Goal: Information Seeking & Learning: Learn about a topic

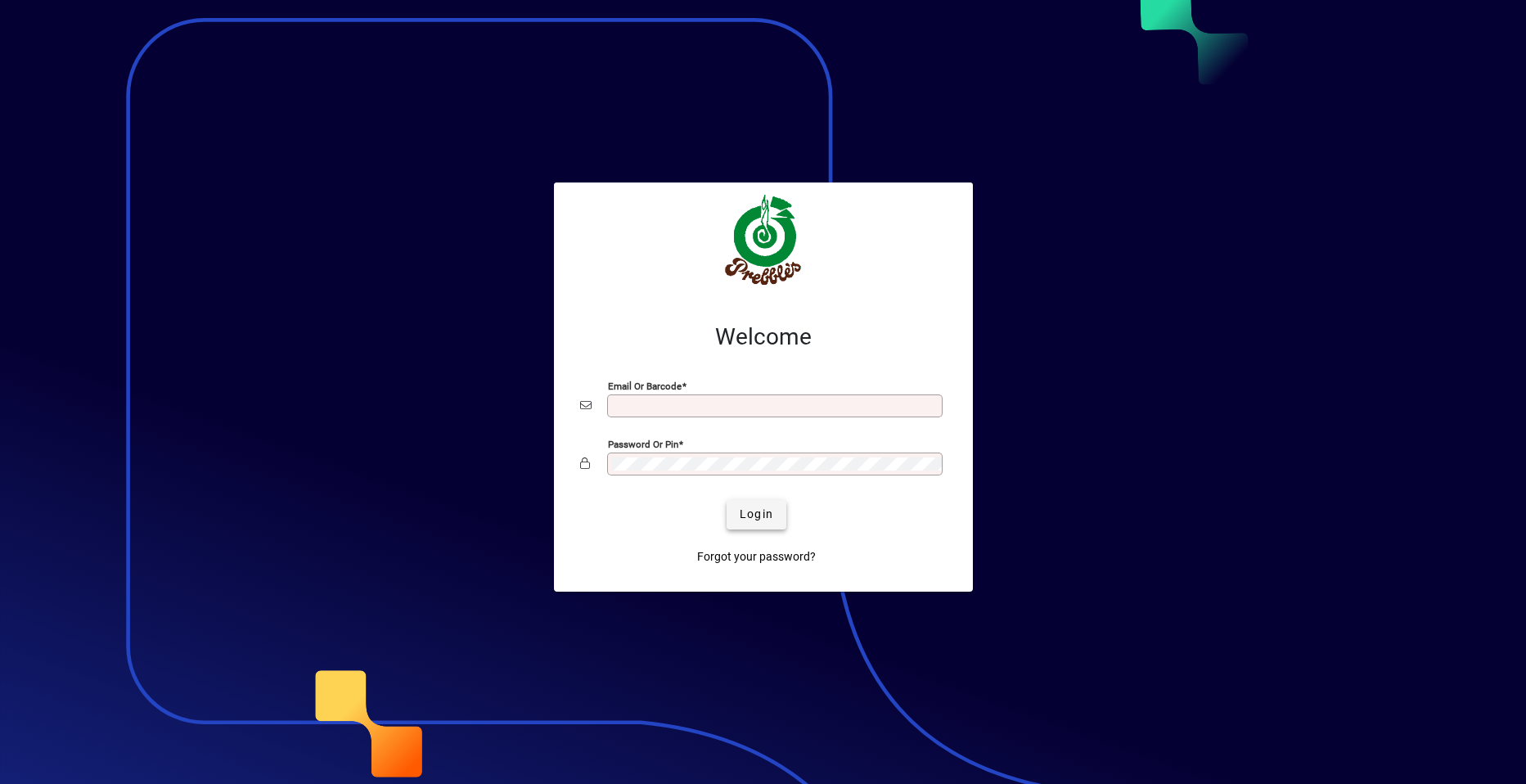
type input "**********"
click at [760, 512] on span "Login" at bounding box center [756, 514] width 33 height 18
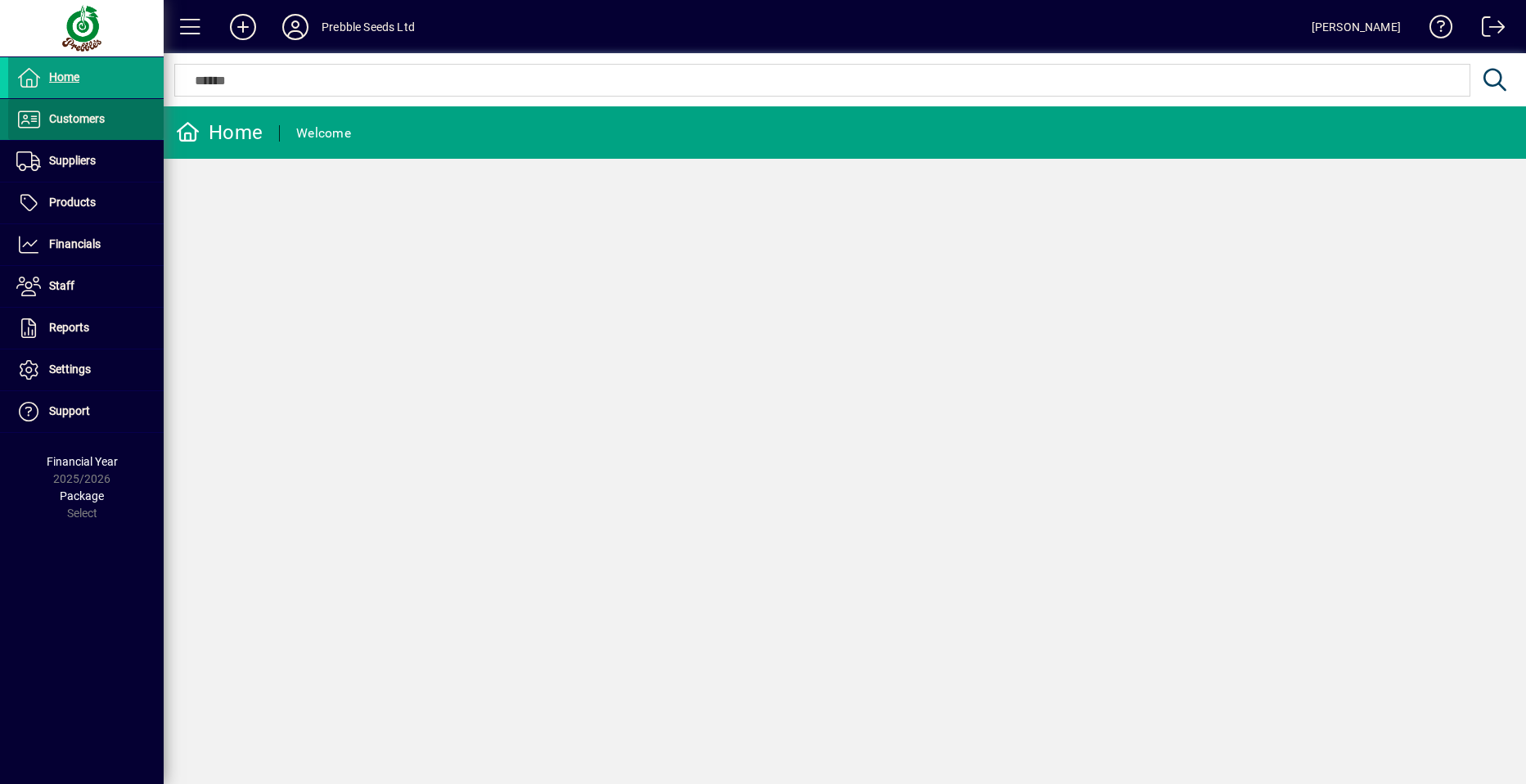
click at [107, 120] on span at bounding box center [86, 119] width 156 height 39
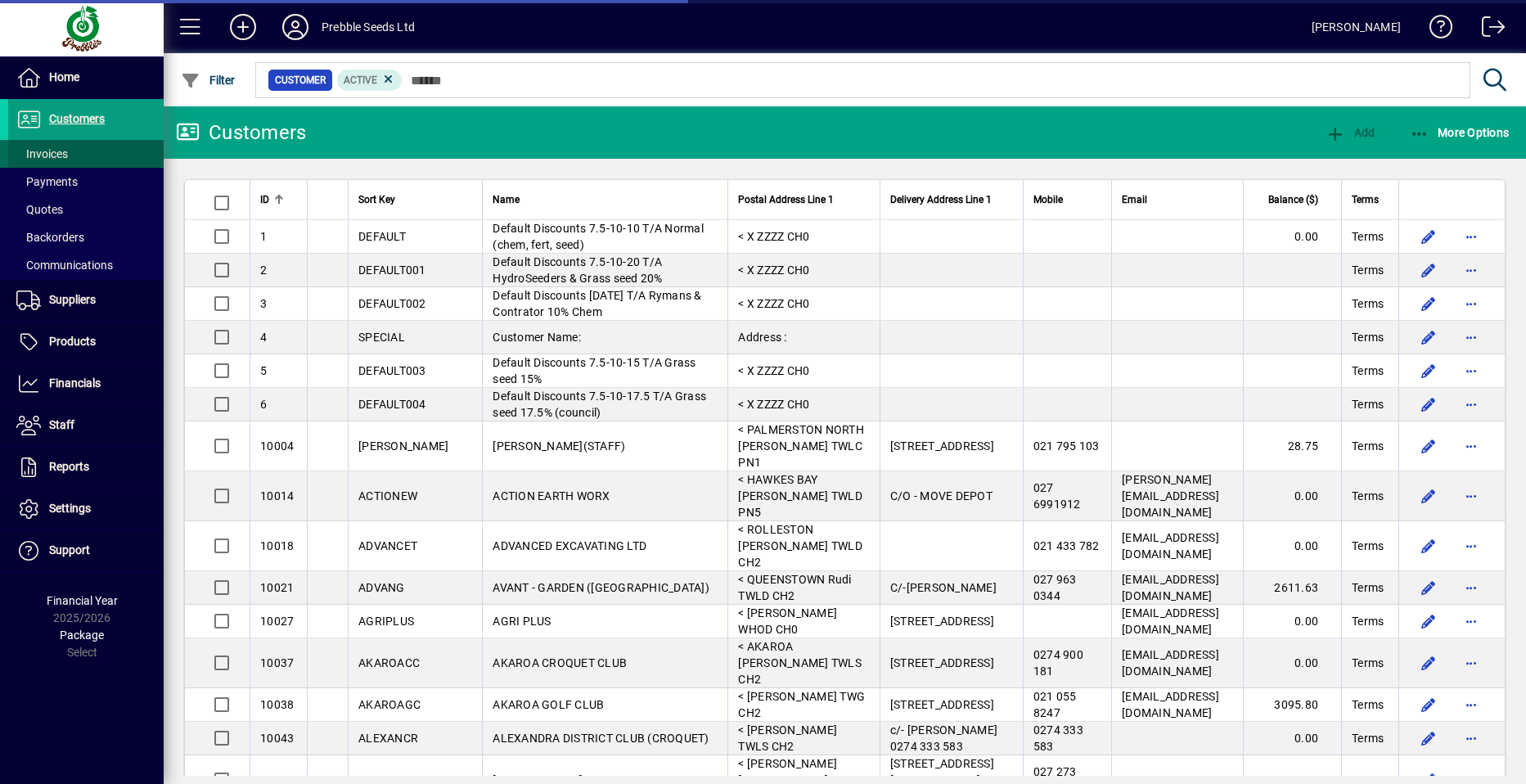
click at [101, 156] on span at bounding box center [86, 153] width 156 height 39
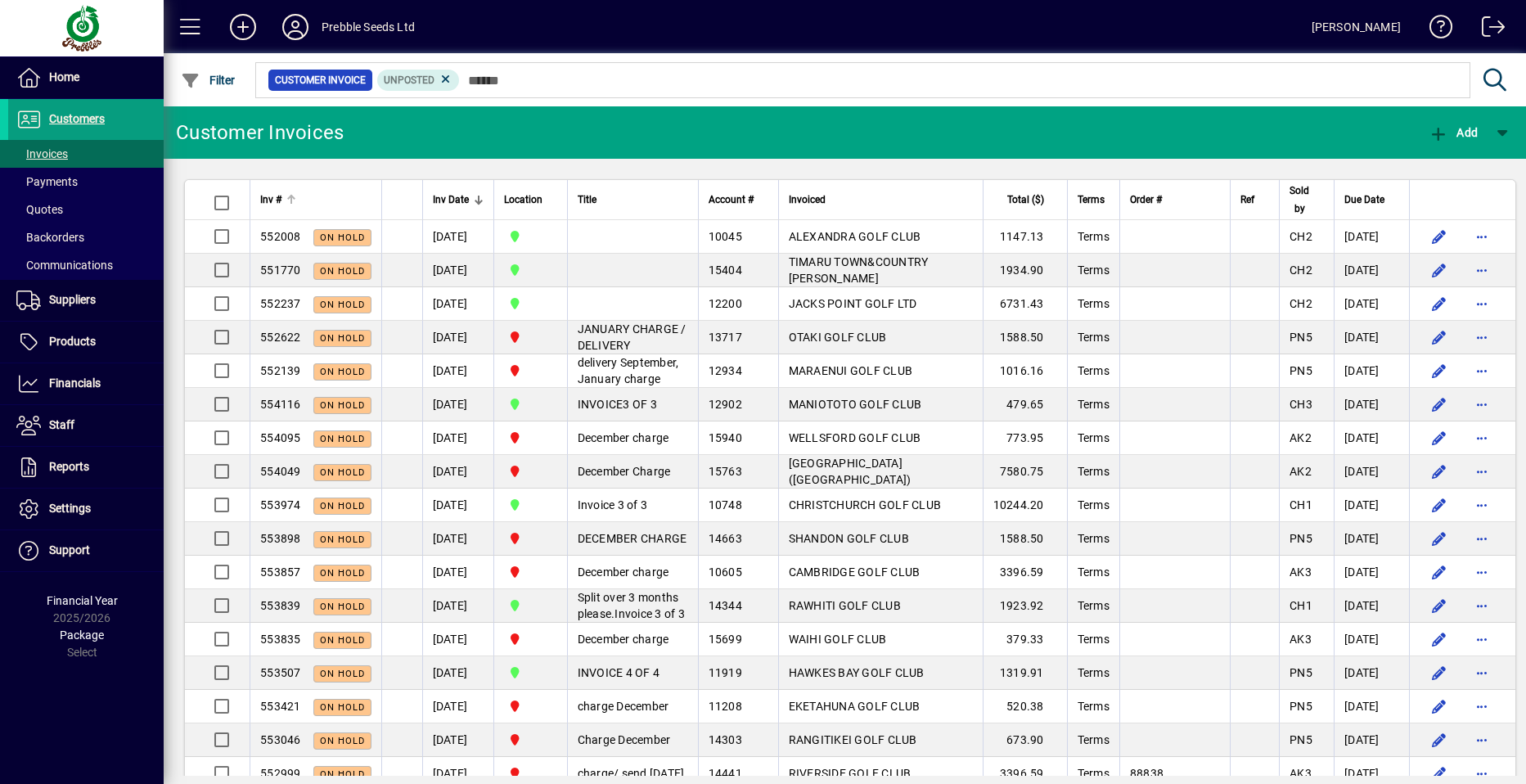
click at [269, 194] on span "Inv #" at bounding box center [270, 200] width 21 height 18
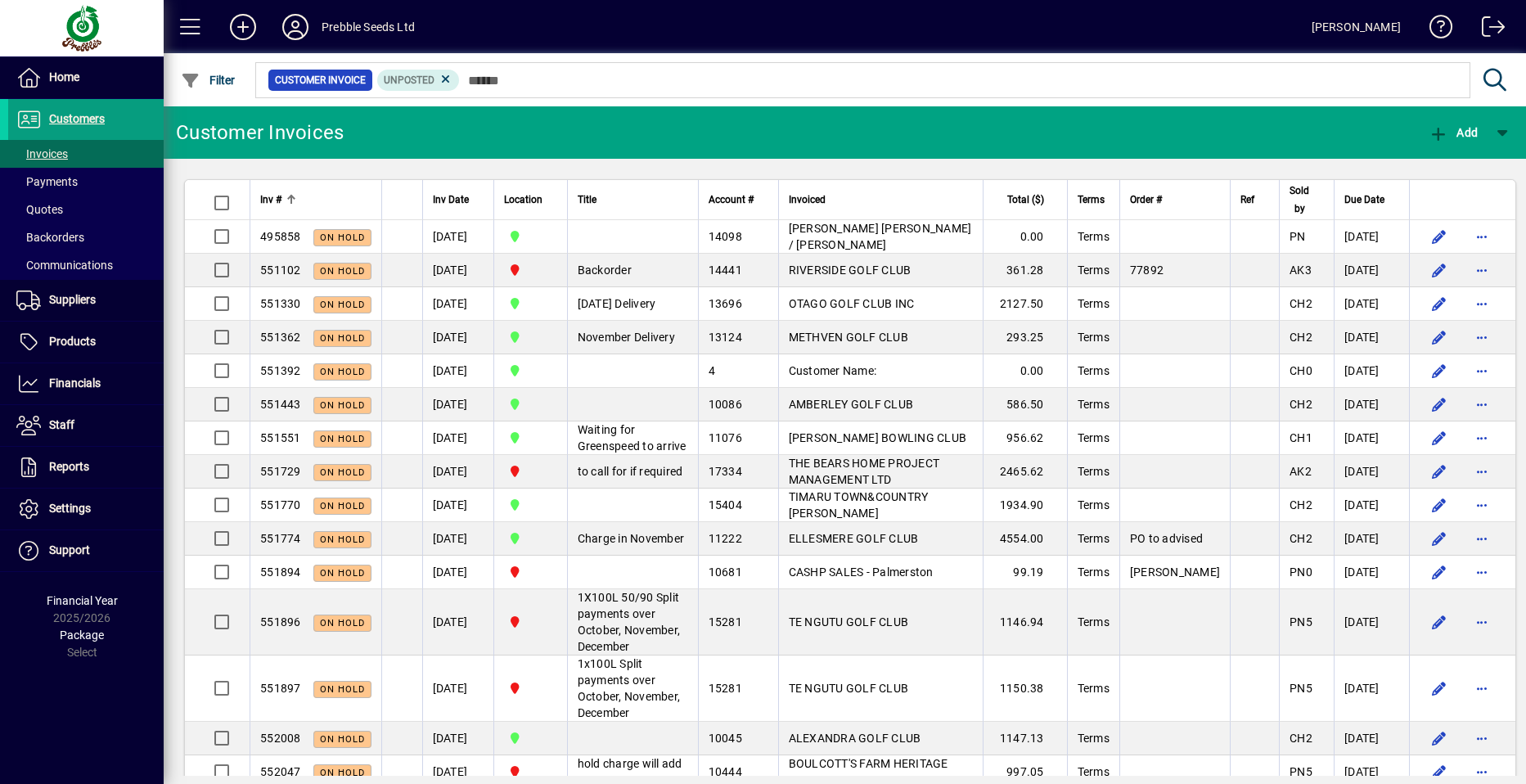
click at [283, 200] on div "Inv #" at bounding box center [315, 200] width 111 height 18
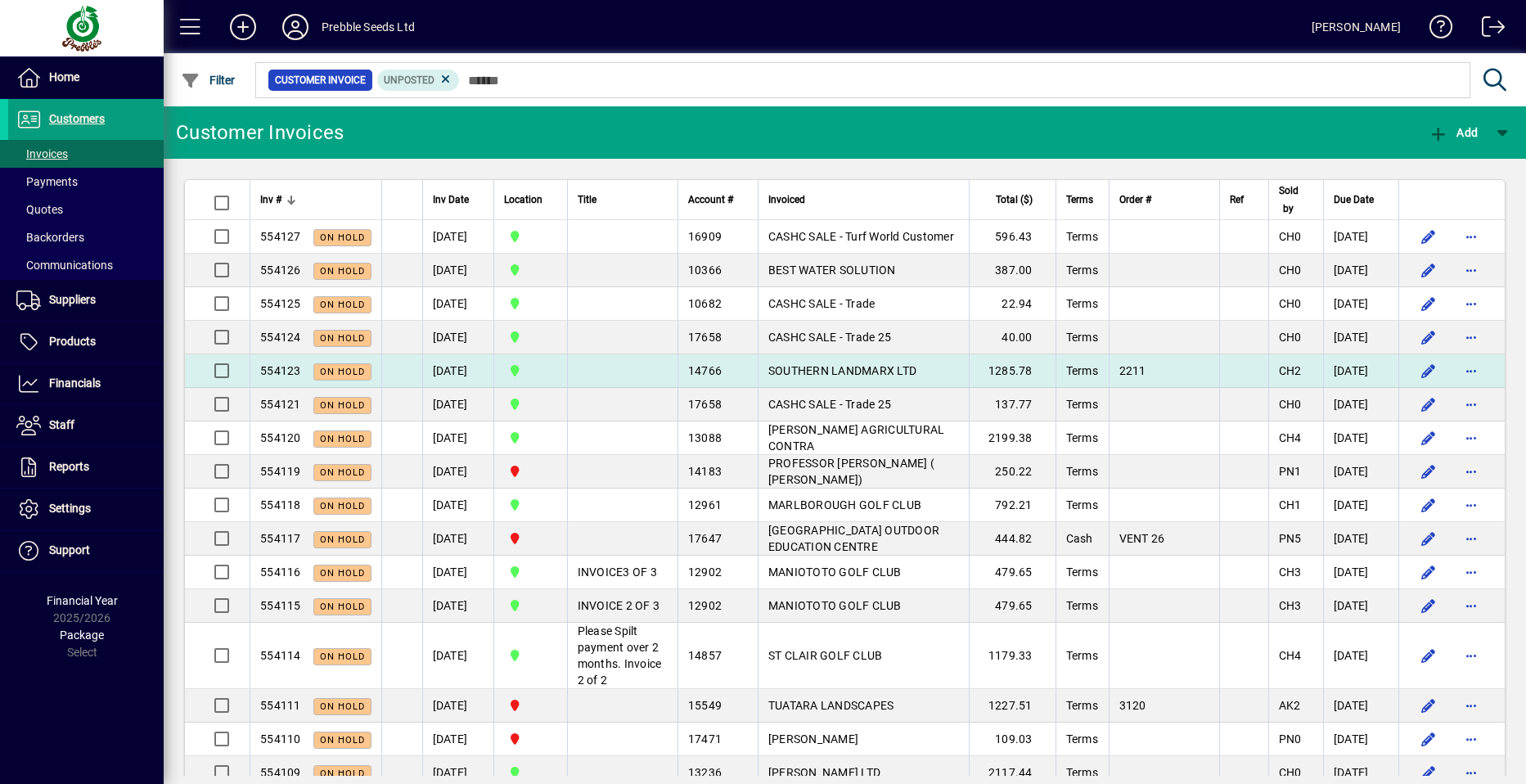
click at [505, 371] on td "[GEOGRAPHIC_DATA]" at bounding box center [530, 371] width 74 height 33
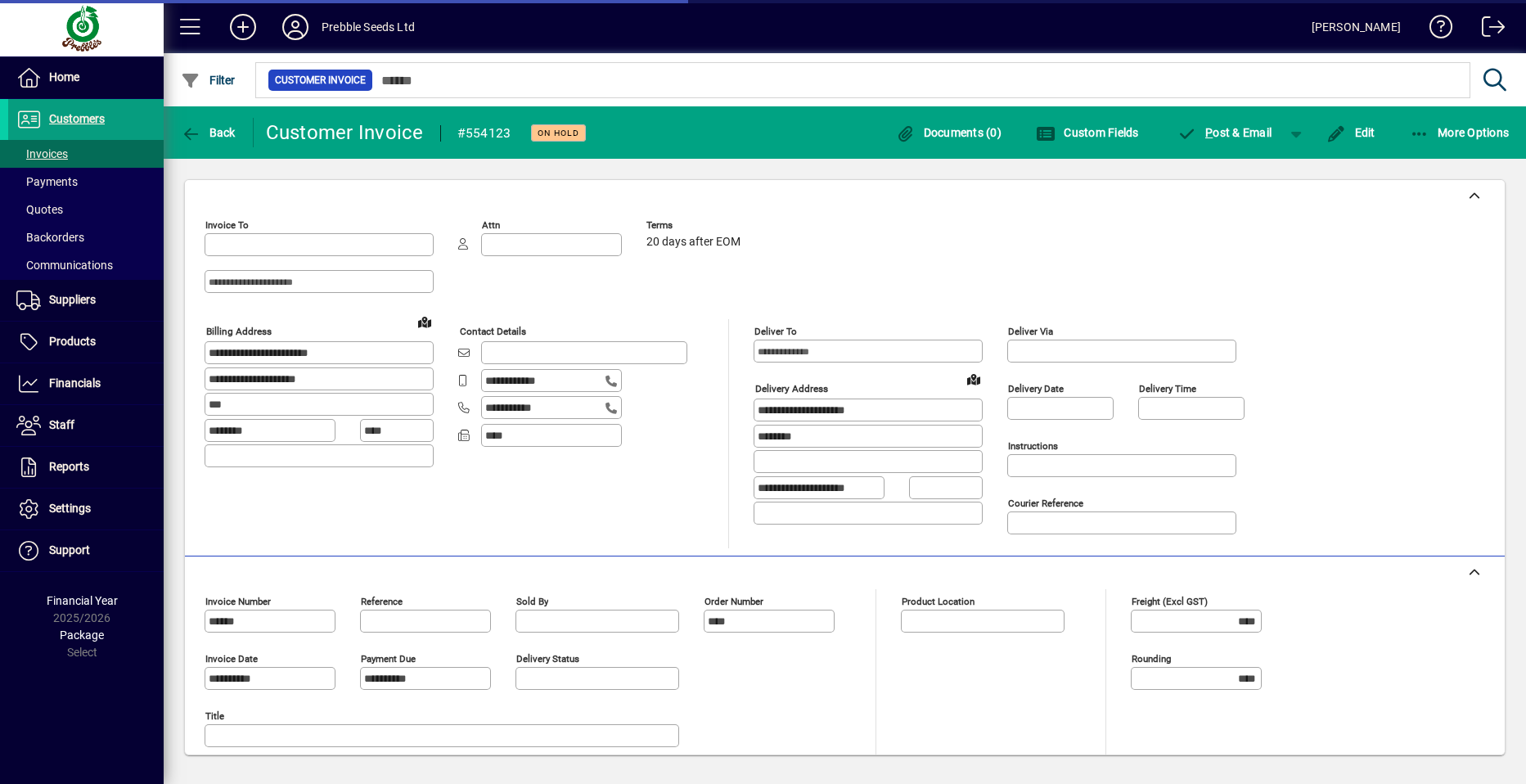
type input "**********"
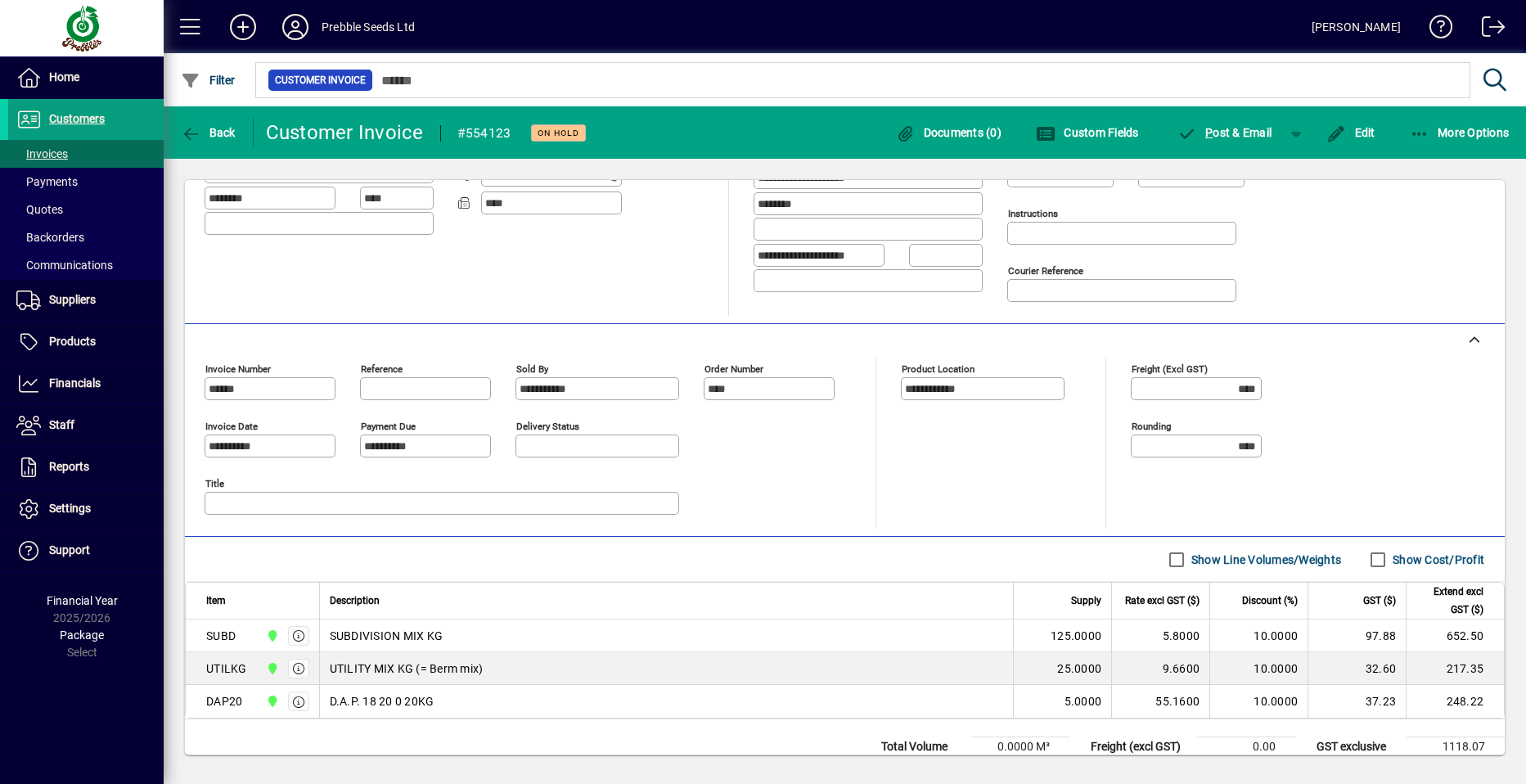
scroll to position [207, 0]
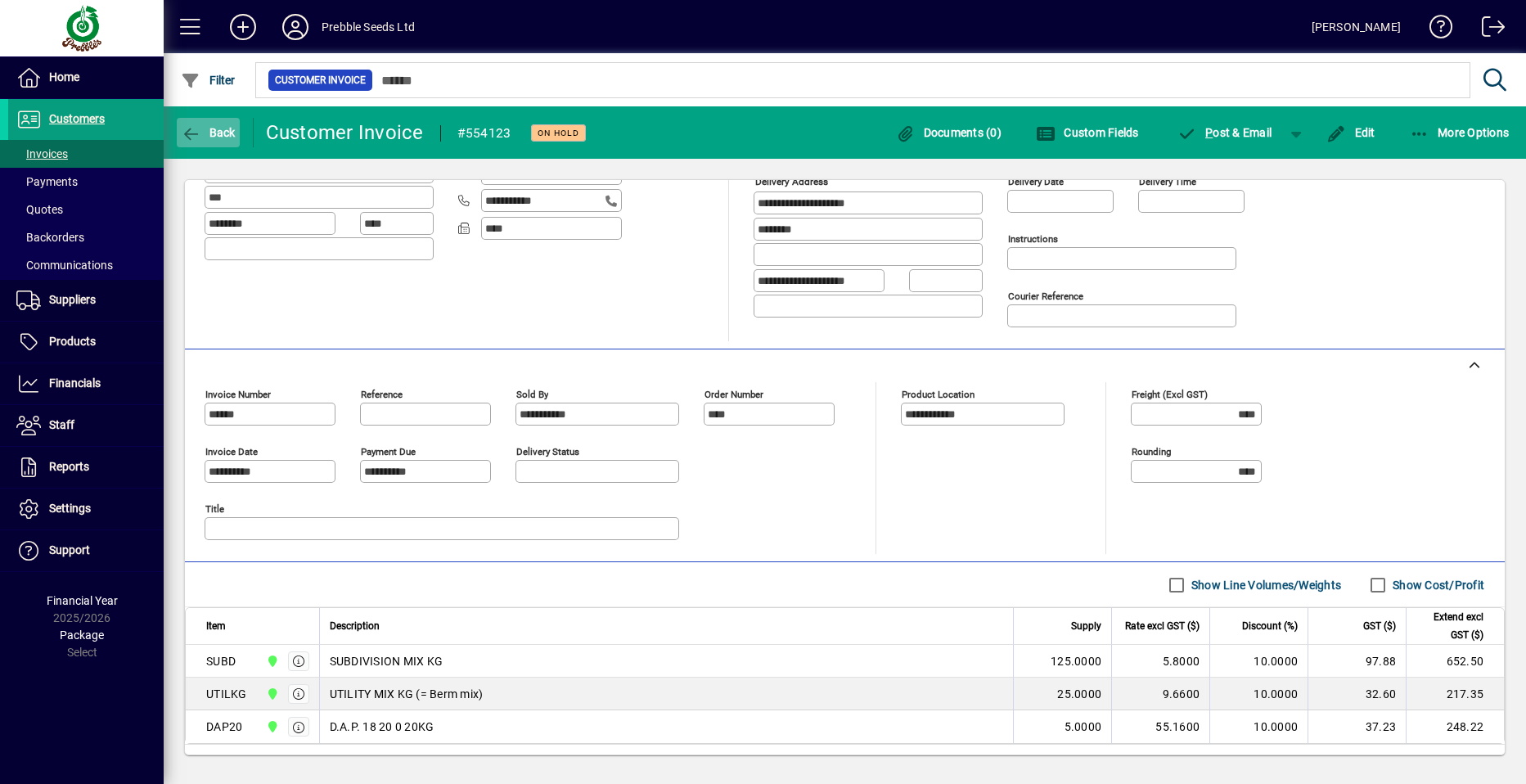
click at [214, 129] on span "Back" at bounding box center [208, 132] width 55 height 13
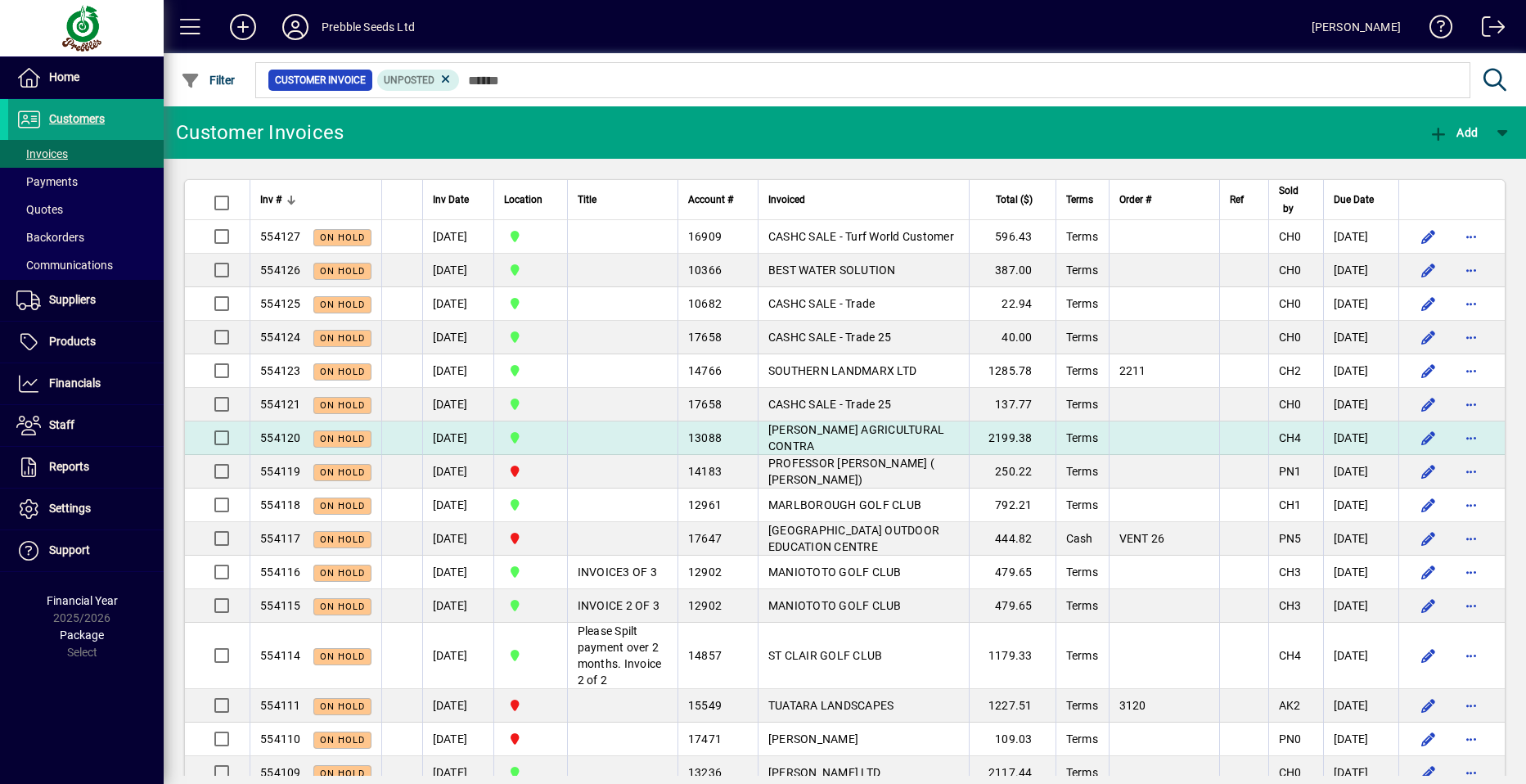
click at [792, 426] on span "MCLENAGHAN AGRICULTURAL CONTRA" at bounding box center [857, 438] width 177 height 30
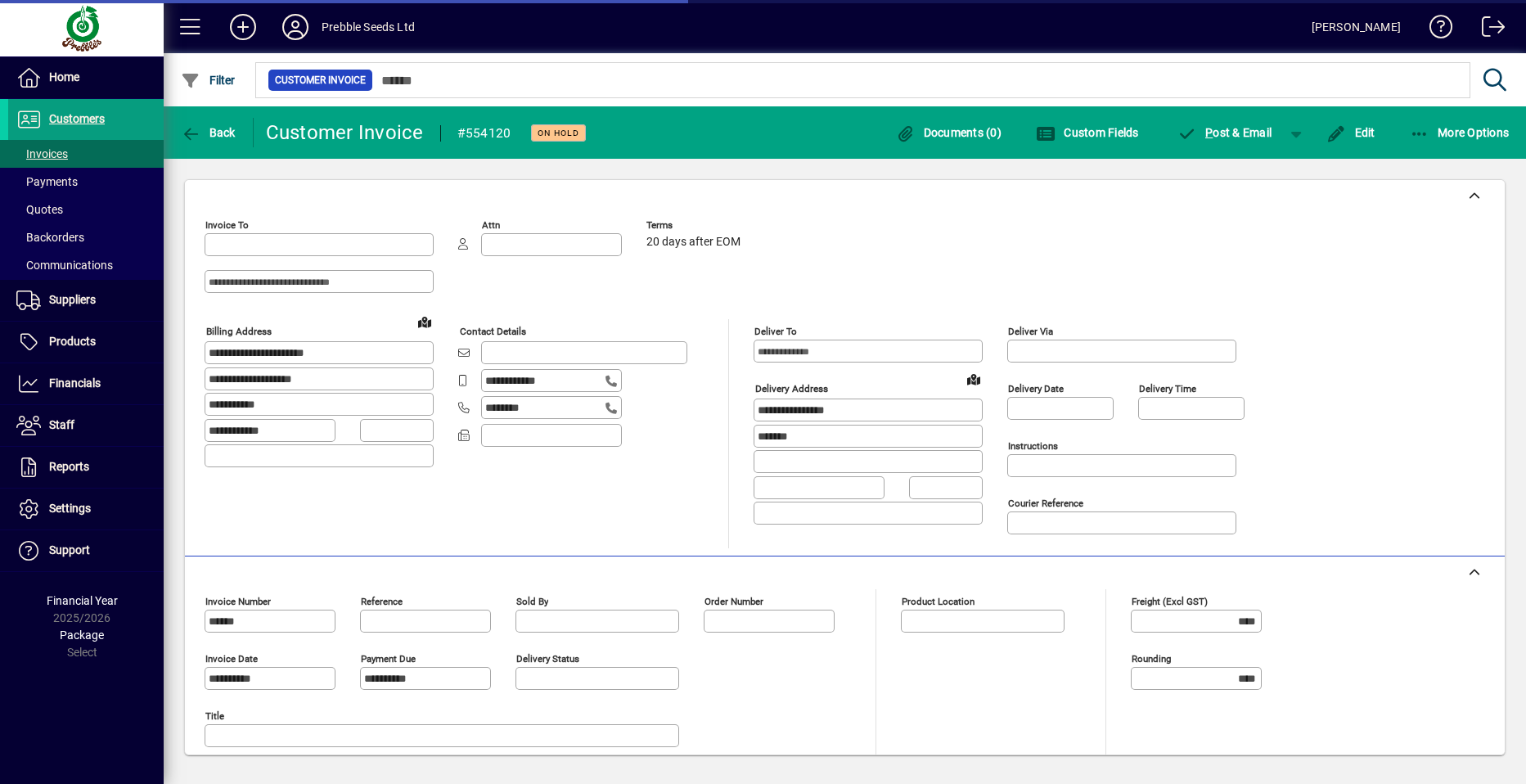
type input "**********"
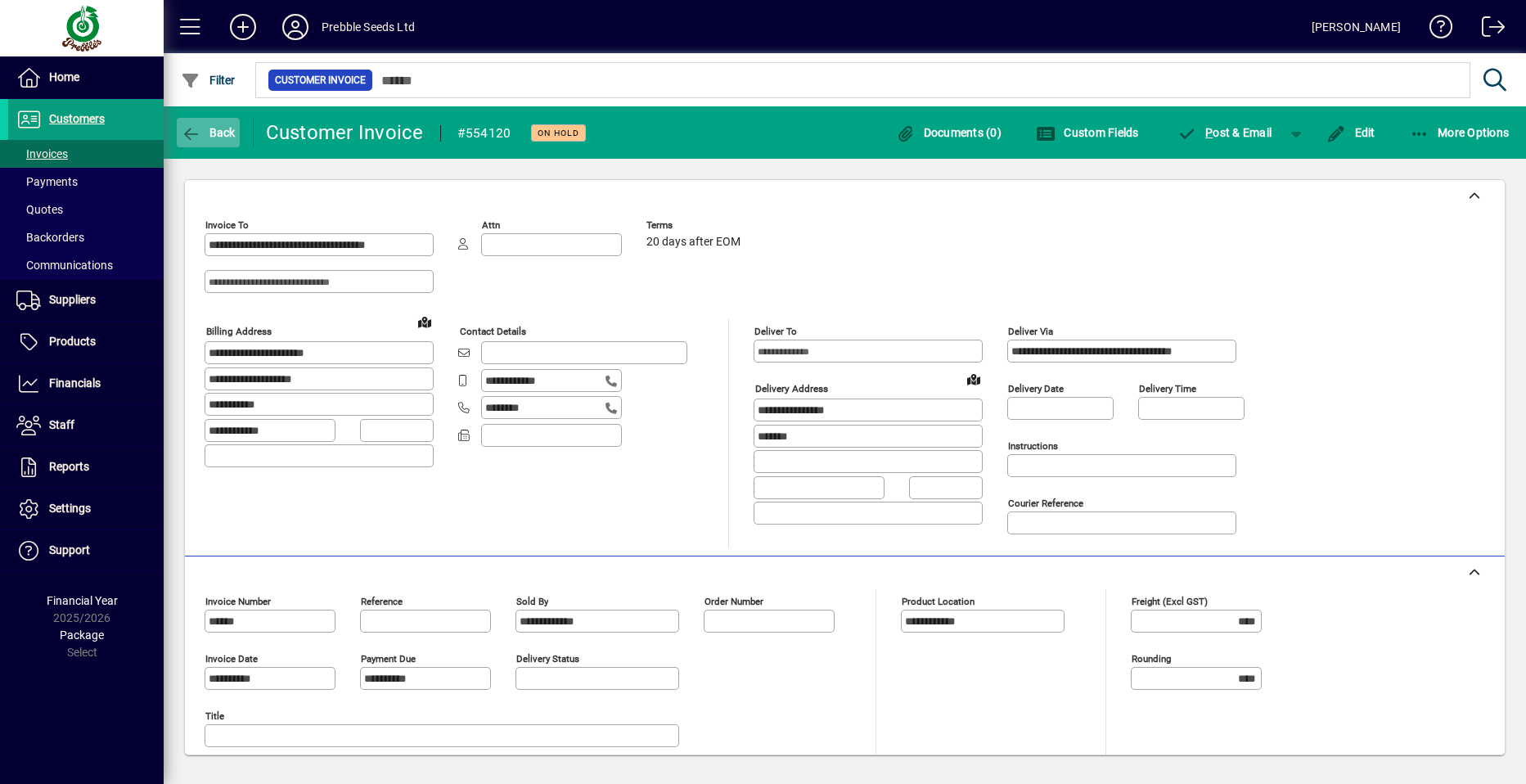
click at [194, 134] on icon "button" at bounding box center [191, 134] width 20 height 17
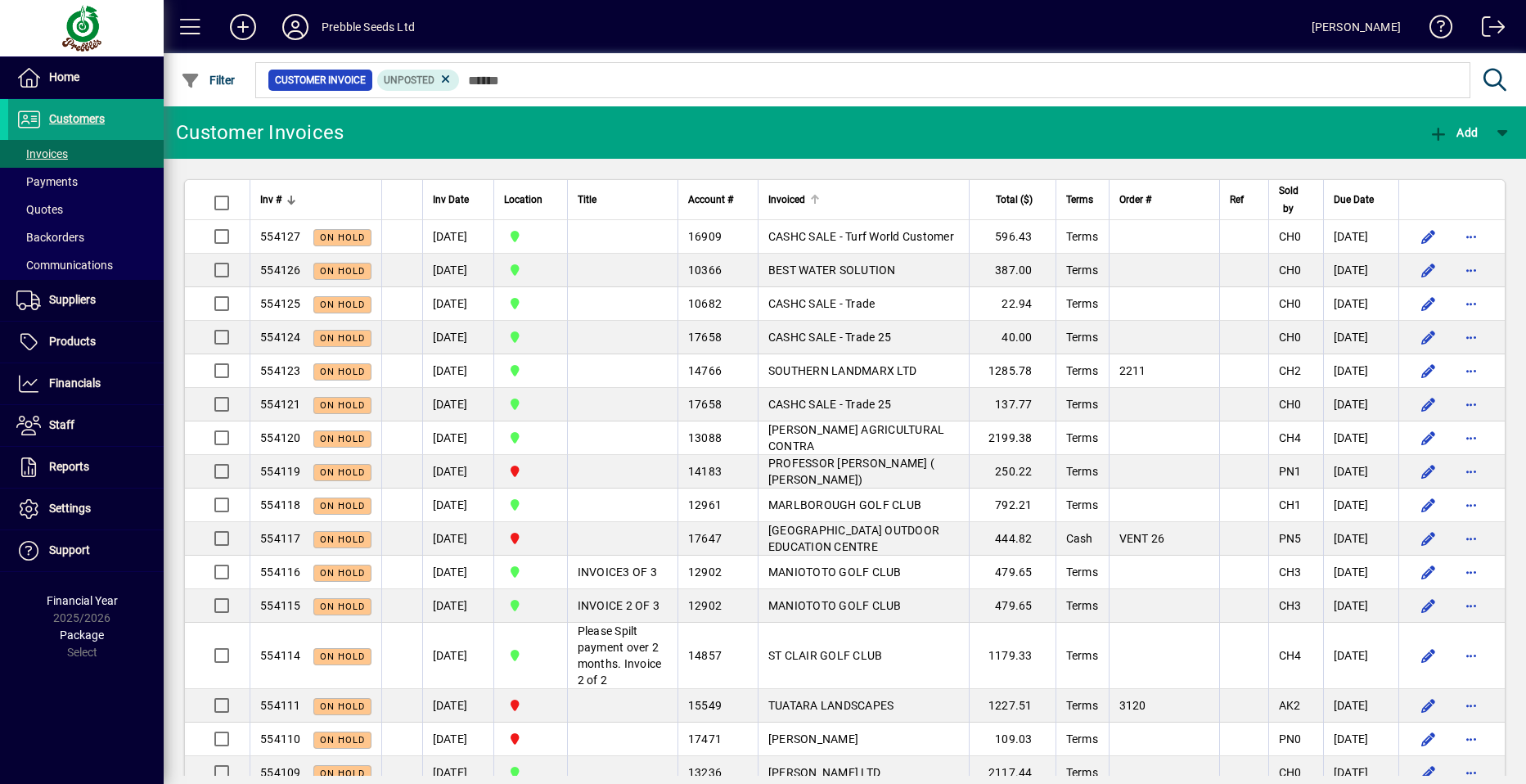
click at [794, 200] on span "Invoiced" at bounding box center [787, 200] width 37 height 18
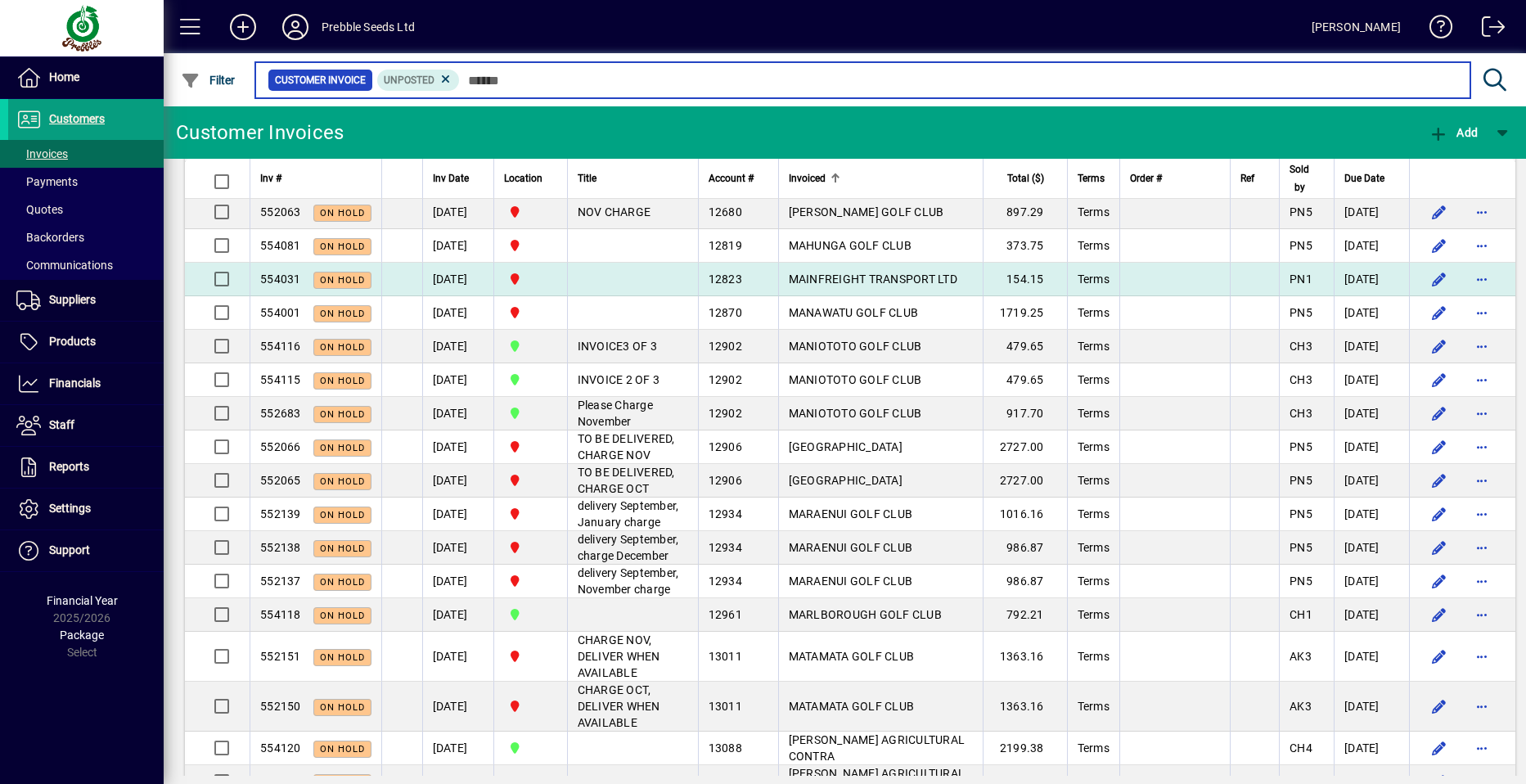
scroll to position [3029, 0]
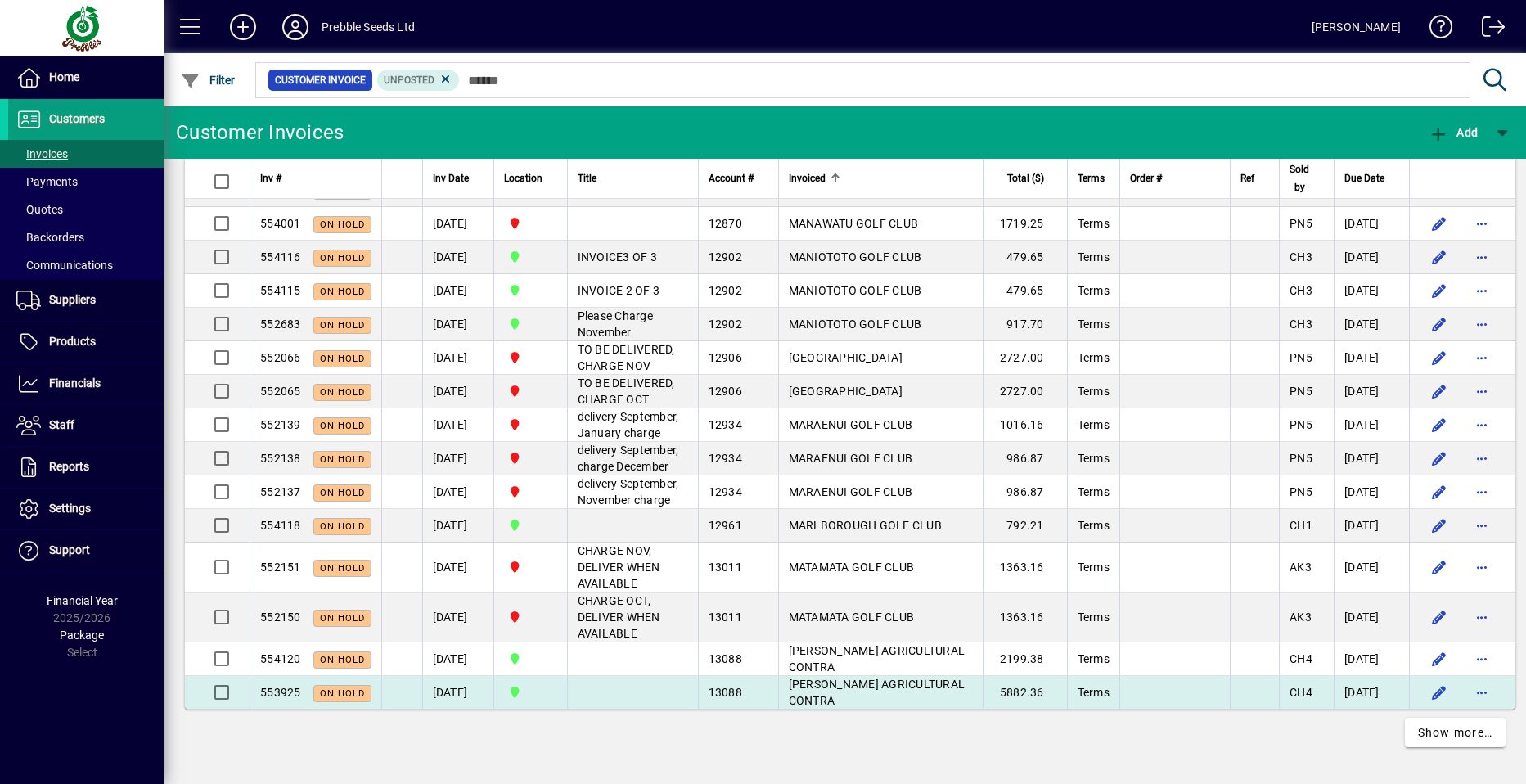
click at [851, 689] on span "MCLENAGHAN AGRICULTURAL CONTRA" at bounding box center [878, 692] width 177 height 30
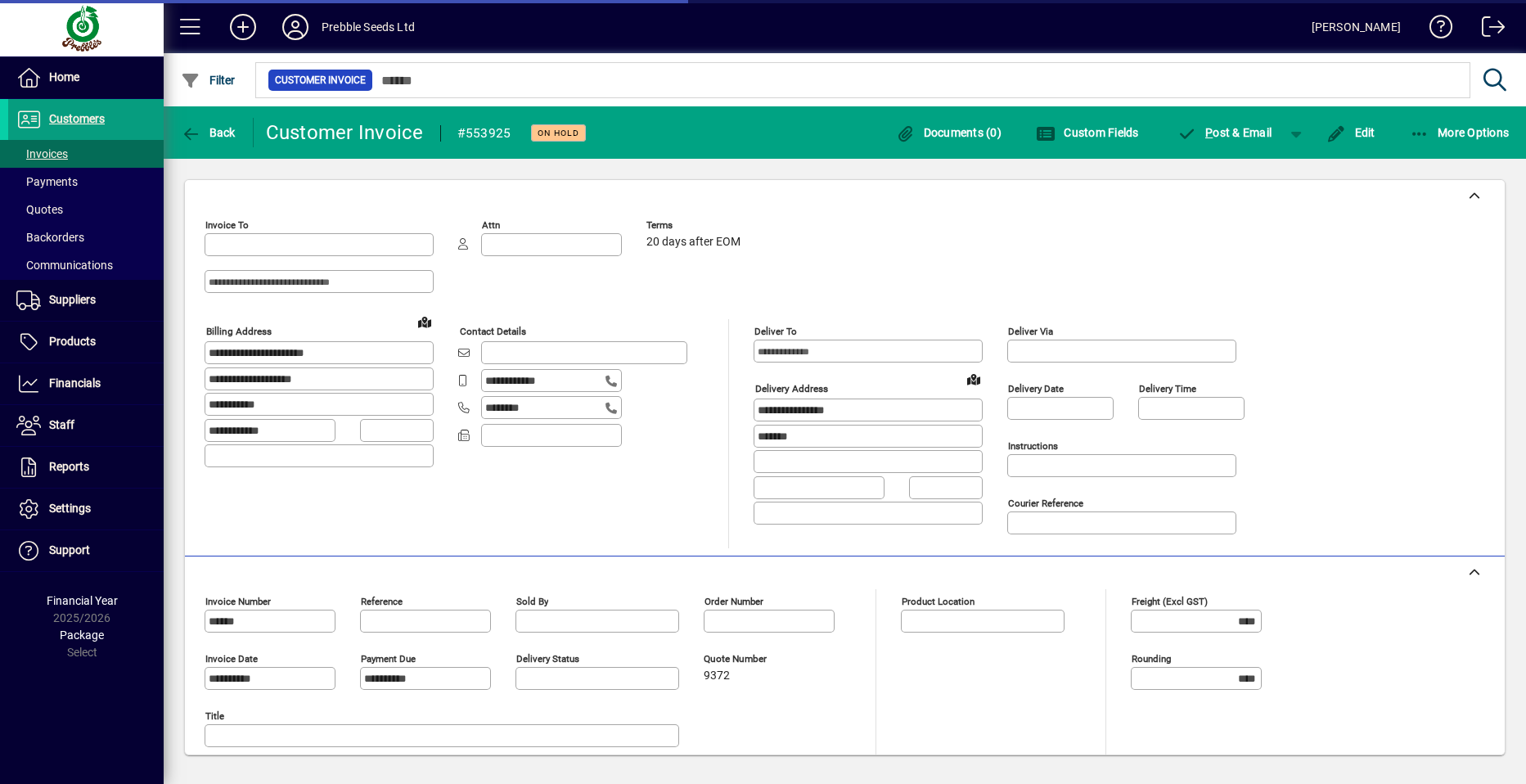
type input "**********"
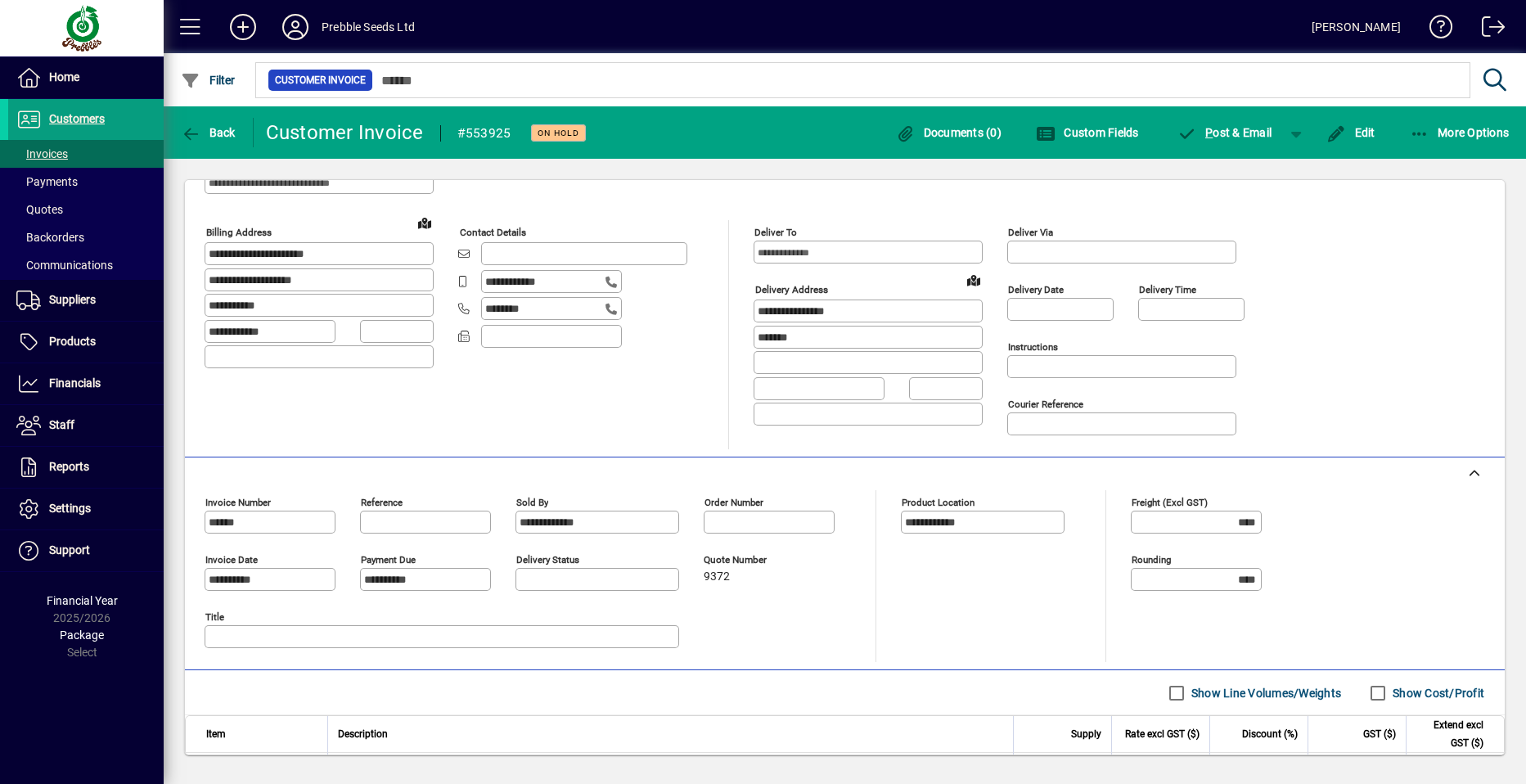
scroll to position [76, 0]
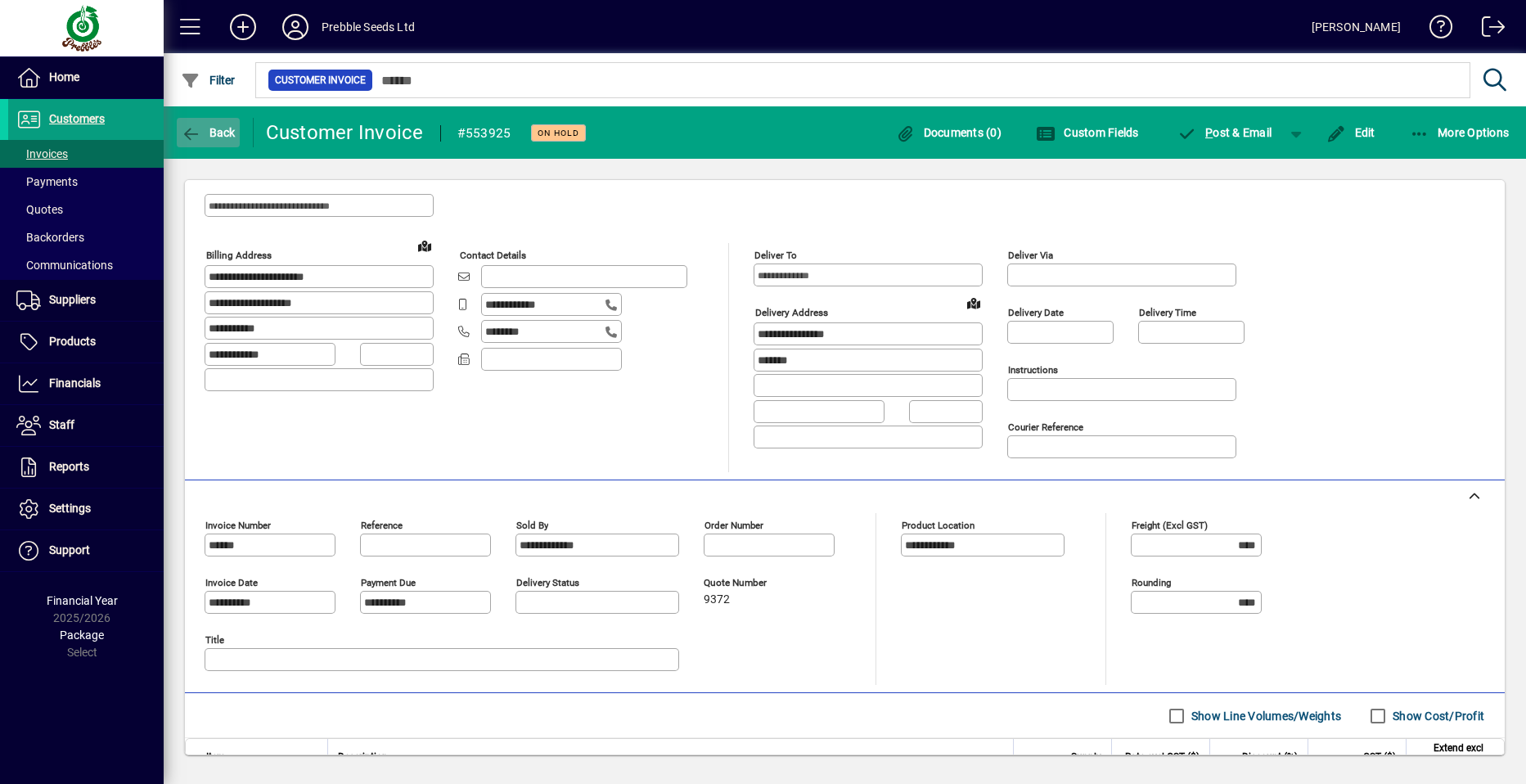
click at [221, 127] on span "Back" at bounding box center [208, 132] width 55 height 13
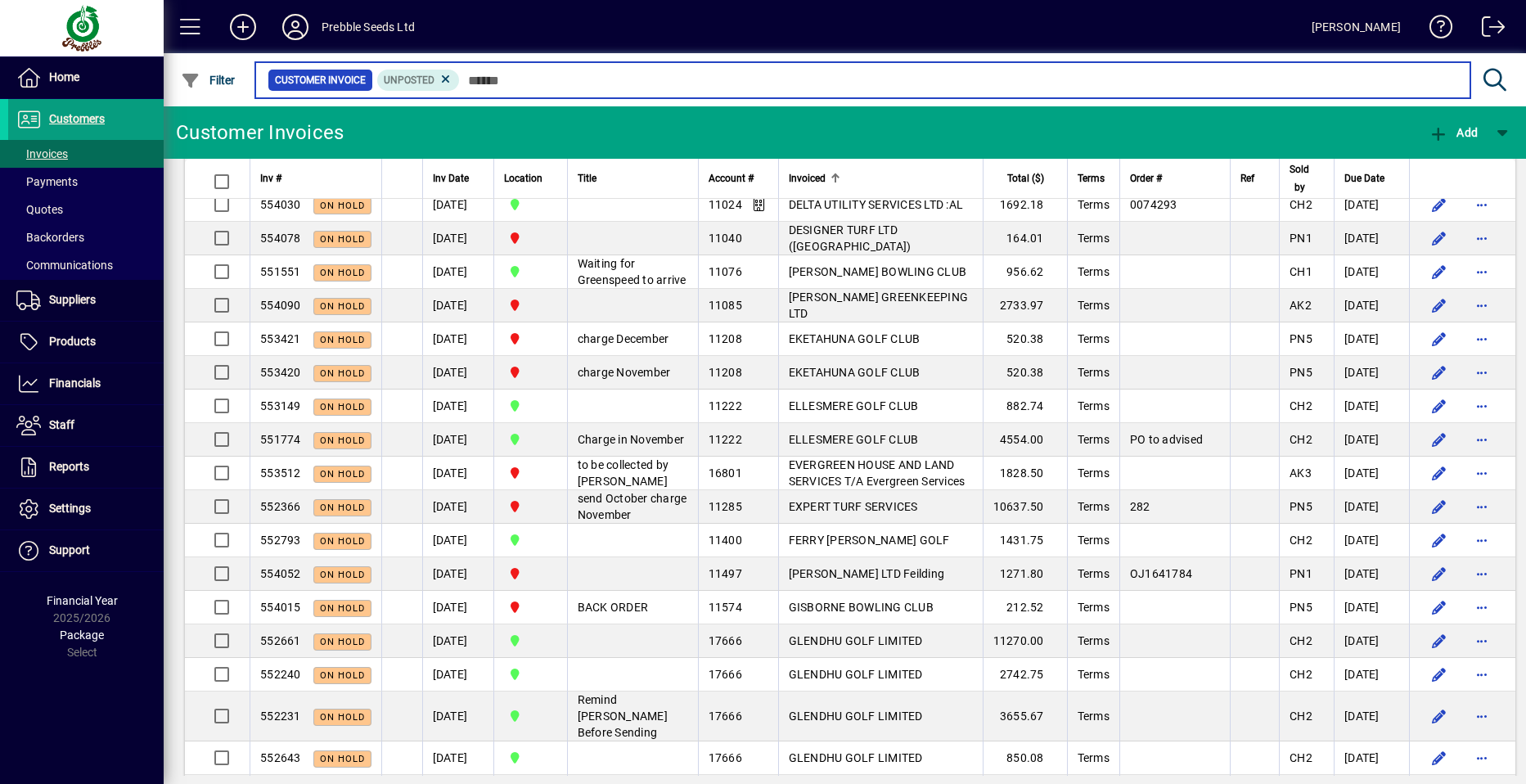
scroll to position [1555, 0]
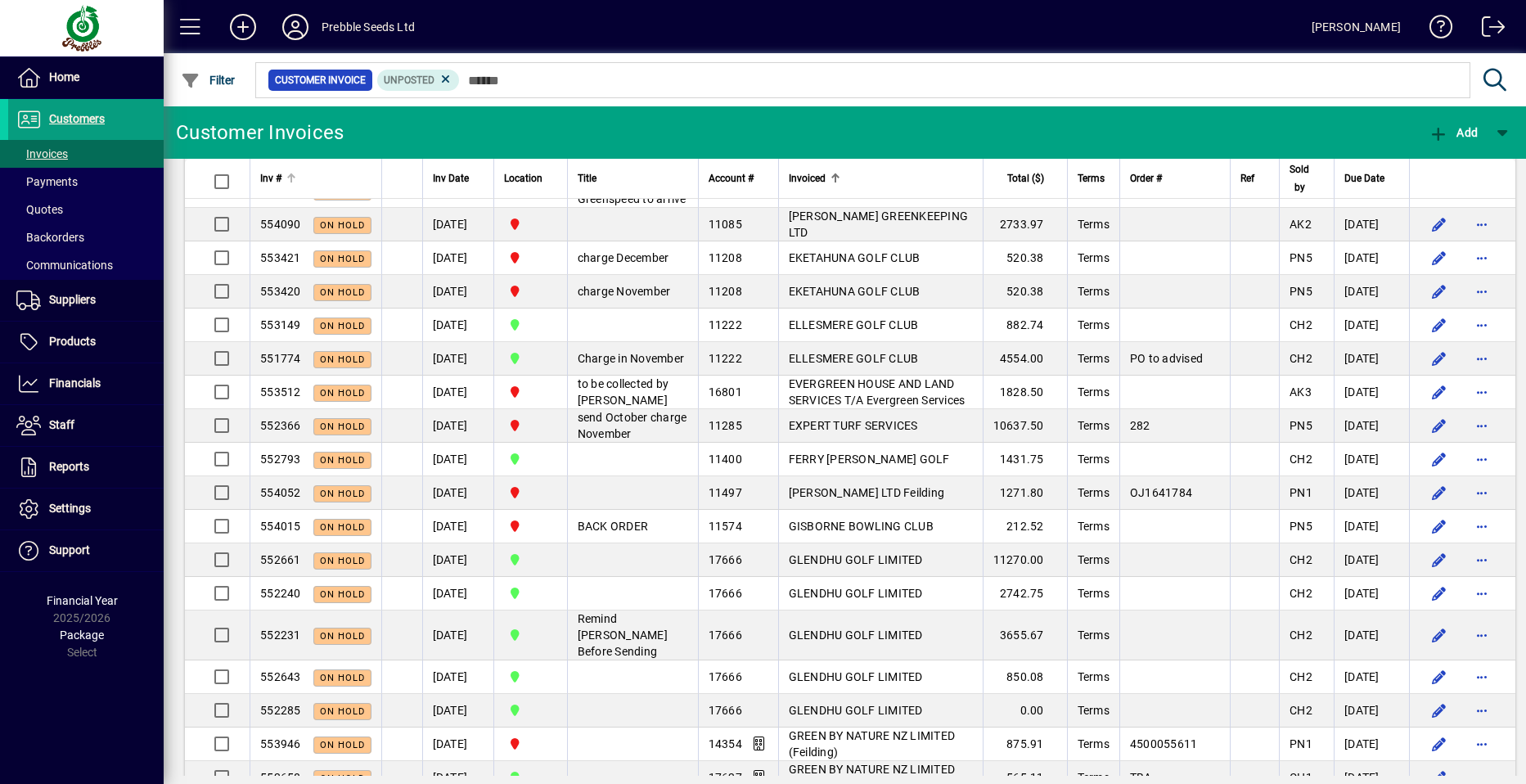
click at [275, 176] on span "Inv #" at bounding box center [270, 178] width 21 height 18
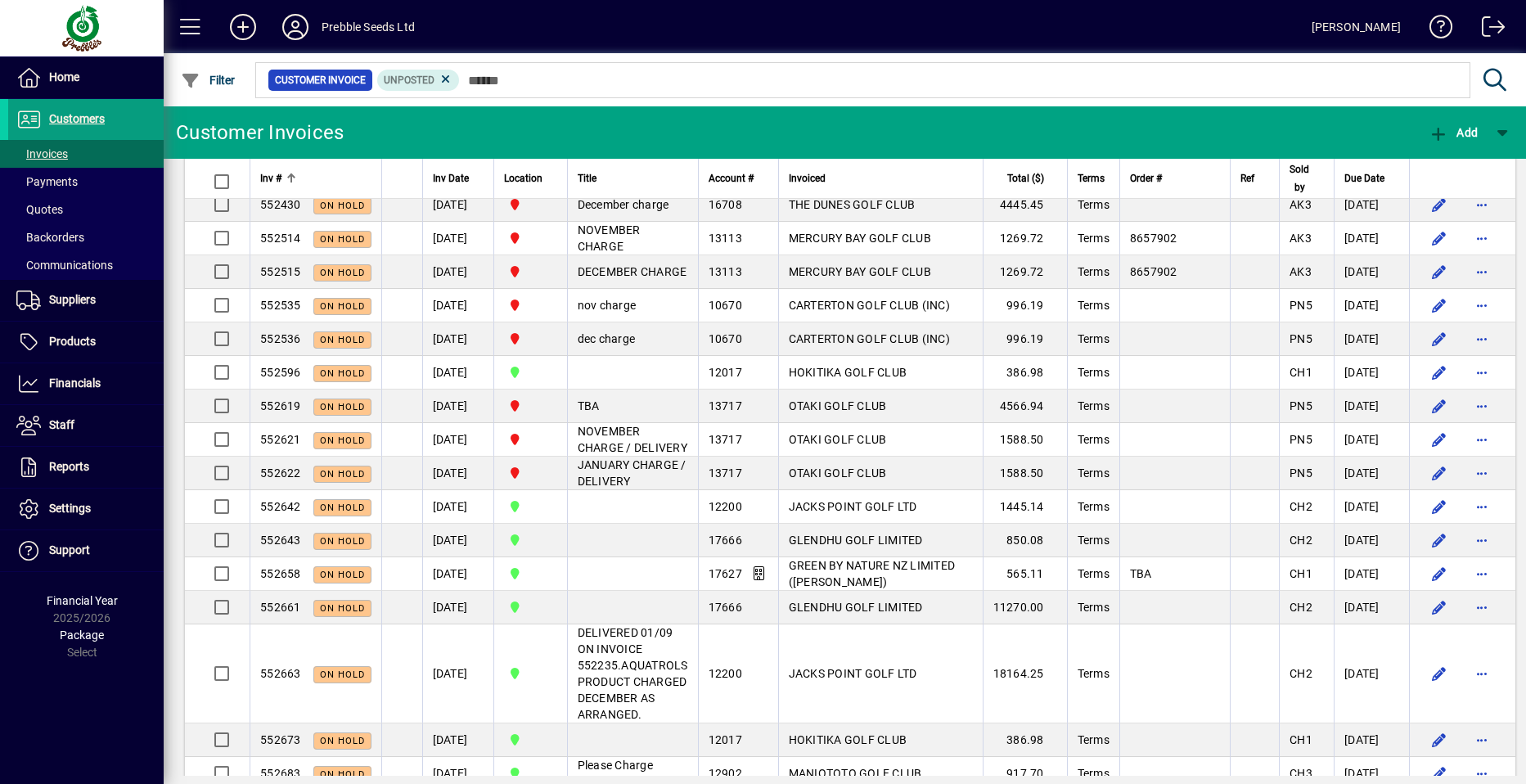
click at [276, 175] on span "Inv #" at bounding box center [270, 178] width 21 height 18
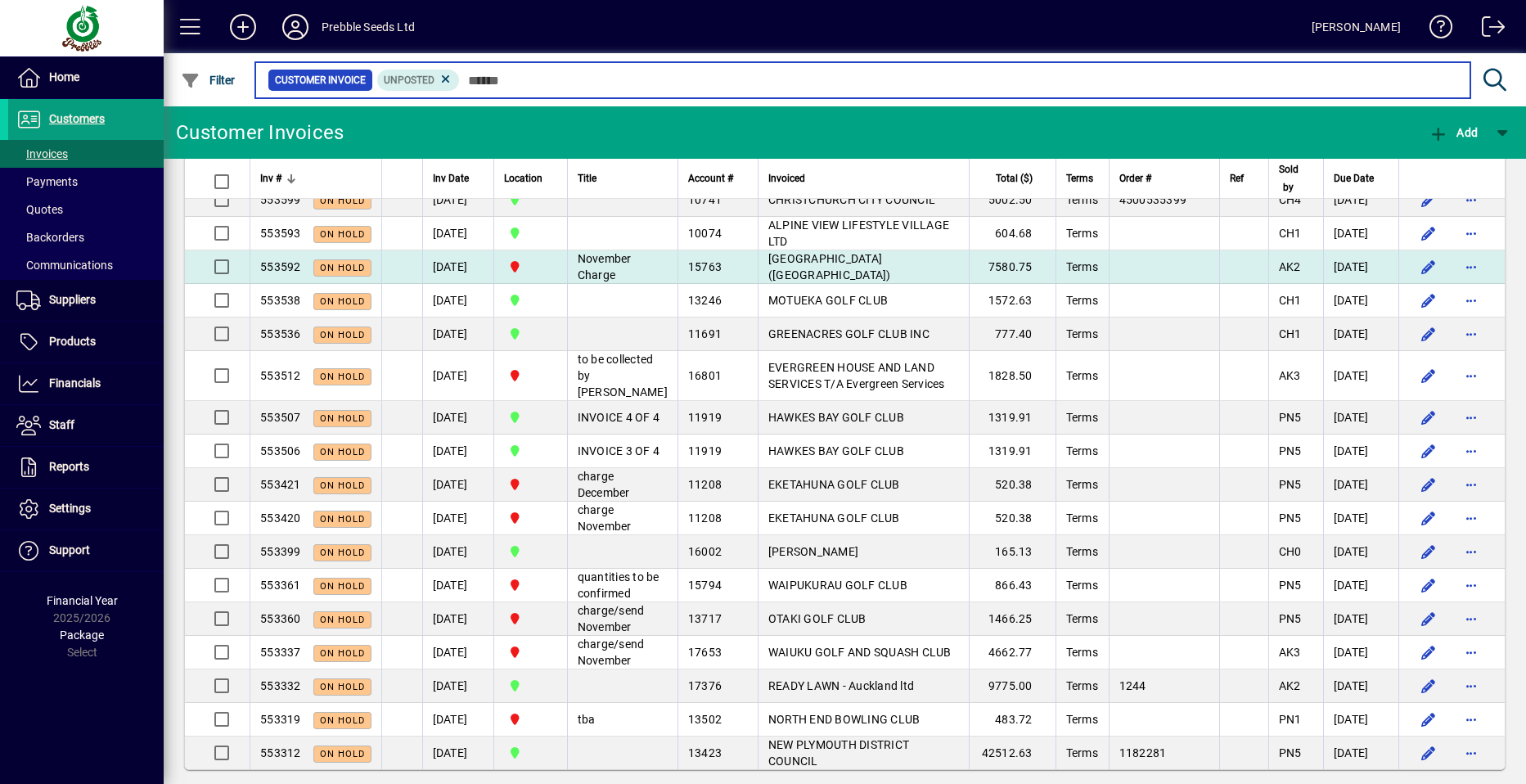
scroll to position [3029, 0]
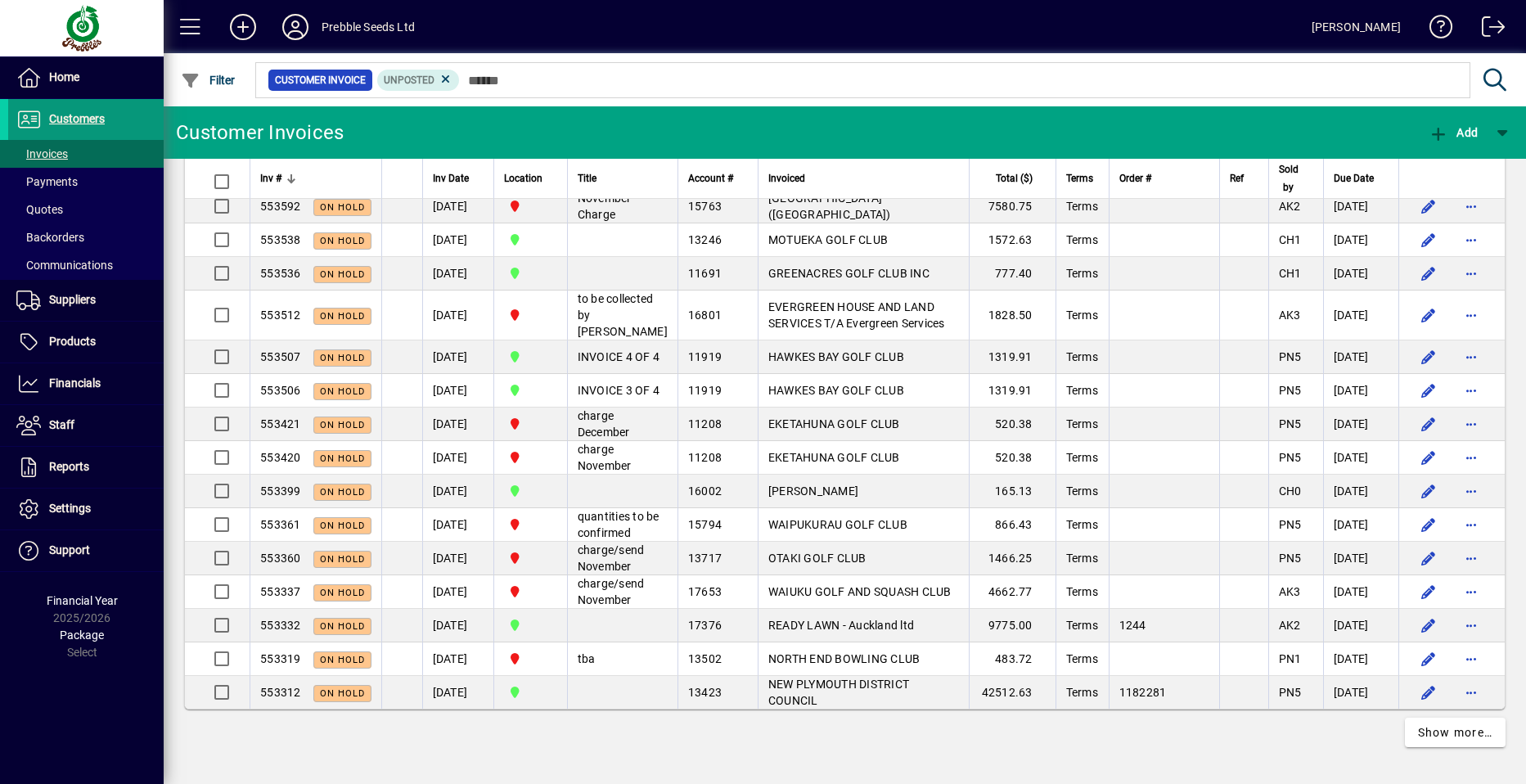
click at [82, 120] on span "Customers" at bounding box center [77, 118] width 56 height 13
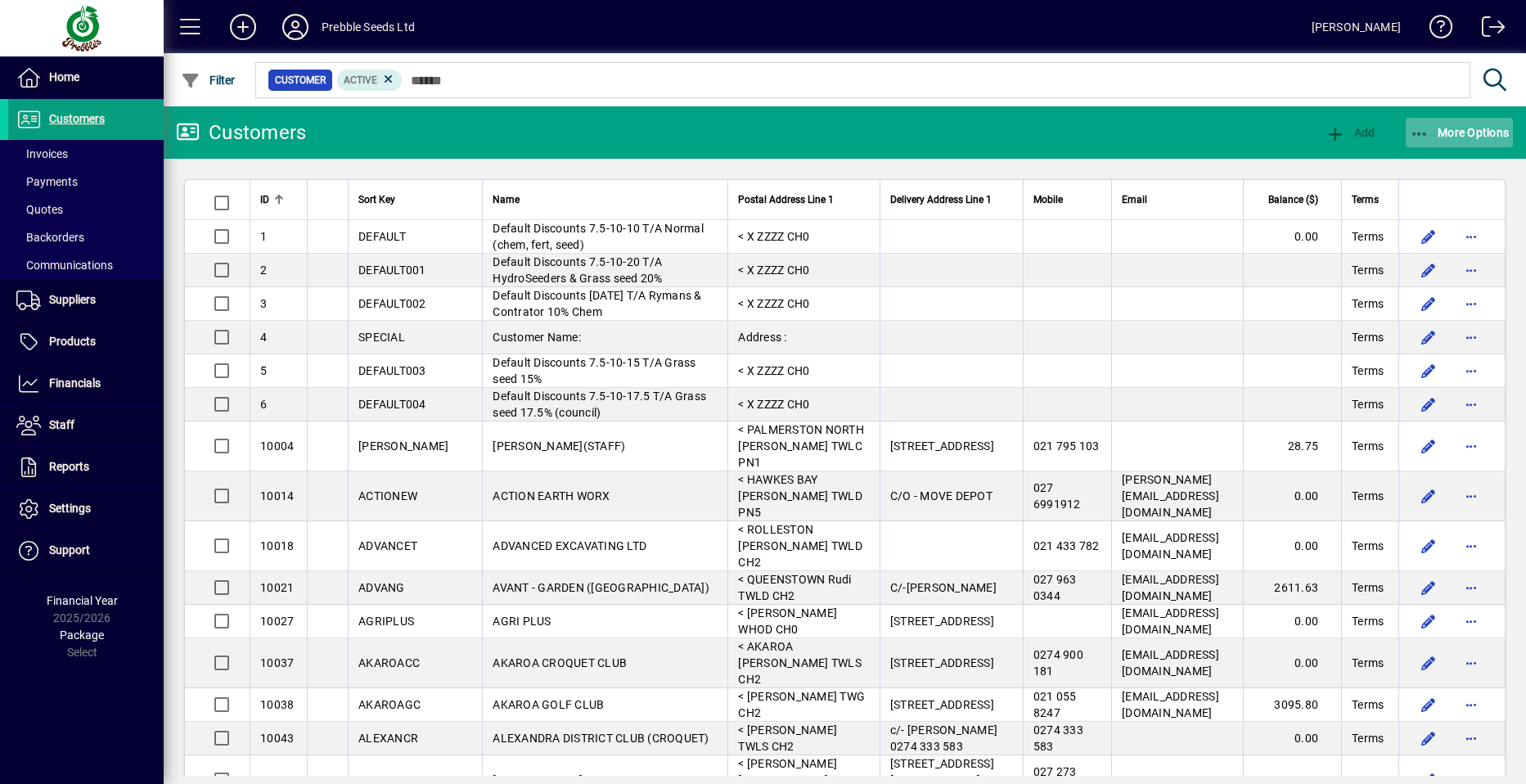
click at [1445, 130] on span "More Options" at bounding box center [1460, 132] width 100 height 13
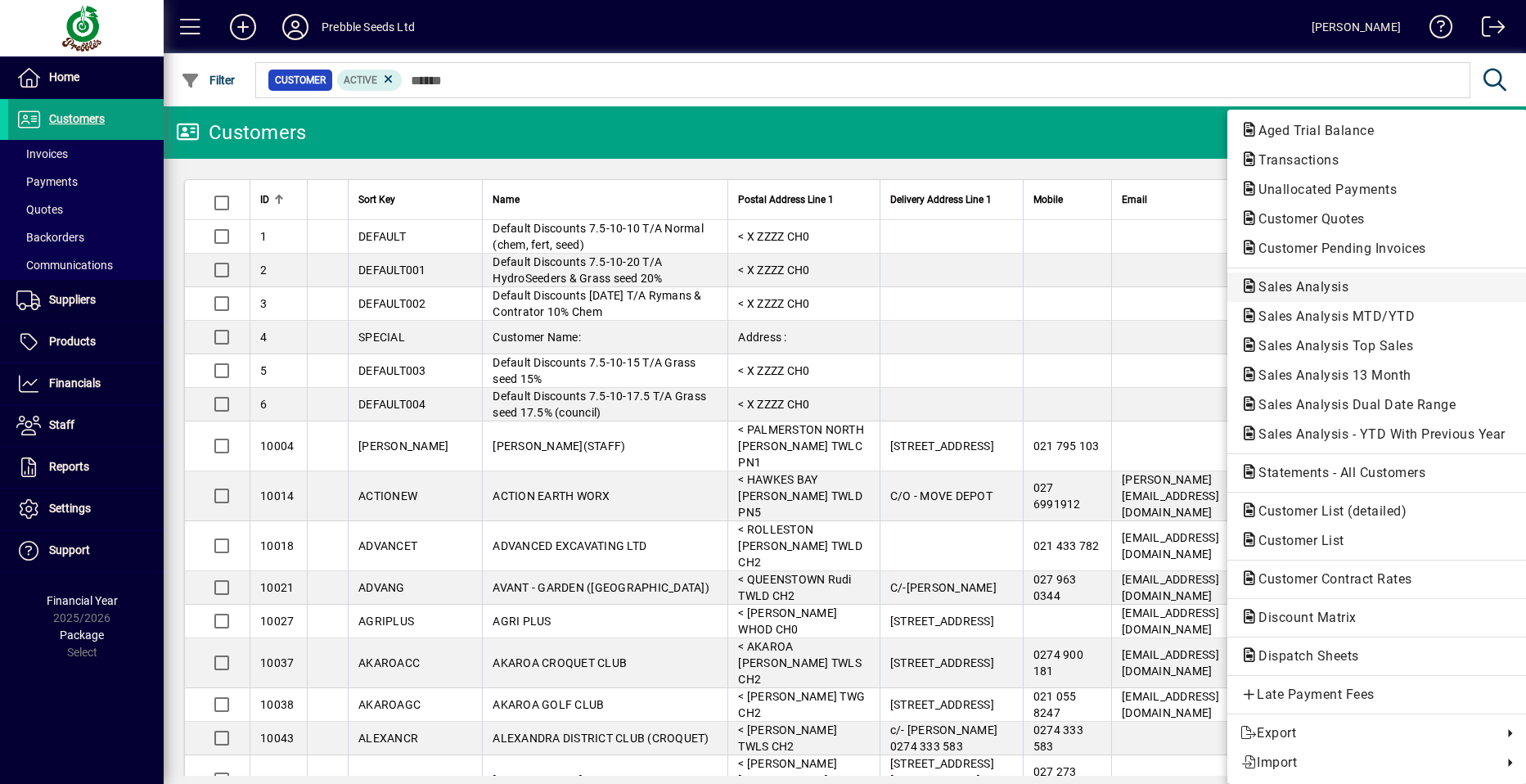
click at [1284, 284] on span "Sales Analysis" at bounding box center [1298, 287] width 116 height 16
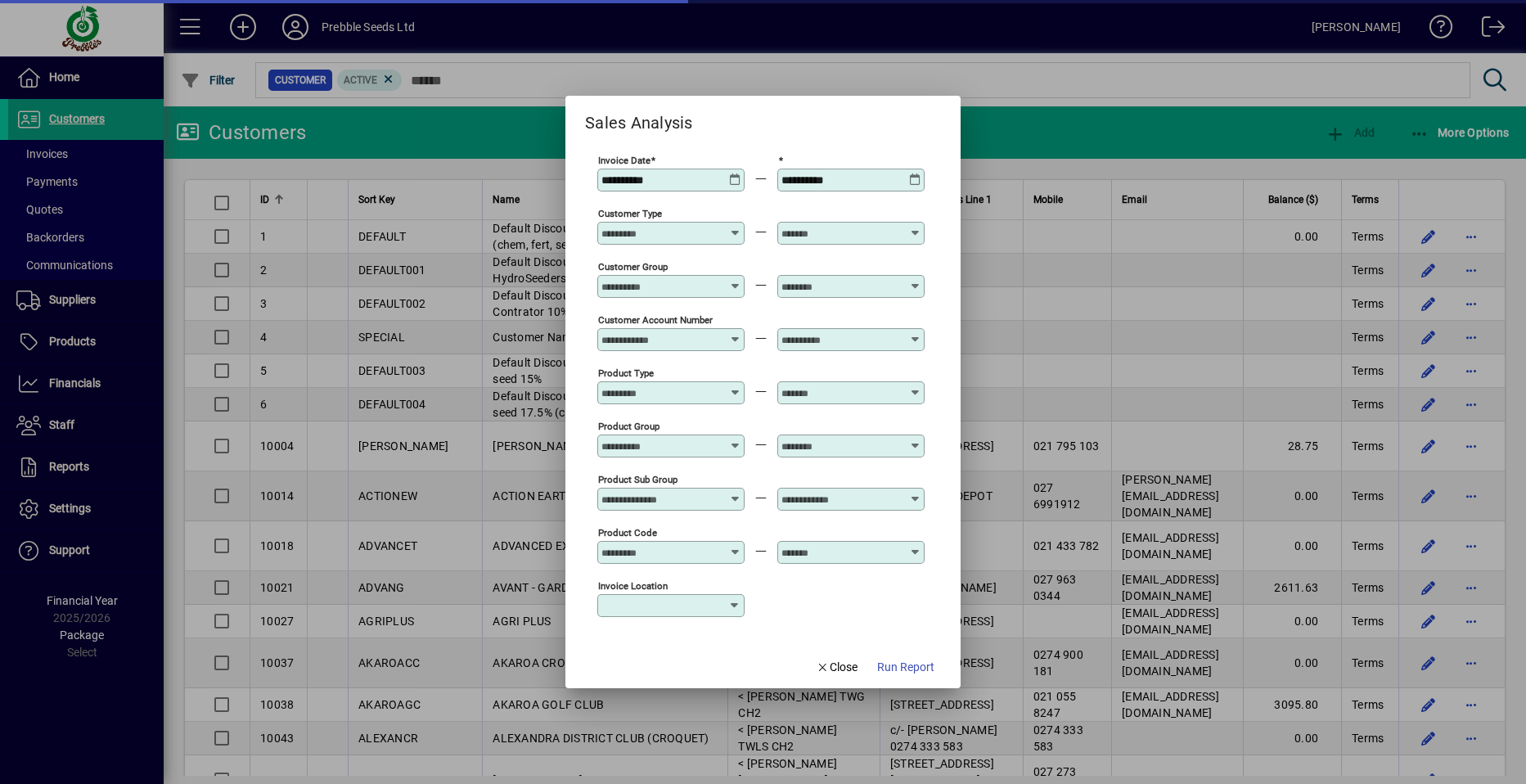
type input "**********"
click at [737, 173] on icon at bounding box center [735, 173] width 12 height 0
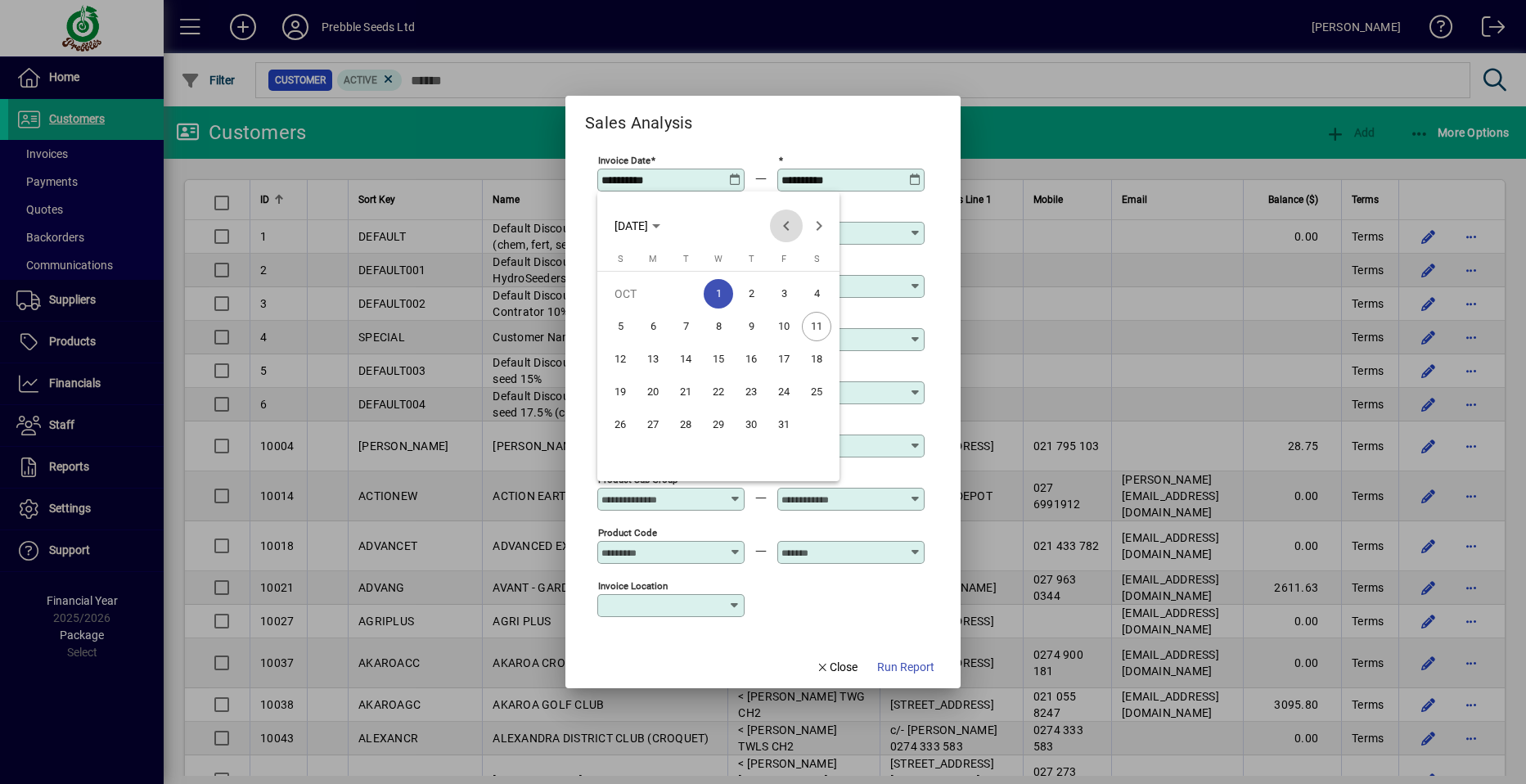
click at [785, 229] on span "Previous month" at bounding box center [786, 225] width 32 height 32
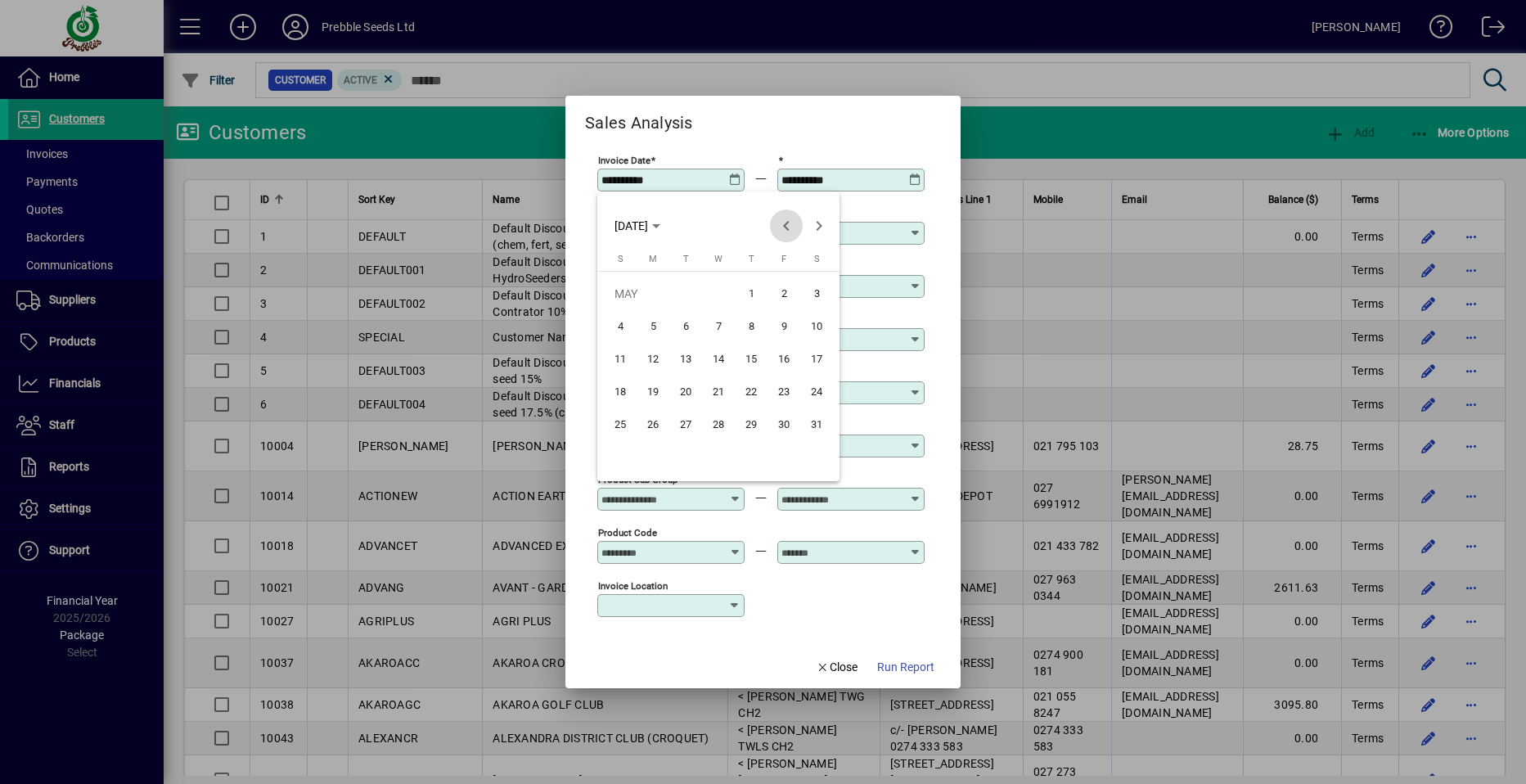
click at [785, 229] on span "Previous month" at bounding box center [786, 225] width 32 height 32
click at [690, 325] on span "1" at bounding box center [686, 326] width 30 height 30
type input "**********"
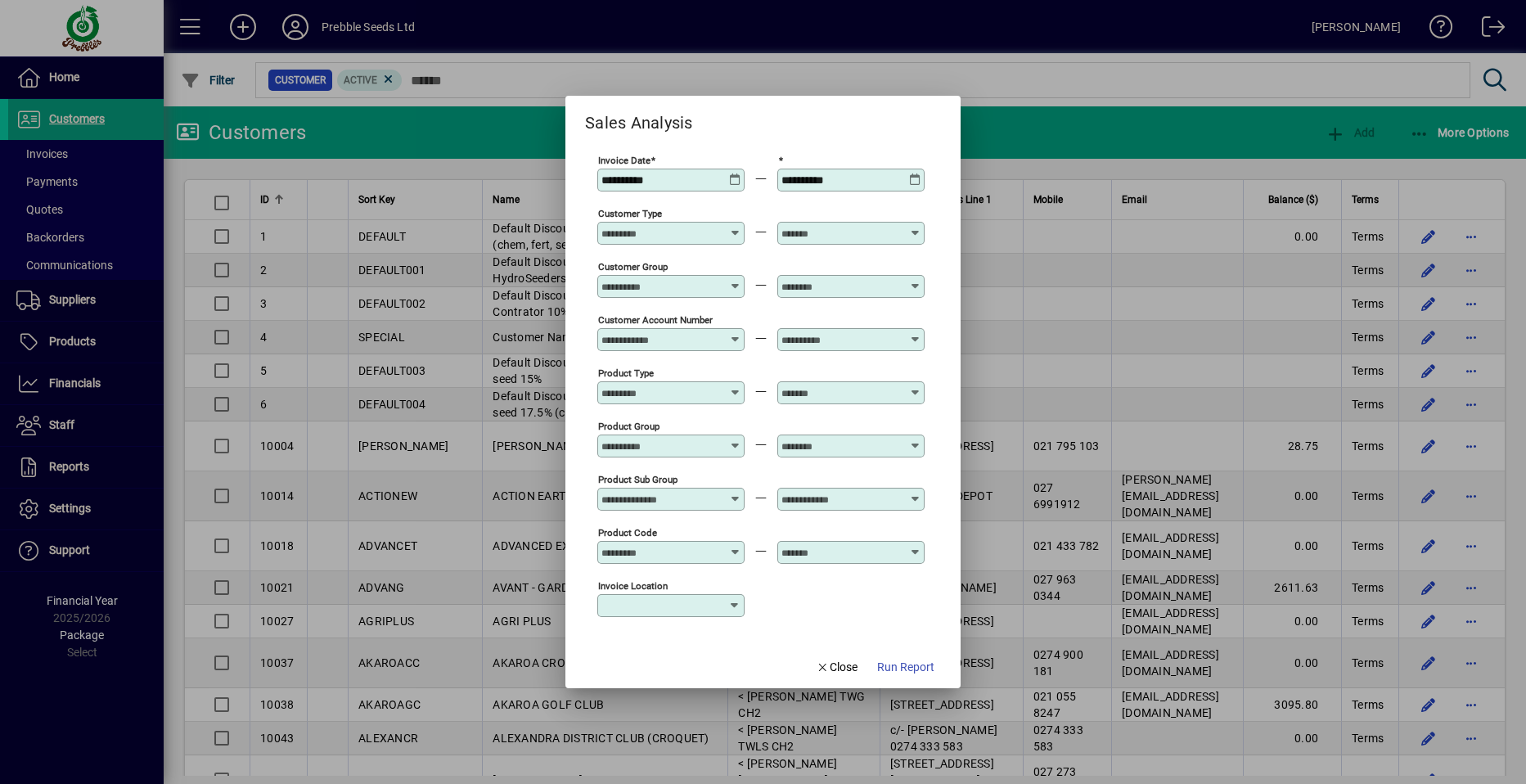
click at [732, 493] on icon at bounding box center [735, 493] width 12 height 0
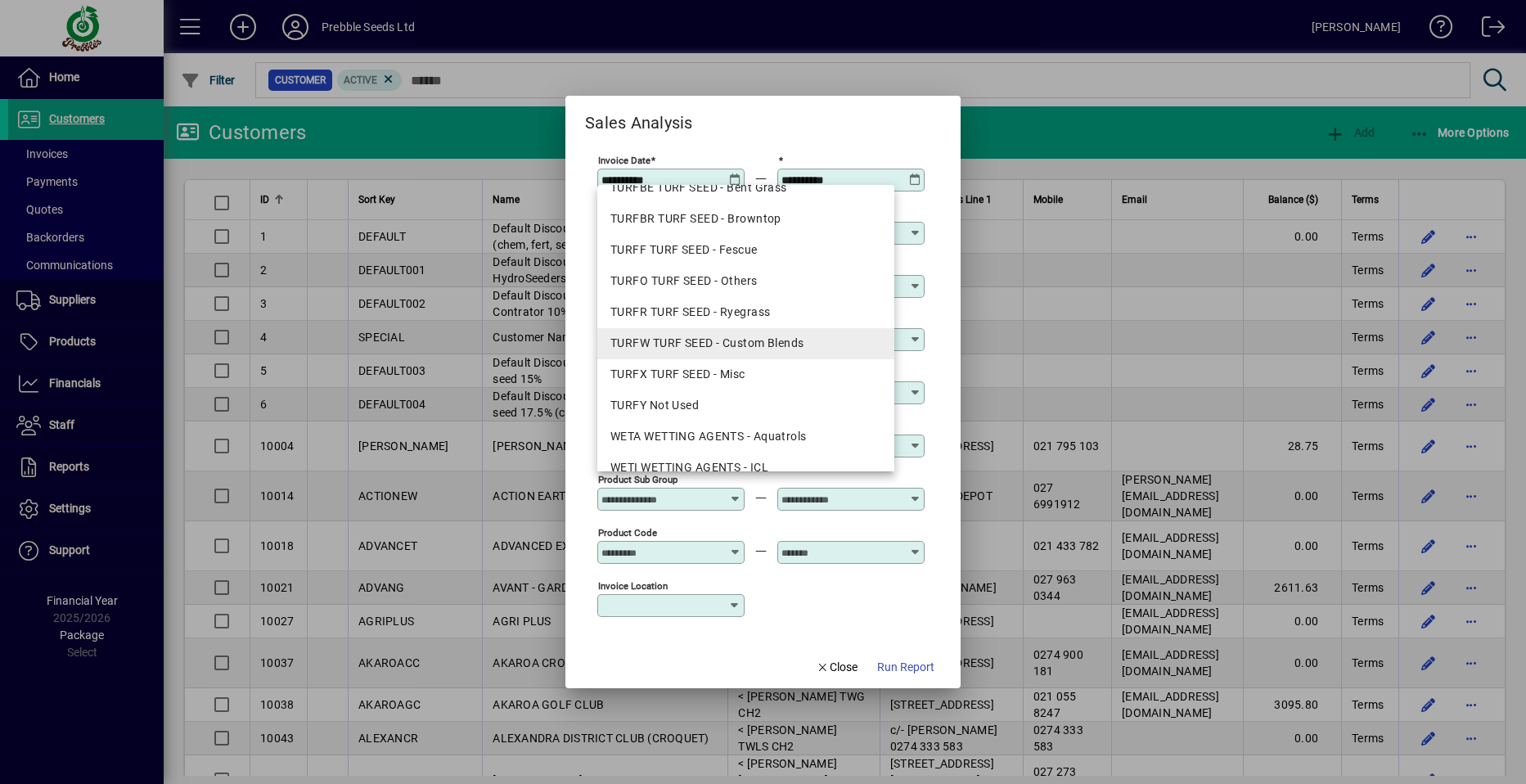
scroll to position [1800, 0]
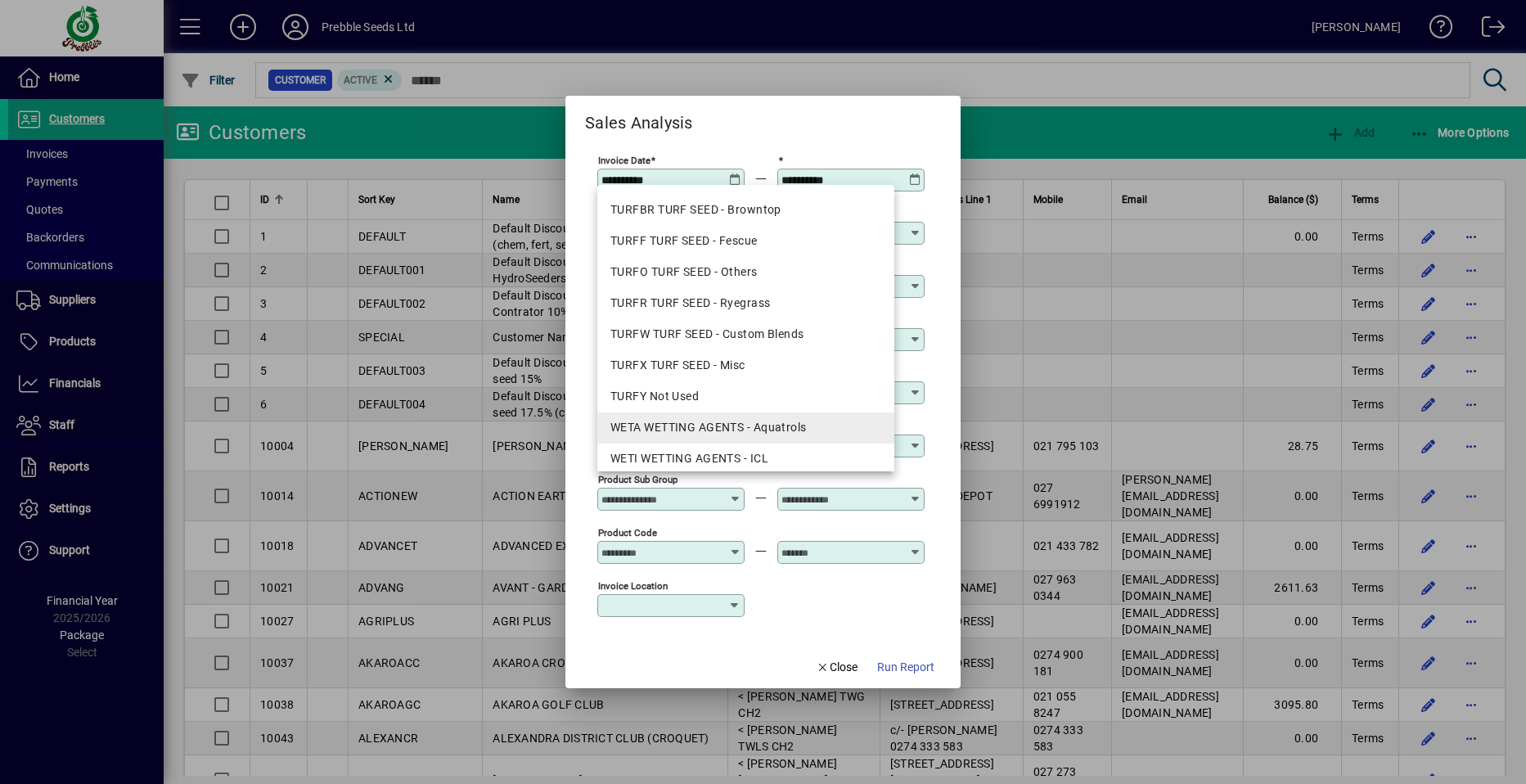
click at [676, 424] on div "WETA WETTING AGENTS - Aquatrols" at bounding box center [746, 428] width 271 height 18
type input "**********"
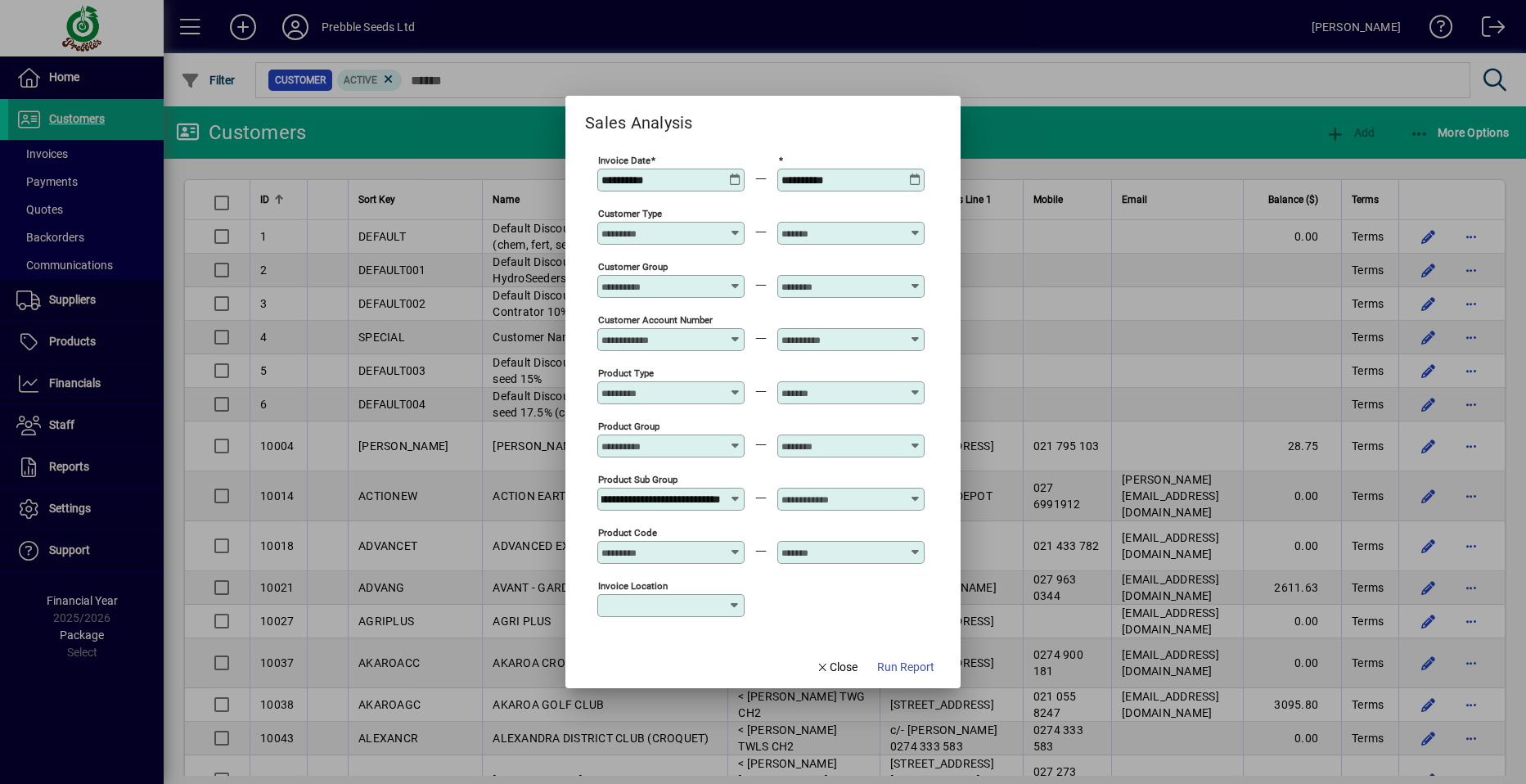
scroll to position [0, 0]
click at [912, 493] on icon at bounding box center [915, 493] width 12 height 0
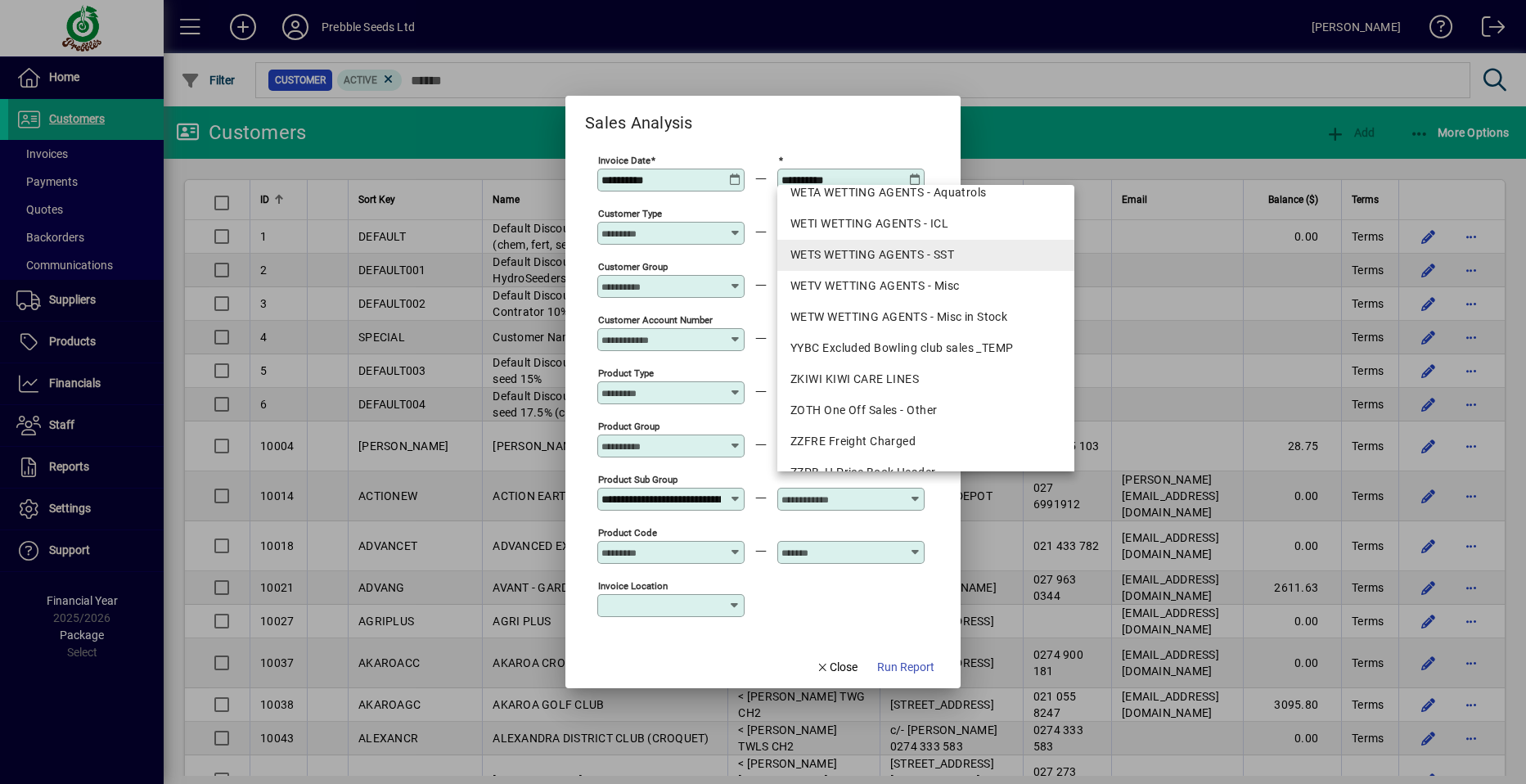
scroll to position [2046, 0]
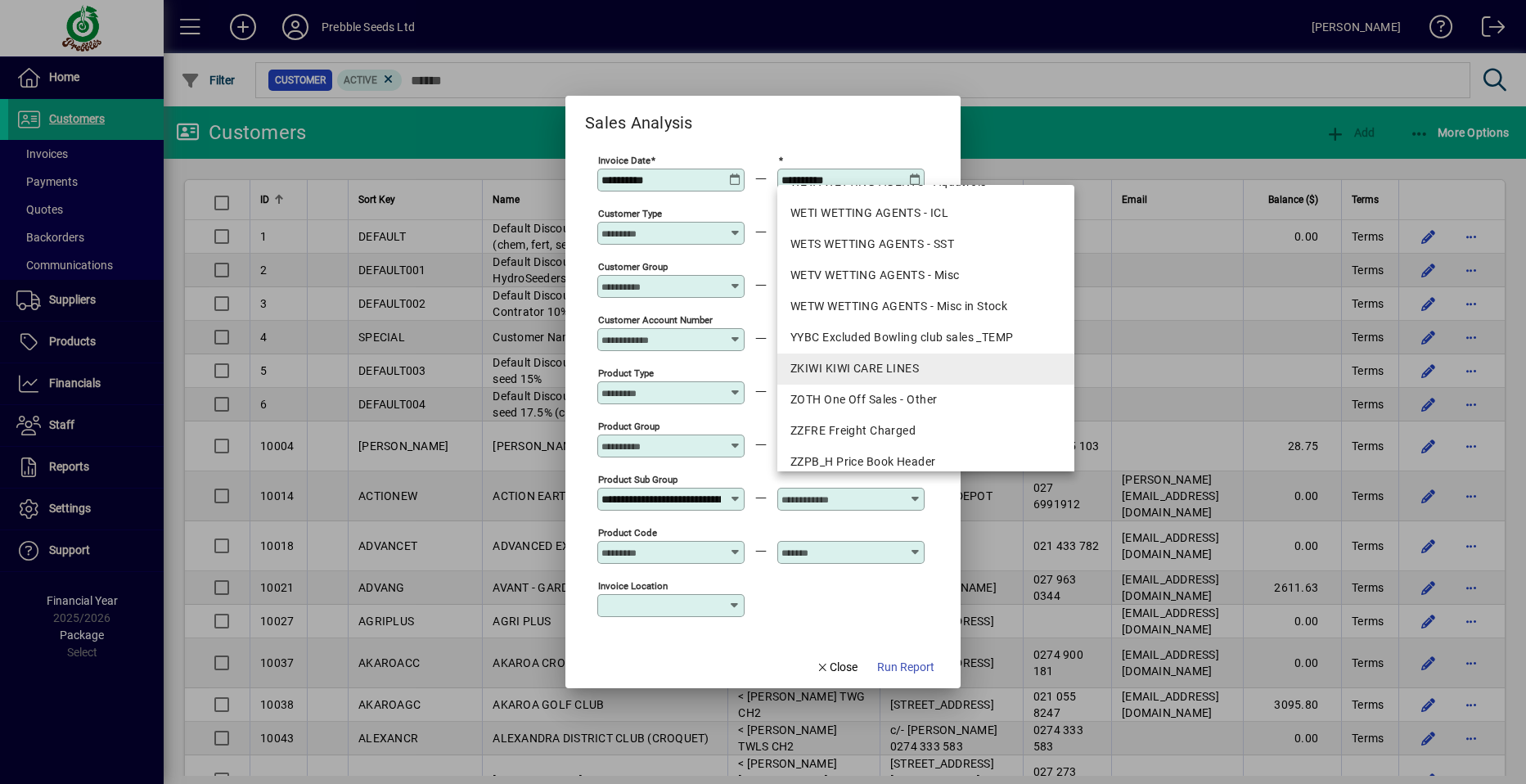
click at [848, 370] on div "ZKIWI KIWI CARE LINES" at bounding box center [926, 368] width 271 height 18
type input "**********"
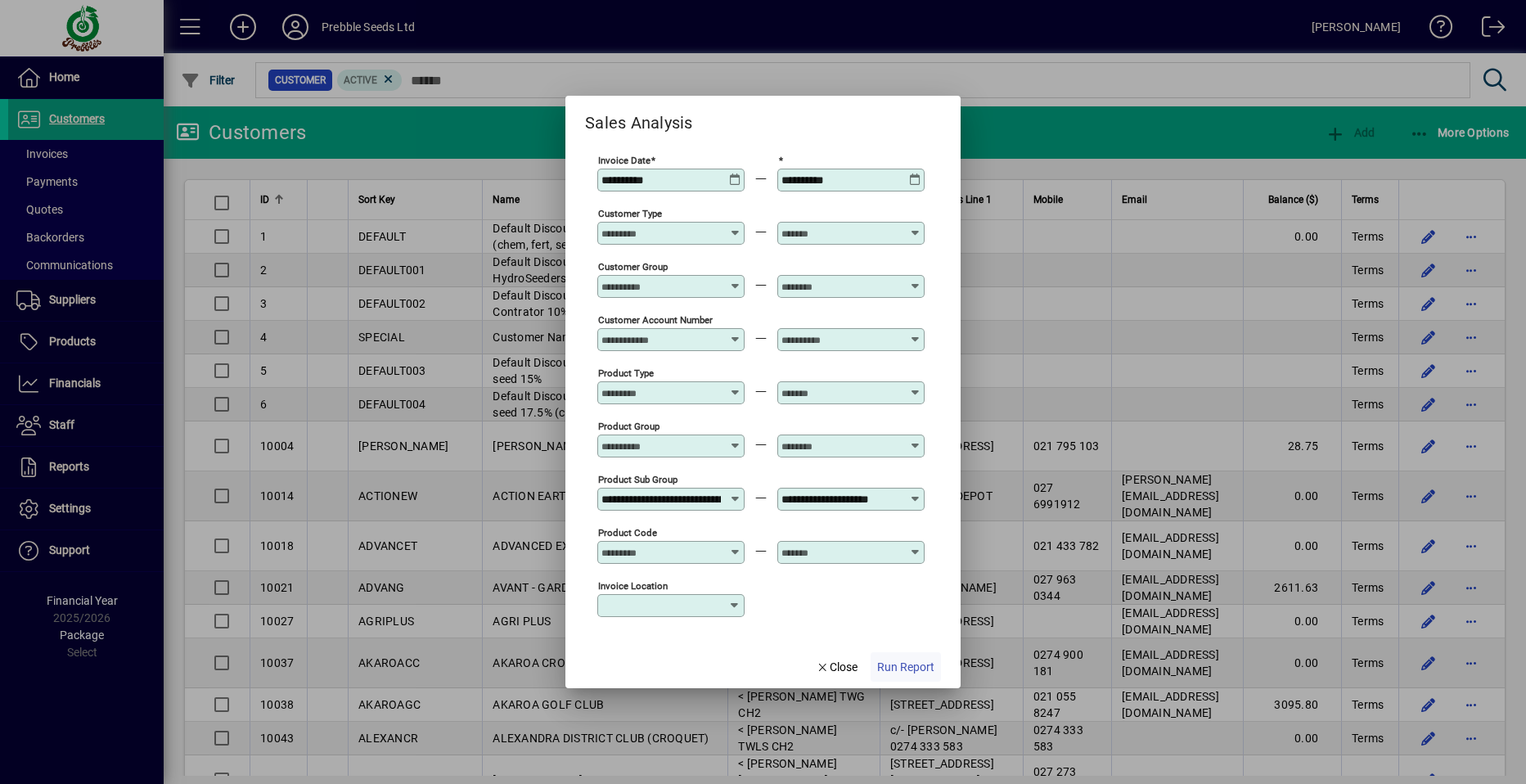
scroll to position [0, 0]
click at [893, 665] on span "Run Report" at bounding box center [906, 668] width 57 height 18
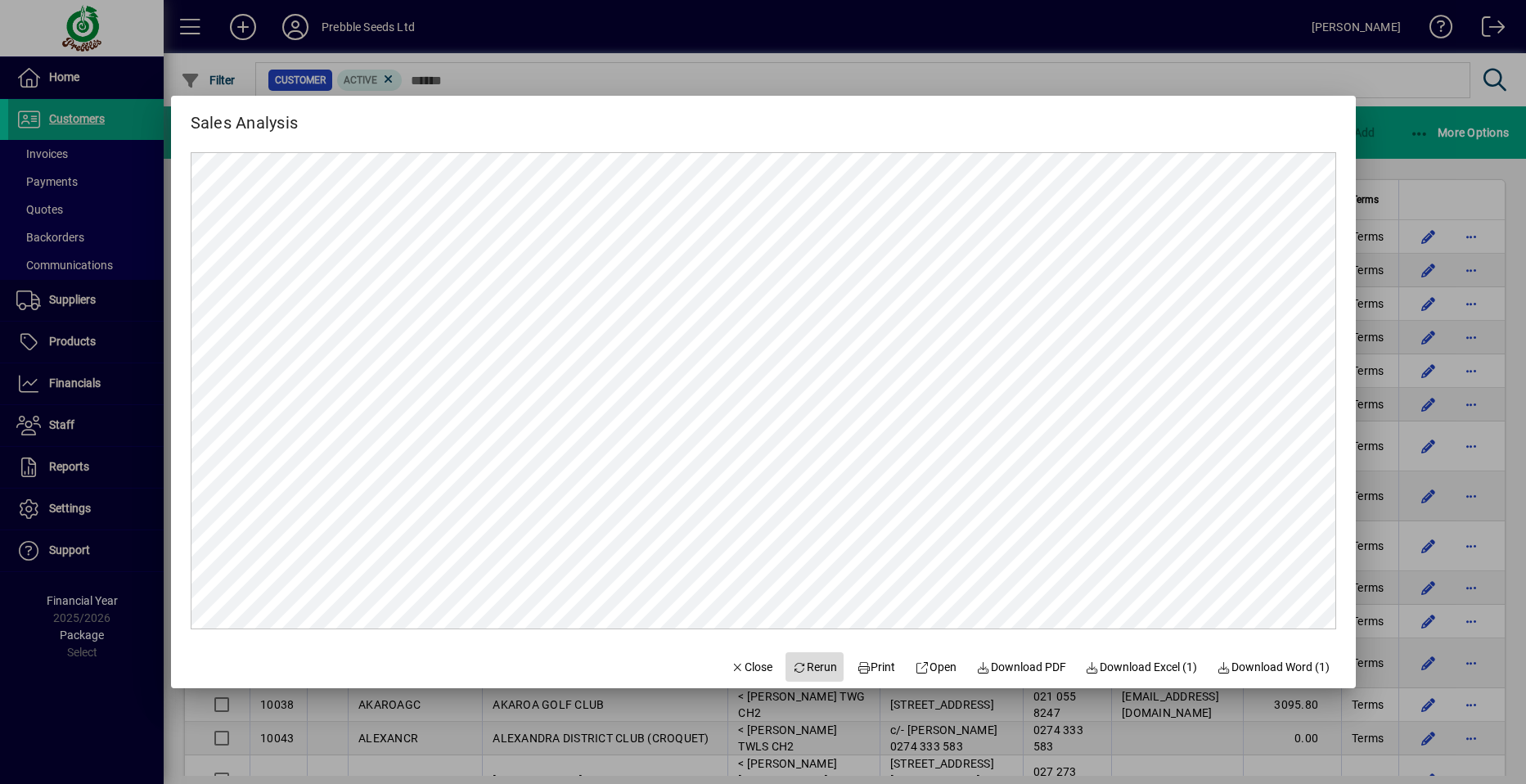
click at [802, 663] on span "Rerun" at bounding box center [814, 668] width 45 height 18
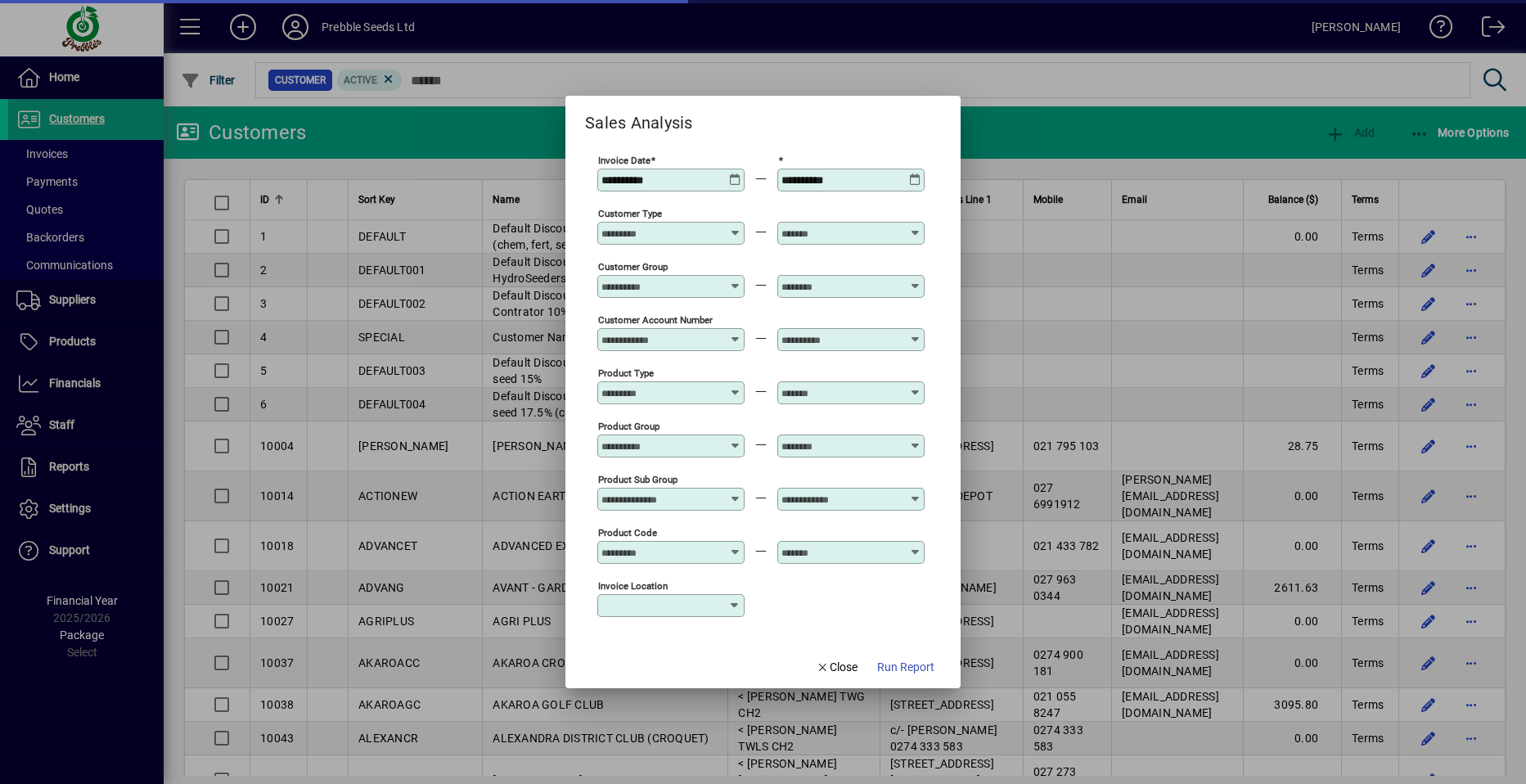
type input "**********"
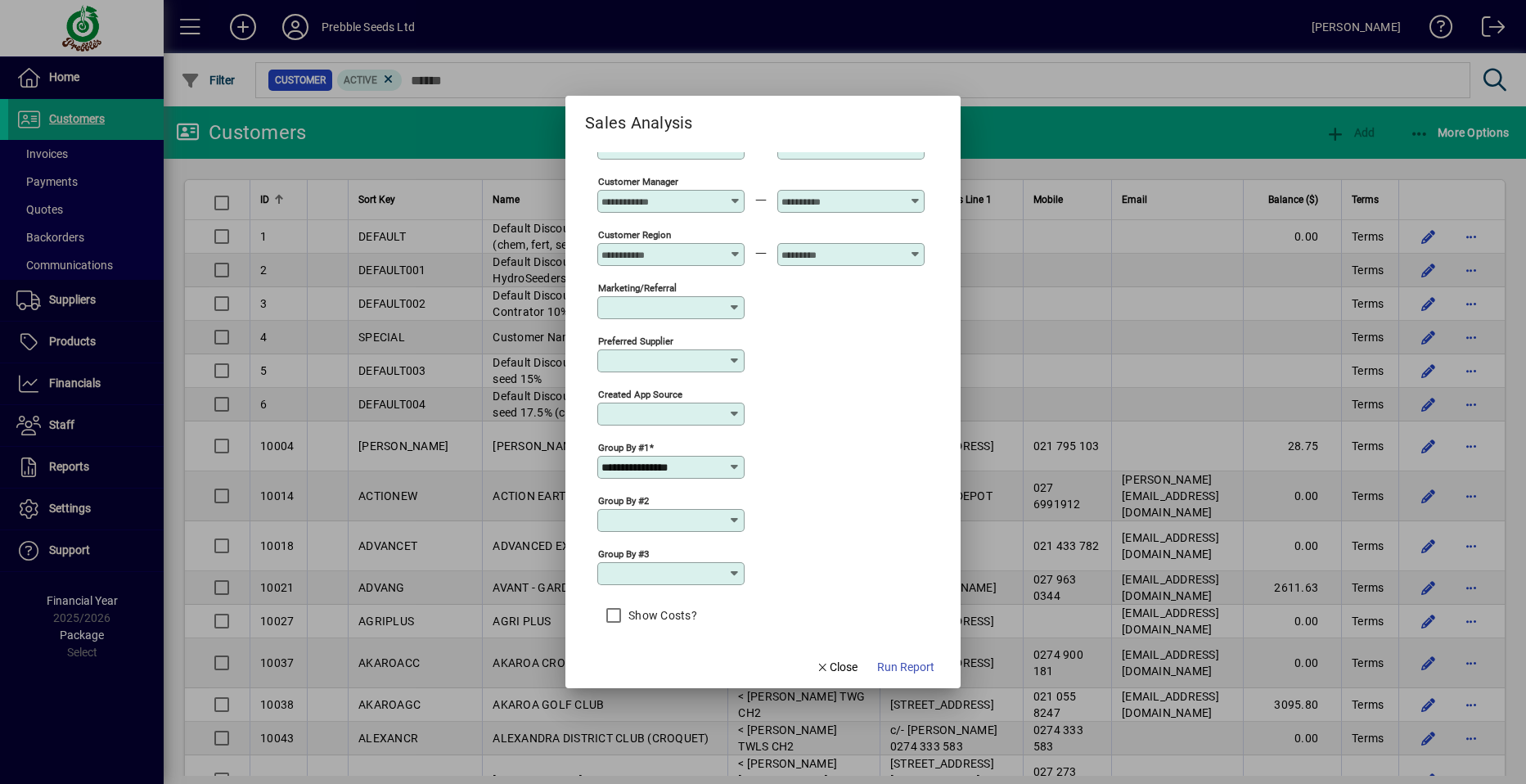
scroll to position [517, 0]
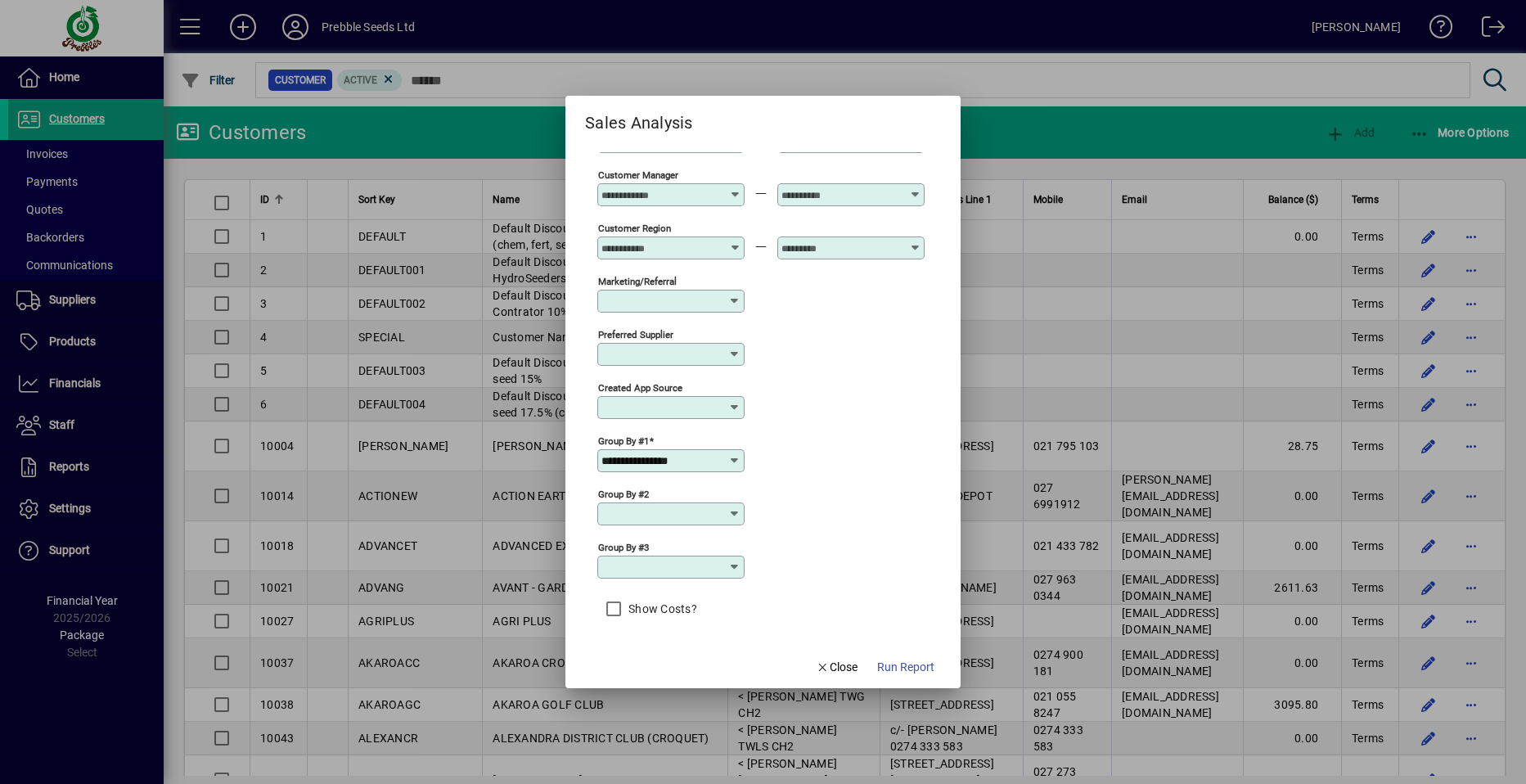
click at [735, 458] on icon at bounding box center [734, 460] width 13 height 13
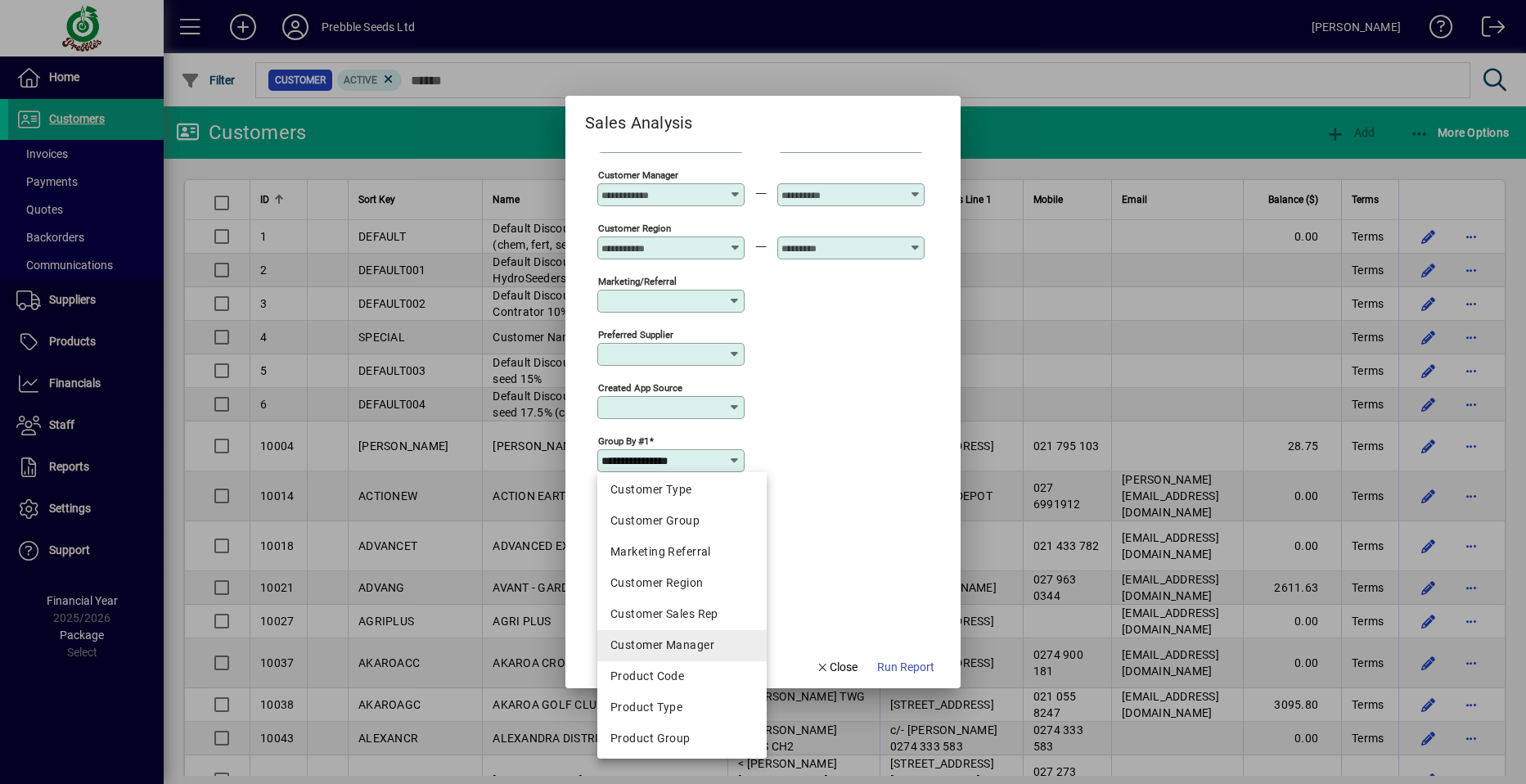
scroll to position [164, 0]
click at [661, 676] on div "Product Code" at bounding box center [682, 672] width 144 height 18
type input "**********"
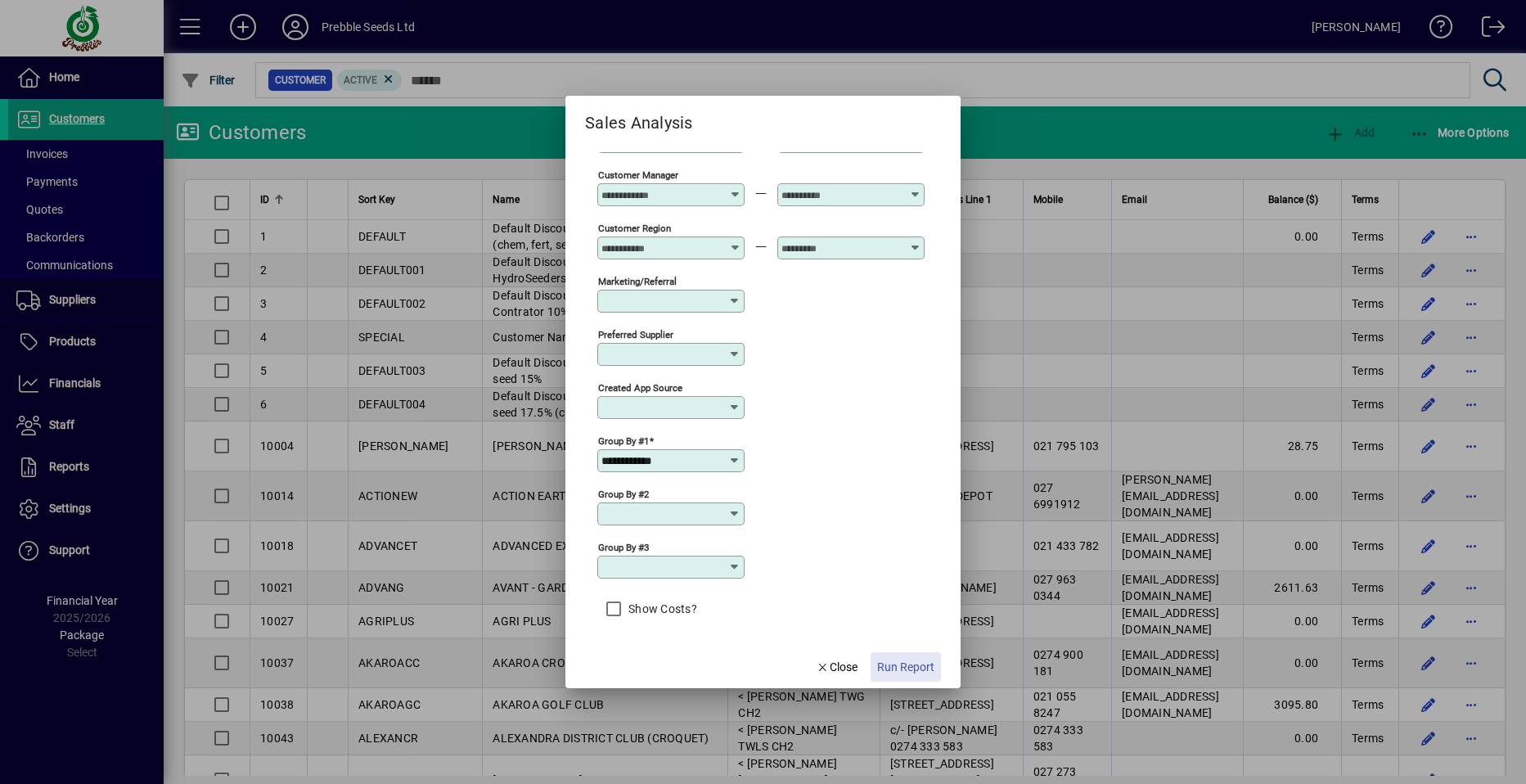
click at [894, 668] on span "Run Report" at bounding box center [906, 668] width 57 height 18
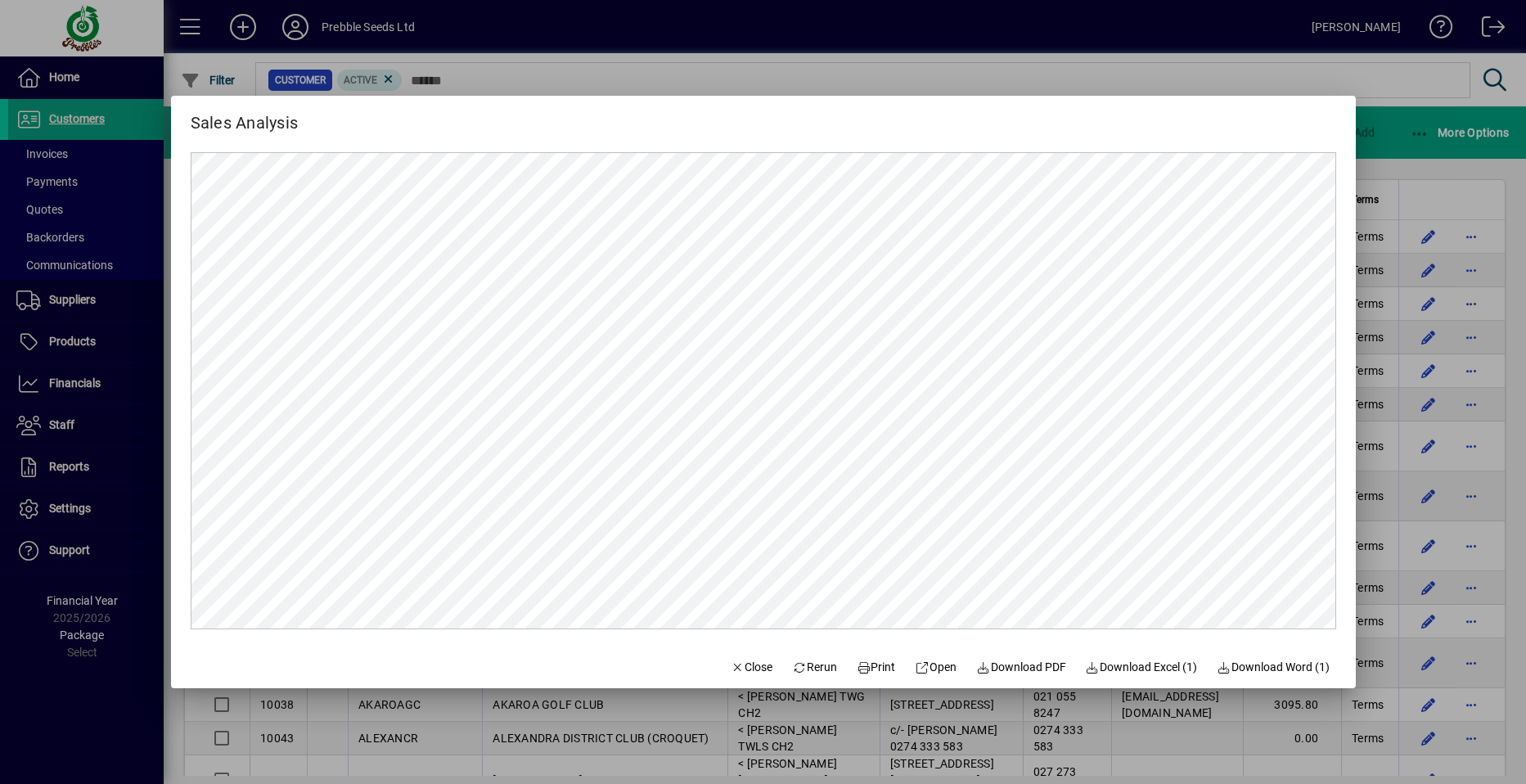
scroll to position [0, 0]
click at [802, 669] on span "Rerun" at bounding box center [814, 668] width 45 height 18
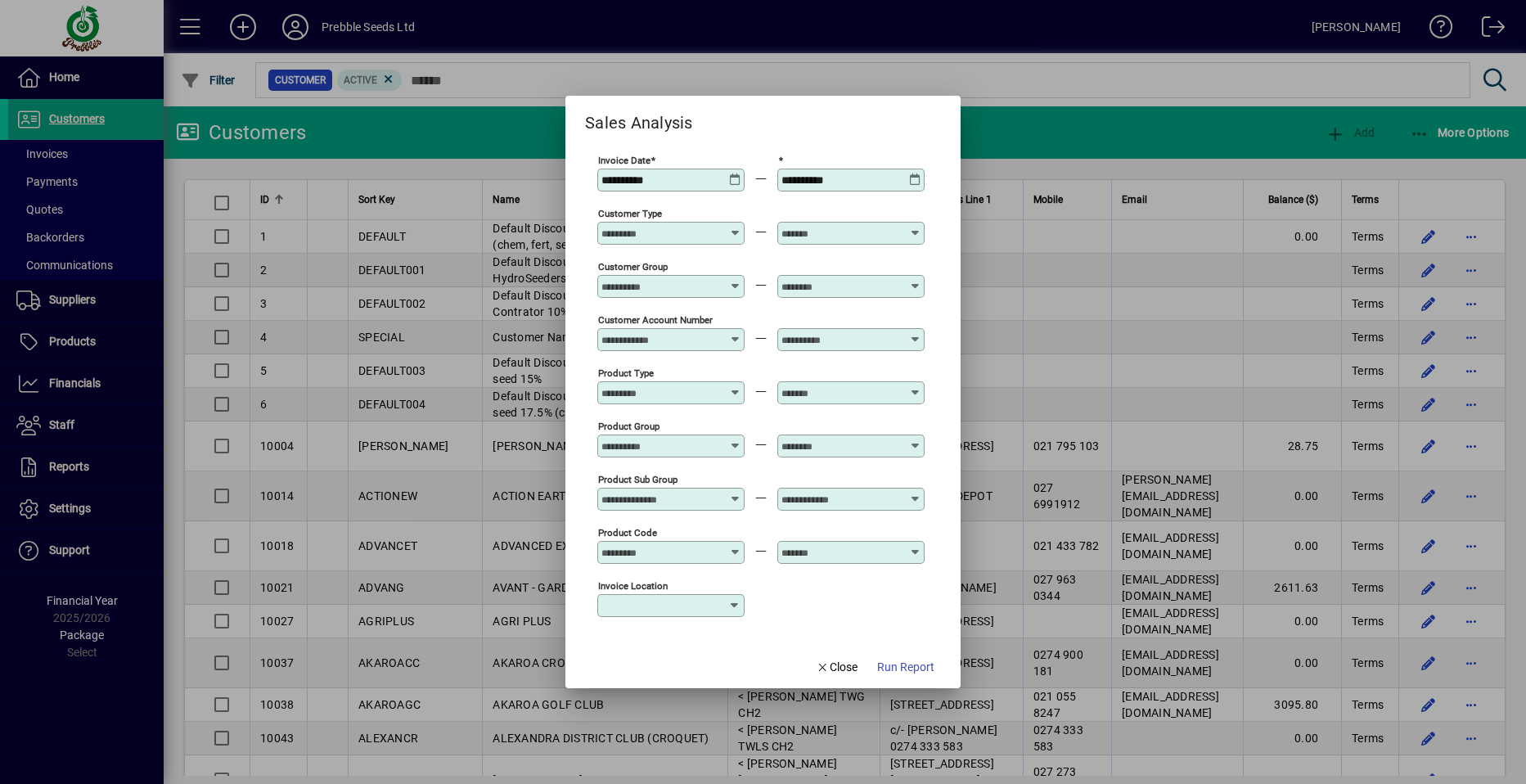
type input "**********"
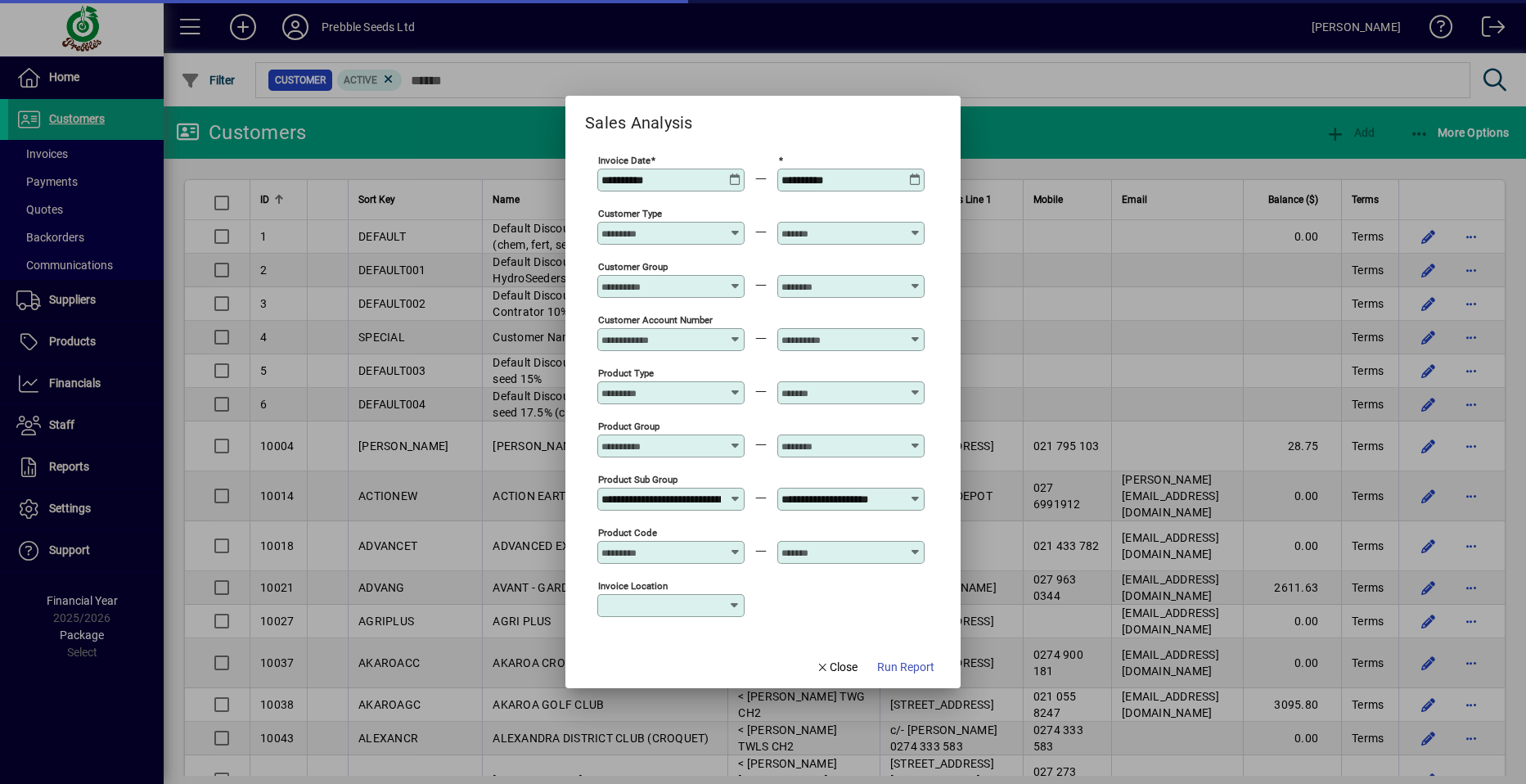
scroll to position [246, 0]
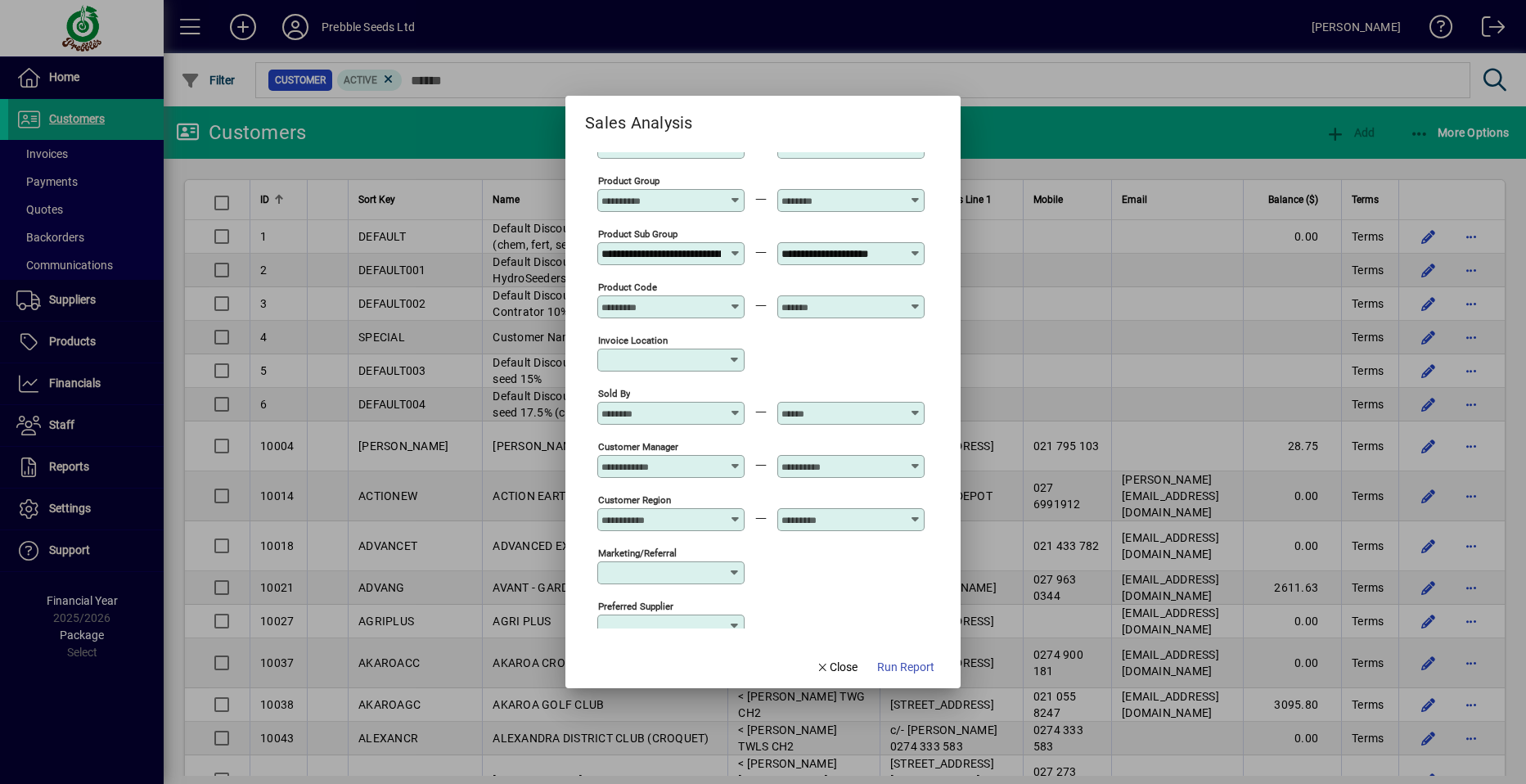
click at [735, 247] on icon at bounding box center [735, 247] width 12 height 0
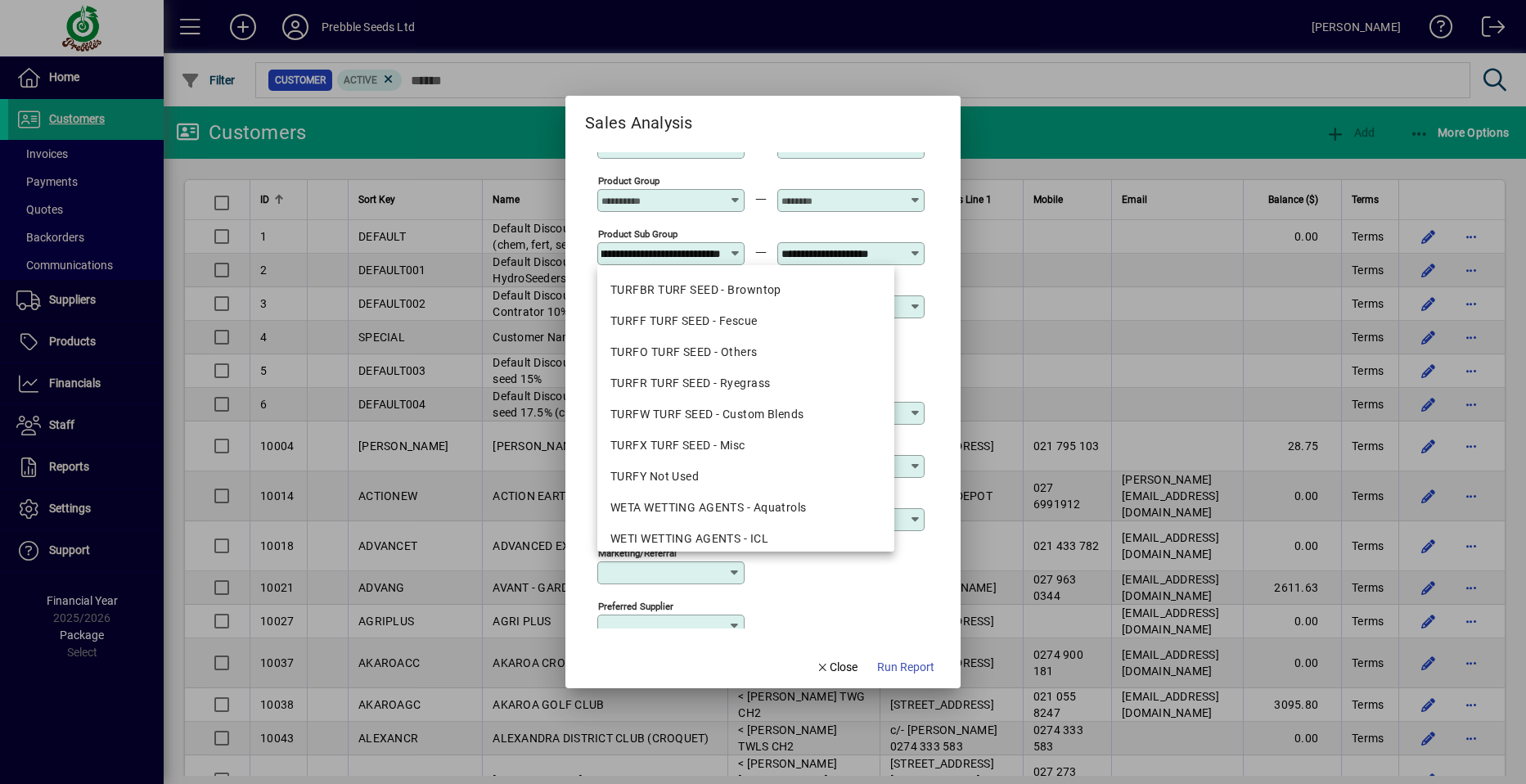
scroll to position [0, 0]
click at [686, 504] on div "WETA WETTING AGENTS - Aquatrols" at bounding box center [746, 508] width 271 height 18
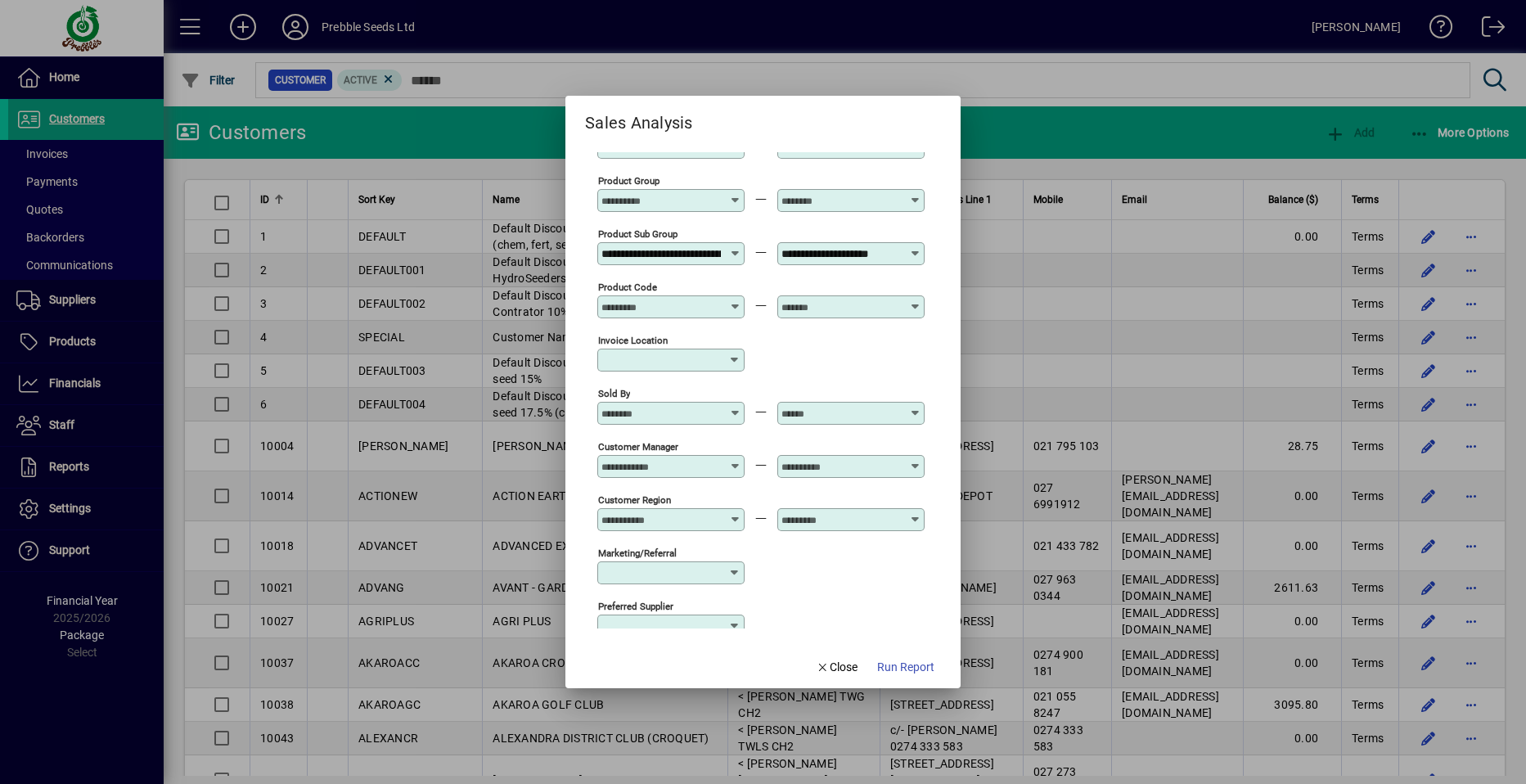
click at [913, 247] on icon at bounding box center [915, 247] width 12 height 0
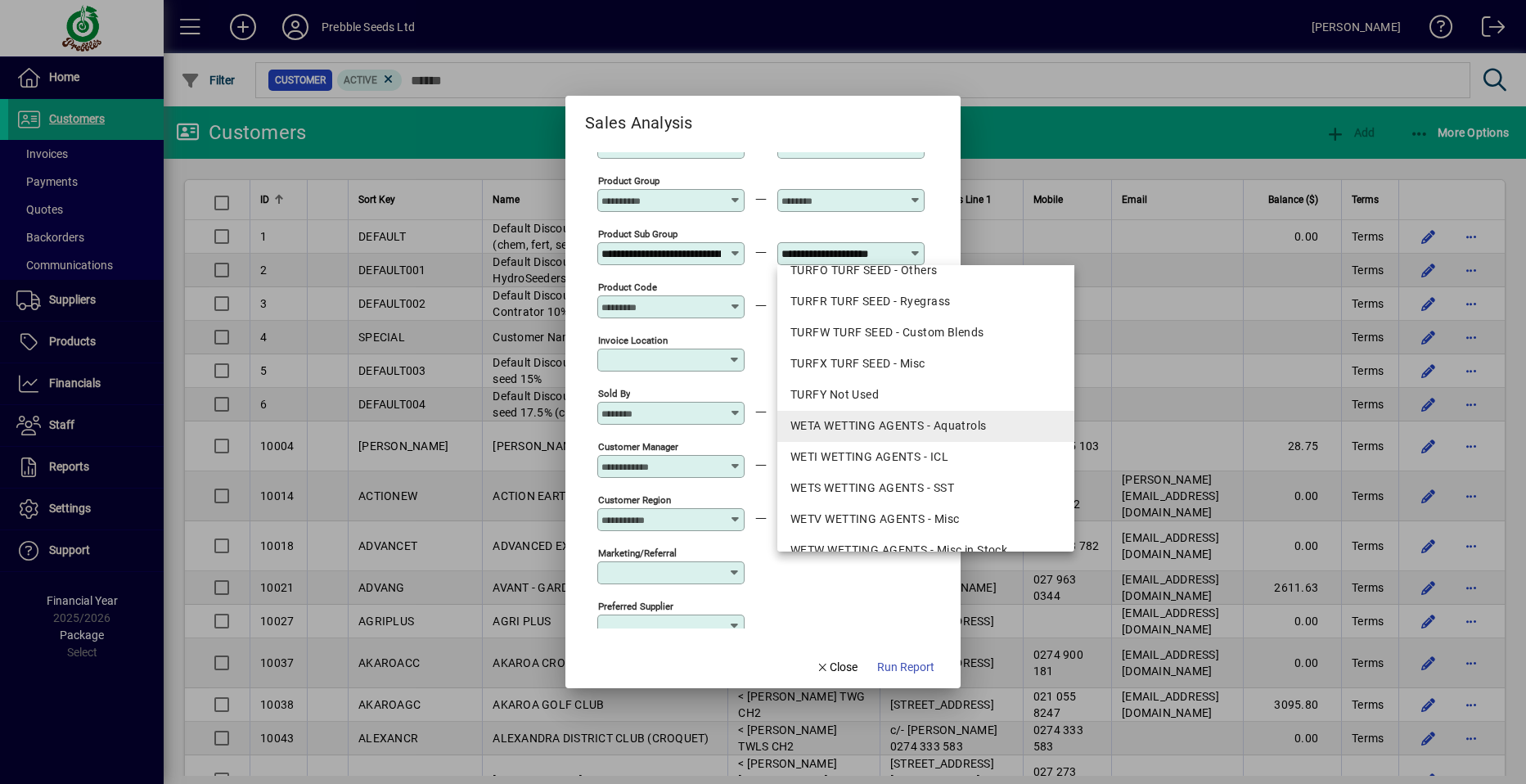
click at [844, 430] on div "WETA WETTING AGENTS - Aquatrols" at bounding box center [926, 426] width 271 height 18
type input "**********"
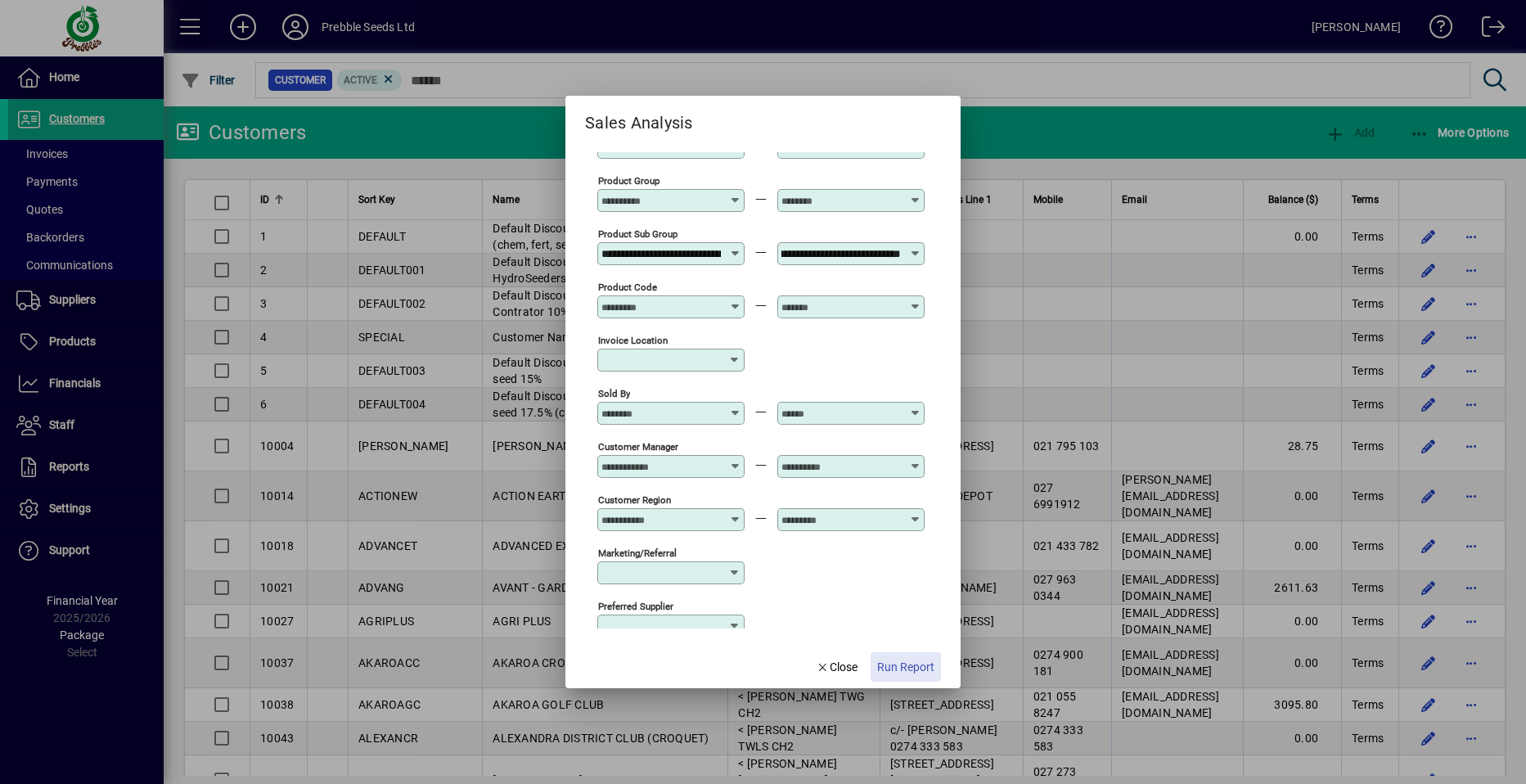
click at [897, 669] on span "Run Report" at bounding box center [906, 668] width 57 height 18
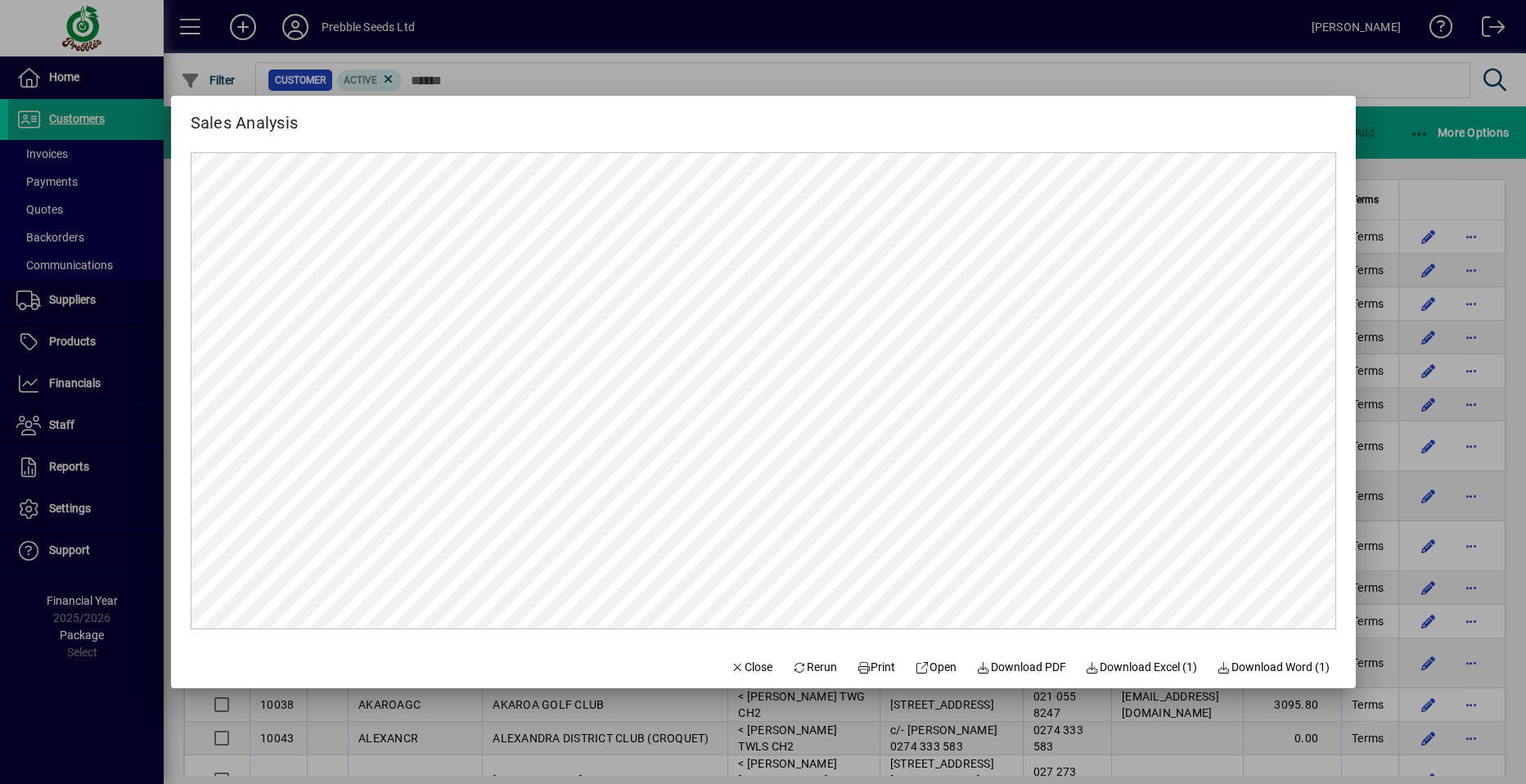
scroll to position [0, 0]
click at [738, 666] on span "Close" at bounding box center [752, 668] width 43 height 18
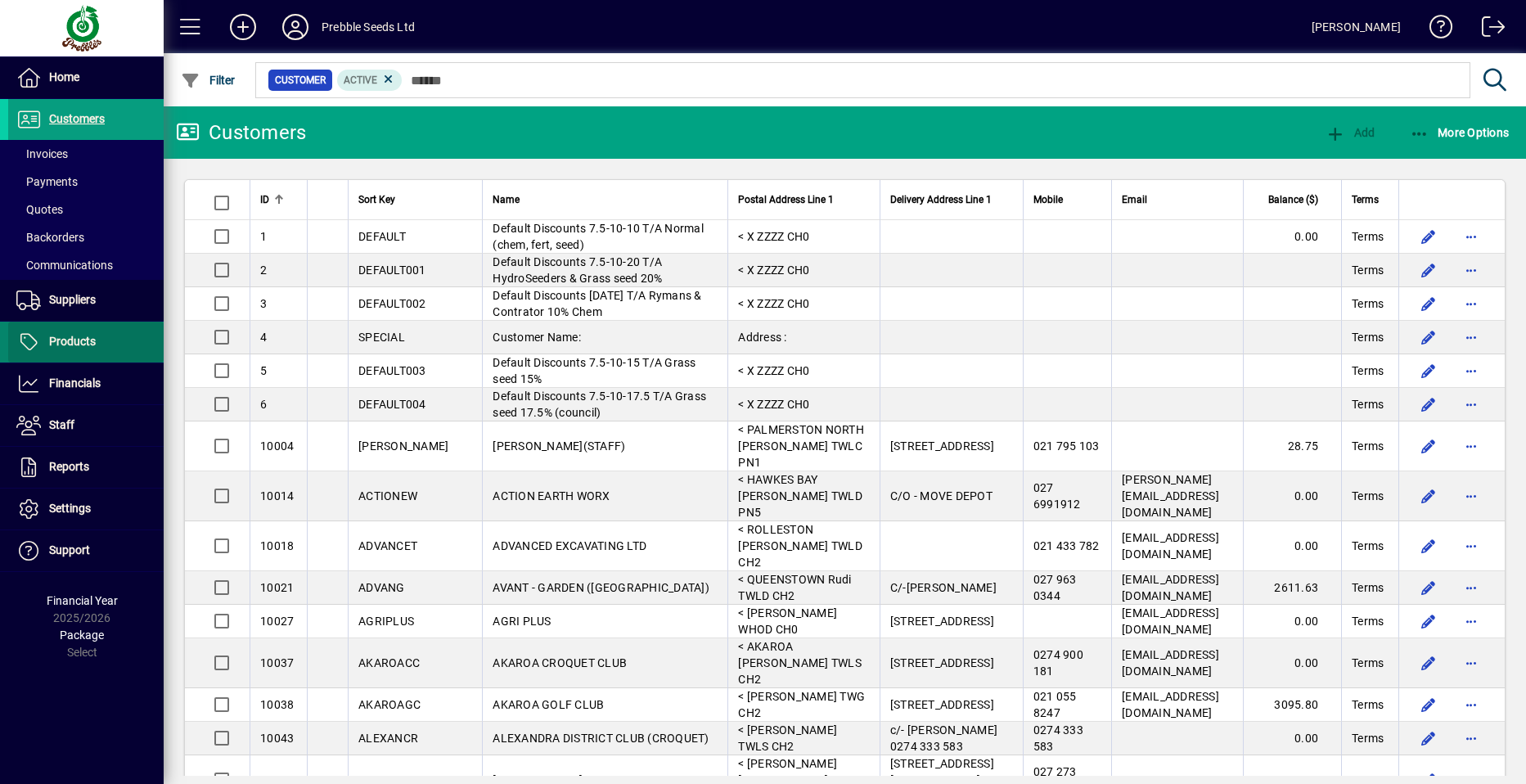
click at [80, 346] on span "Products" at bounding box center [72, 340] width 46 height 13
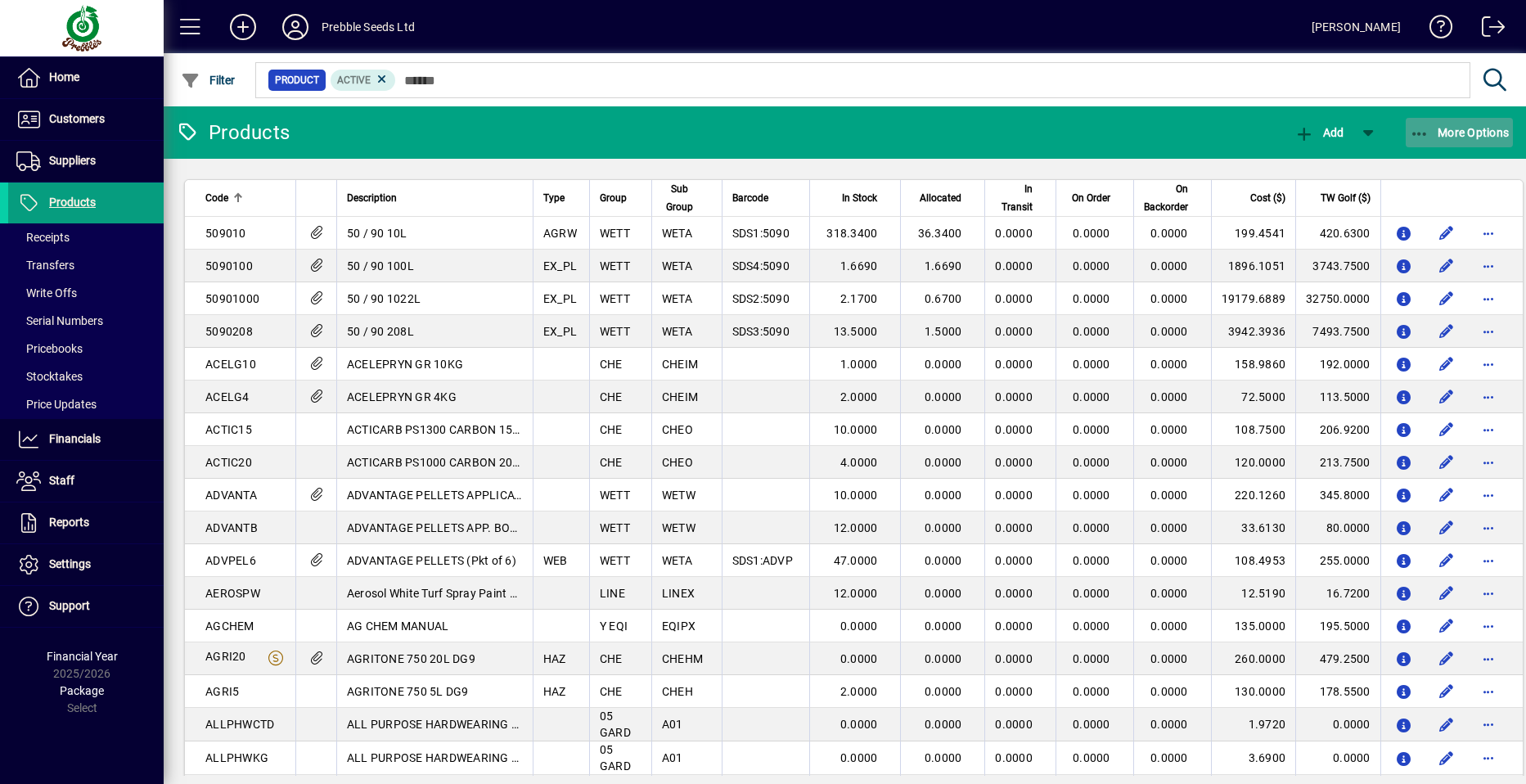
click at [1463, 131] on span "More Options" at bounding box center [1460, 132] width 100 height 13
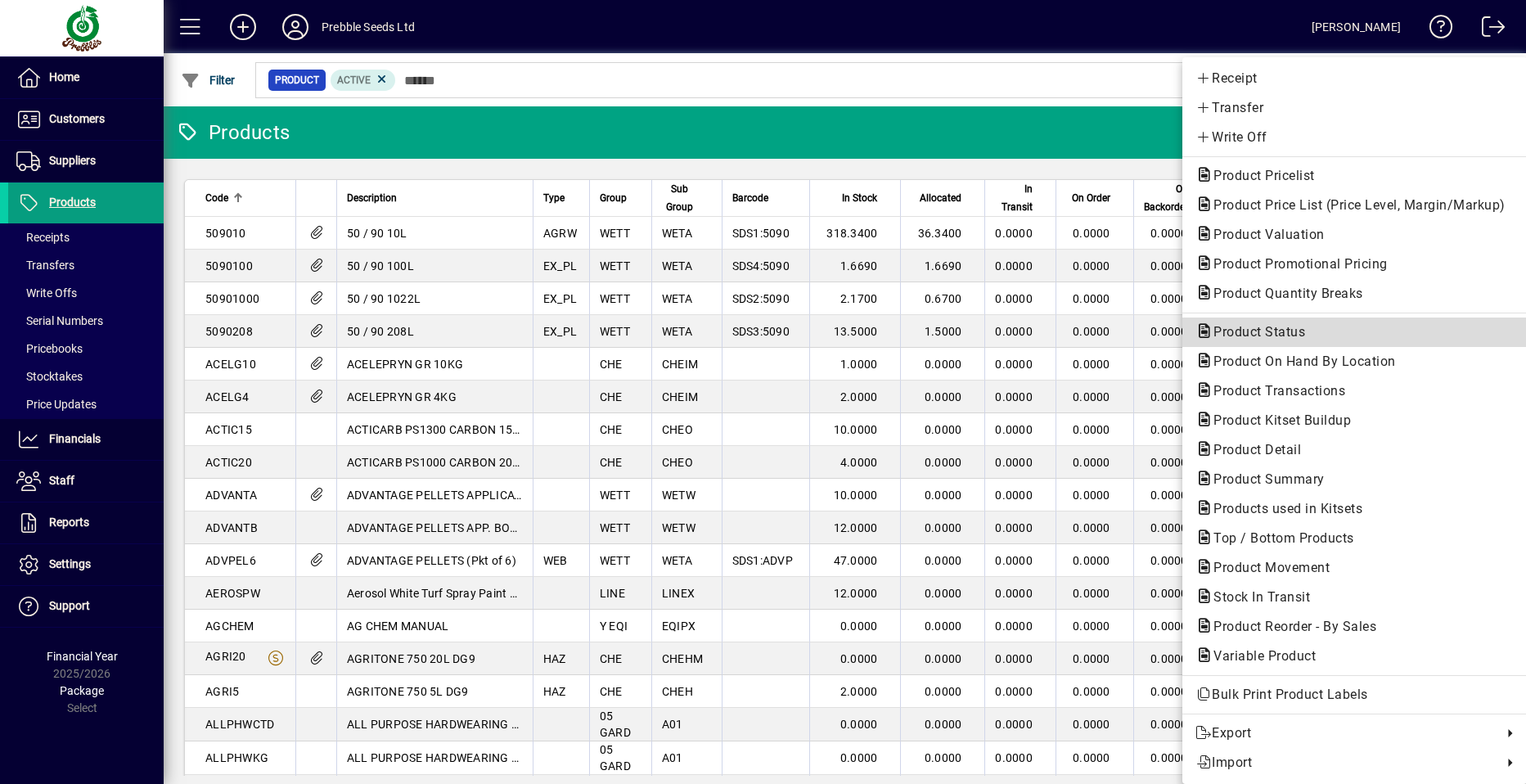
click at [1256, 333] on span "Product Status" at bounding box center [1254, 332] width 118 height 16
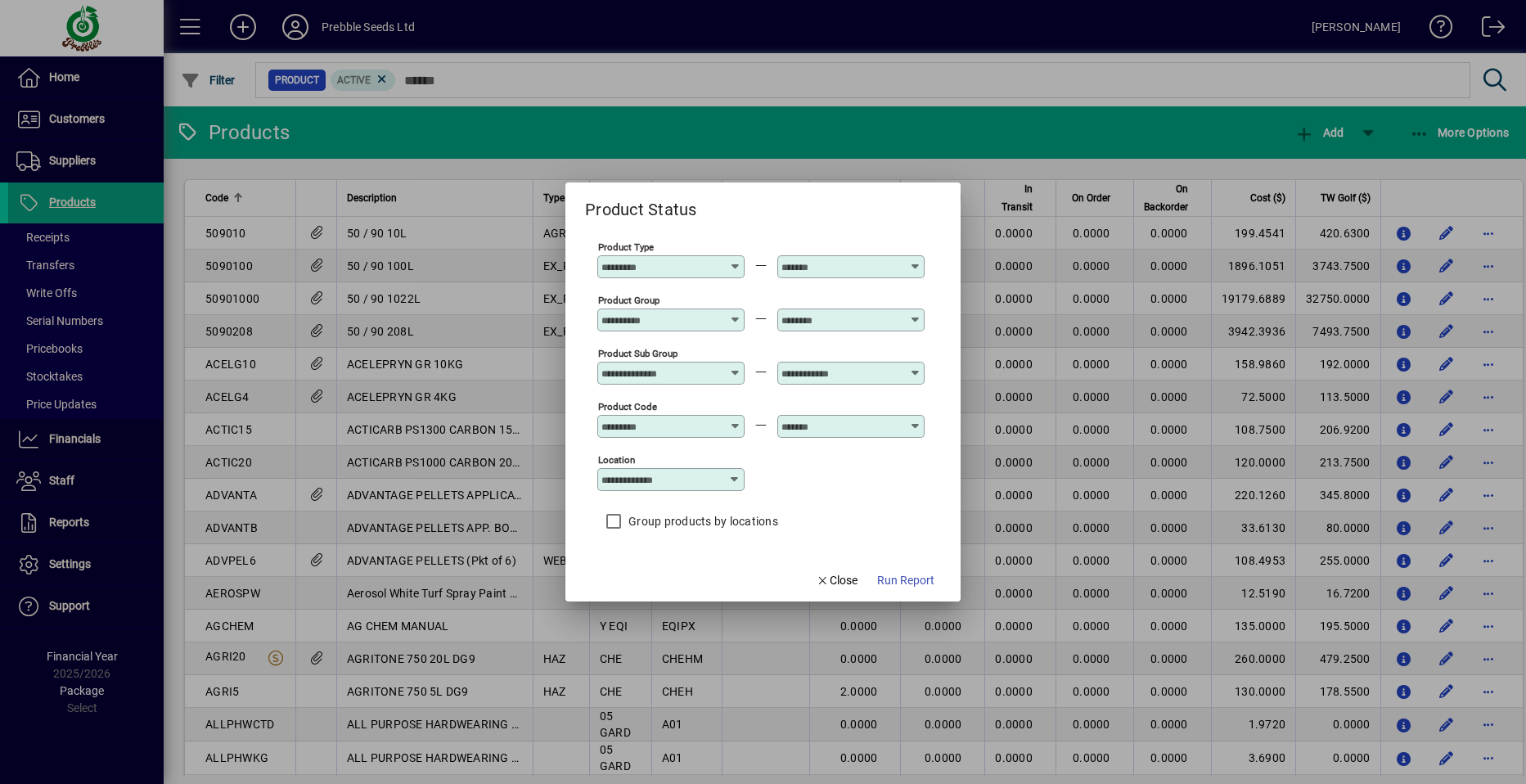
click at [738, 367] on icon at bounding box center [735, 367] width 12 height 0
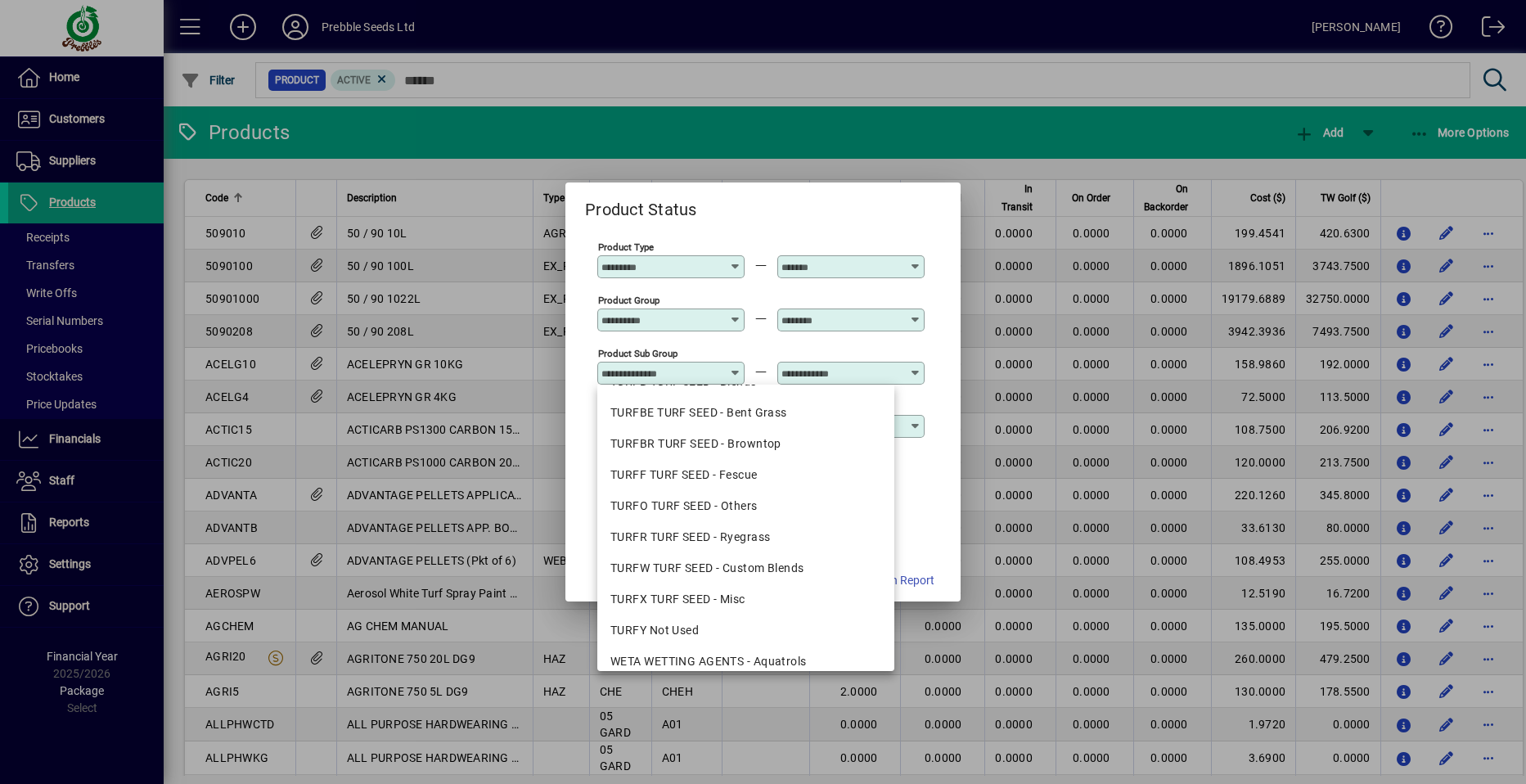
scroll to position [1964, 0]
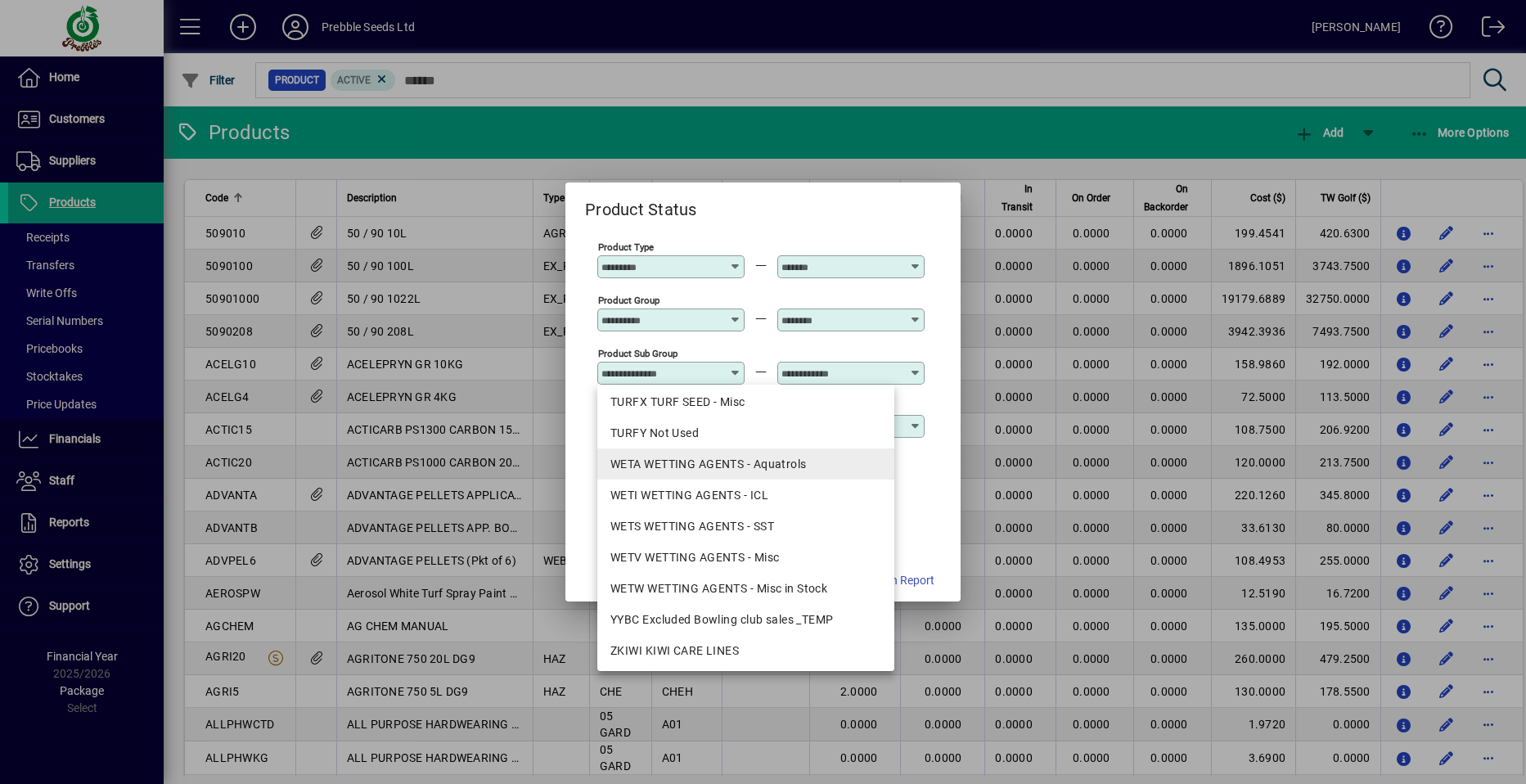
click at [698, 470] on div "WETA WETTING AGENTS - Aquatrols" at bounding box center [746, 465] width 271 height 18
type input "**********"
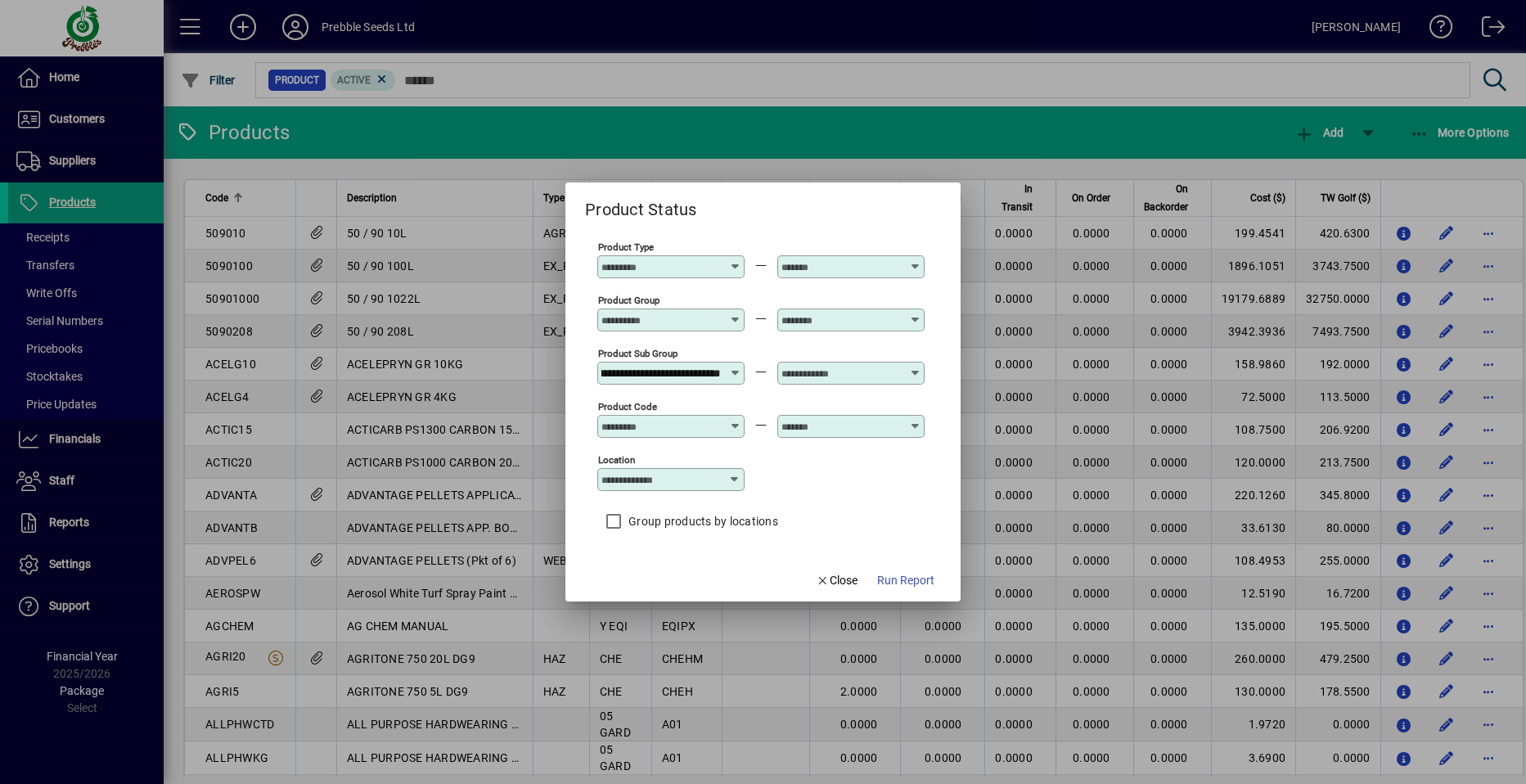
scroll to position [0, 0]
click at [917, 367] on icon at bounding box center [915, 367] width 12 height 0
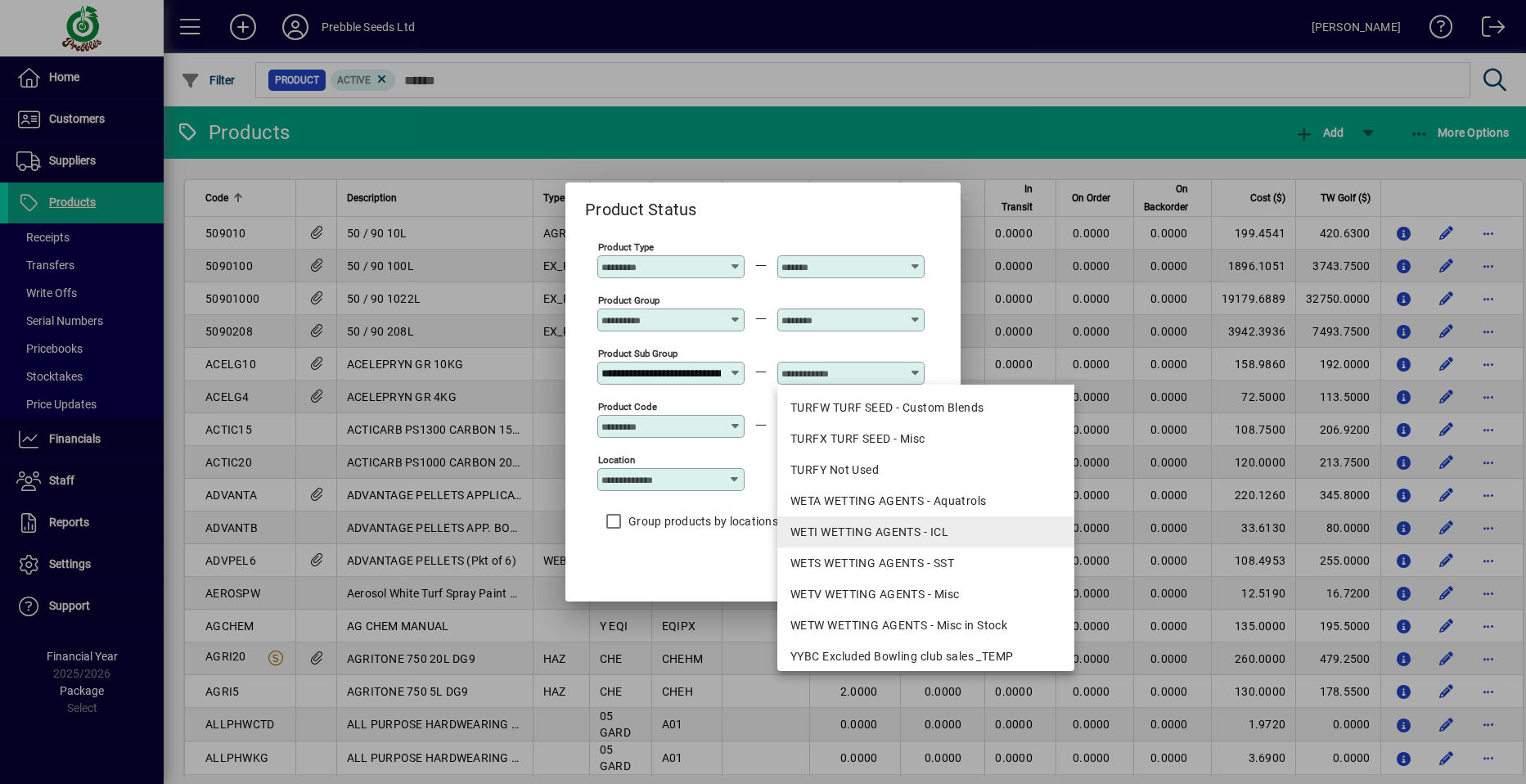
scroll to position [1926, 0]
click at [871, 500] on div "WETA WETTING AGENTS - Aquatrols" at bounding box center [926, 502] width 271 height 18
type input "**********"
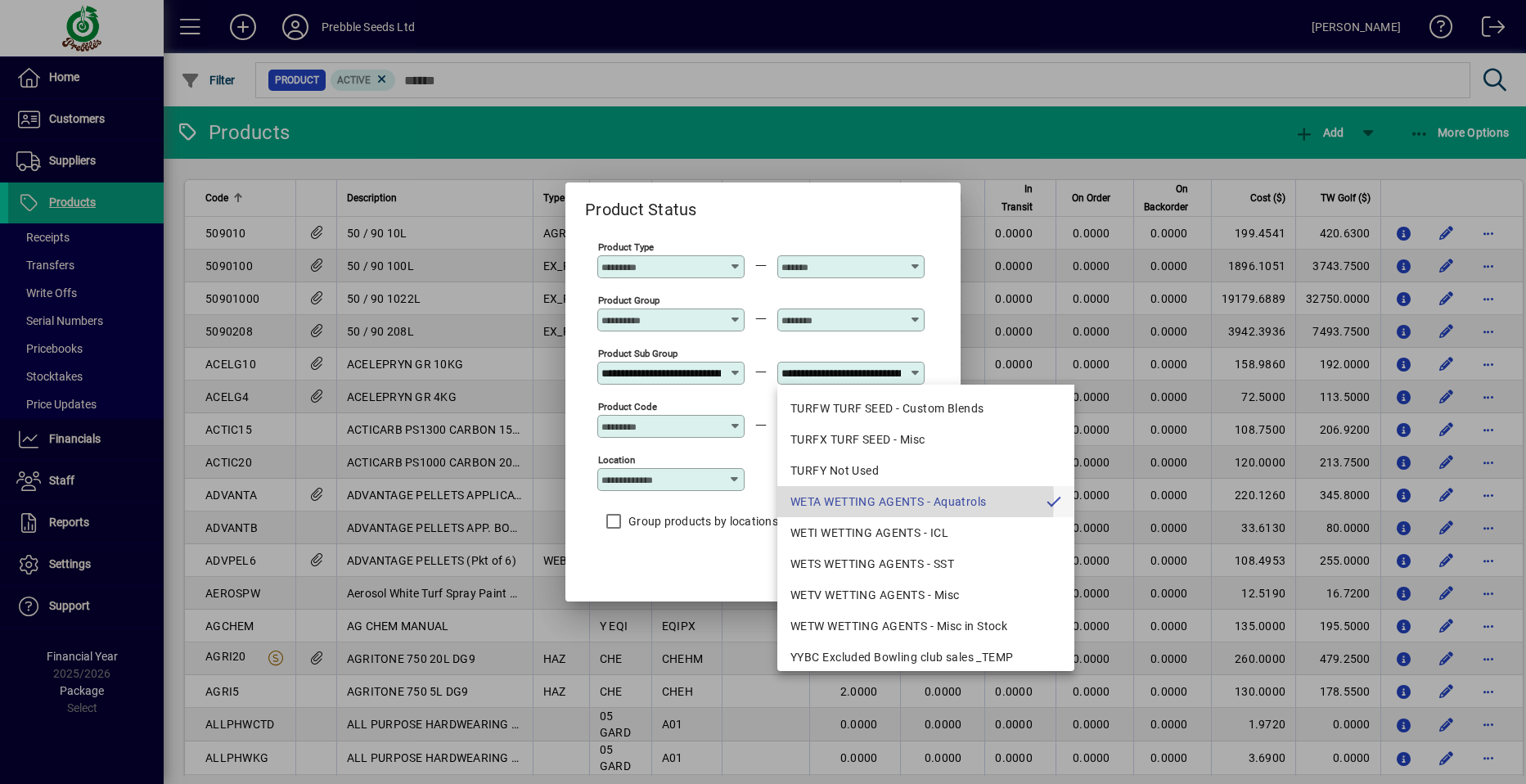
scroll to position [0, 75]
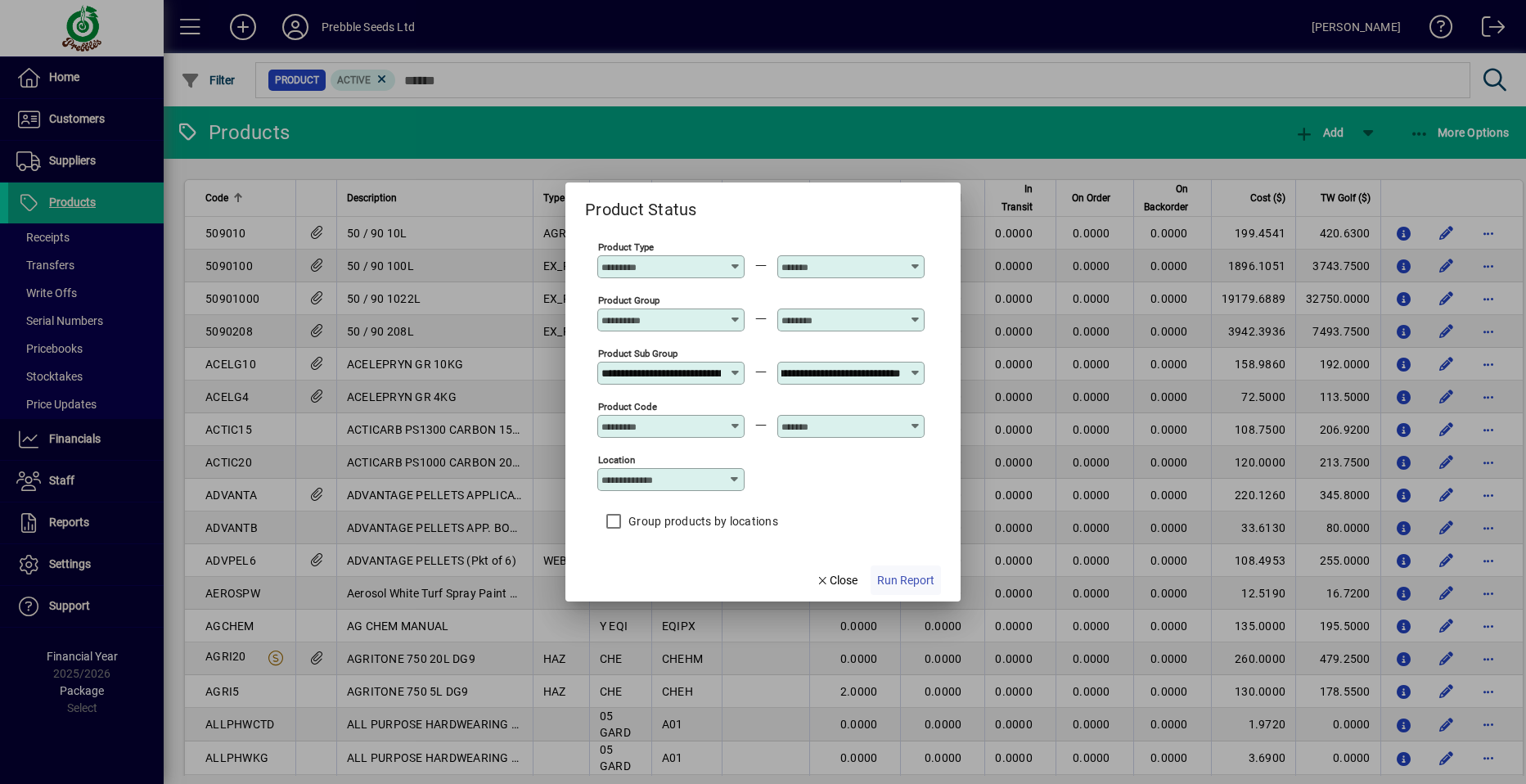
click at [895, 580] on span "Run Report" at bounding box center [906, 581] width 57 height 18
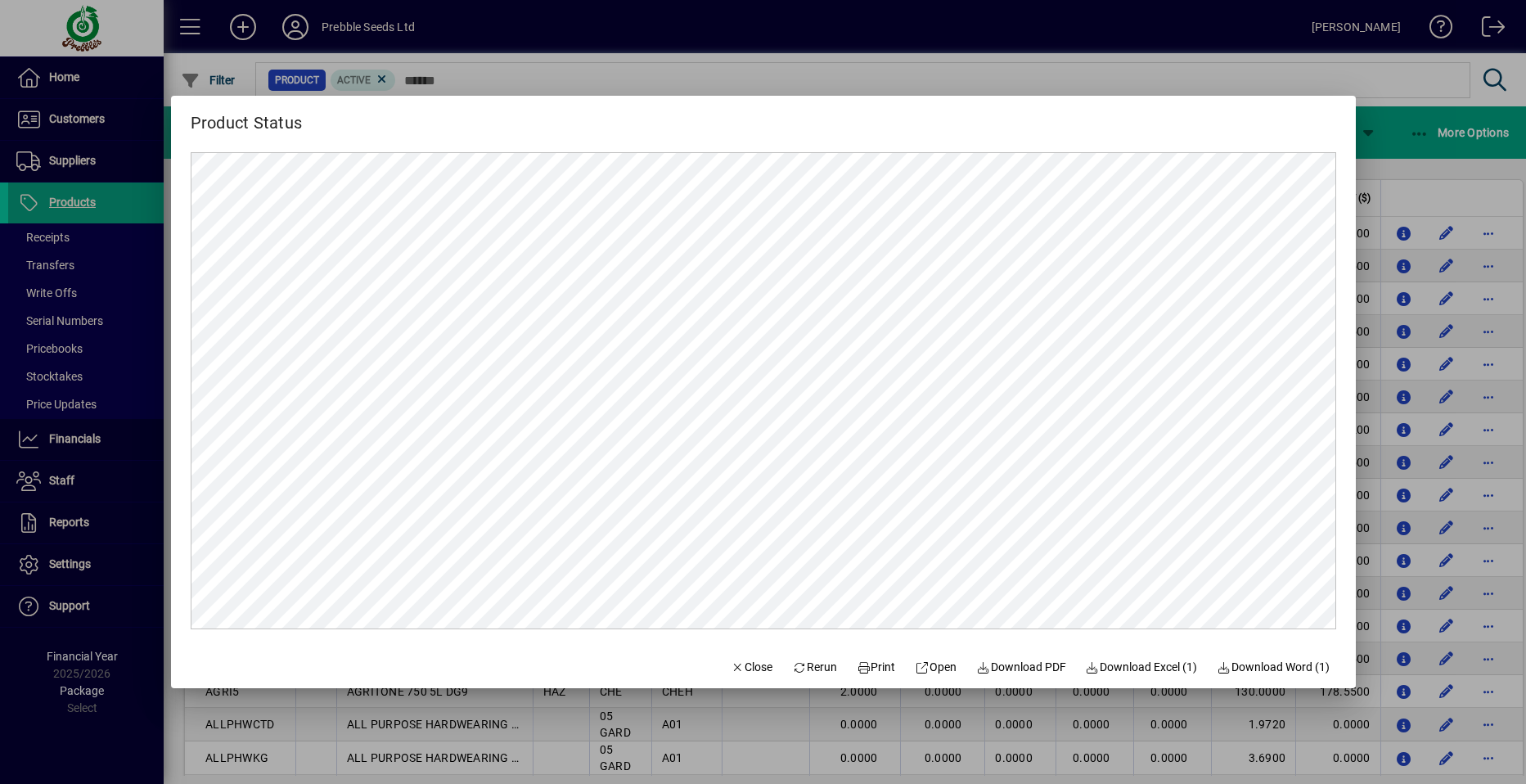
scroll to position [0, 0]
click at [732, 665] on span "Close" at bounding box center [752, 668] width 43 height 18
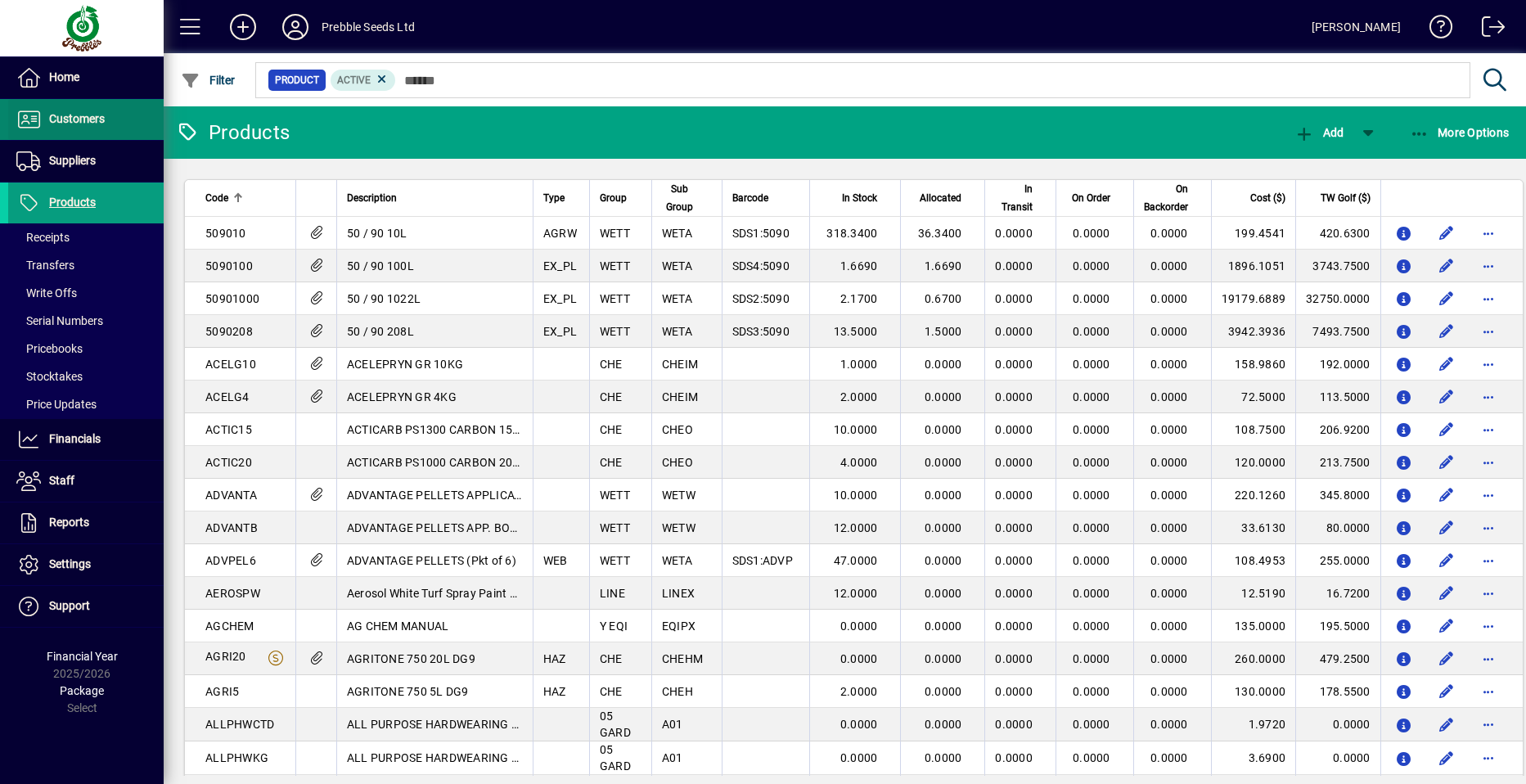
click at [99, 119] on span "Customers" at bounding box center [77, 118] width 56 height 13
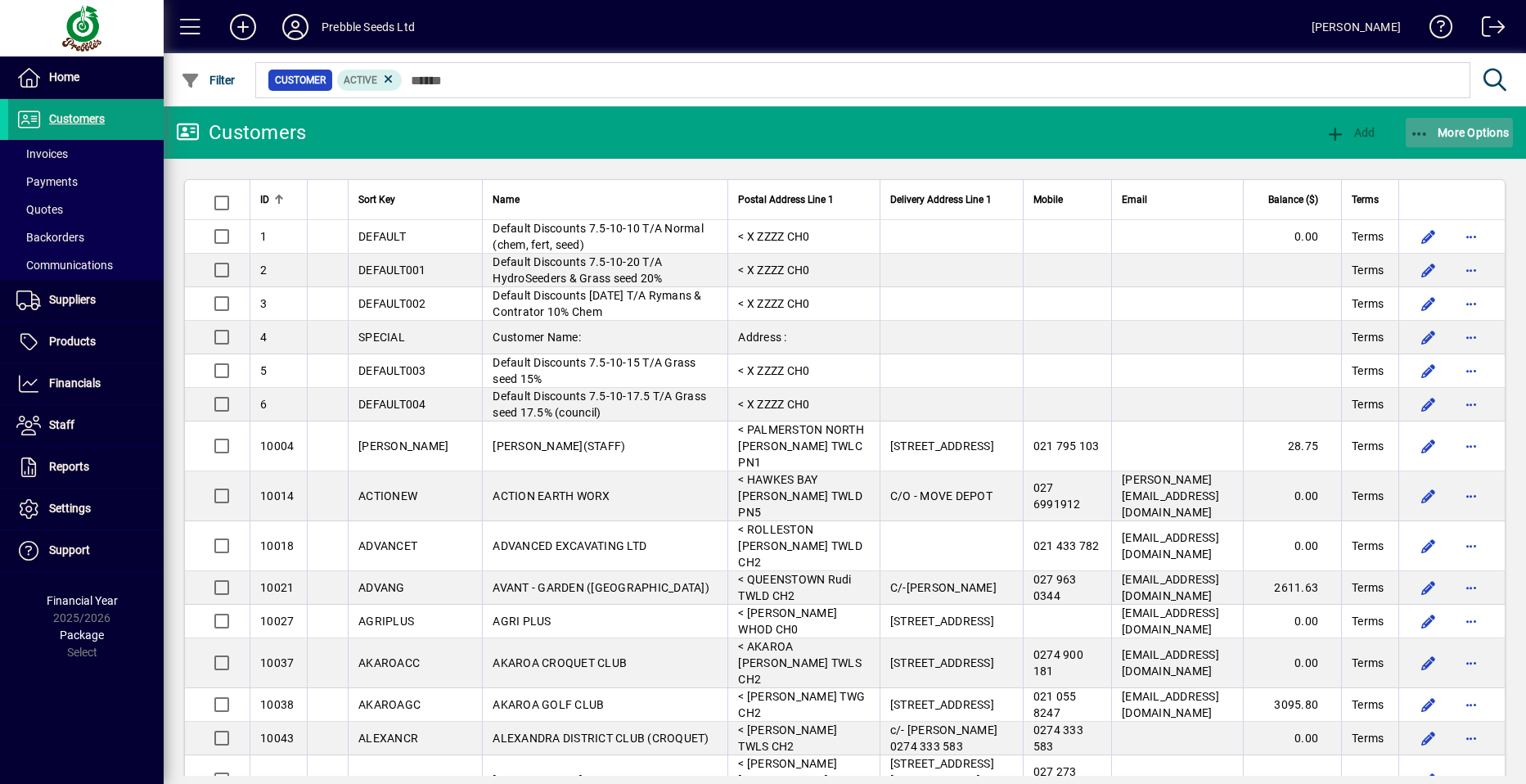
click at [1454, 130] on span "More Options" at bounding box center [1460, 132] width 100 height 13
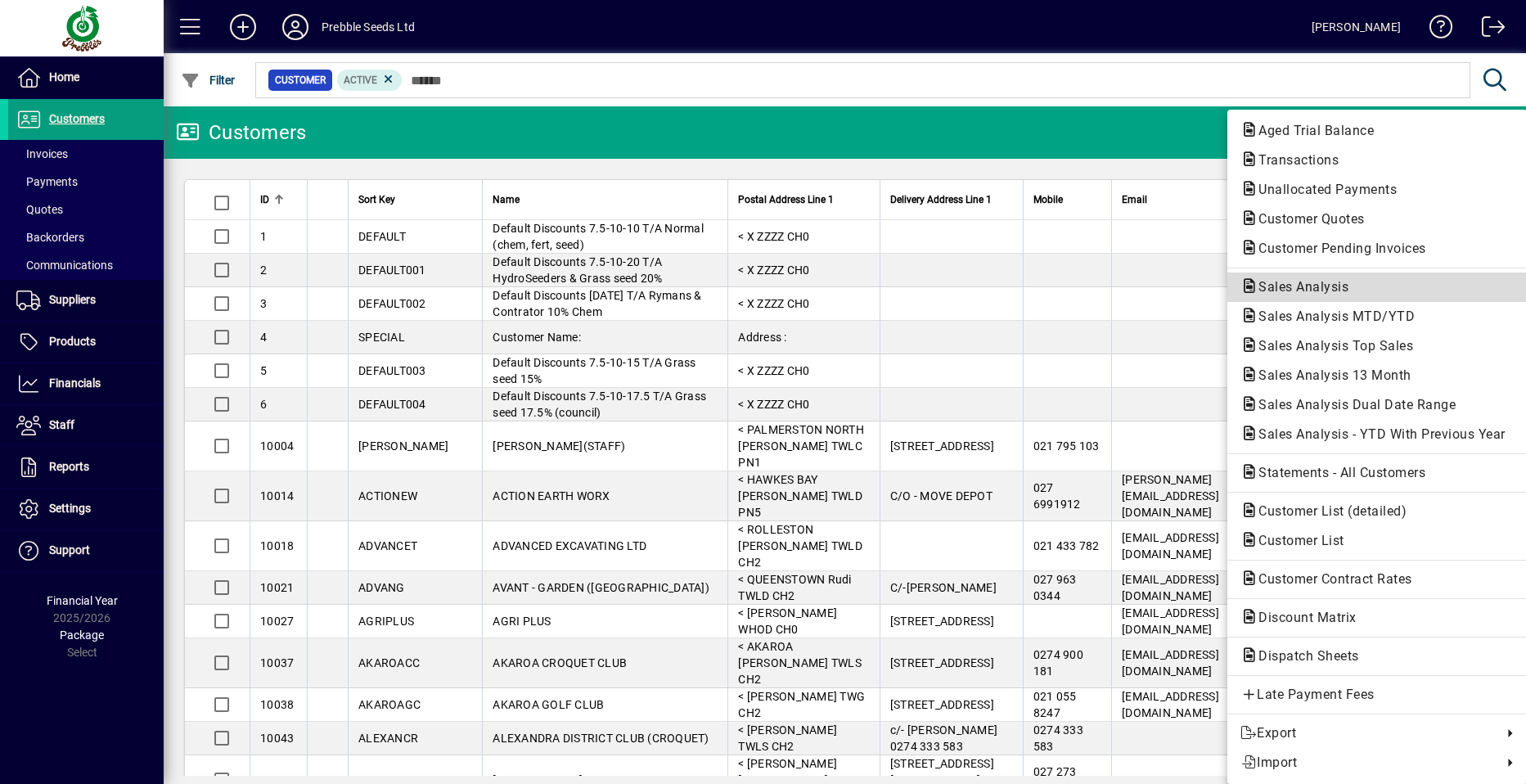
click at [1285, 285] on span "Sales Analysis" at bounding box center [1298, 287] width 116 height 16
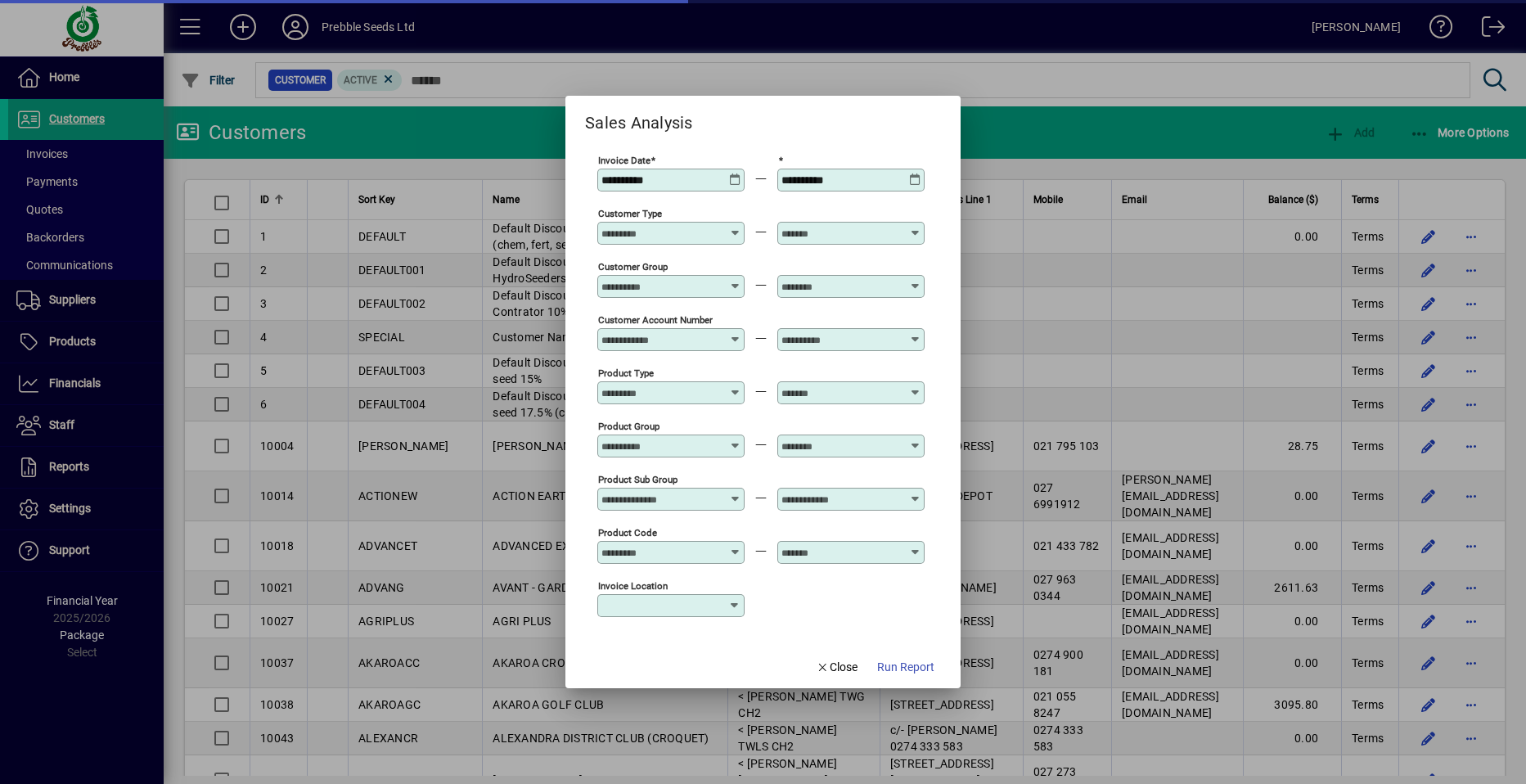
type input "**********"
click at [731, 173] on icon at bounding box center [735, 173] width 12 height 0
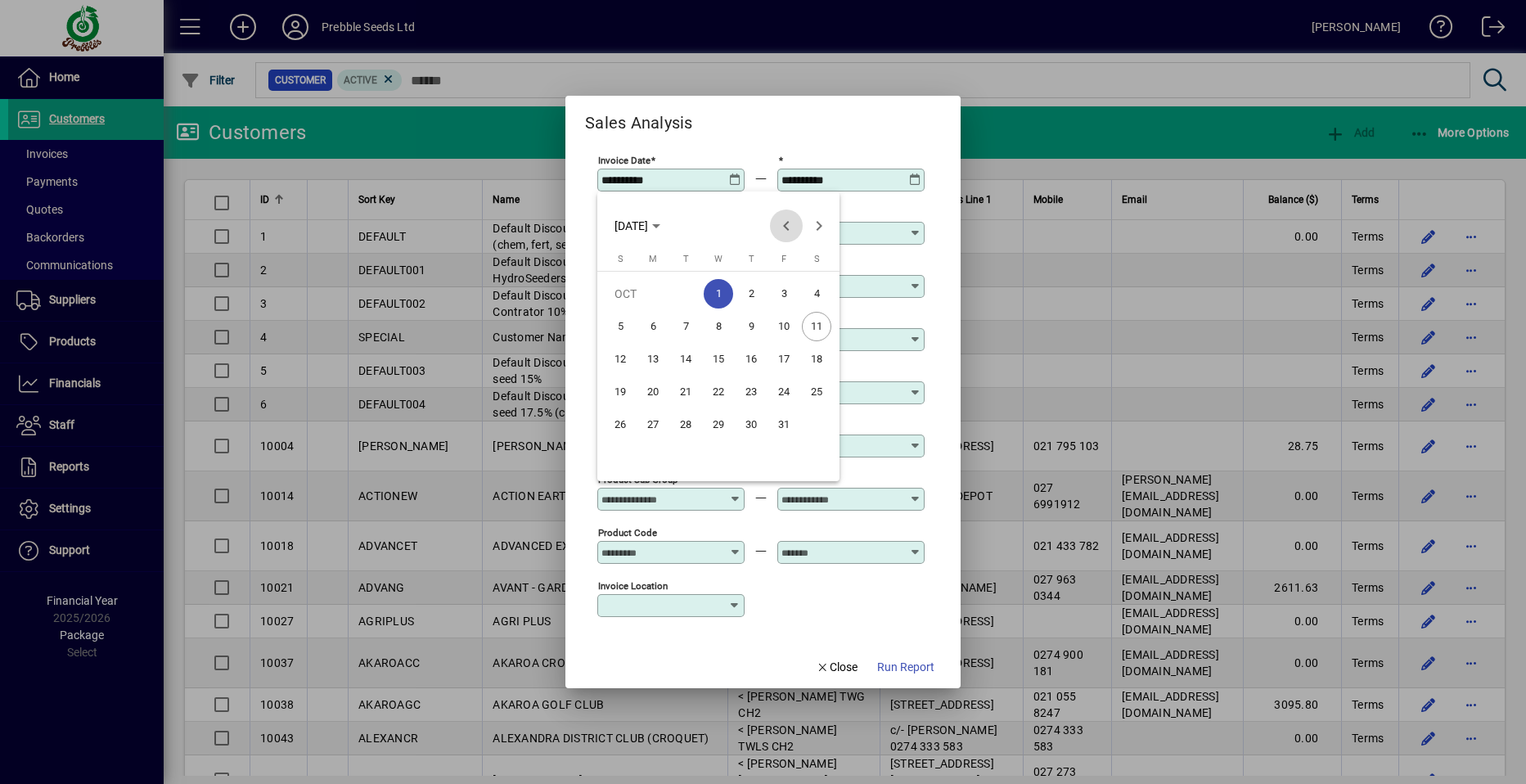
click at [789, 226] on span "Previous month" at bounding box center [786, 225] width 32 height 32
click at [788, 227] on span "Previous month" at bounding box center [786, 225] width 32 height 32
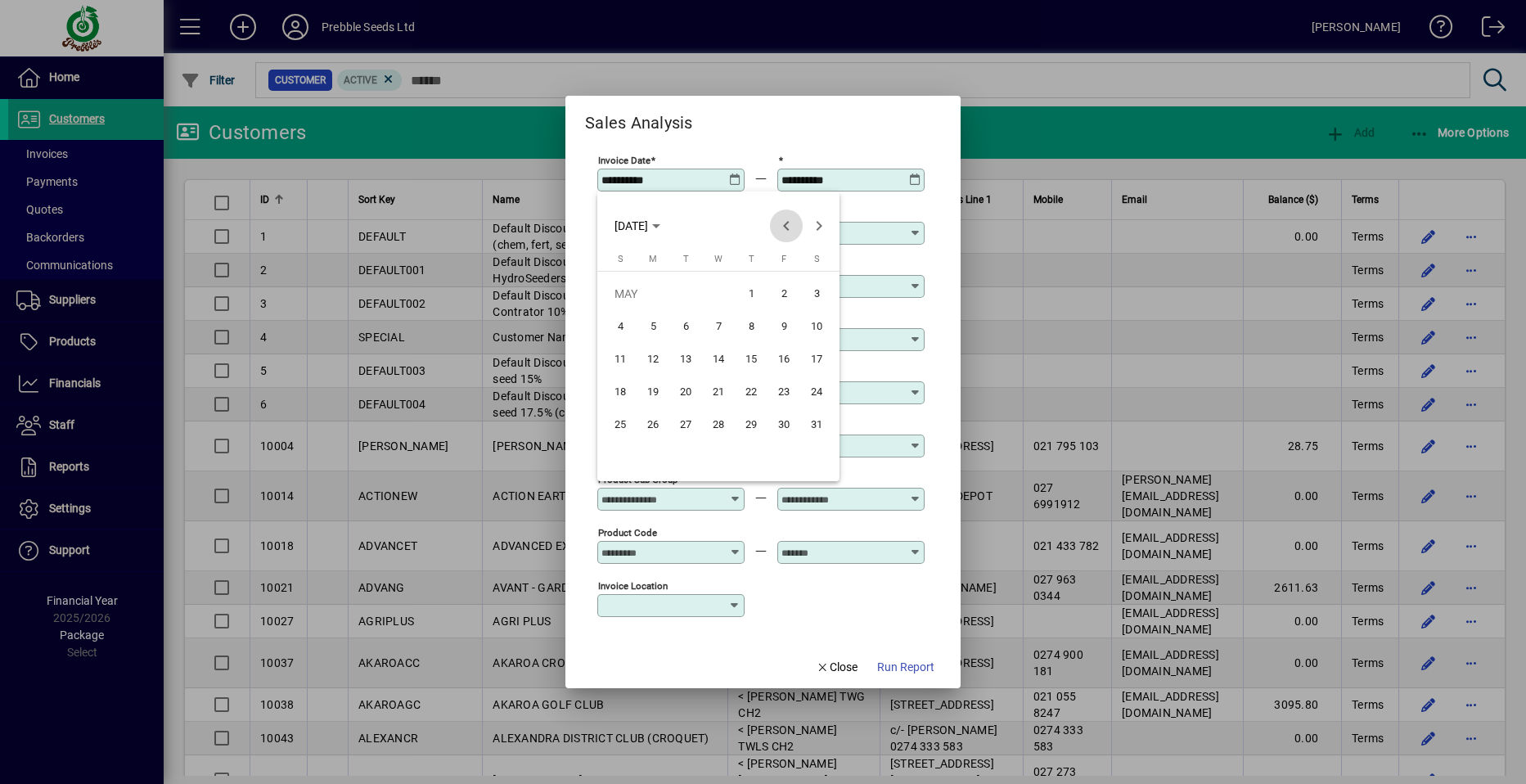
click at [788, 227] on span "Previous month" at bounding box center [786, 225] width 32 height 32
click at [784, 227] on span "Previous month" at bounding box center [786, 225] width 32 height 32
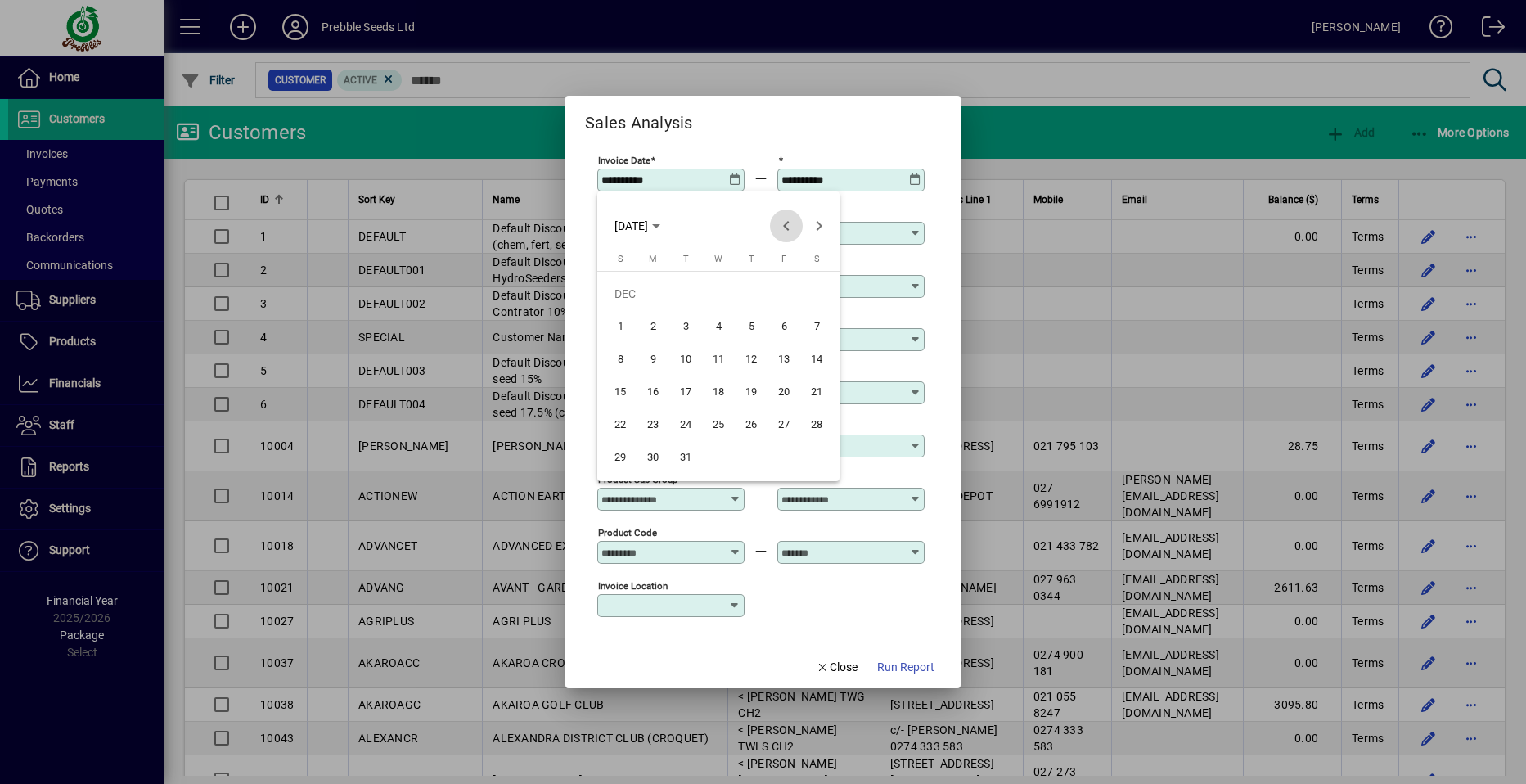
click at [784, 227] on span "Previous month" at bounding box center [786, 225] width 32 height 32
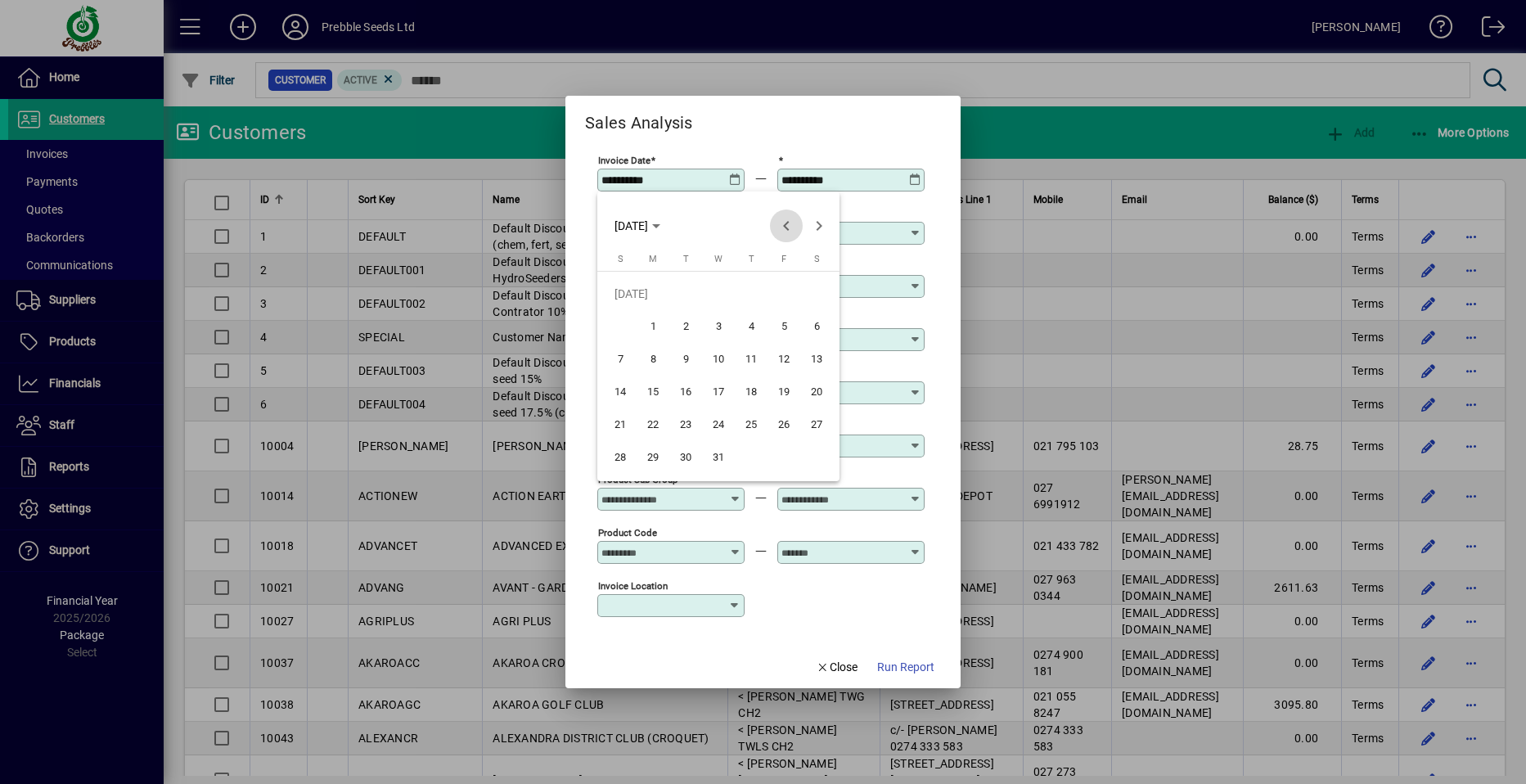
click at [784, 227] on span "Previous month" at bounding box center [786, 225] width 32 height 32
drag, startPoint x: 654, startPoint y: 328, endPoint x: 658, endPoint y: 317, distance: 11.7
click at [653, 326] on span "1" at bounding box center [653, 326] width 30 height 30
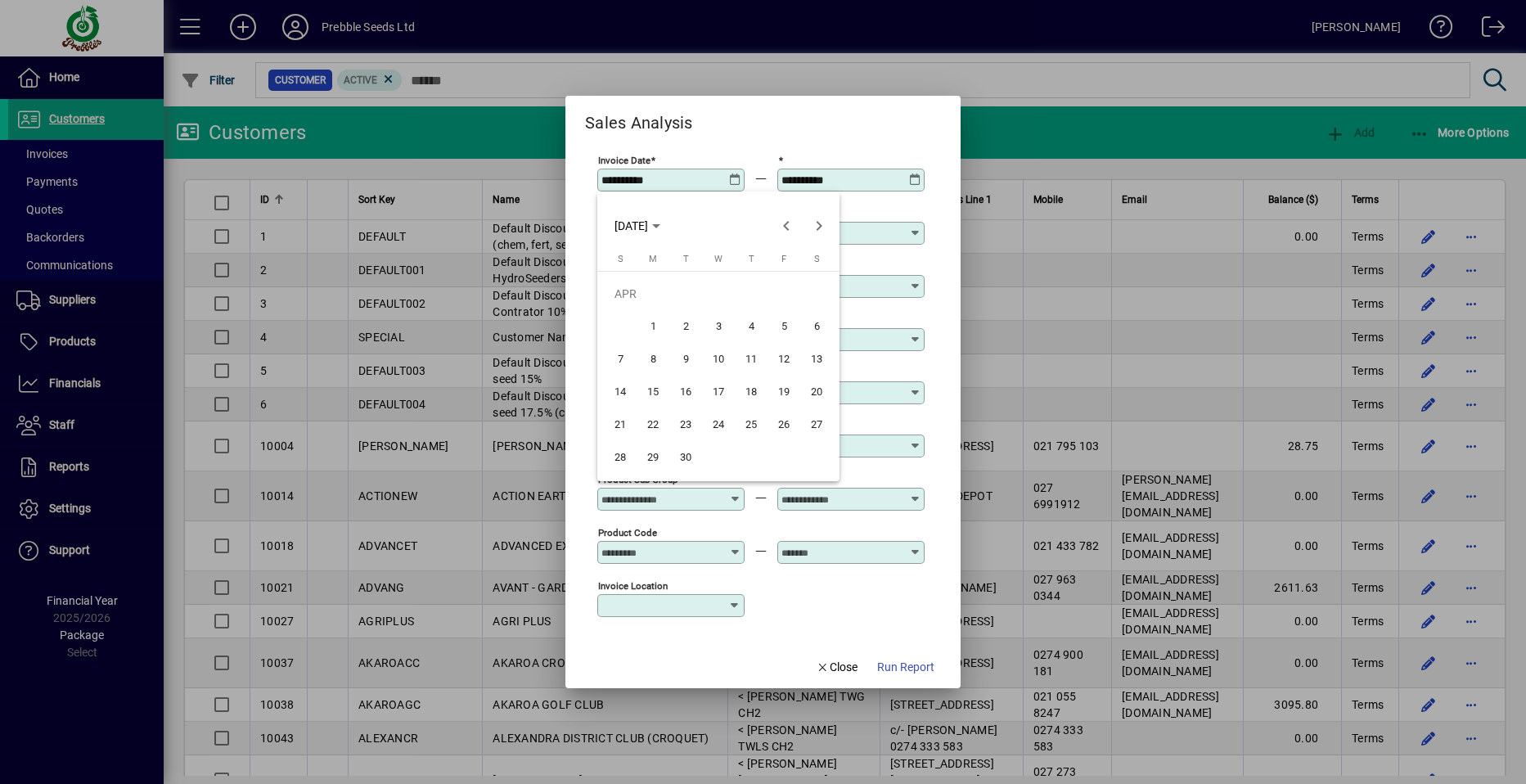
type input "**********"
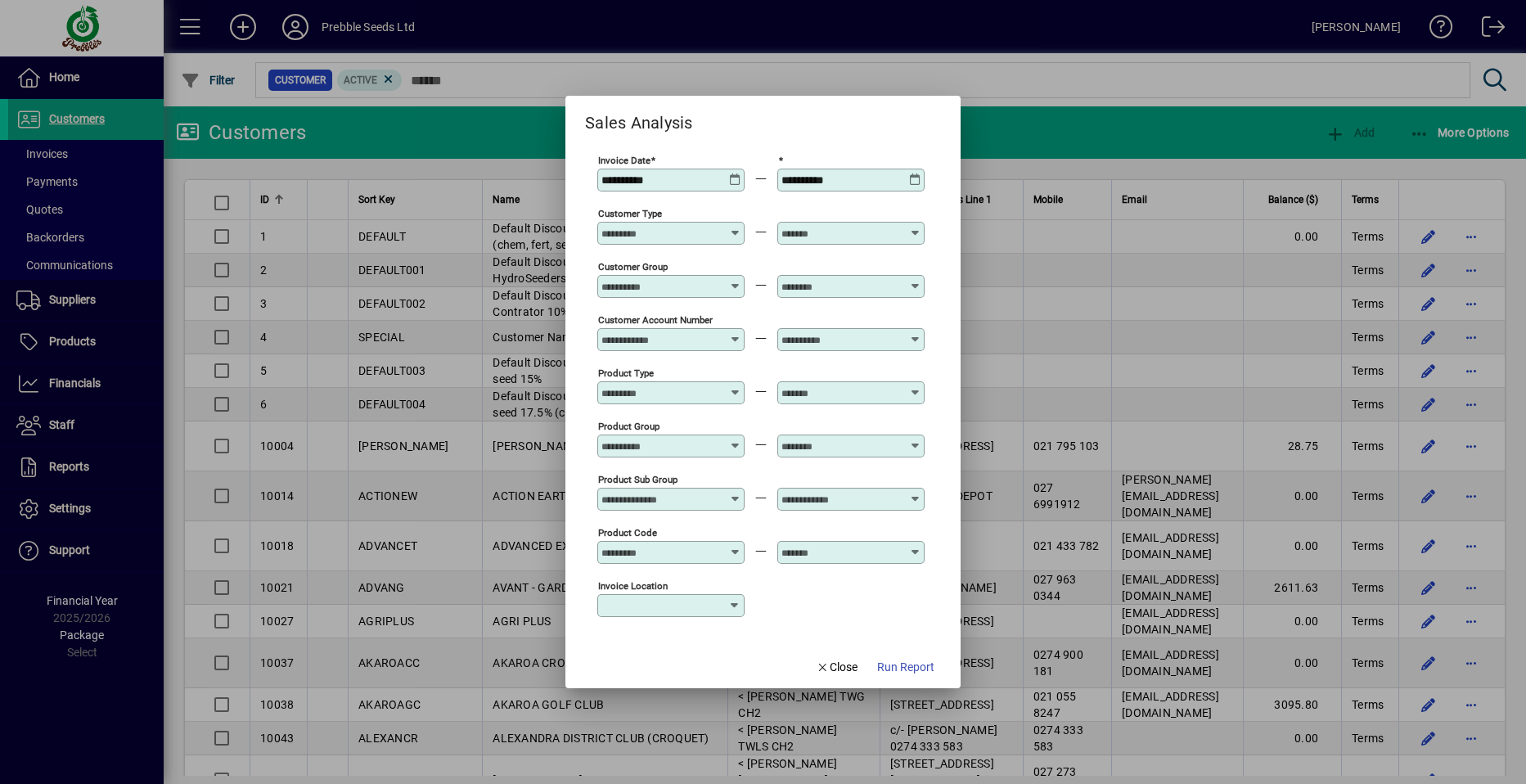
click at [915, 173] on icon at bounding box center [915, 173] width 12 height 0
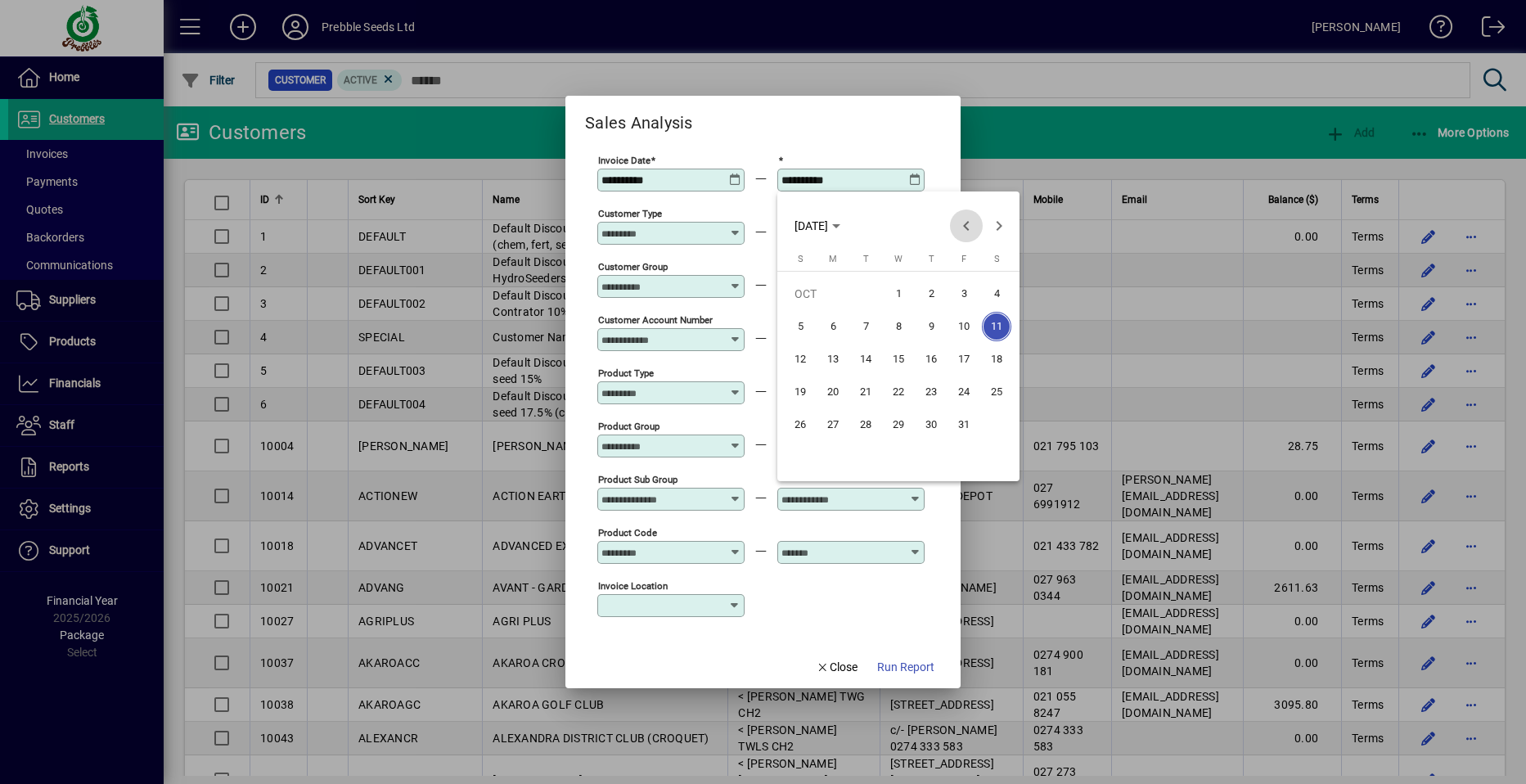
click at [962, 224] on span "Previous month" at bounding box center [966, 225] width 32 height 32
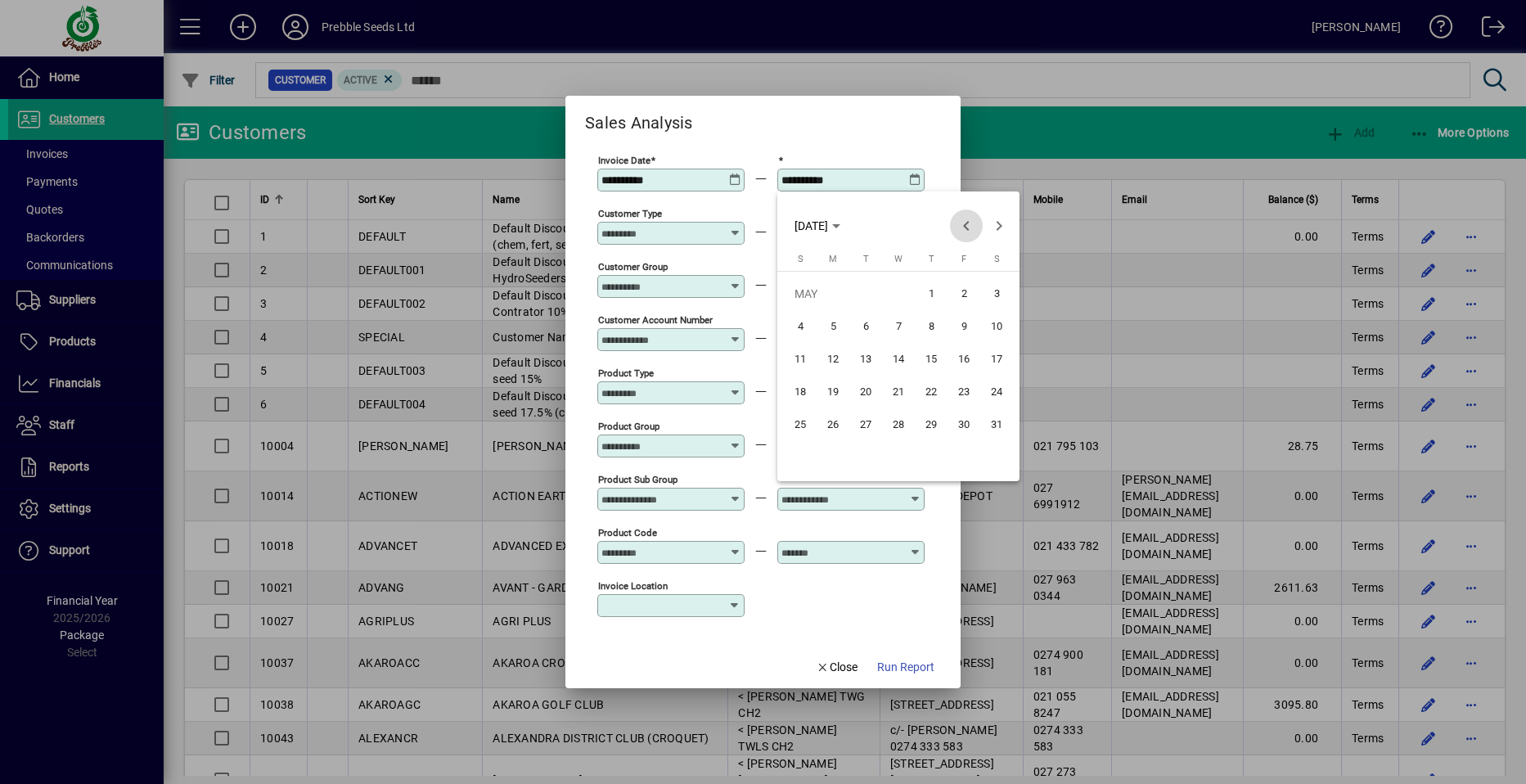
click at [962, 224] on span "Previous month" at bounding box center [966, 225] width 32 height 32
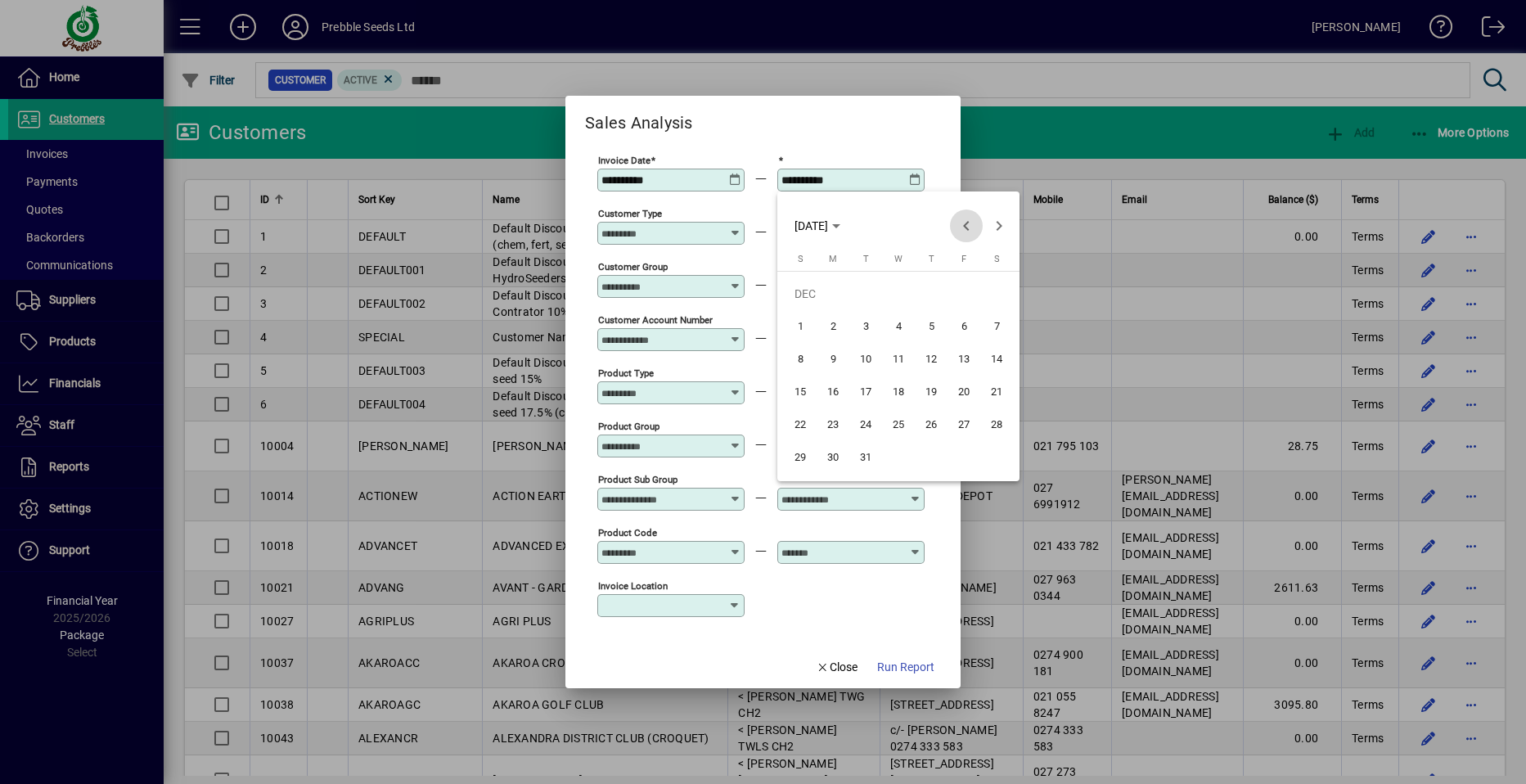
click at [962, 224] on span "Previous month" at bounding box center [966, 225] width 32 height 32
click at [962, 359] on span "11" at bounding box center [964, 360] width 30 height 30
type input "**********"
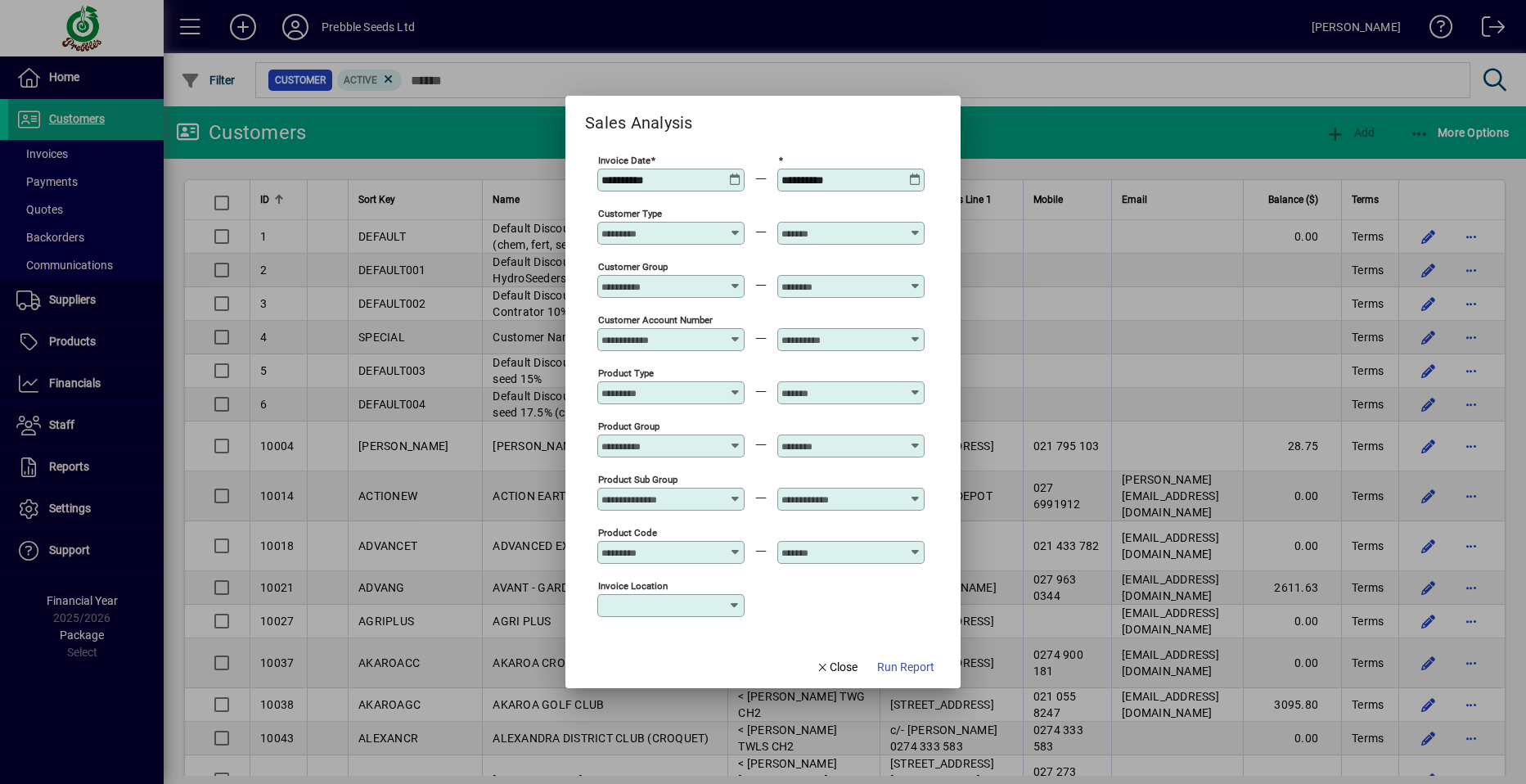
click at [735, 493] on icon at bounding box center [735, 493] width 12 height 0
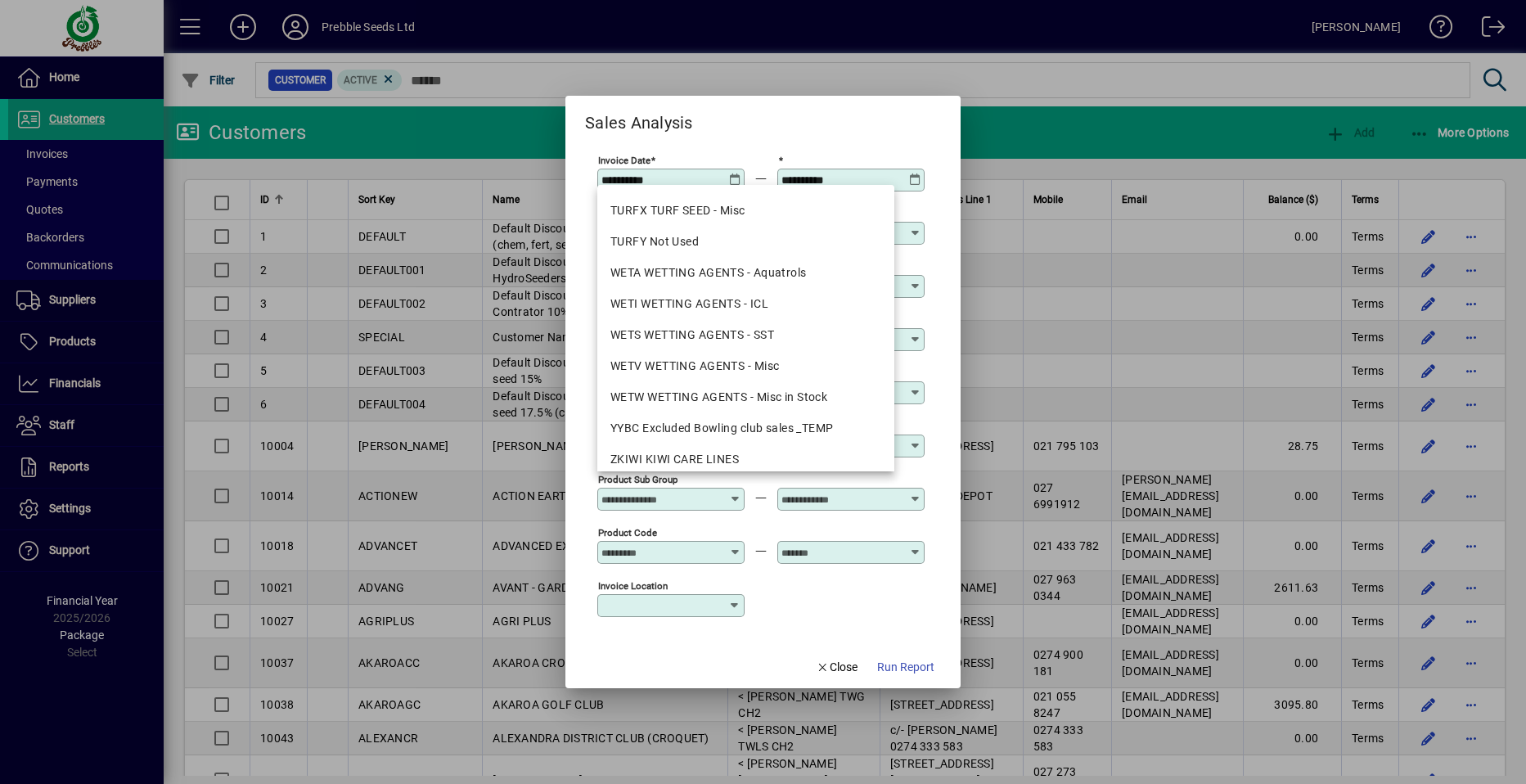
scroll to position [1964, 0]
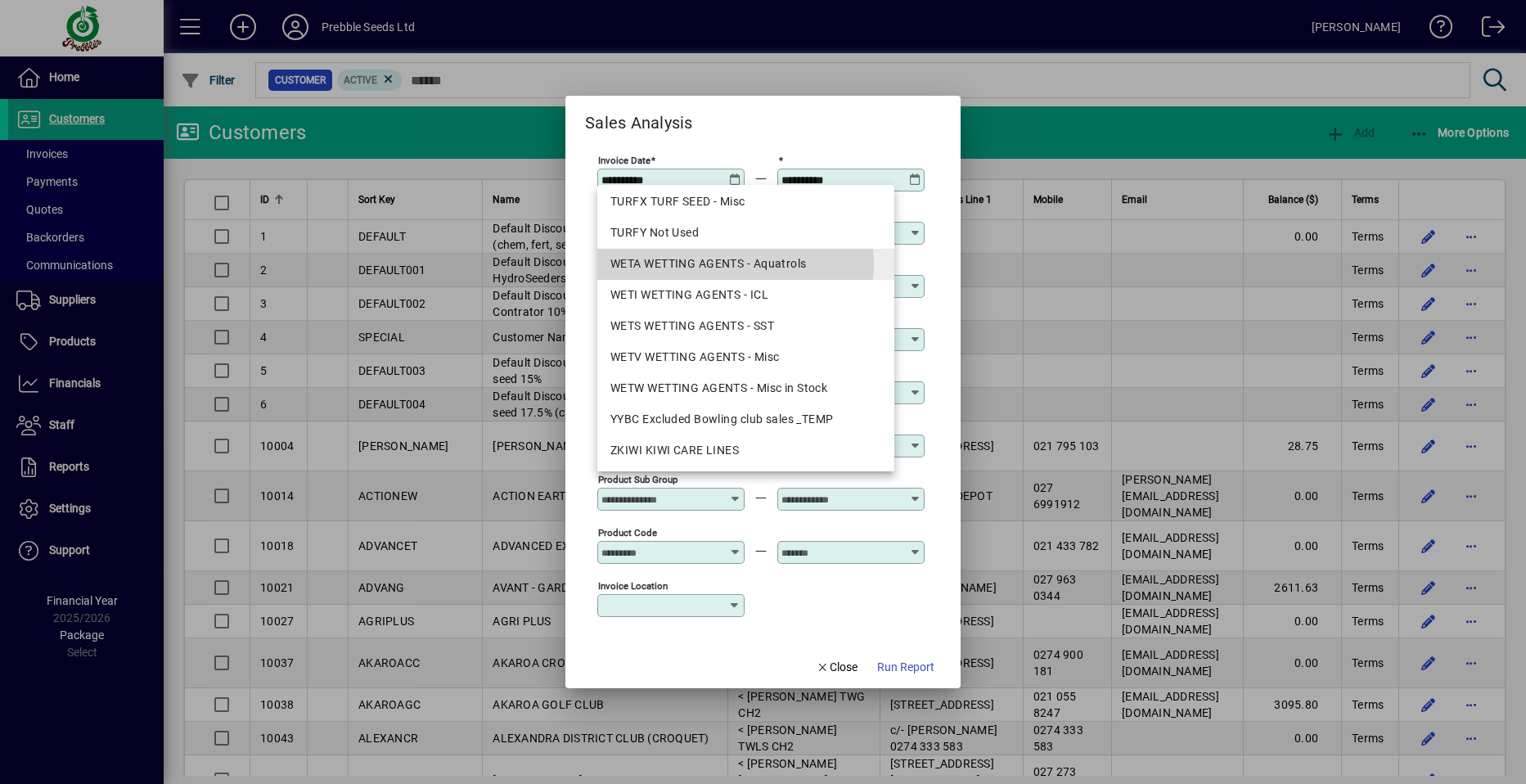
click at [718, 263] on div "WETA WETTING AGENTS - Aquatrols" at bounding box center [746, 264] width 271 height 18
type input "**********"
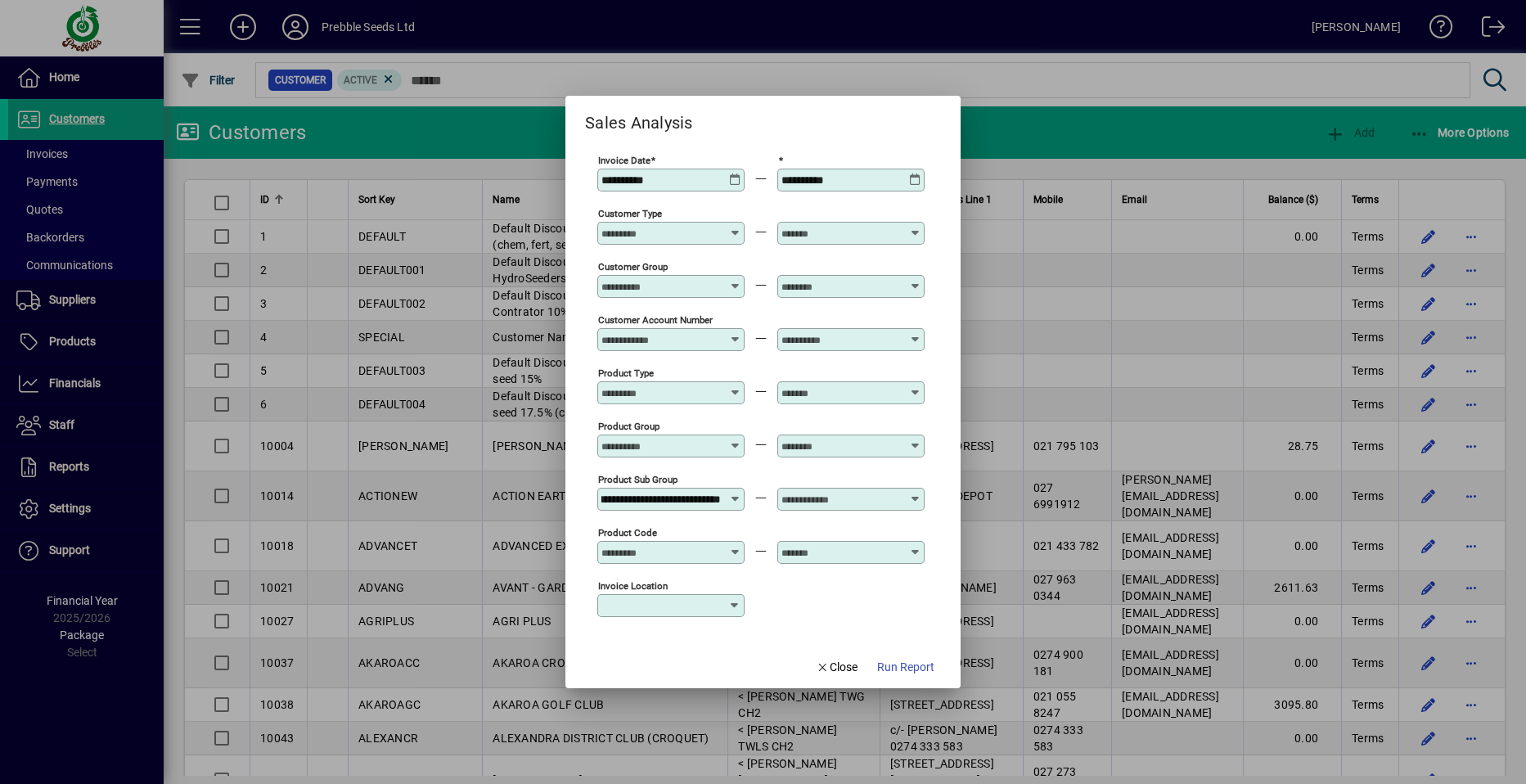
scroll to position [0, 0]
click at [915, 493] on icon at bounding box center [915, 493] width 12 height 0
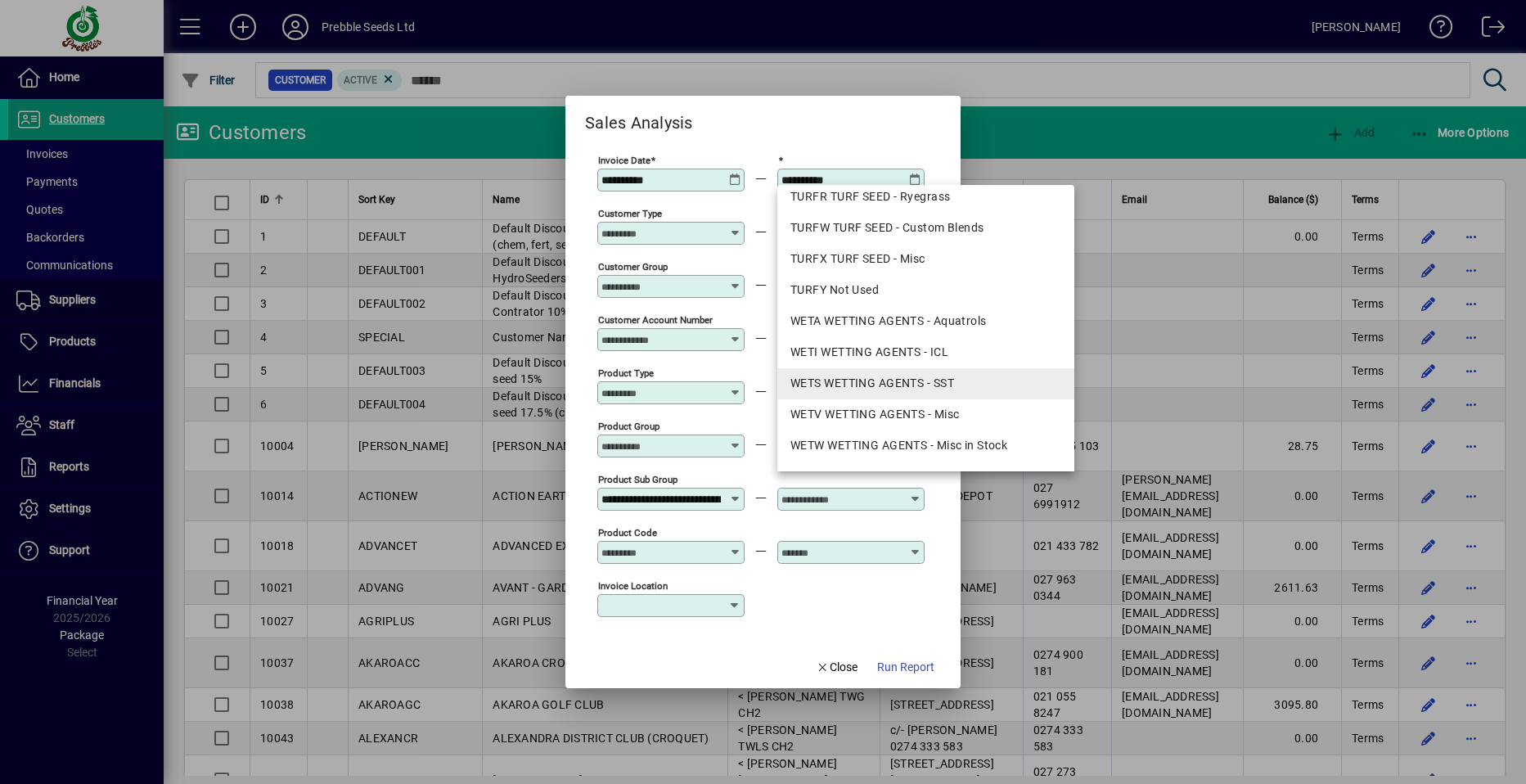
scroll to position [1882, 0]
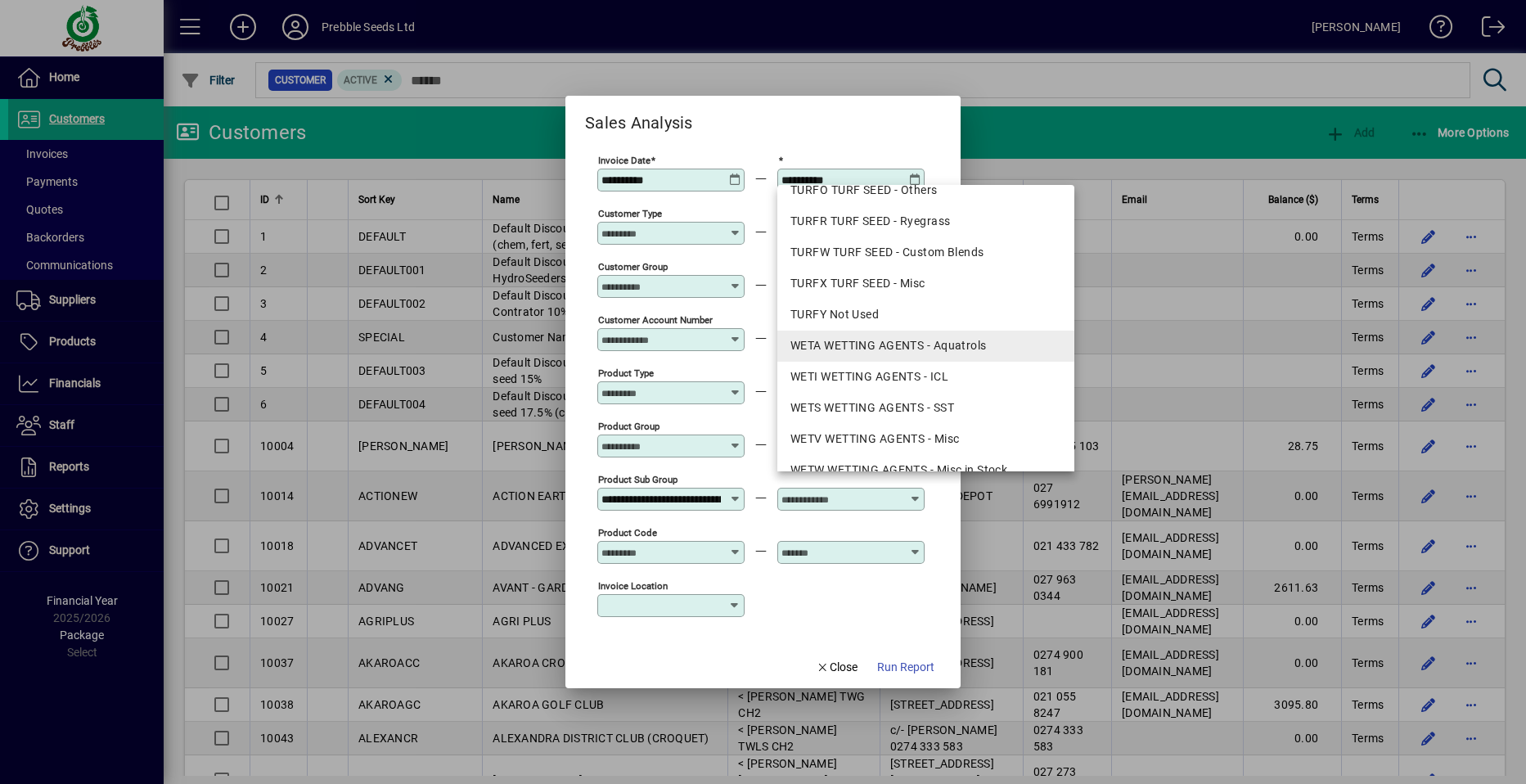
click at [850, 346] on div "WETA WETTING AGENTS - Aquatrols" at bounding box center [926, 346] width 271 height 18
type input "**********"
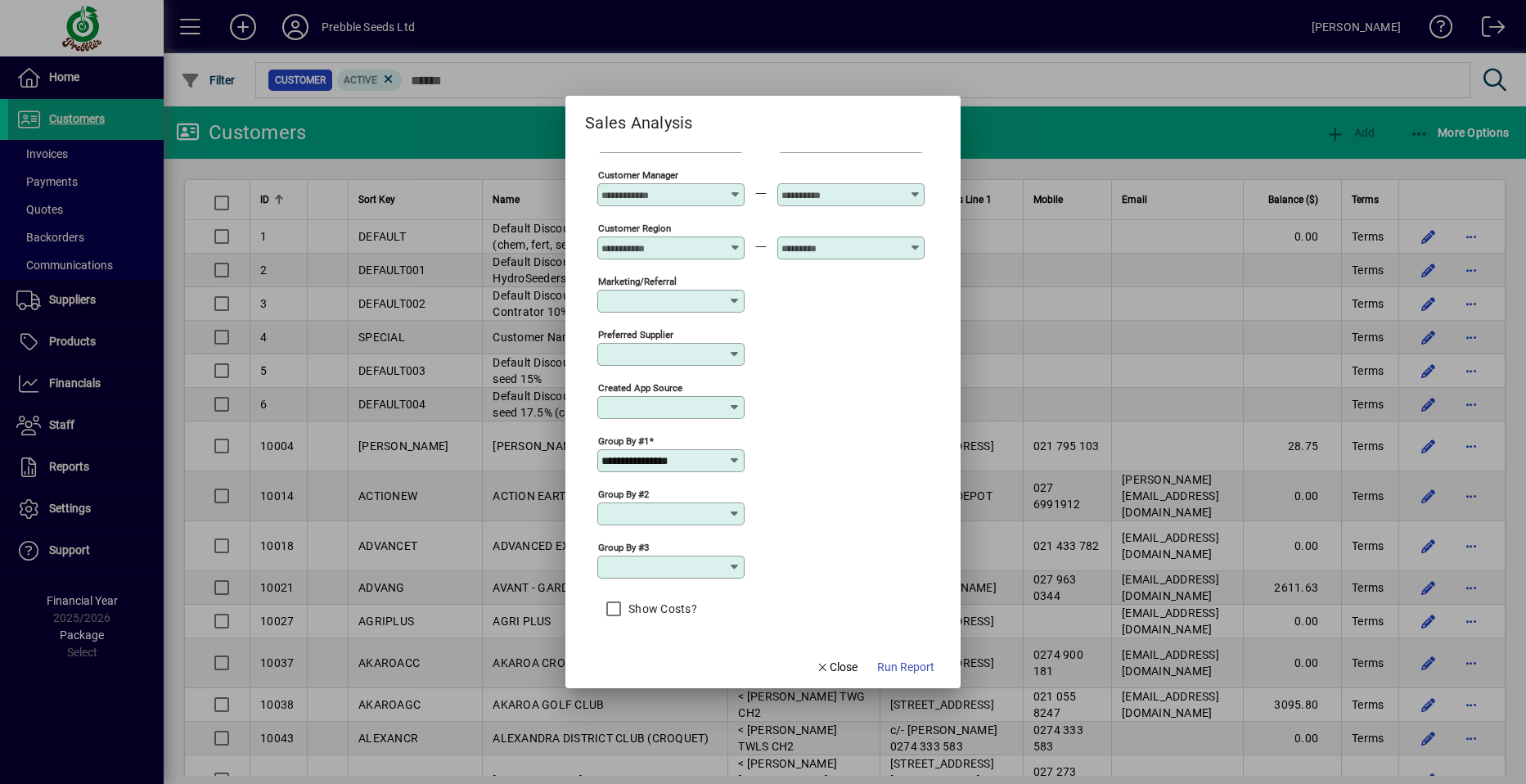
scroll to position [0, 0]
click at [732, 457] on icon at bounding box center [734, 460] width 13 height 13
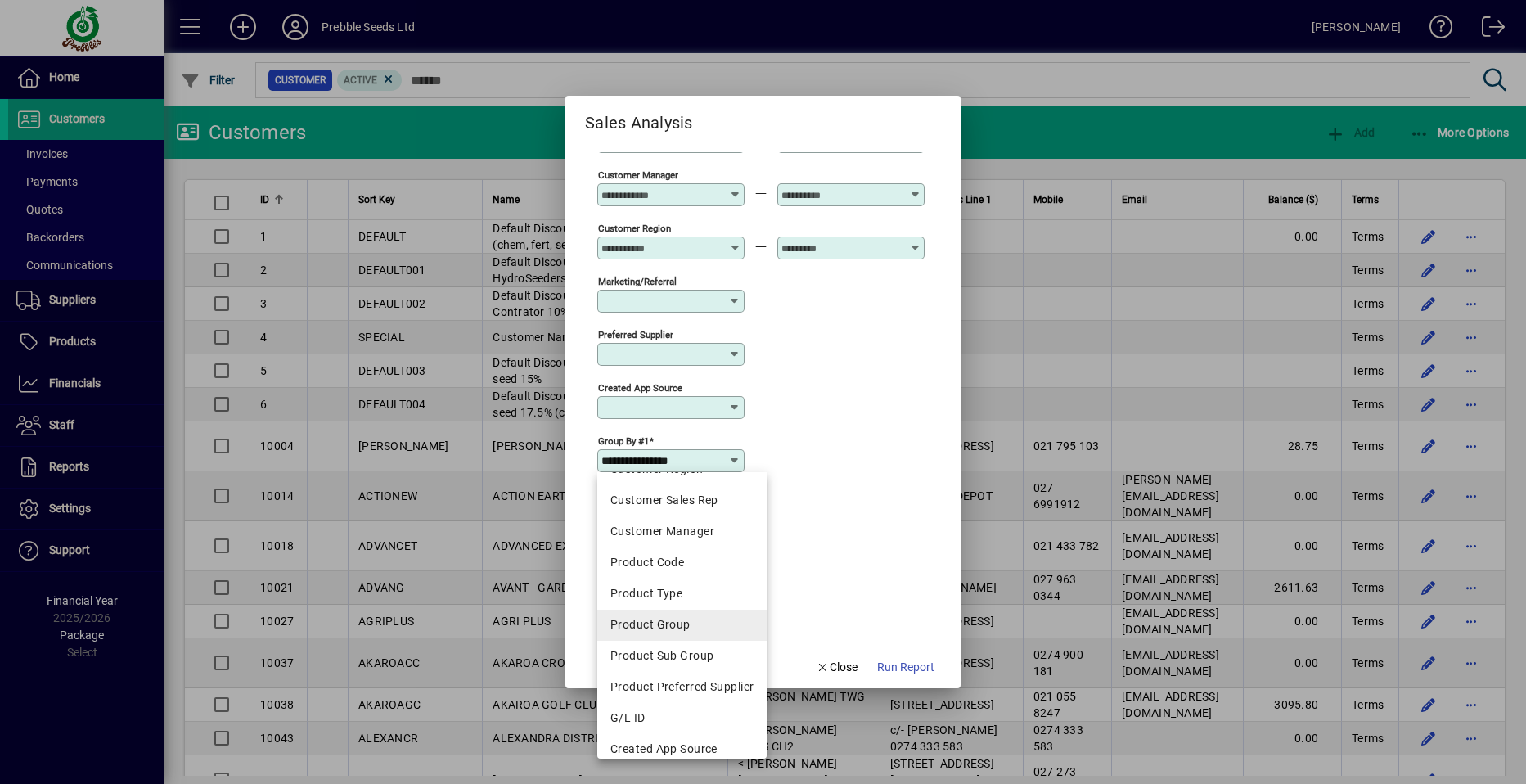
scroll to position [286, 0]
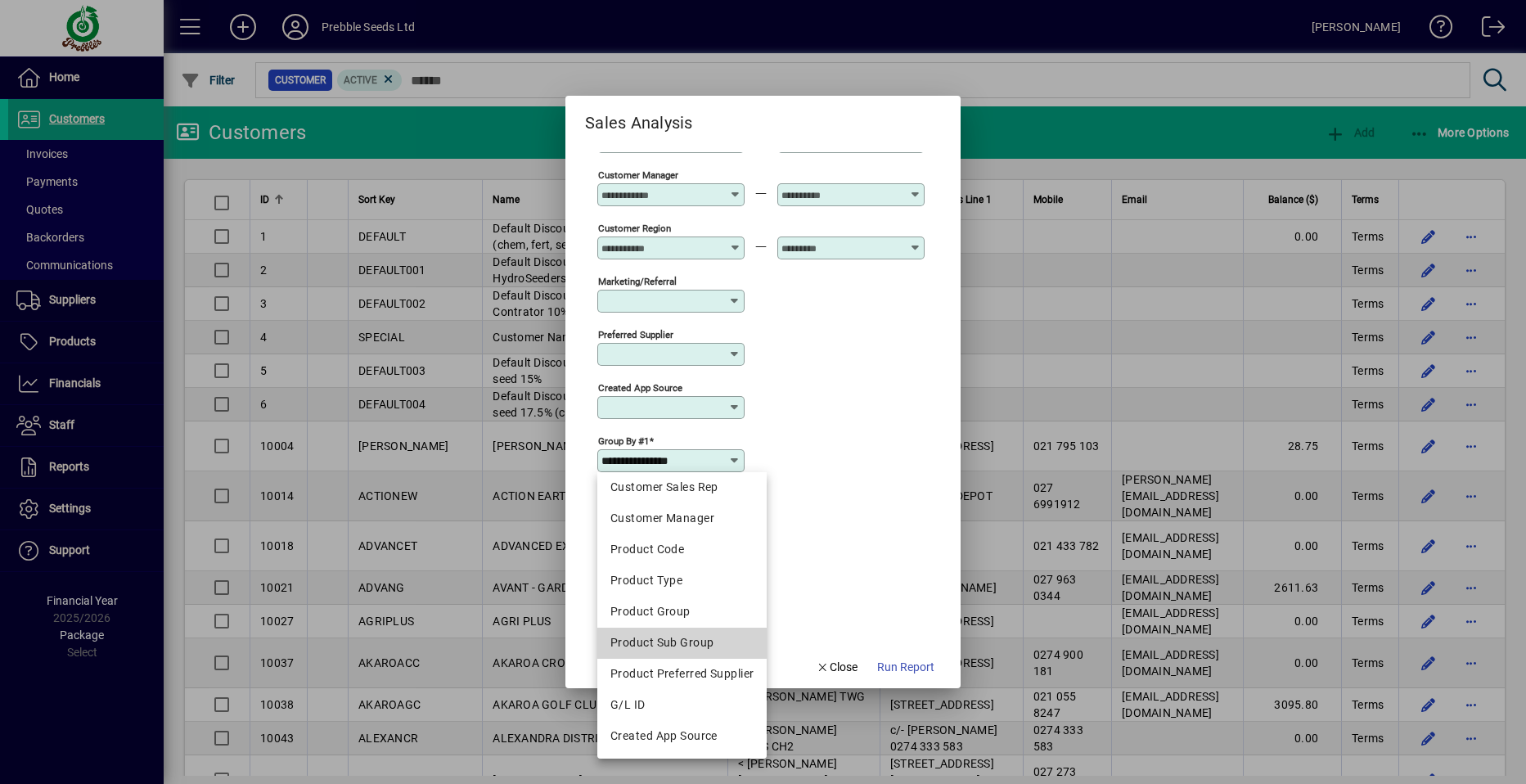
click at [679, 638] on div "Product Sub Group" at bounding box center [682, 643] width 144 height 18
type input "**********"
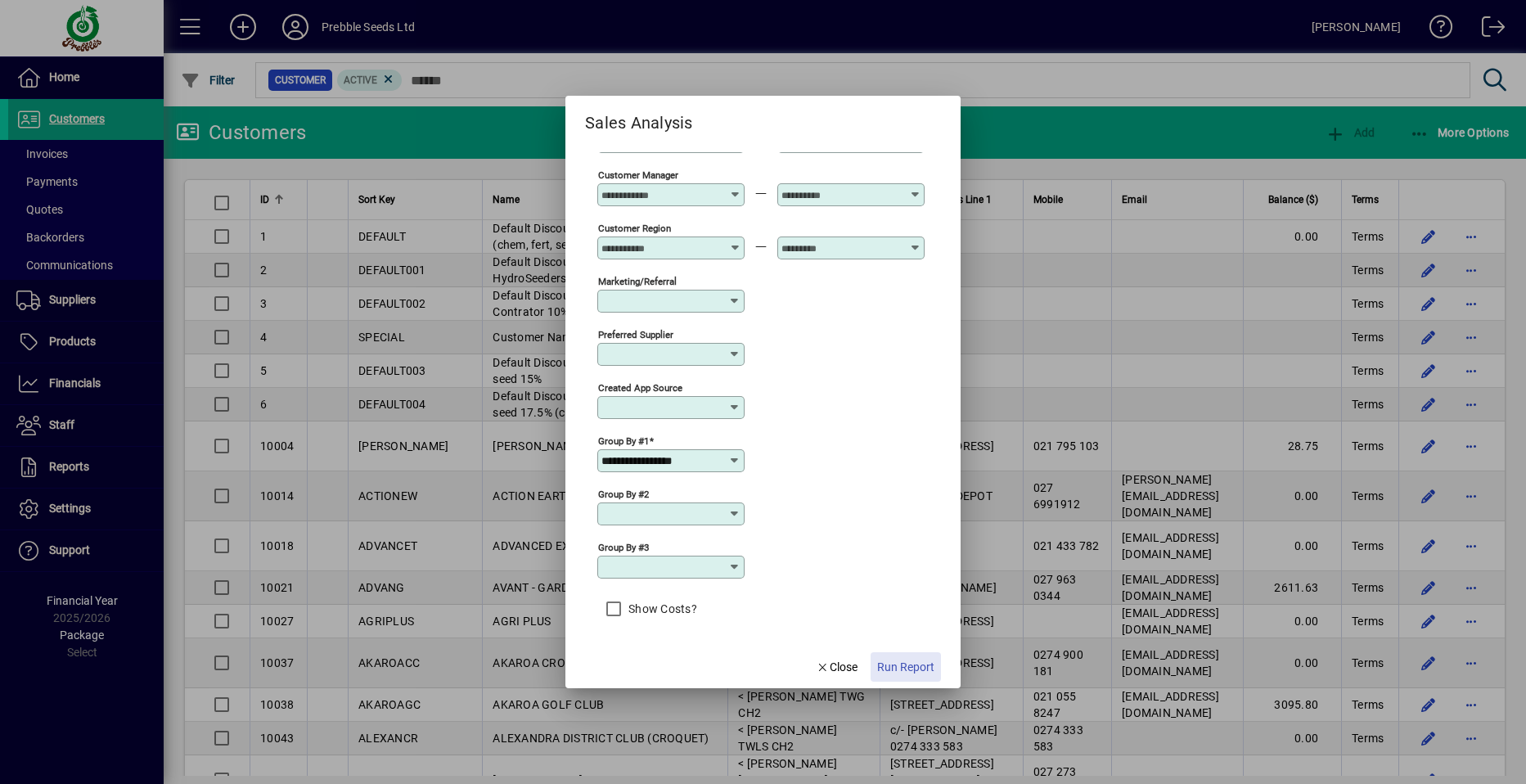
click at [889, 662] on span "Run Report" at bounding box center [906, 668] width 57 height 18
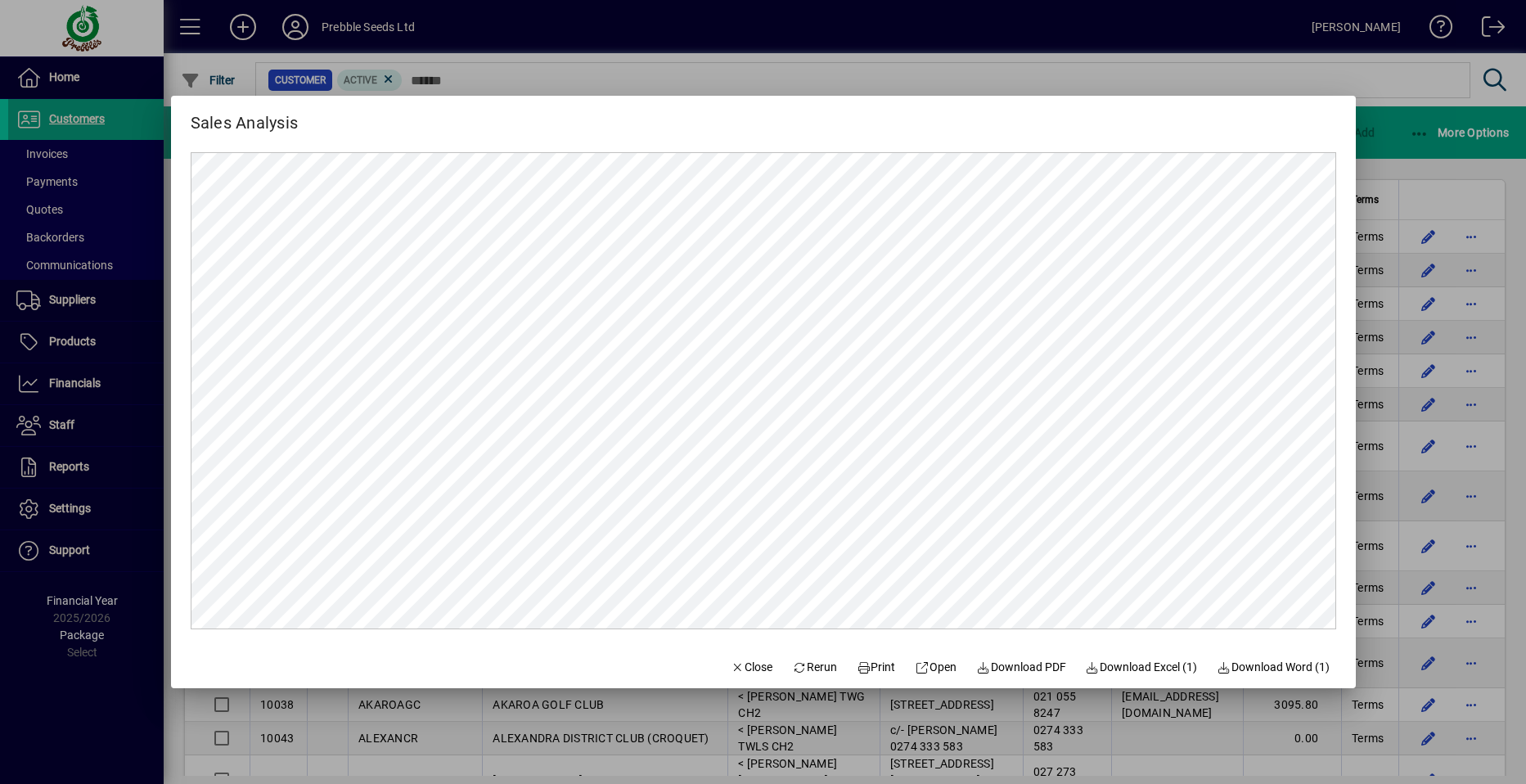
scroll to position [0, 0]
click at [803, 663] on span "Rerun" at bounding box center [814, 668] width 45 height 18
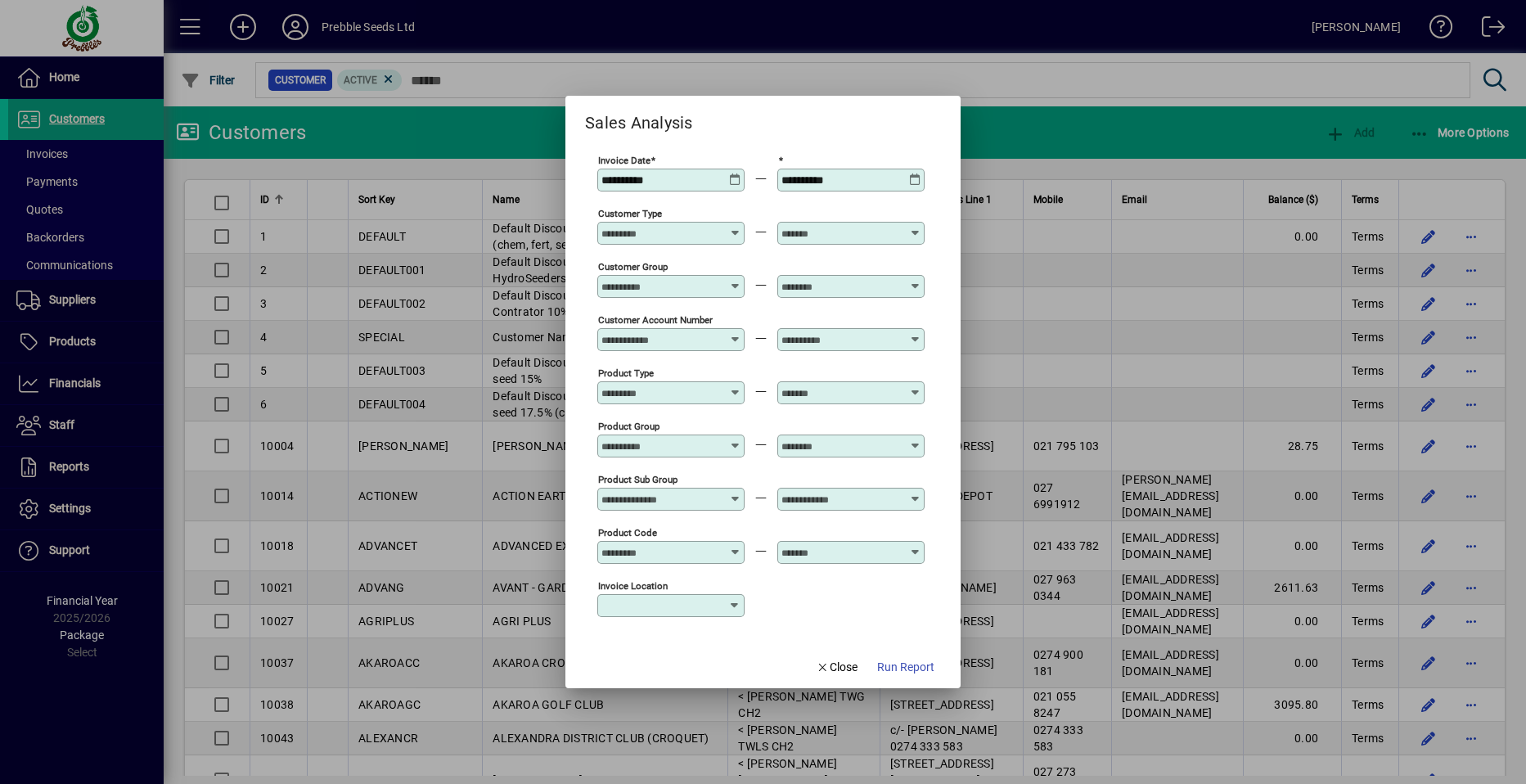
type input "**********"
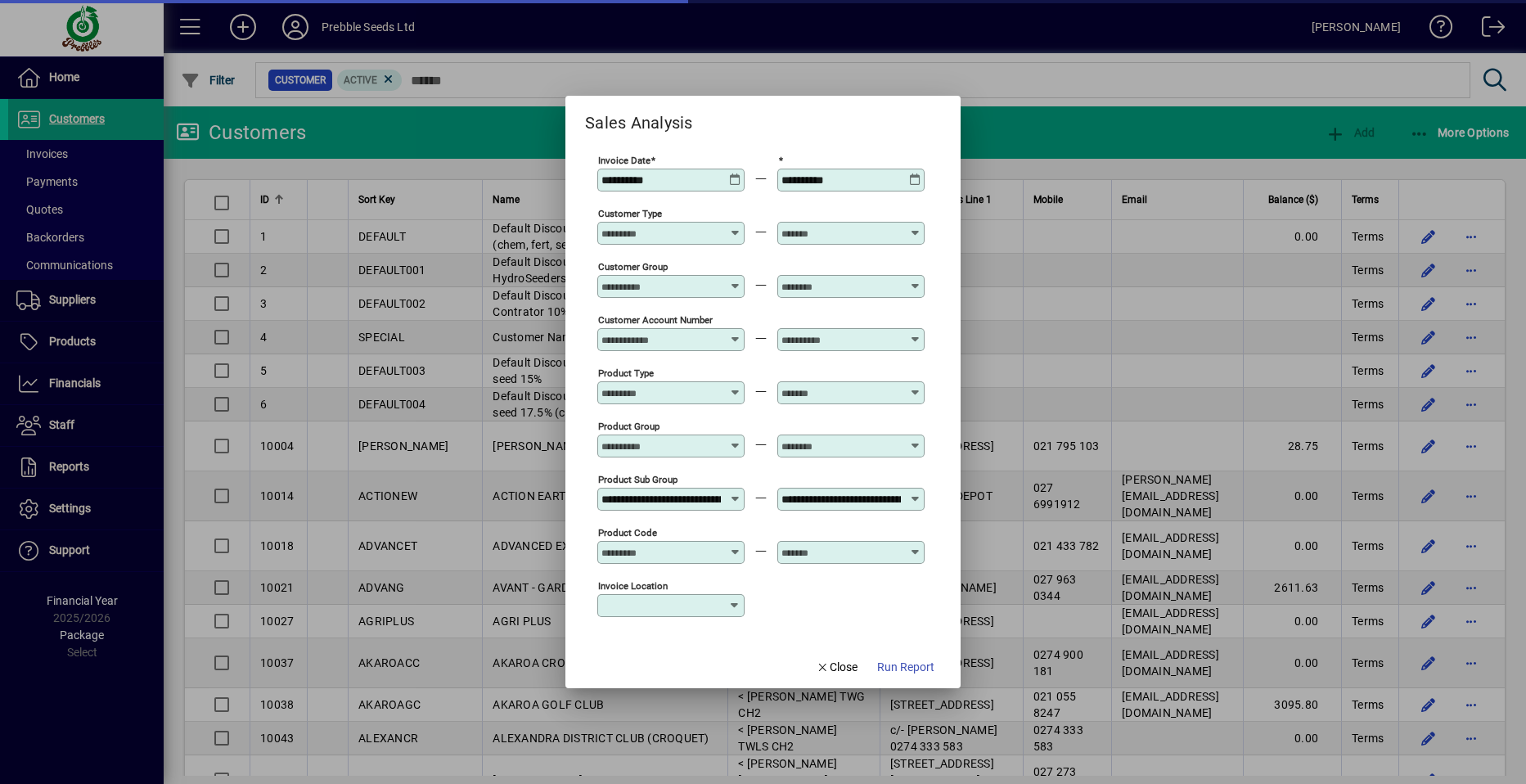
scroll to position [517, 0]
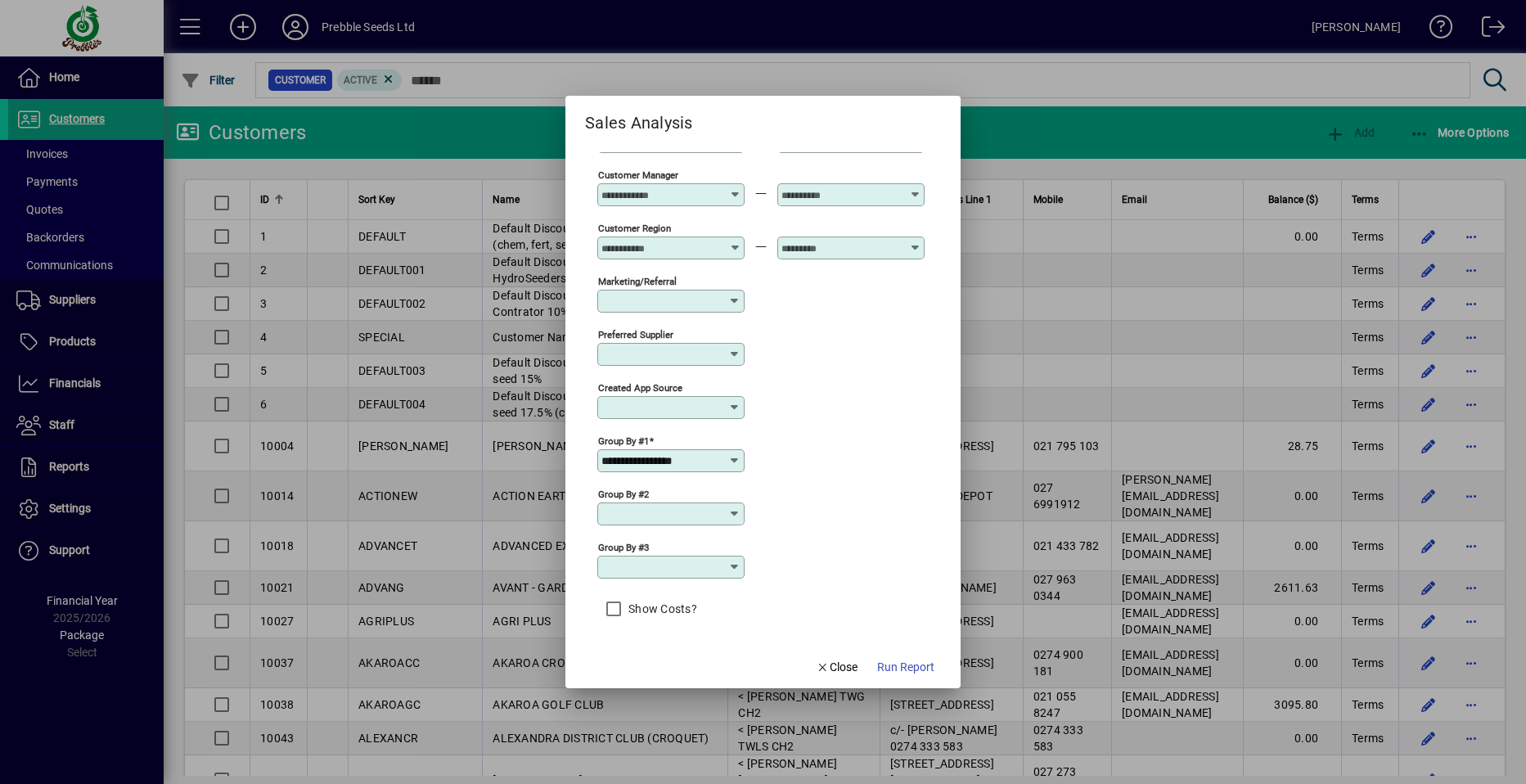
click at [733, 511] on icon at bounding box center [734, 514] width 13 height 13
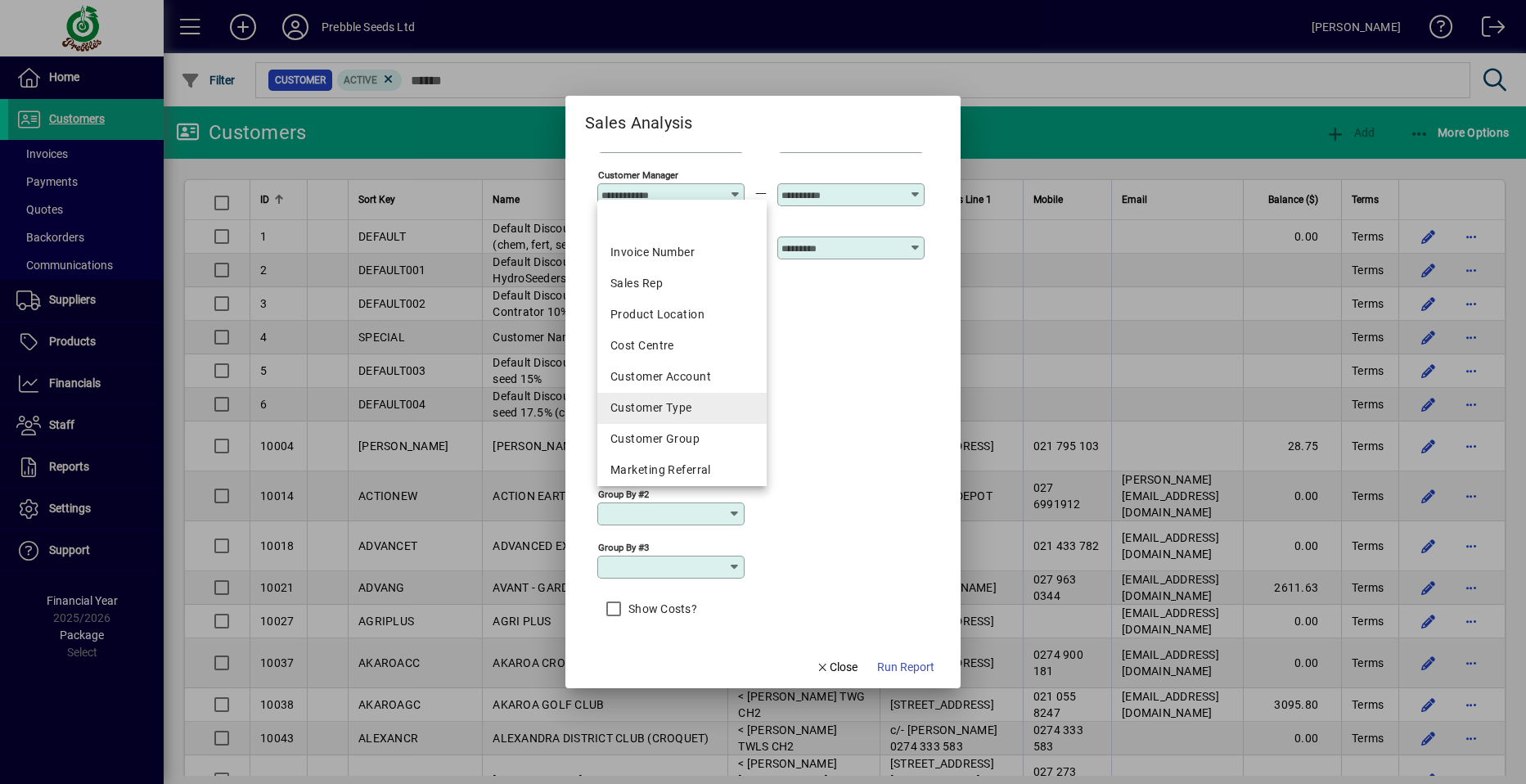
scroll to position [164, 0]
click at [654, 430] on div "Product Code" at bounding box center [682, 431] width 144 height 18
type input "**********"
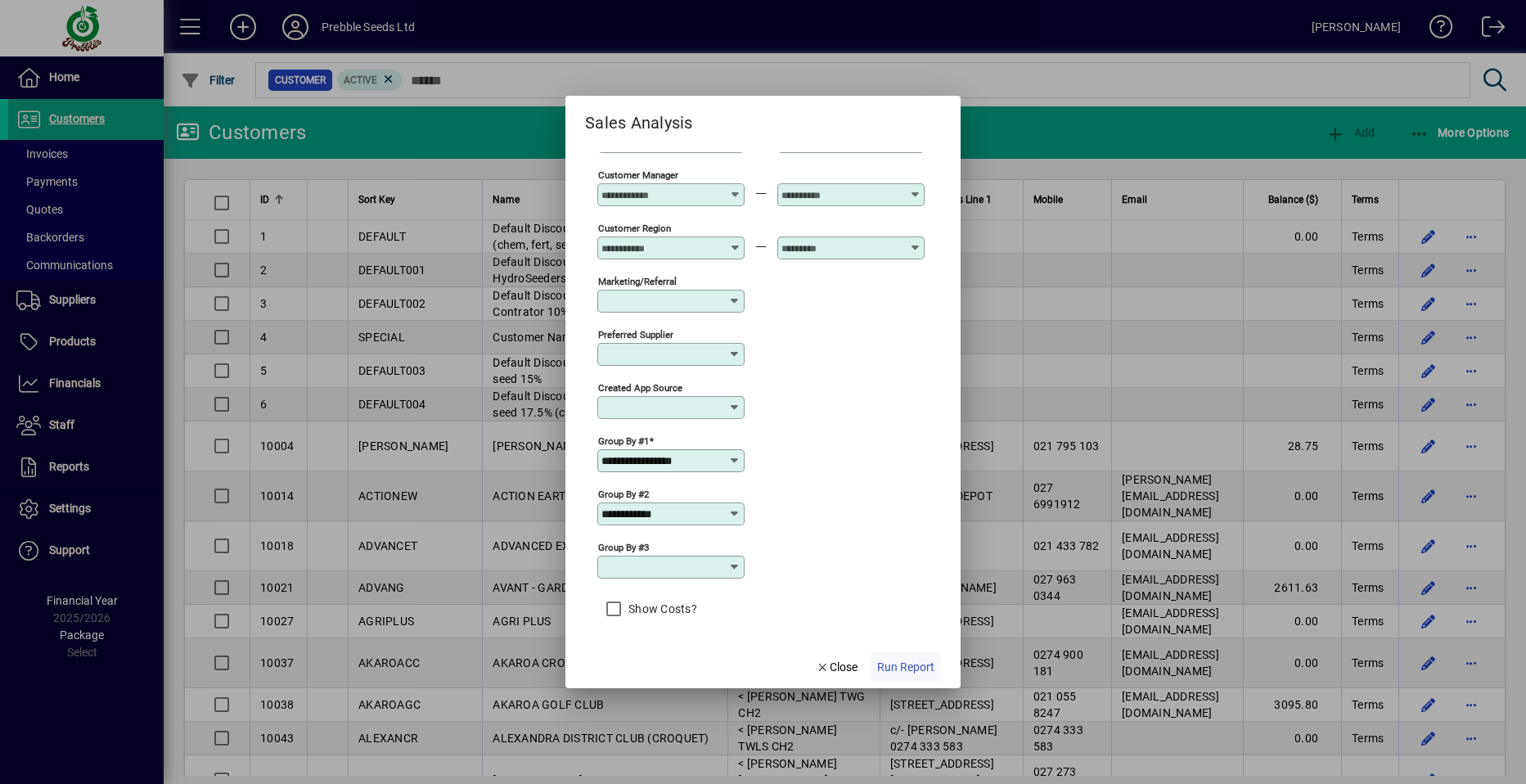
click at [903, 666] on span "Run Report" at bounding box center [906, 668] width 57 height 18
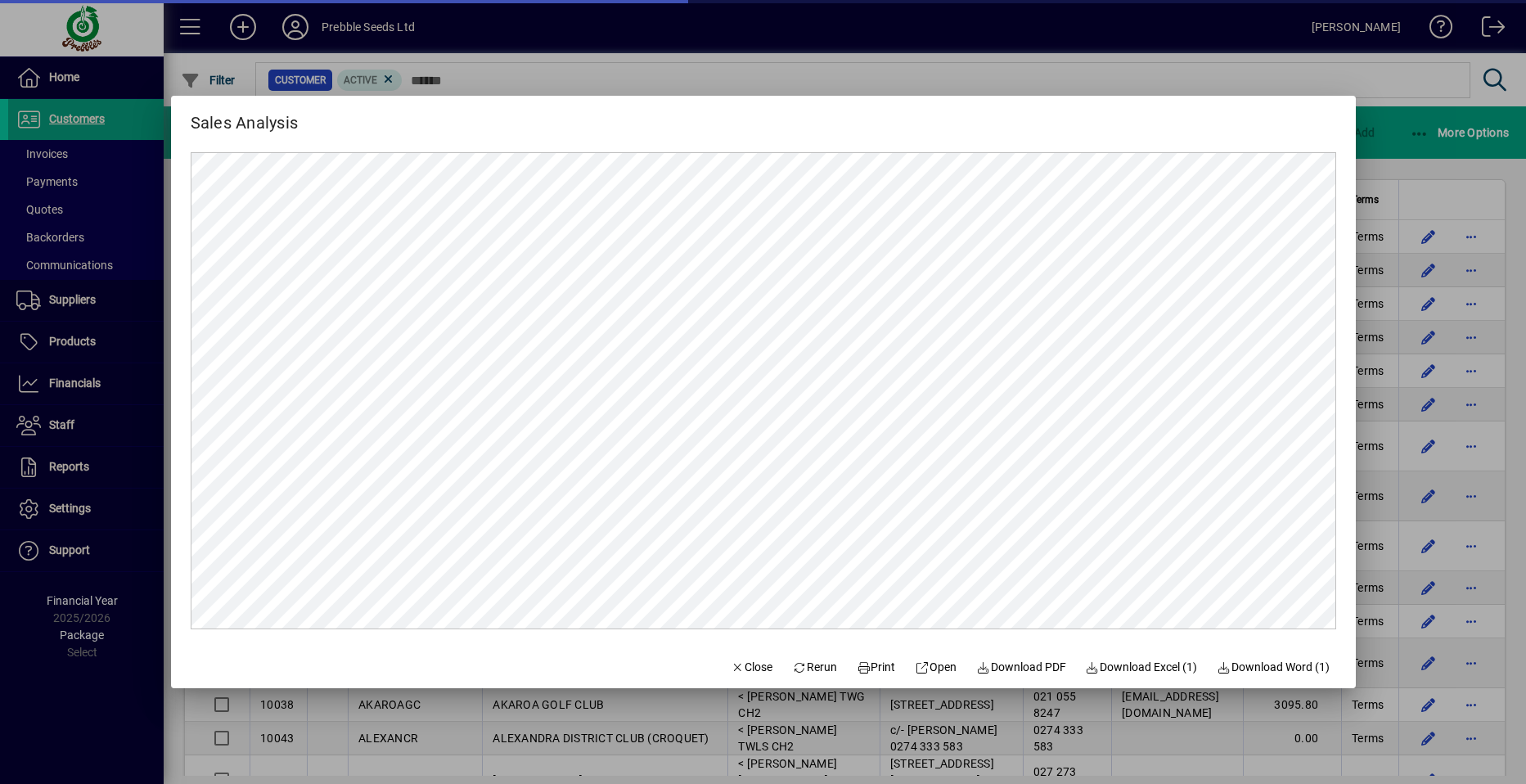
scroll to position [0, 0]
click at [860, 663] on span "Print" at bounding box center [876, 668] width 39 height 18
click at [804, 662] on span "Rerun" at bounding box center [814, 668] width 45 height 18
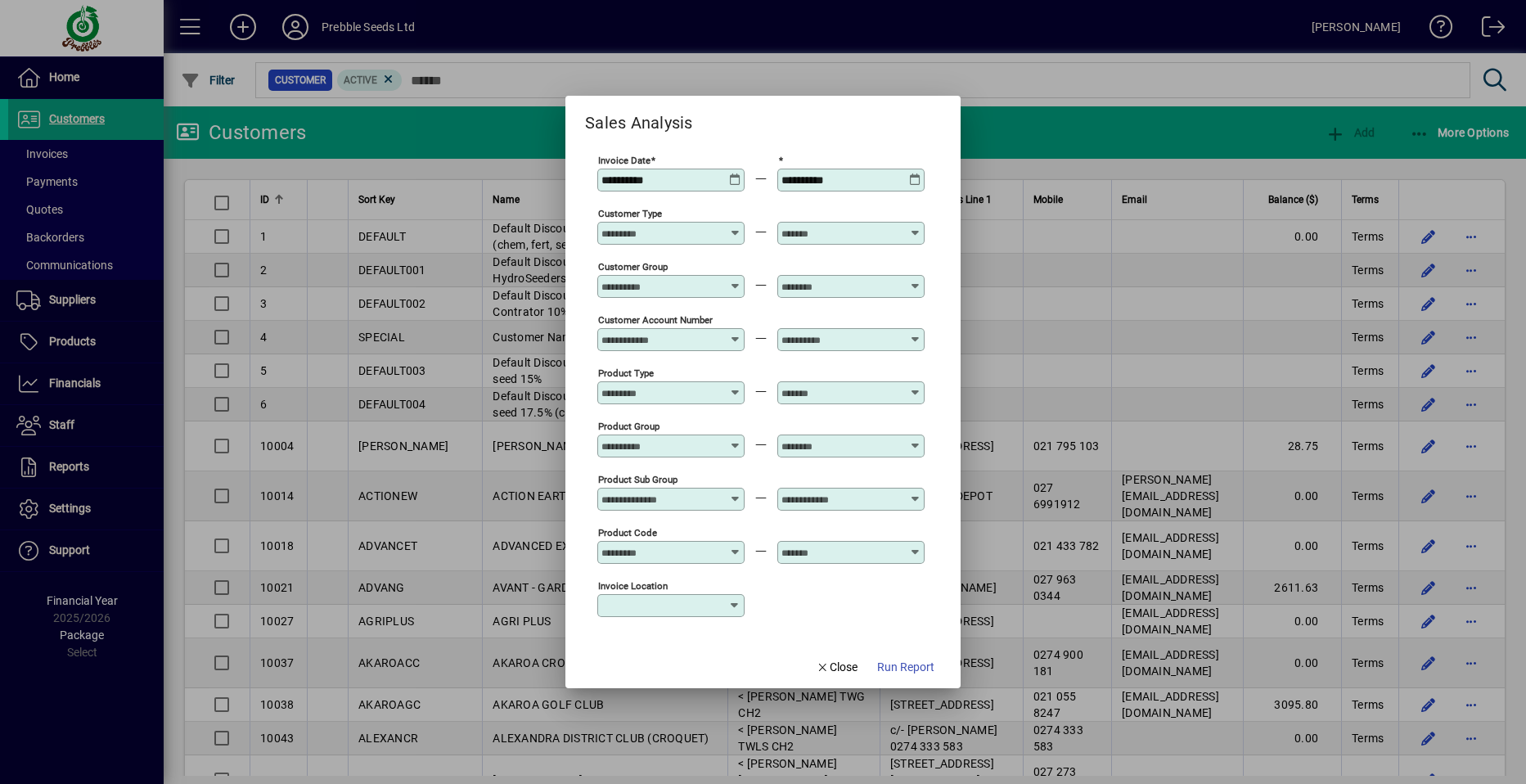
type input "**********"
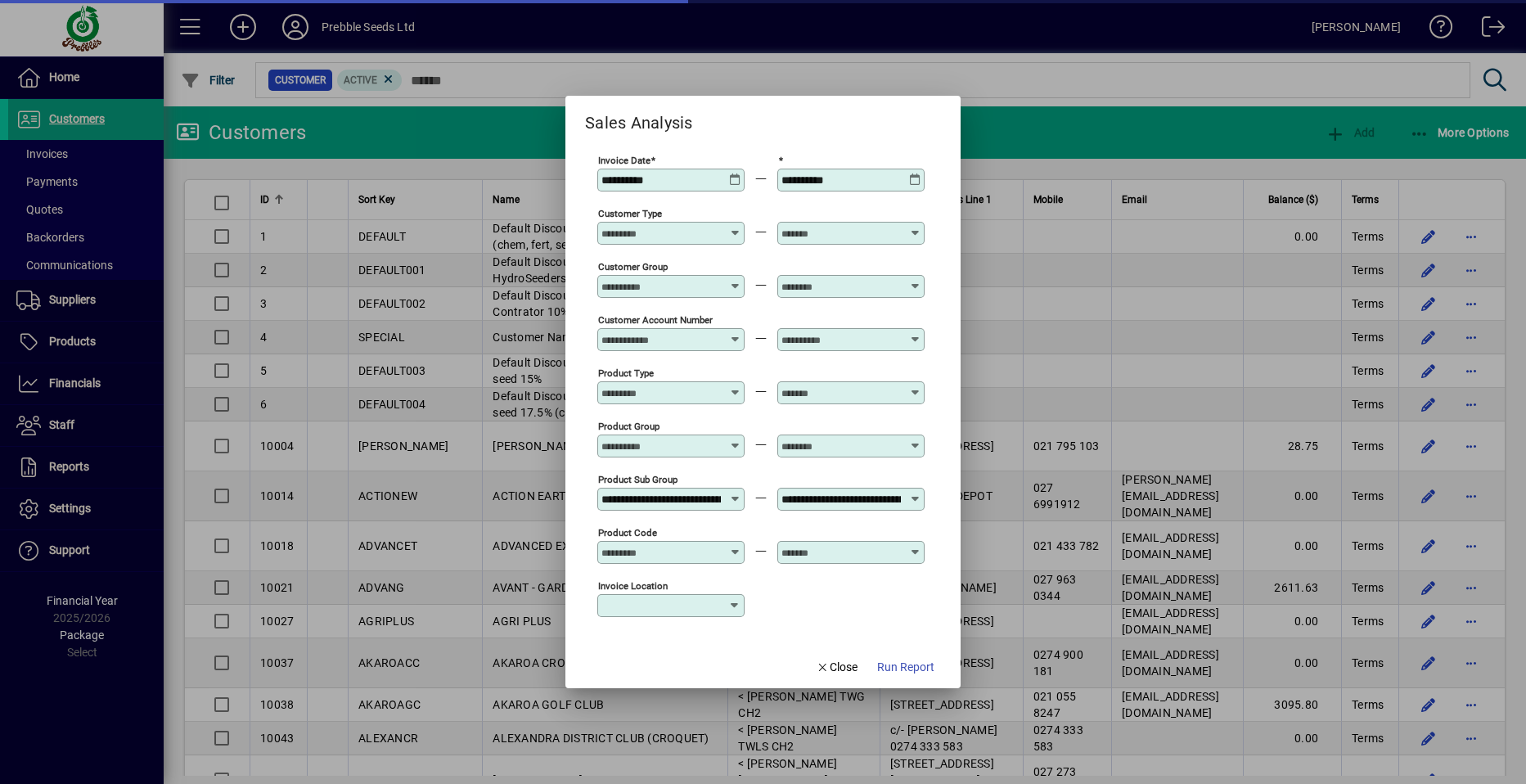
click at [736, 173] on icon at bounding box center [735, 173] width 12 height 0
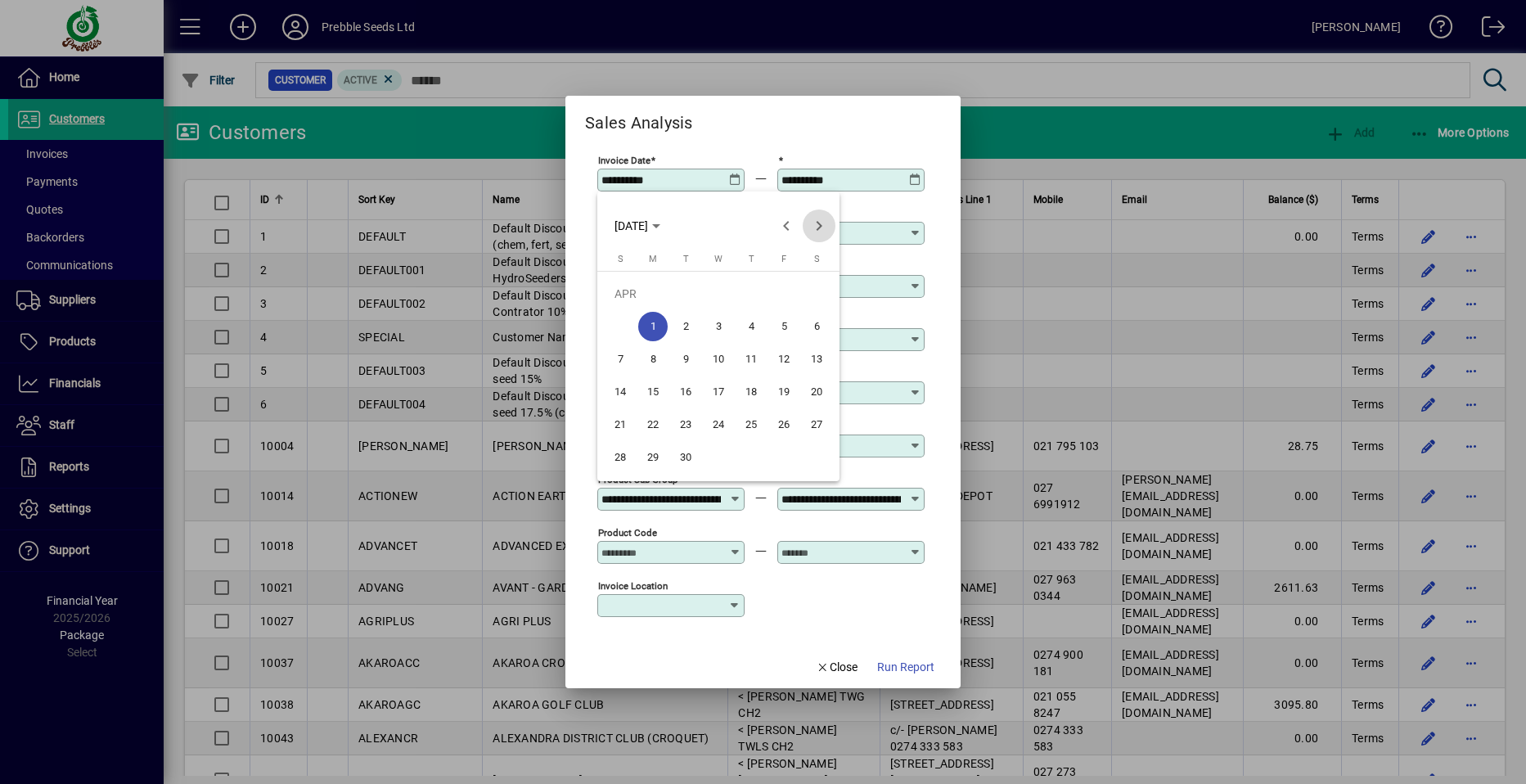
click at [820, 224] on span "Next month" at bounding box center [818, 225] width 32 height 32
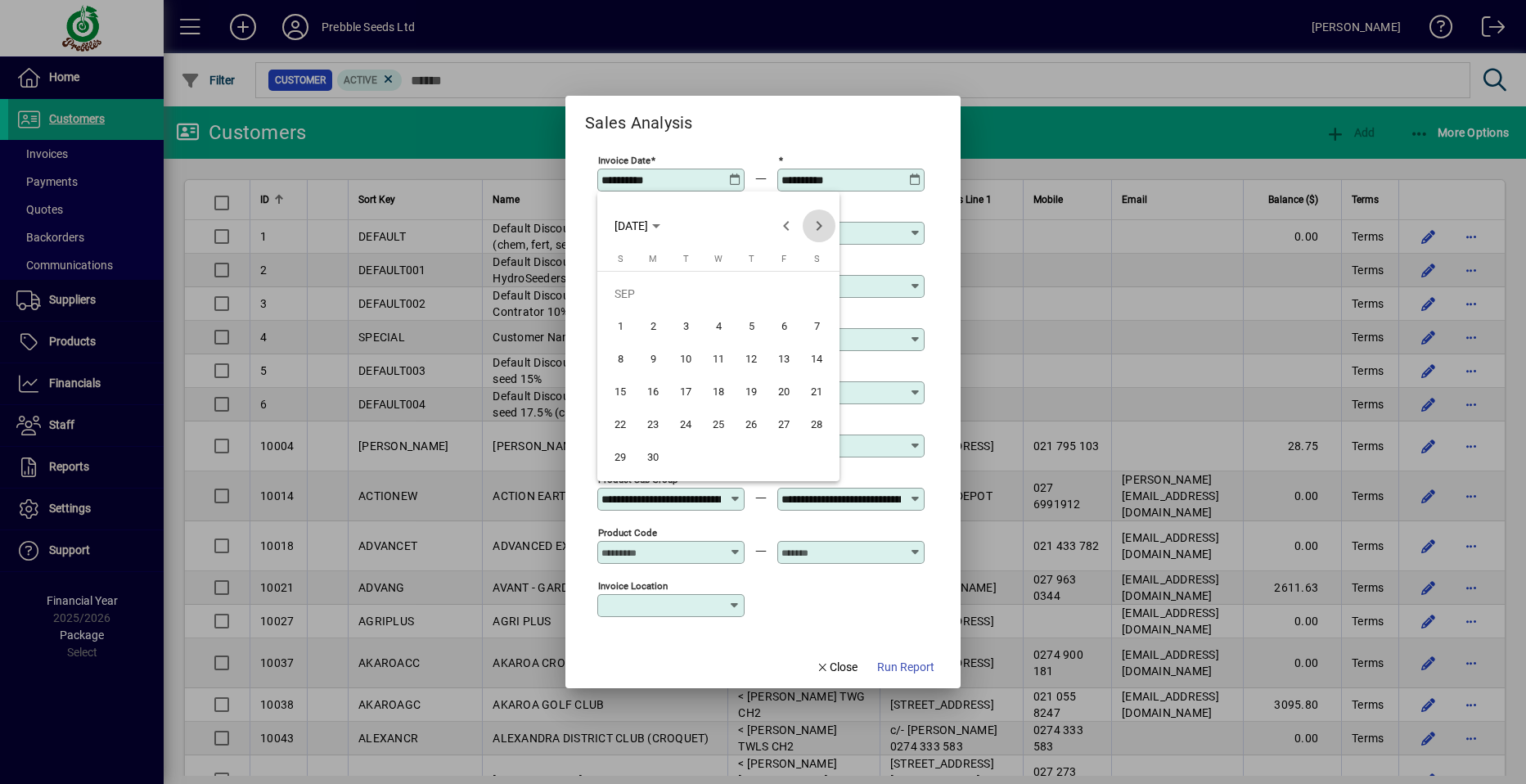
click at [820, 224] on span "Next month" at bounding box center [818, 225] width 32 height 32
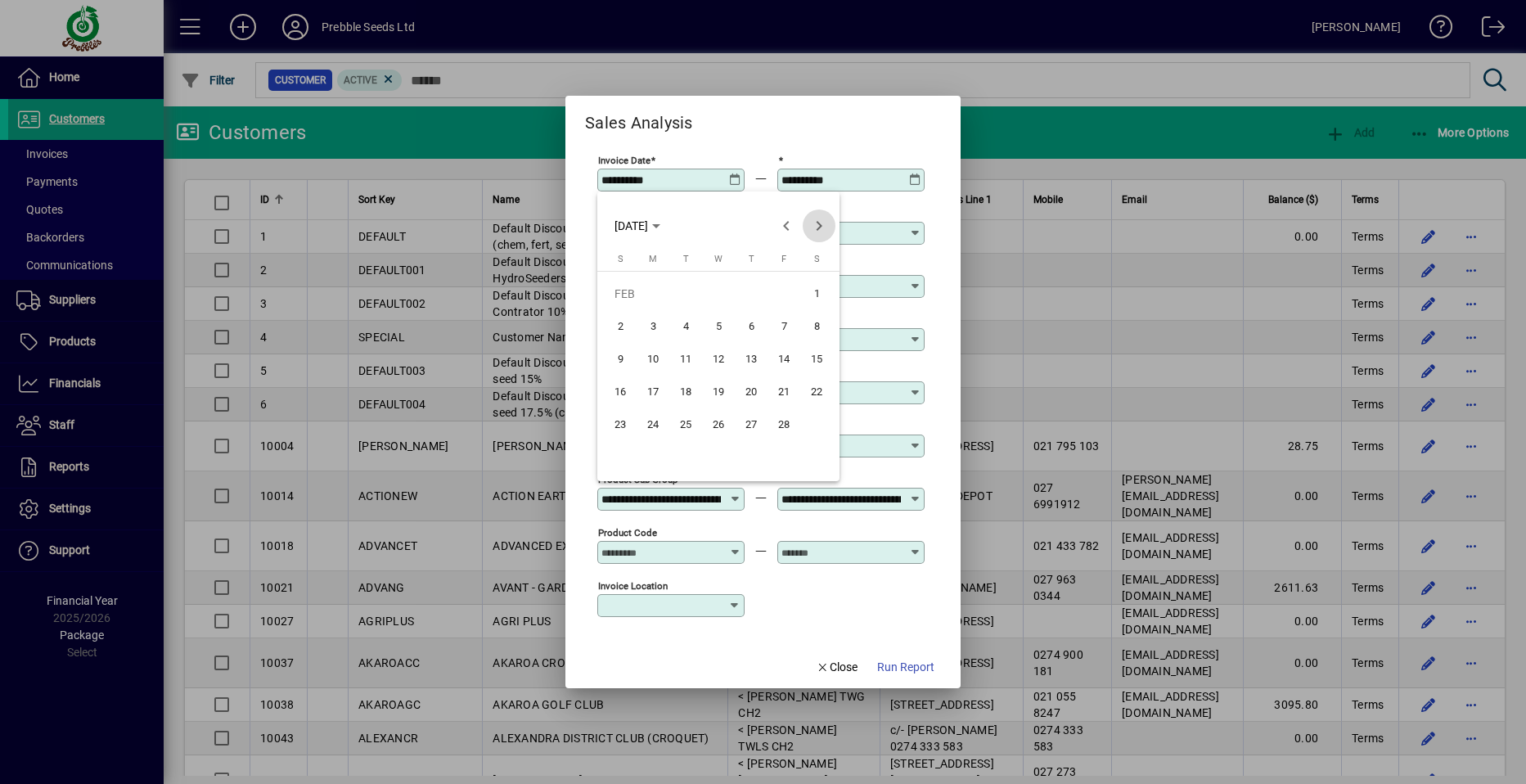
click at [820, 224] on span "Next month" at bounding box center [818, 225] width 32 height 32
drag, startPoint x: 681, startPoint y: 326, endPoint x: 710, endPoint y: 298, distance: 40.3
click at [680, 324] on span "1" at bounding box center [686, 326] width 30 height 30
type input "**********"
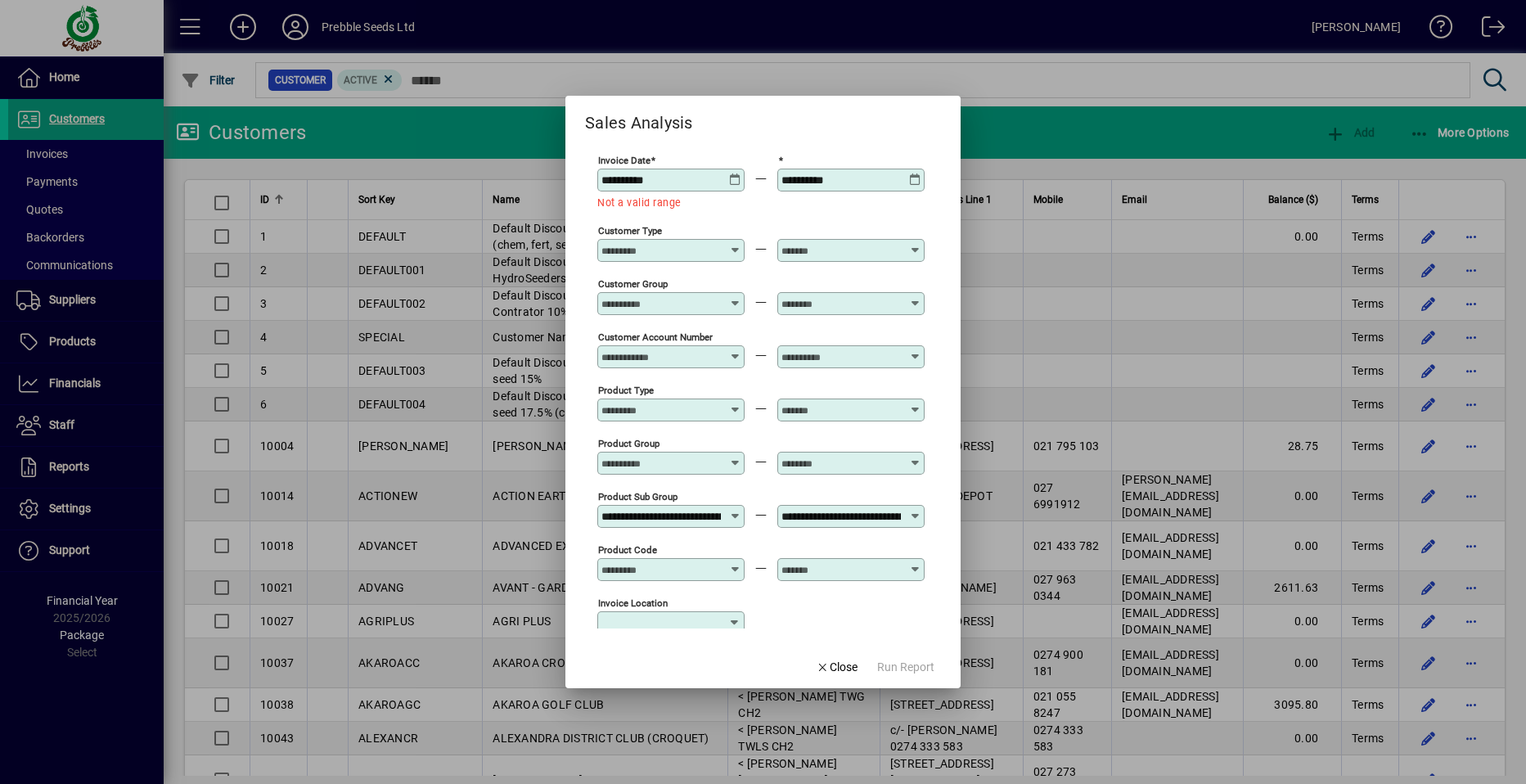
click at [913, 173] on icon at bounding box center [915, 173] width 12 height 0
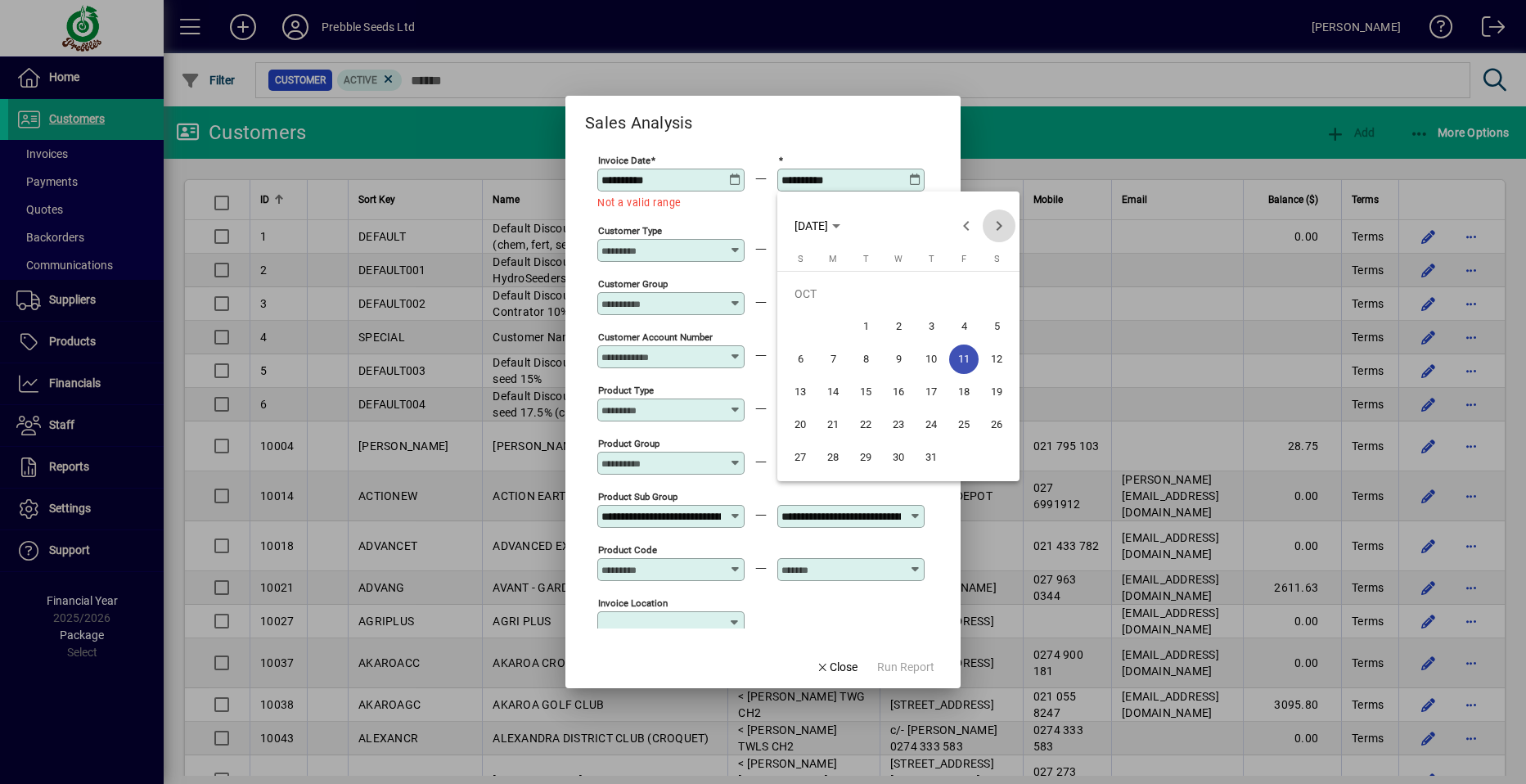
click at [994, 228] on span "Next month" at bounding box center [998, 225] width 32 height 32
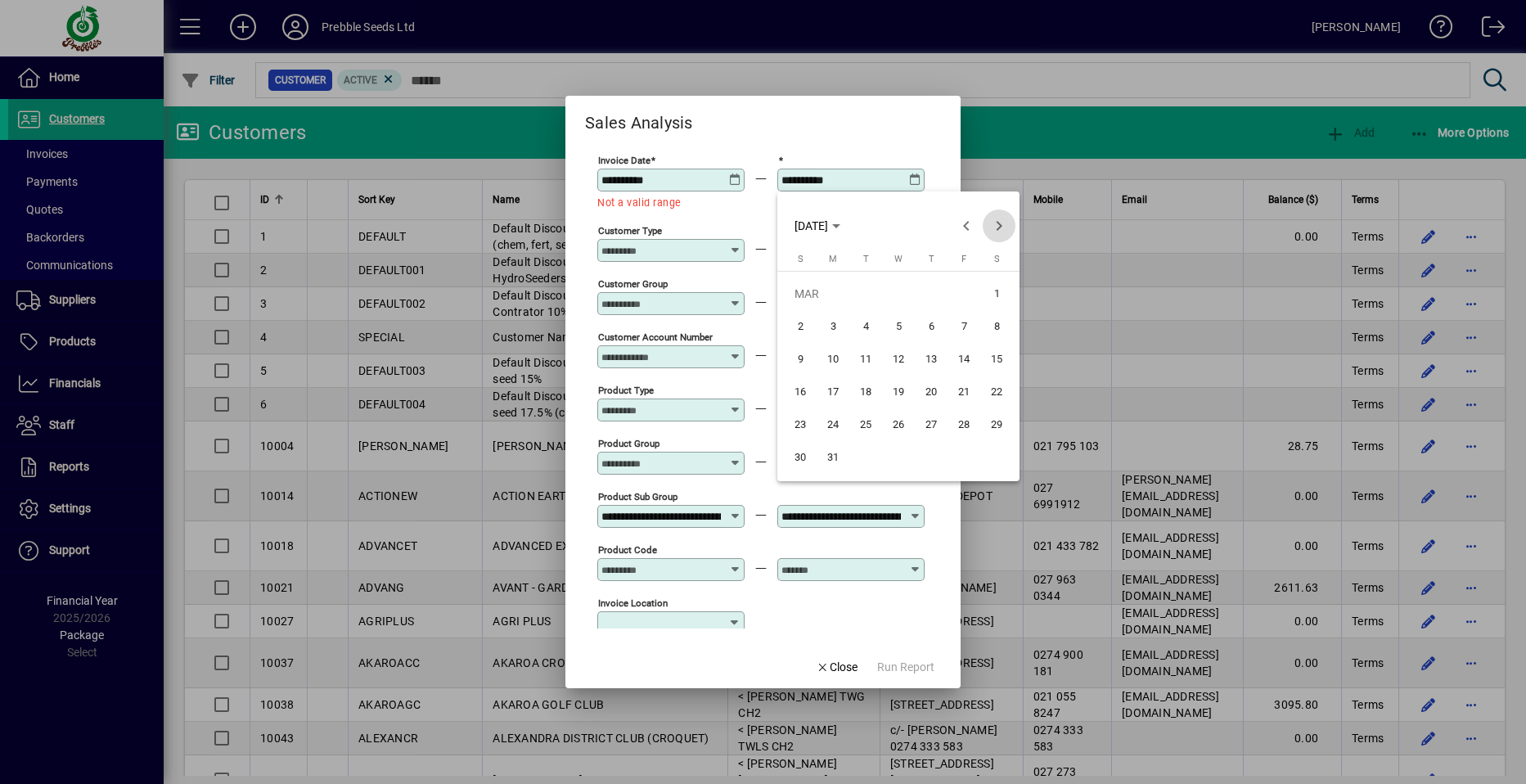
click at [994, 228] on span "Next month" at bounding box center [998, 225] width 32 height 32
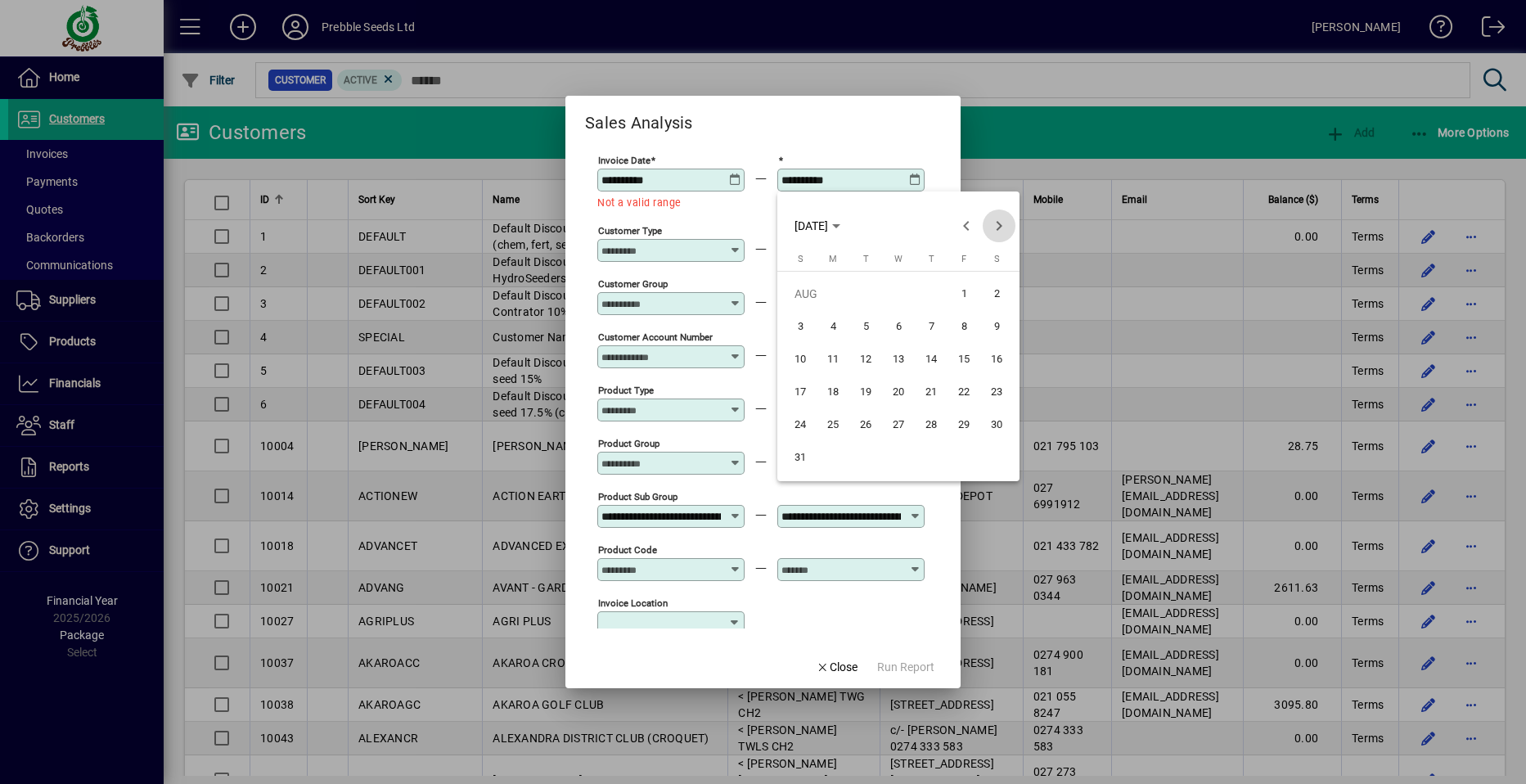
click at [994, 228] on span "Next month" at bounding box center [998, 225] width 32 height 32
click at [995, 328] on span "11" at bounding box center [997, 326] width 30 height 30
type input "**********"
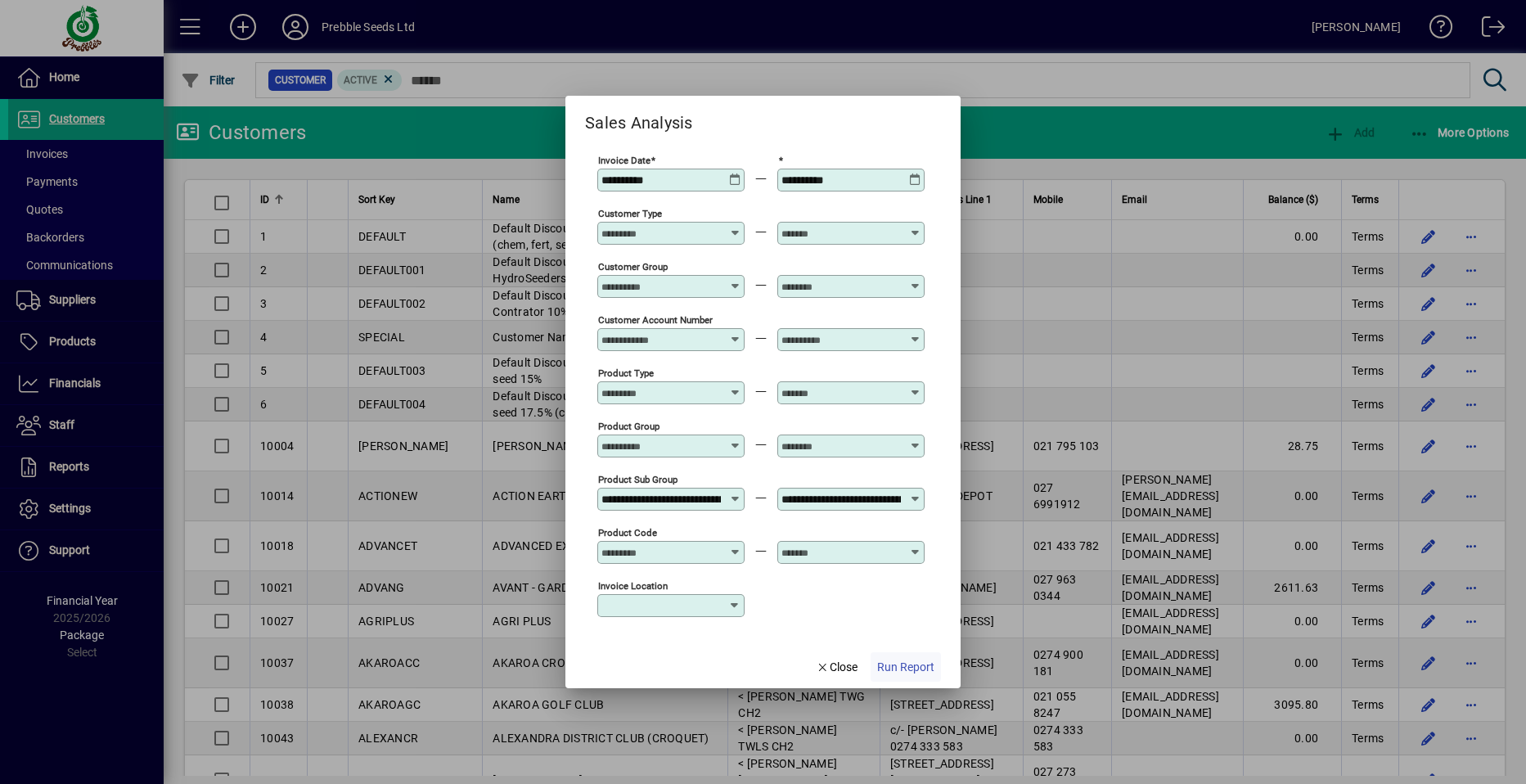
click at [908, 666] on span "Run Report" at bounding box center [906, 668] width 57 height 18
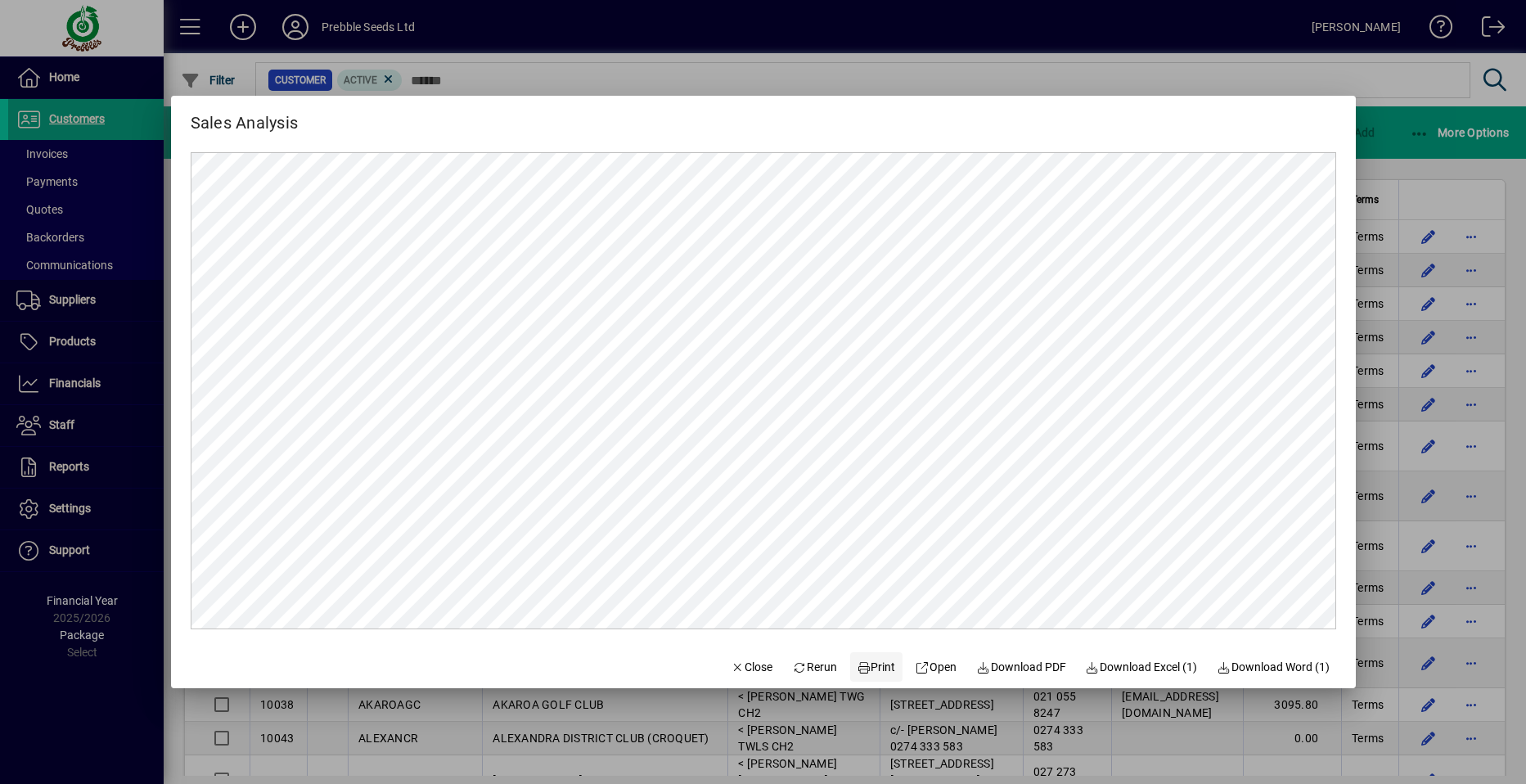
click at [858, 663] on span "Print" at bounding box center [876, 668] width 39 height 18
drag, startPoint x: 738, startPoint y: 668, endPoint x: 738, endPoint y: 643, distance: 25.0
click at [738, 665] on span "Close" at bounding box center [752, 668] width 43 height 18
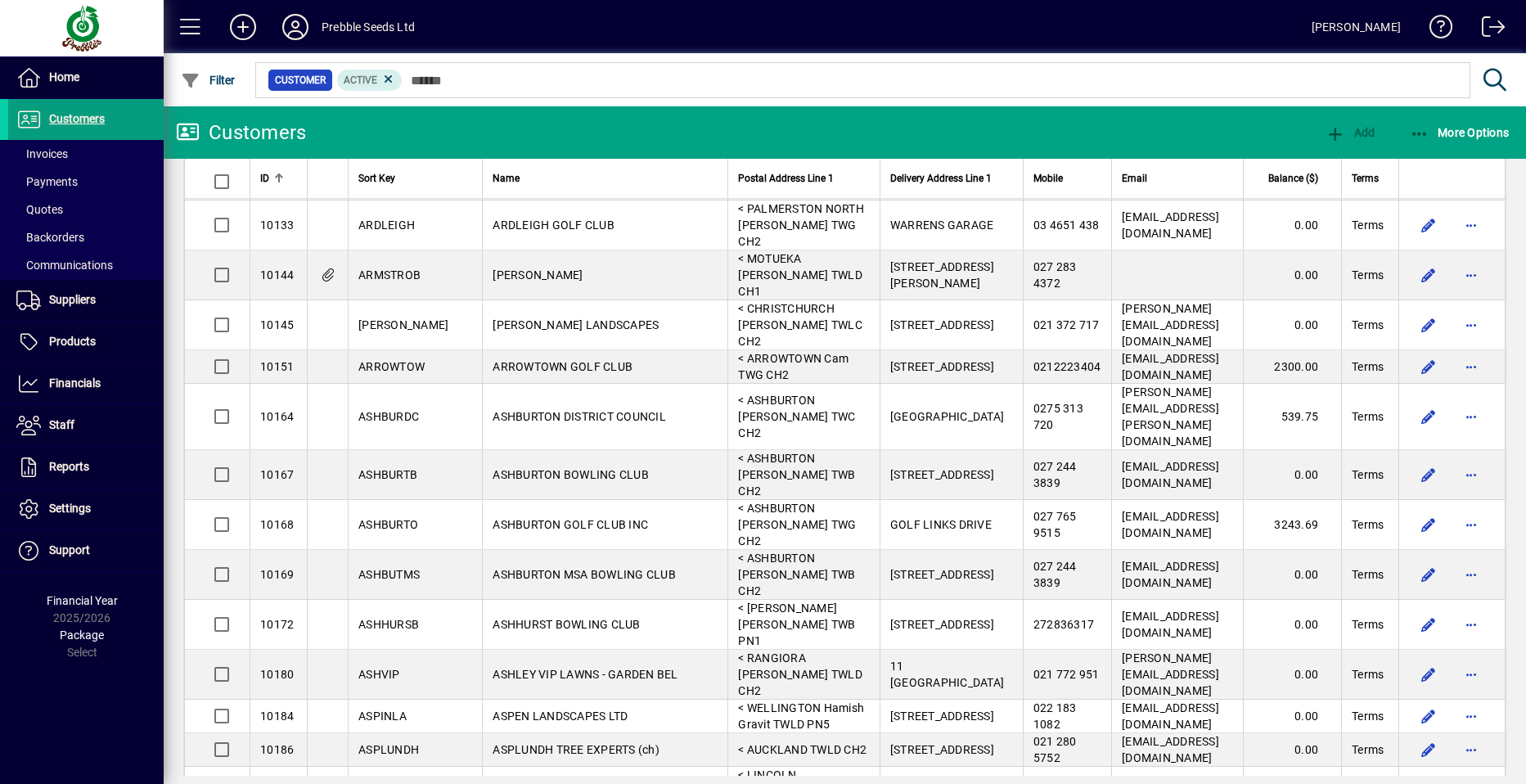
scroll to position [1636, 0]
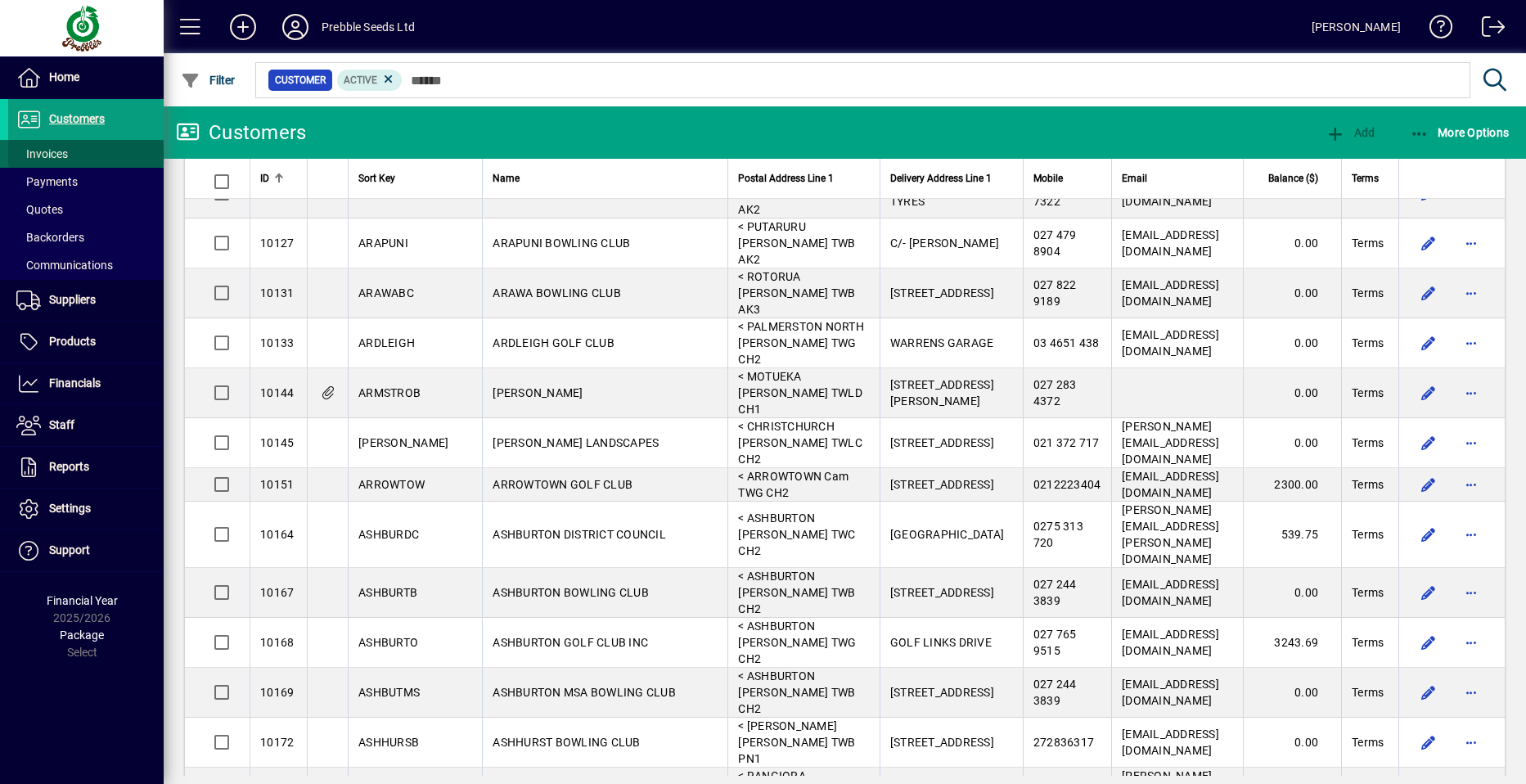
click at [75, 152] on span at bounding box center [86, 153] width 156 height 39
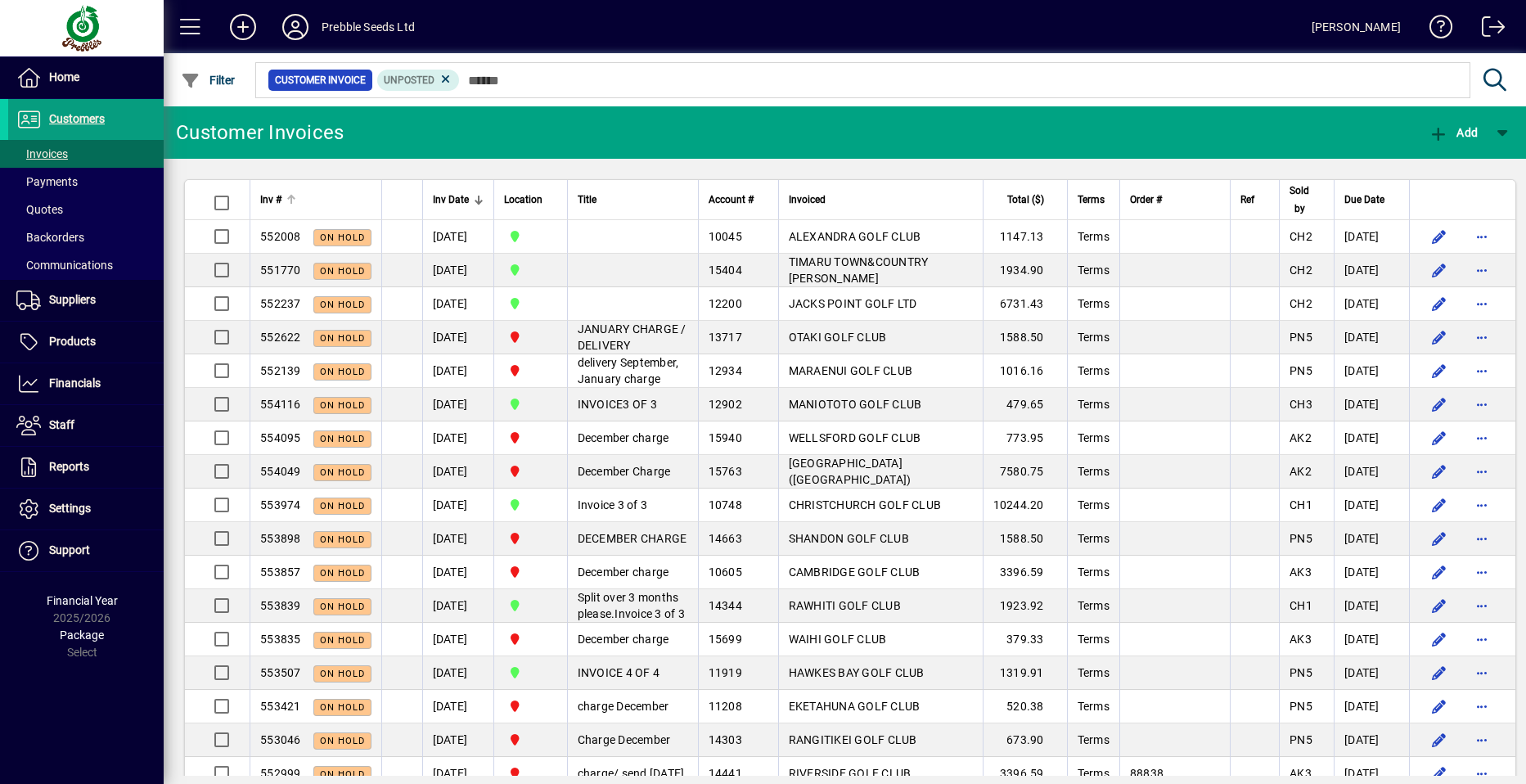
click at [276, 196] on span "Inv #" at bounding box center [270, 200] width 21 height 18
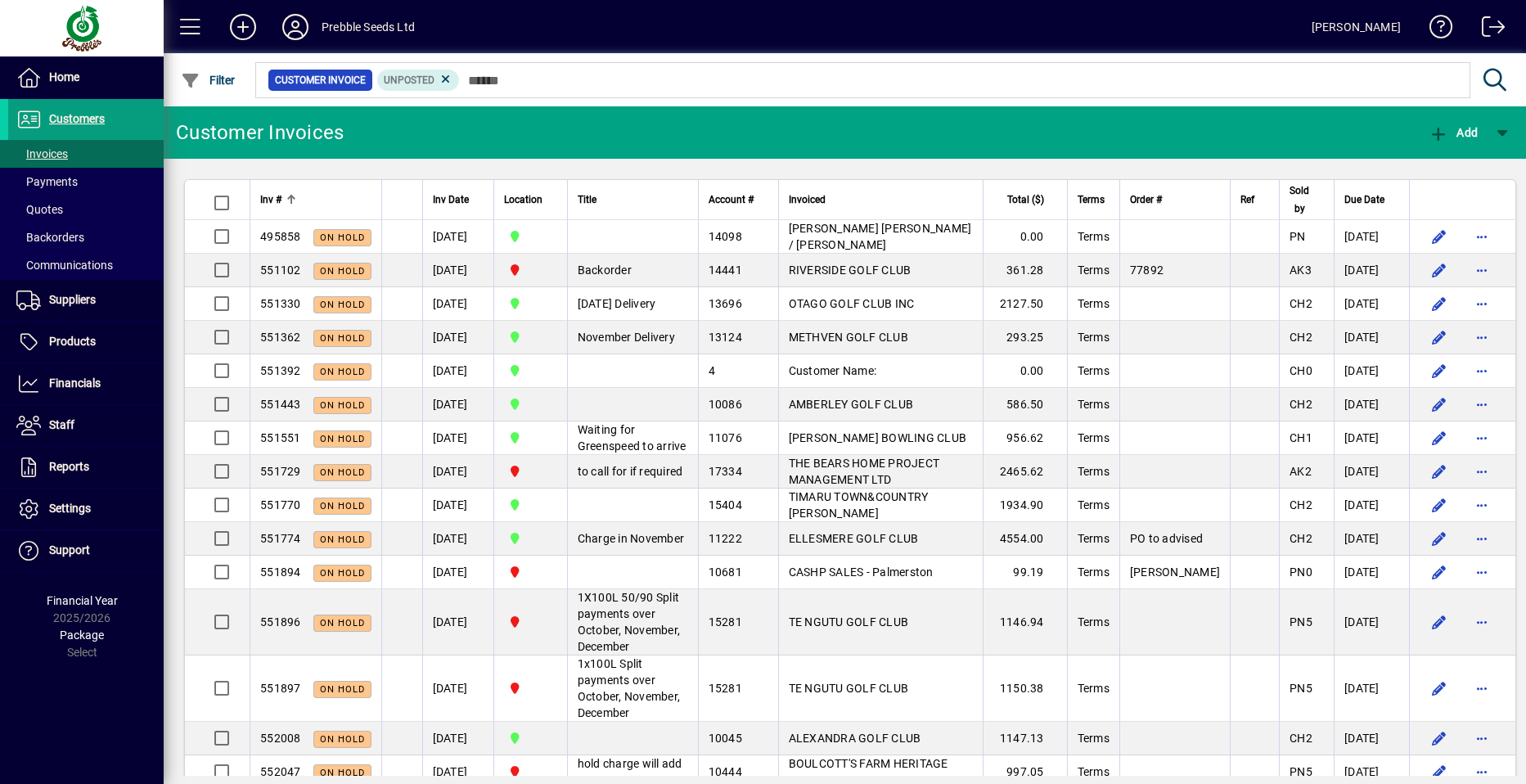
click at [276, 196] on span "Inv #" at bounding box center [270, 200] width 21 height 18
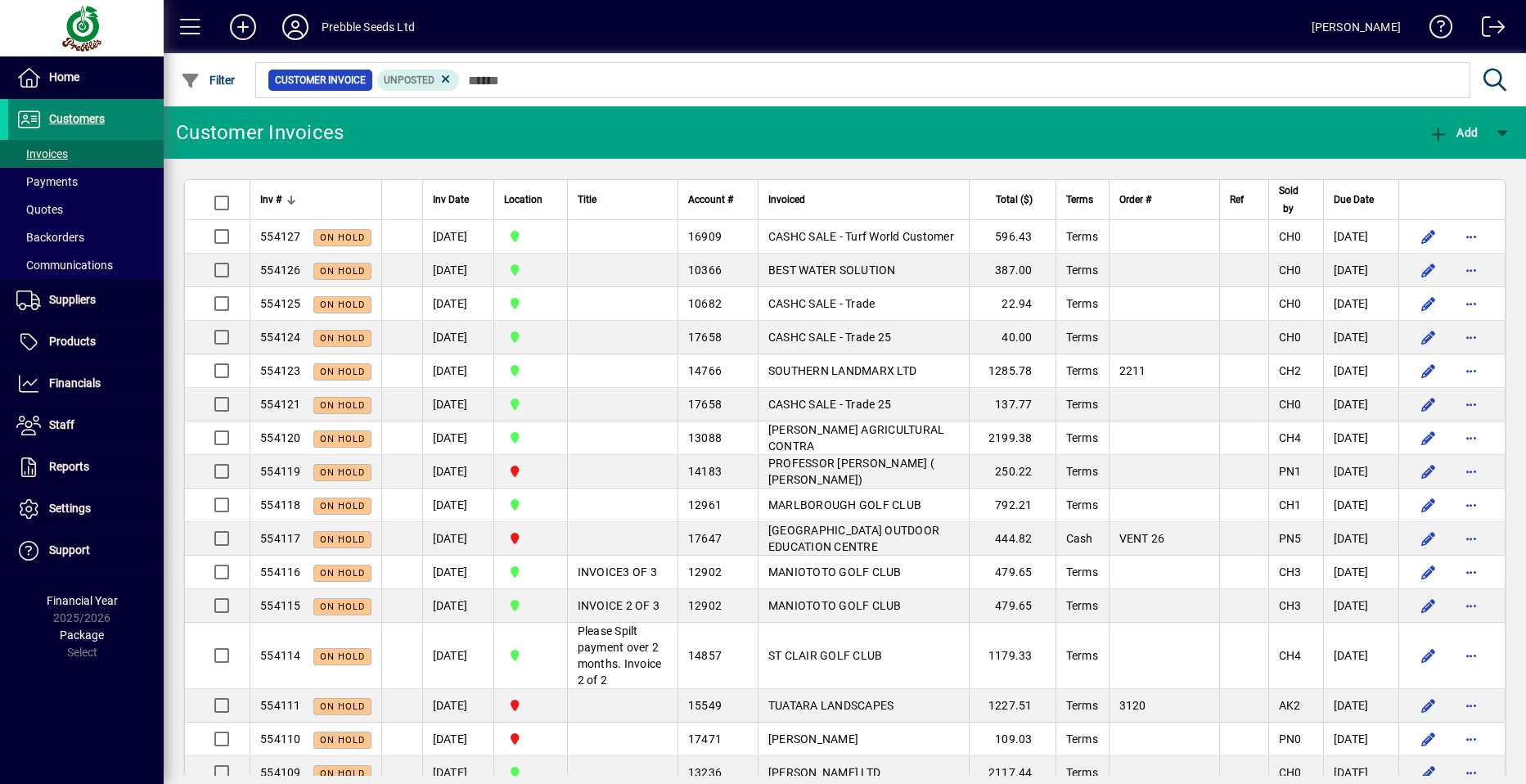
click at [88, 124] on span "Customers" at bounding box center [77, 118] width 56 height 13
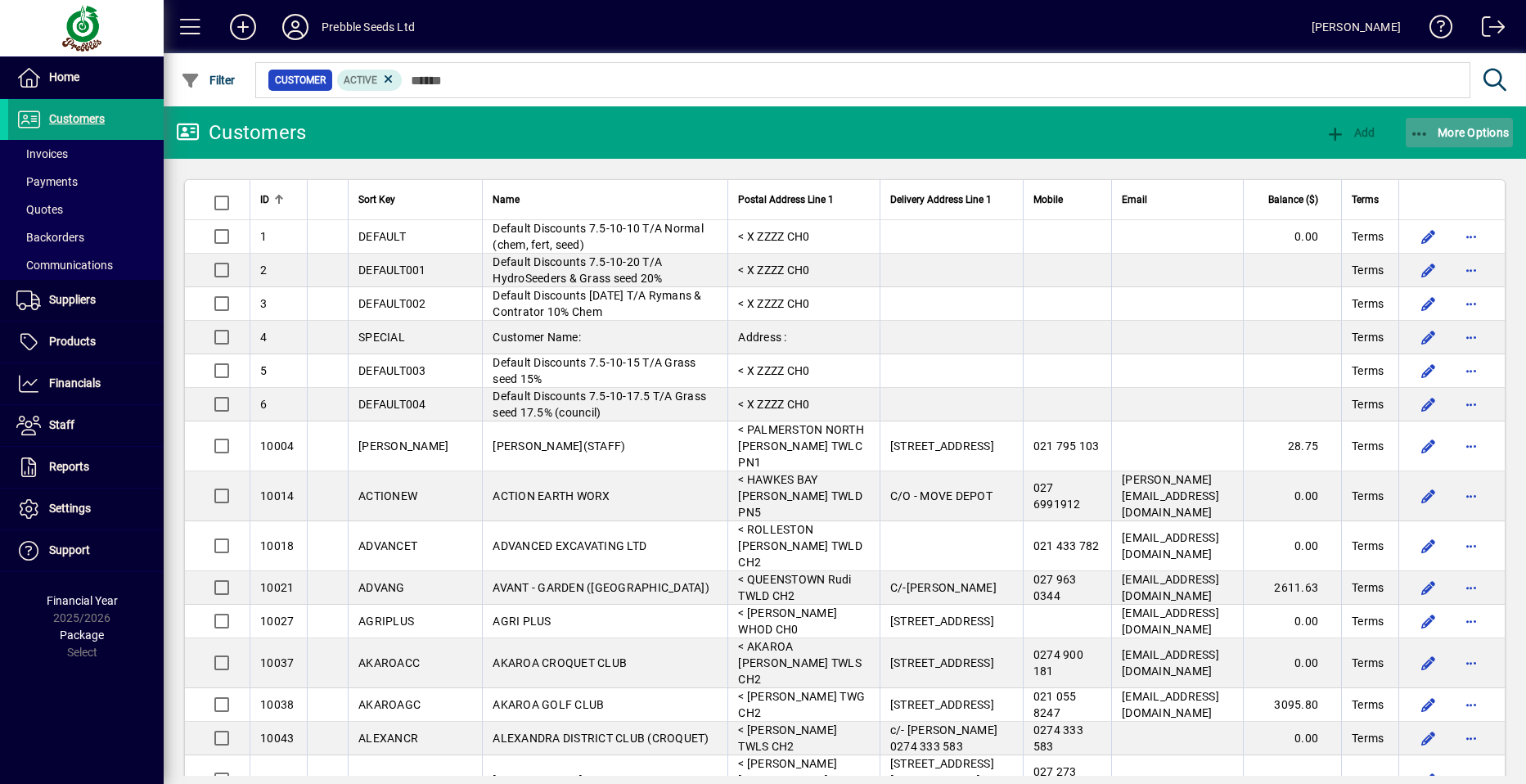
click at [1464, 133] on span "More Options" at bounding box center [1460, 132] width 100 height 13
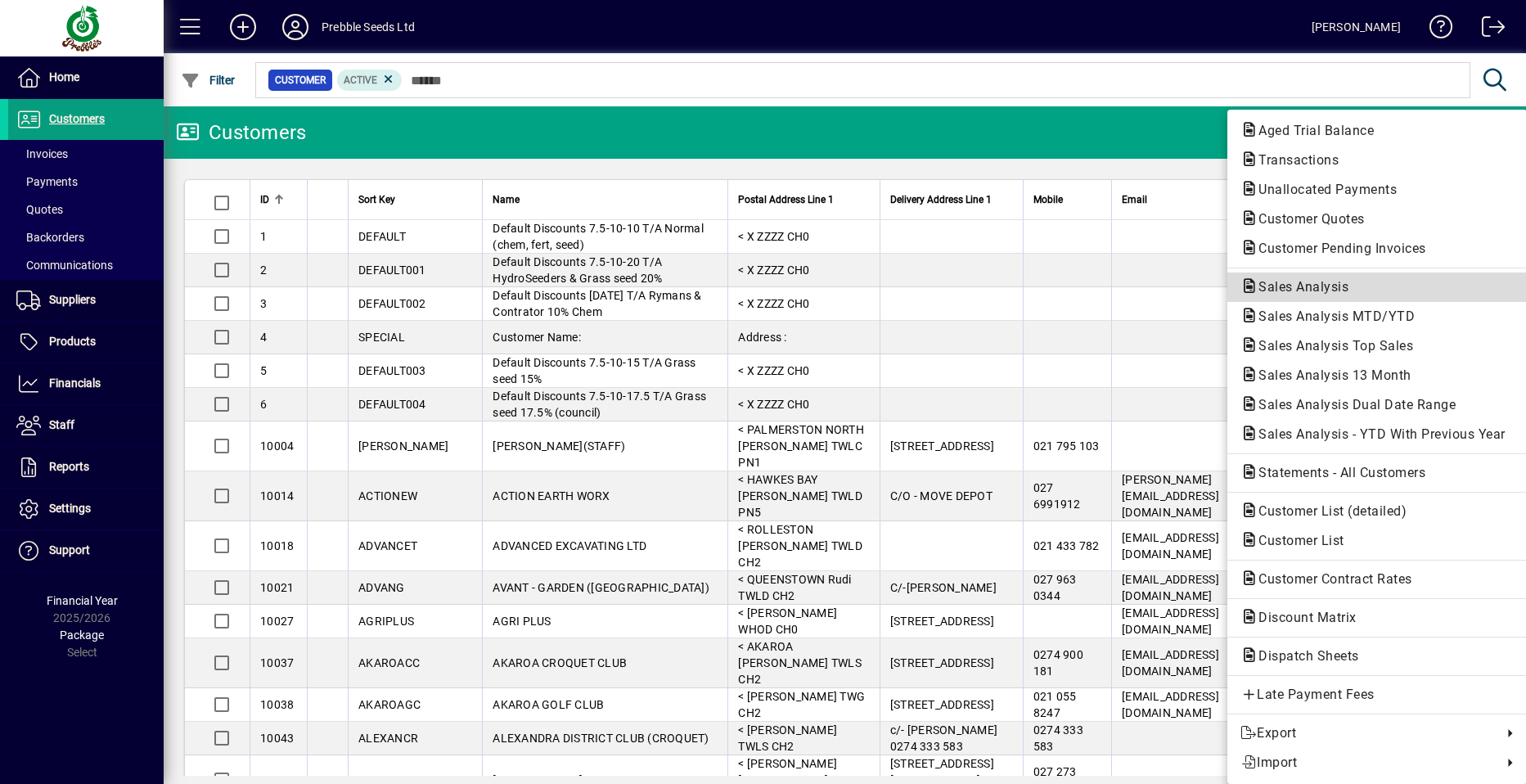
click at [1305, 289] on span "Sales Analysis" at bounding box center [1298, 287] width 116 height 16
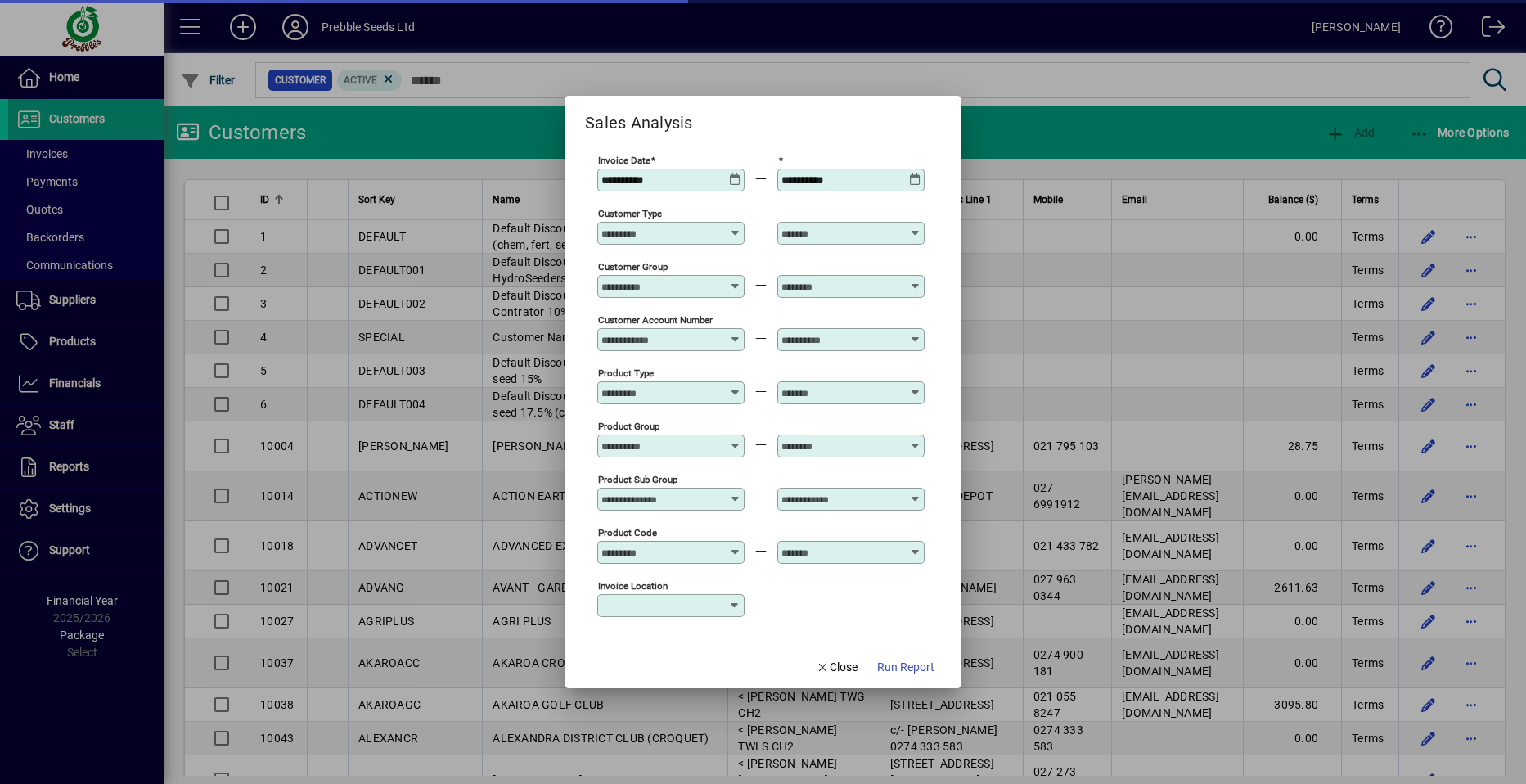
type input "**********"
click at [735, 493] on icon at bounding box center [735, 493] width 12 height 0
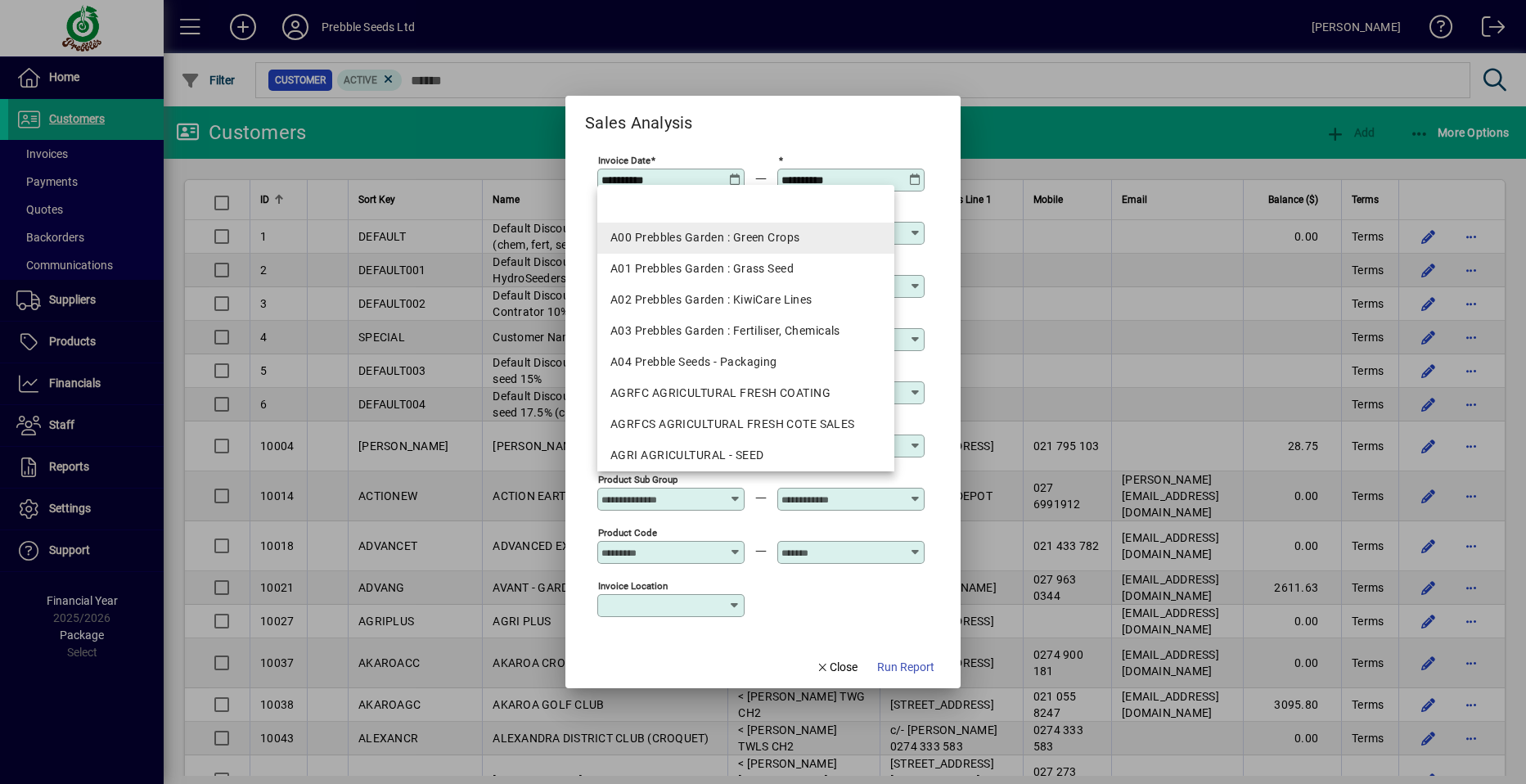
click at [696, 238] on div "A00 Prebbles Garden : Green Crops" at bounding box center [746, 238] width 271 height 18
type input "**********"
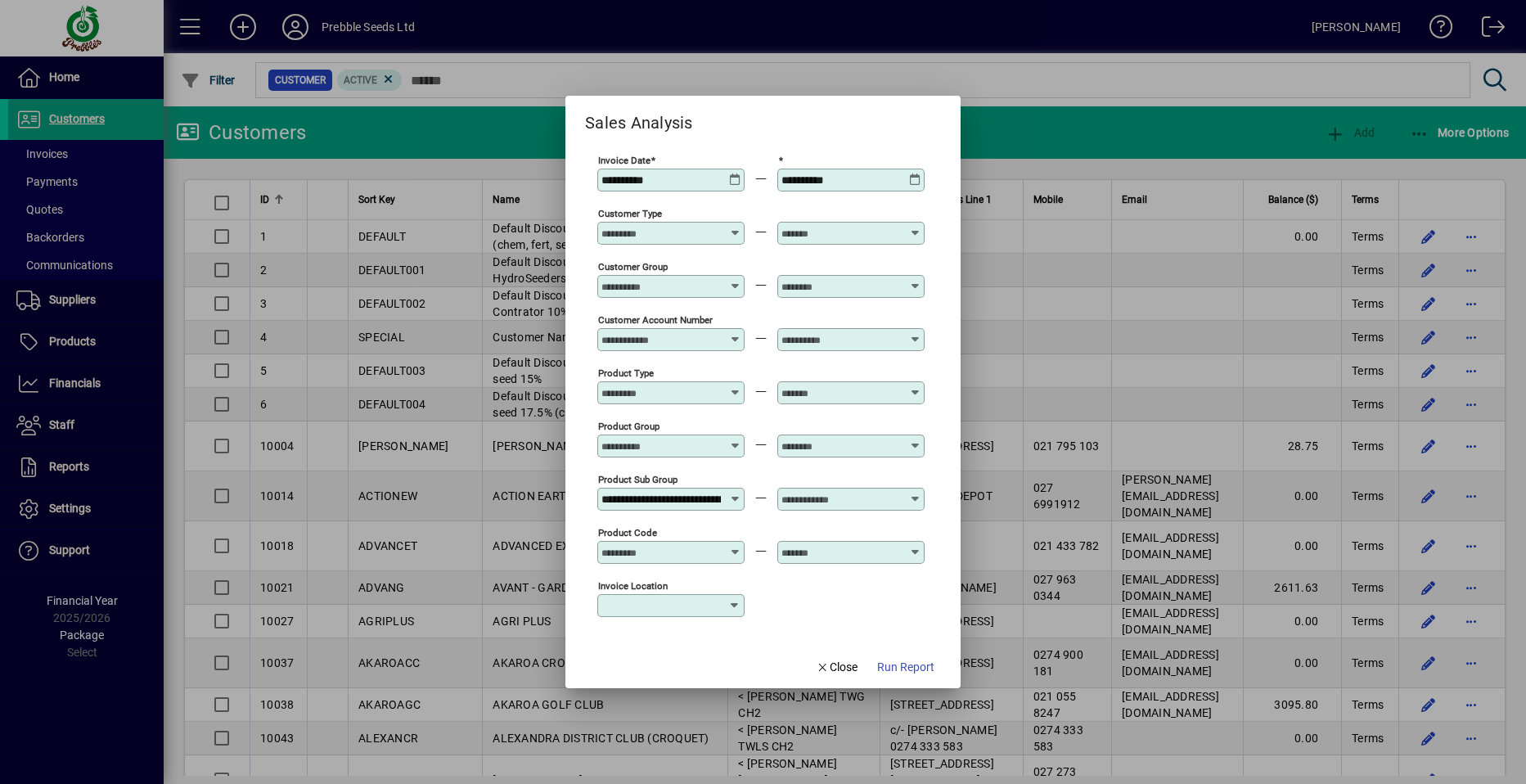
click at [913, 493] on icon at bounding box center [915, 493] width 12 height 0
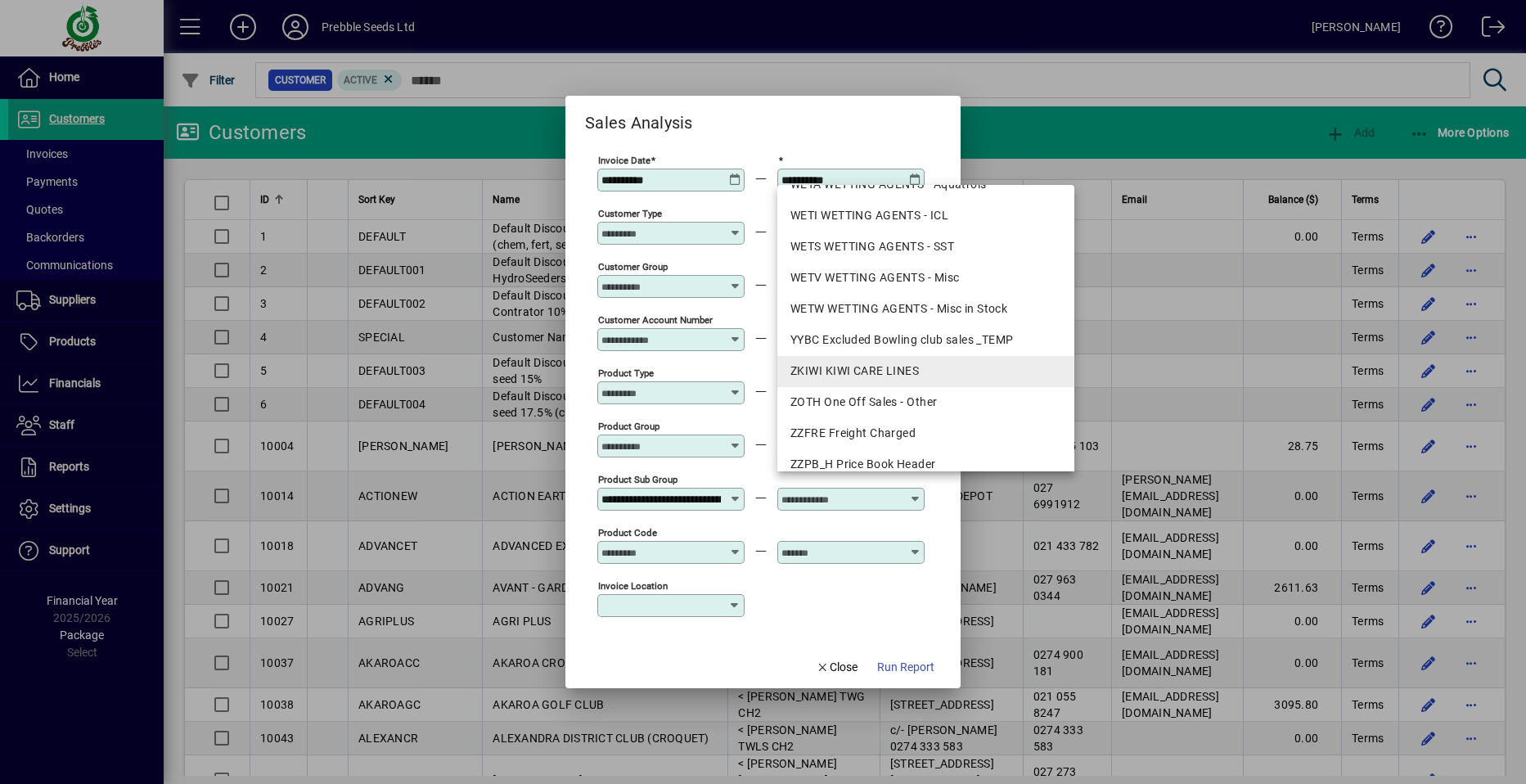
scroll to position [2046, 0]
click at [840, 368] on div "ZKIWI KIWI CARE LINES" at bounding box center [926, 368] width 271 height 18
type input "**********"
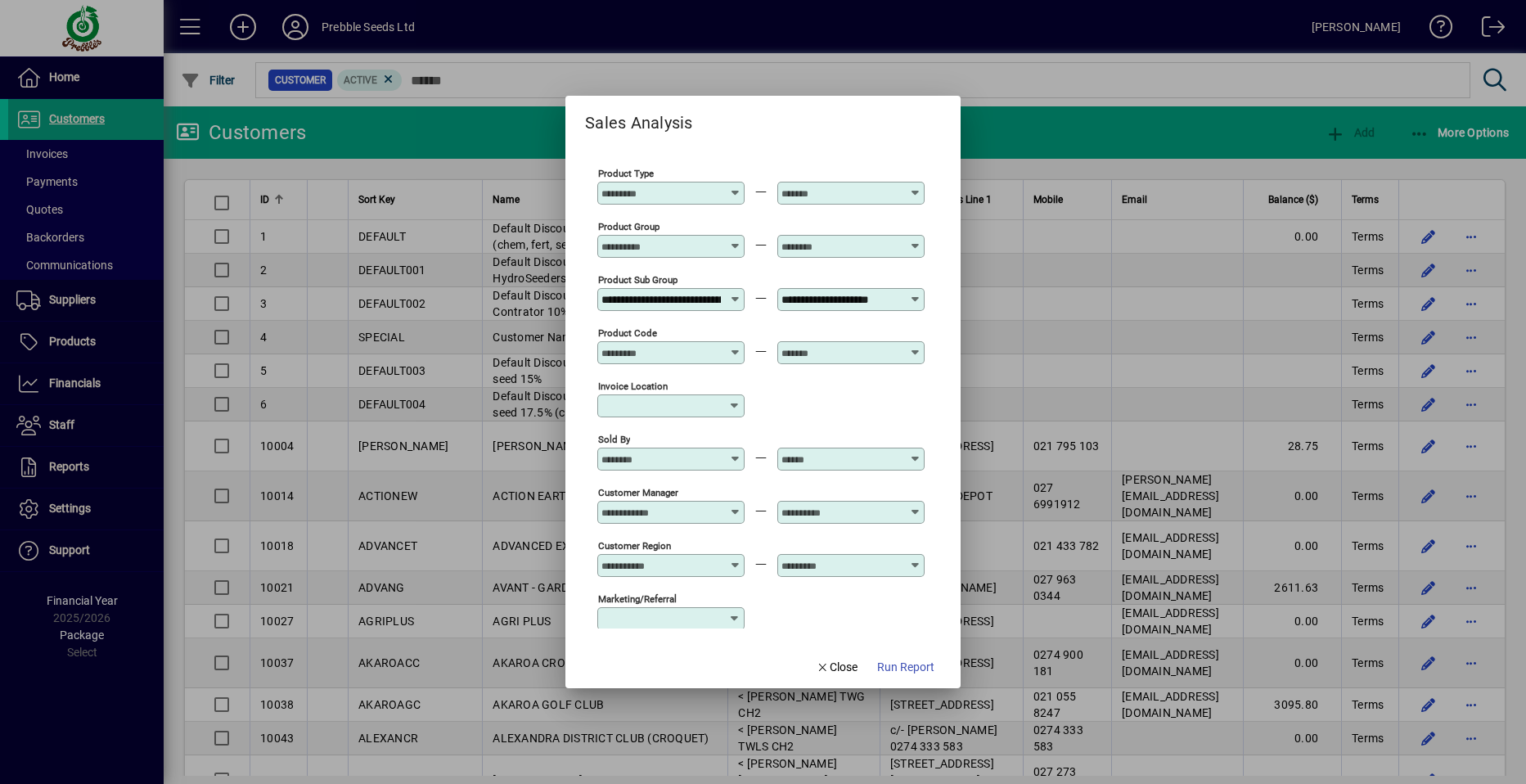
scroll to position [491, 0]
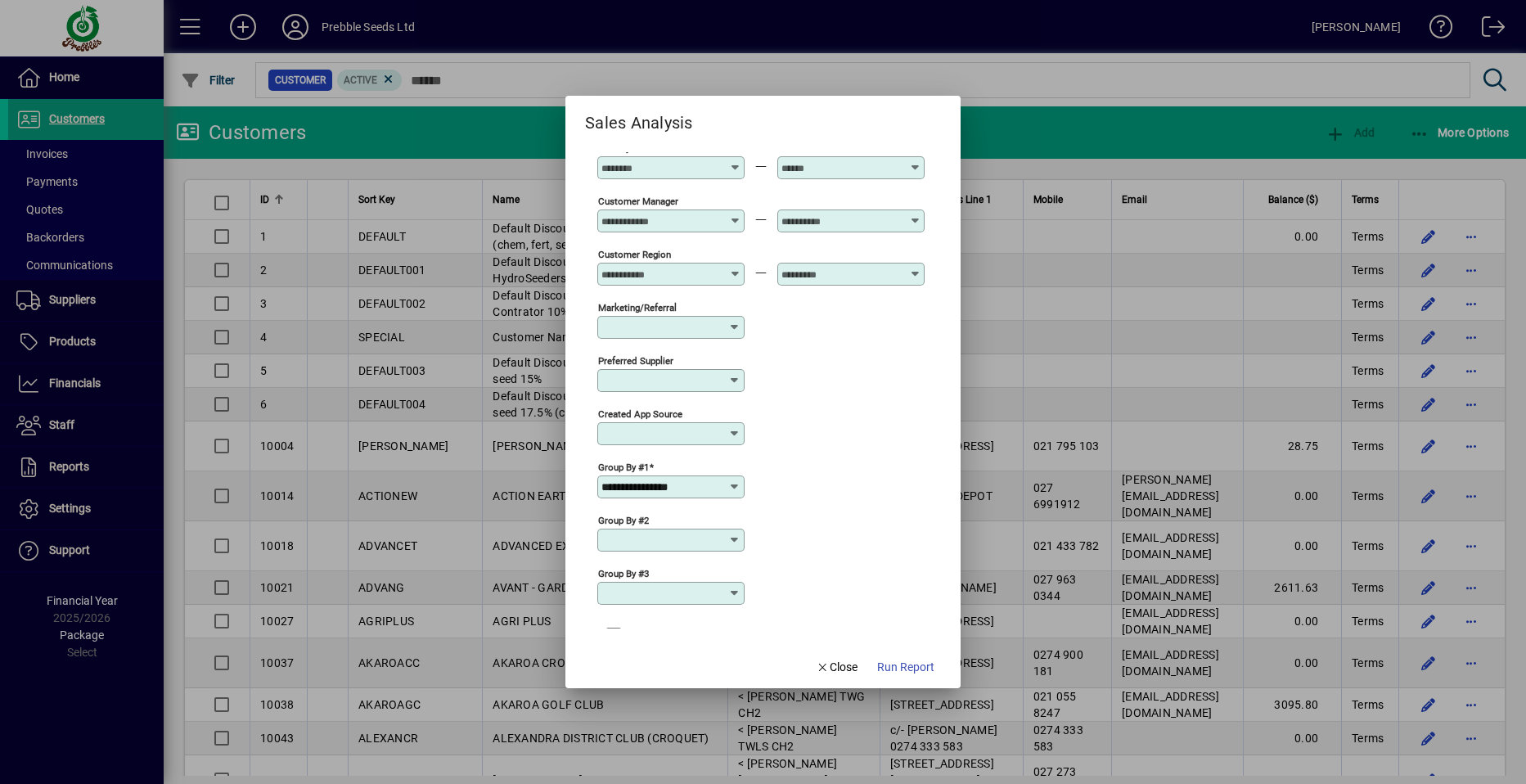
click at [733, 484] on icon at bounding box center [734, 486] width 13 height 13
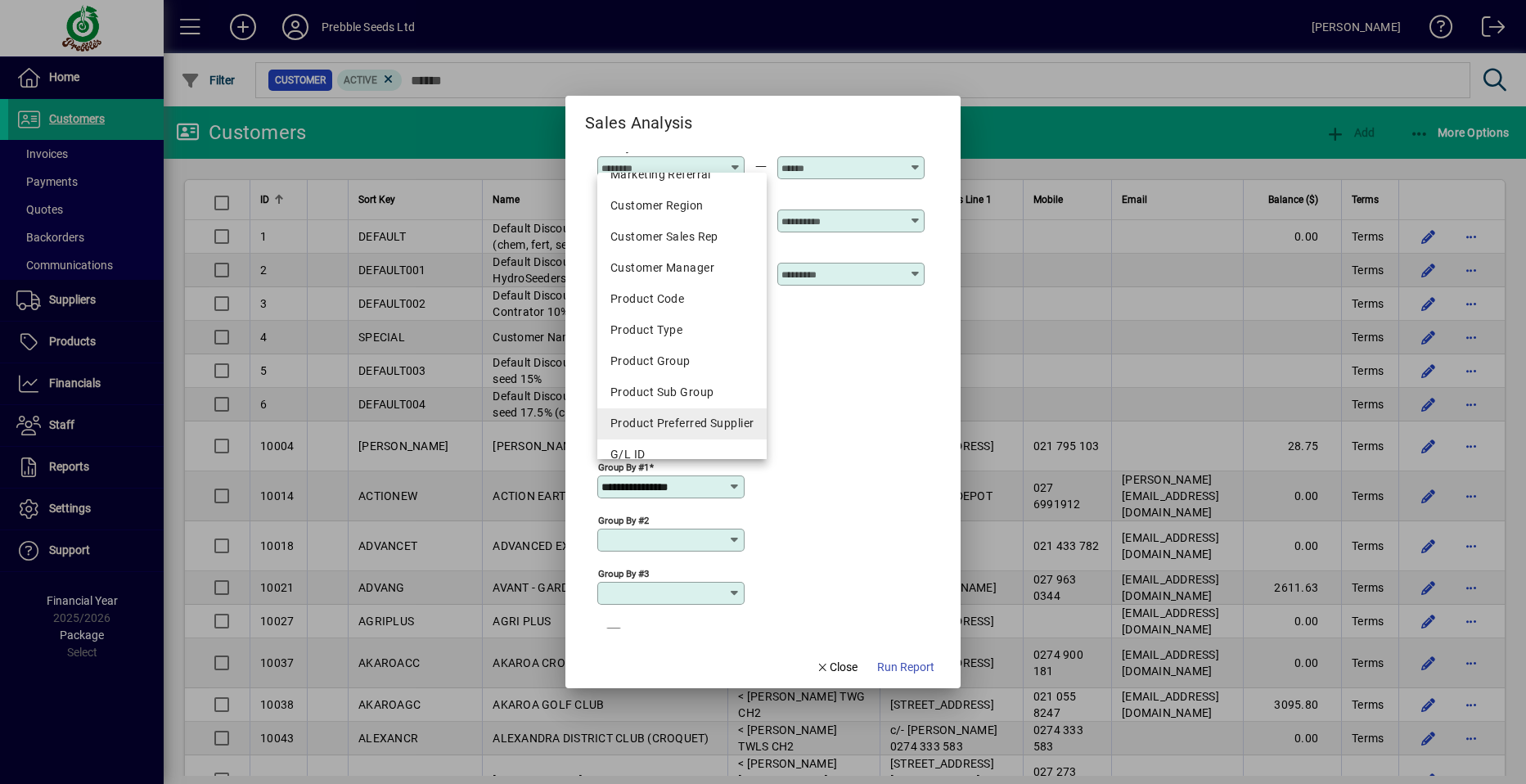
scroll to position [246, 0]
drag, startPoint x: 670, startPoint y: 377, endPoint x: 668, endPoint y: 387, distance: 10.2
click at [670, 378] on div "Product Sub Group" at bounding box center [682, 384] width 144 height 18
type input "**********"
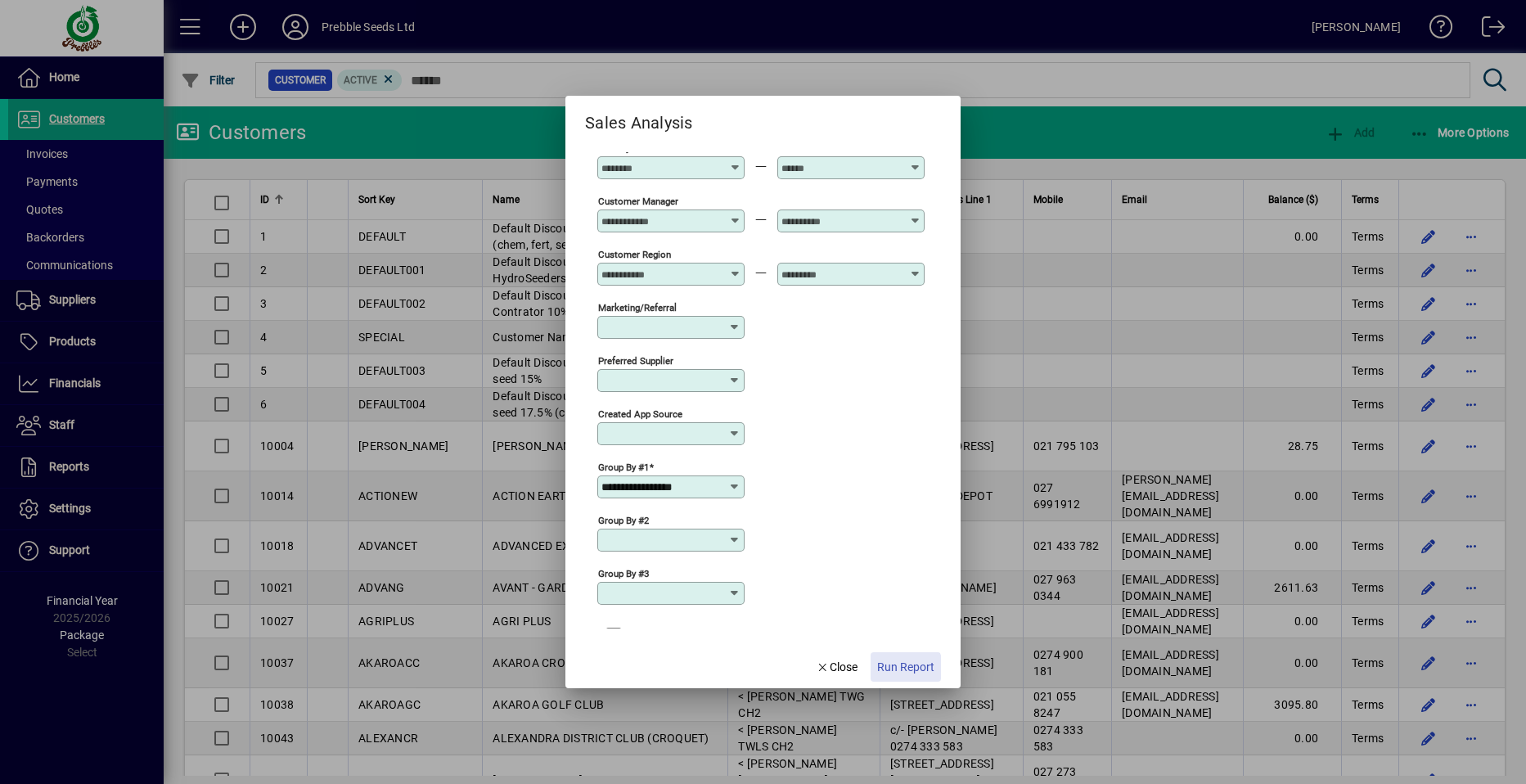
click at [893, 671] on span "Run Report" at bounding box center [906, 668] width 57 height 18
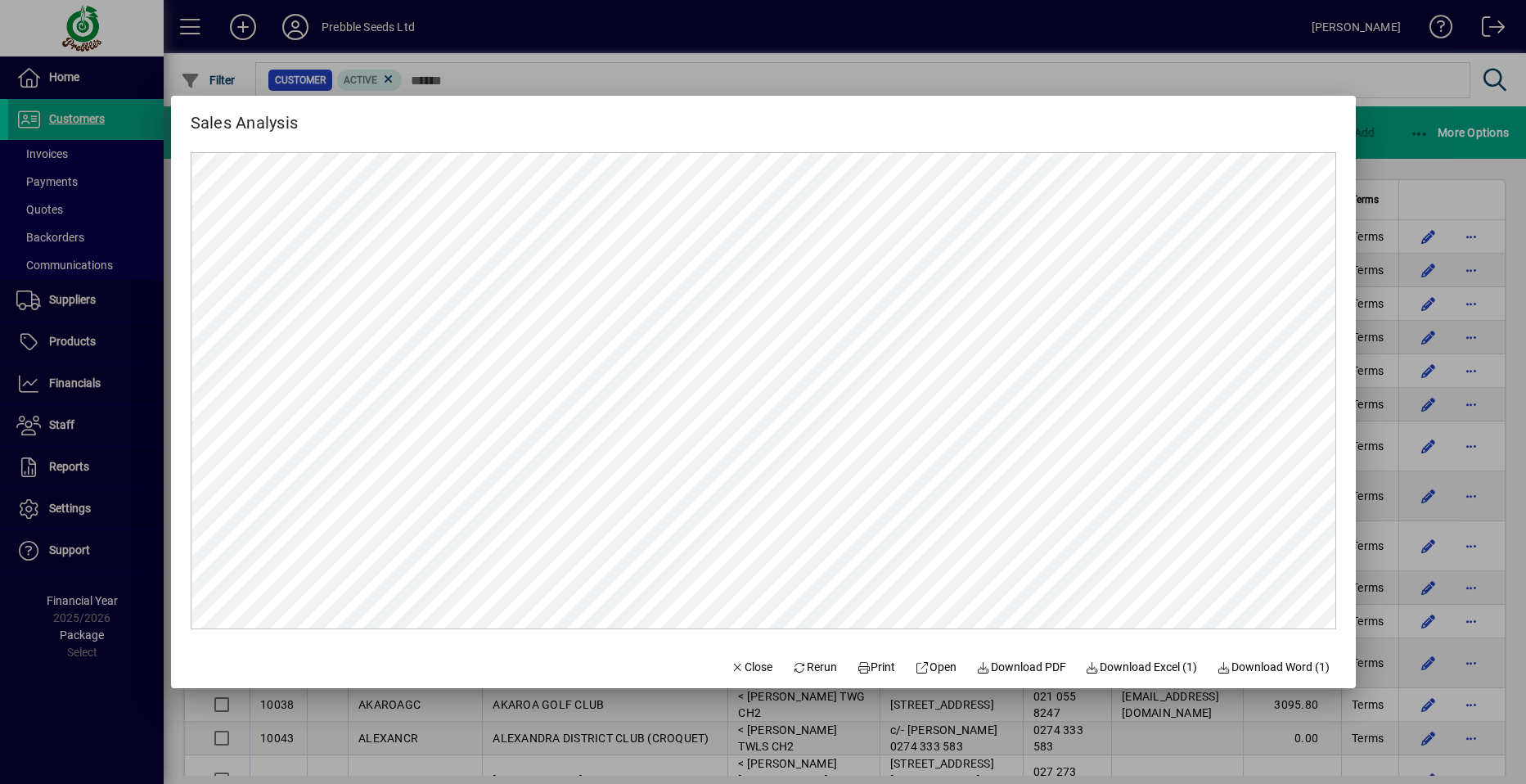
scroll to position [0, 0]
click at [745, 667] on span "Close" at bounding box center [752, 668] width 43 height 18
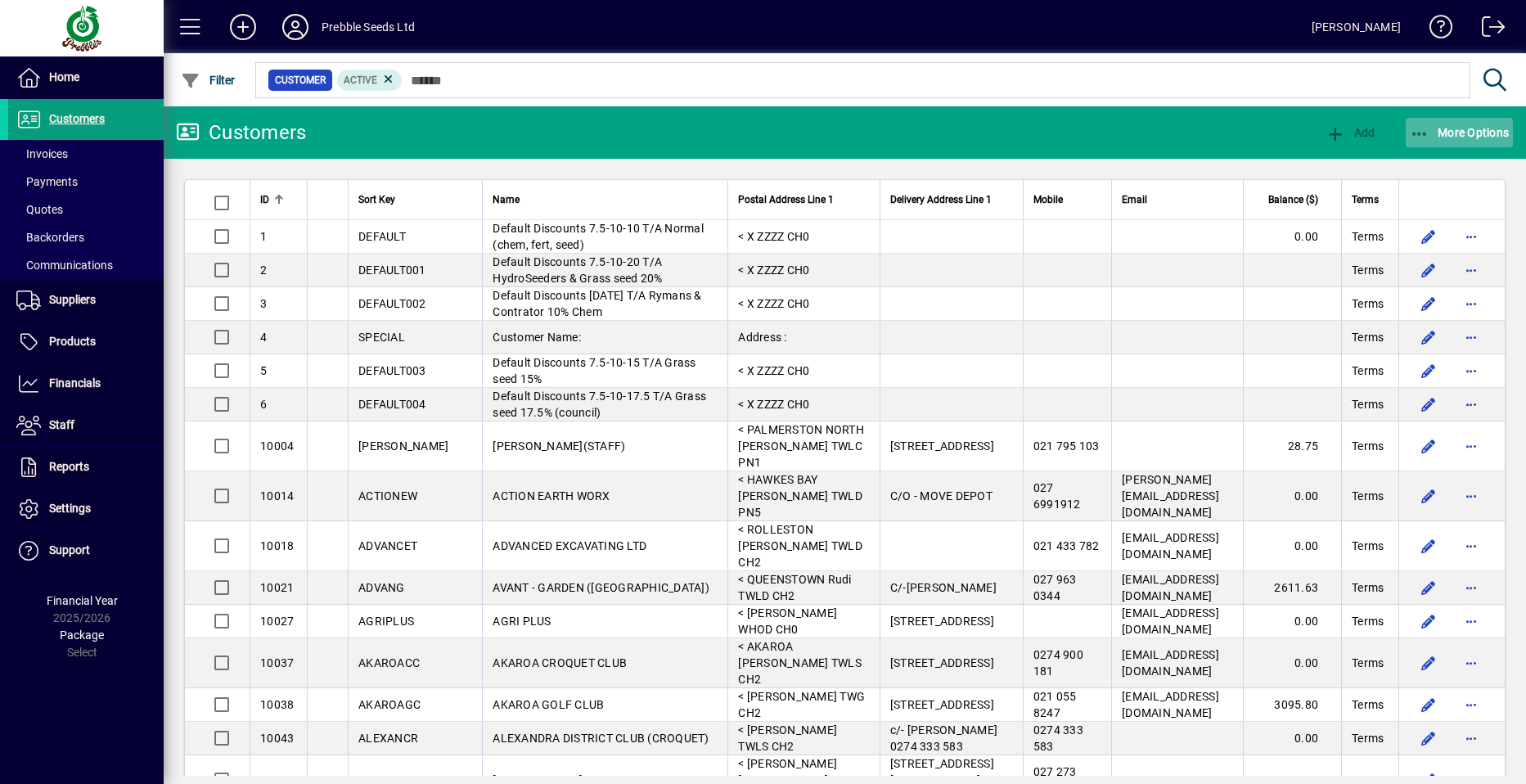
click at [1487, 133] on span "More Options" at bounding box center [1460, 132] width 100 height 13
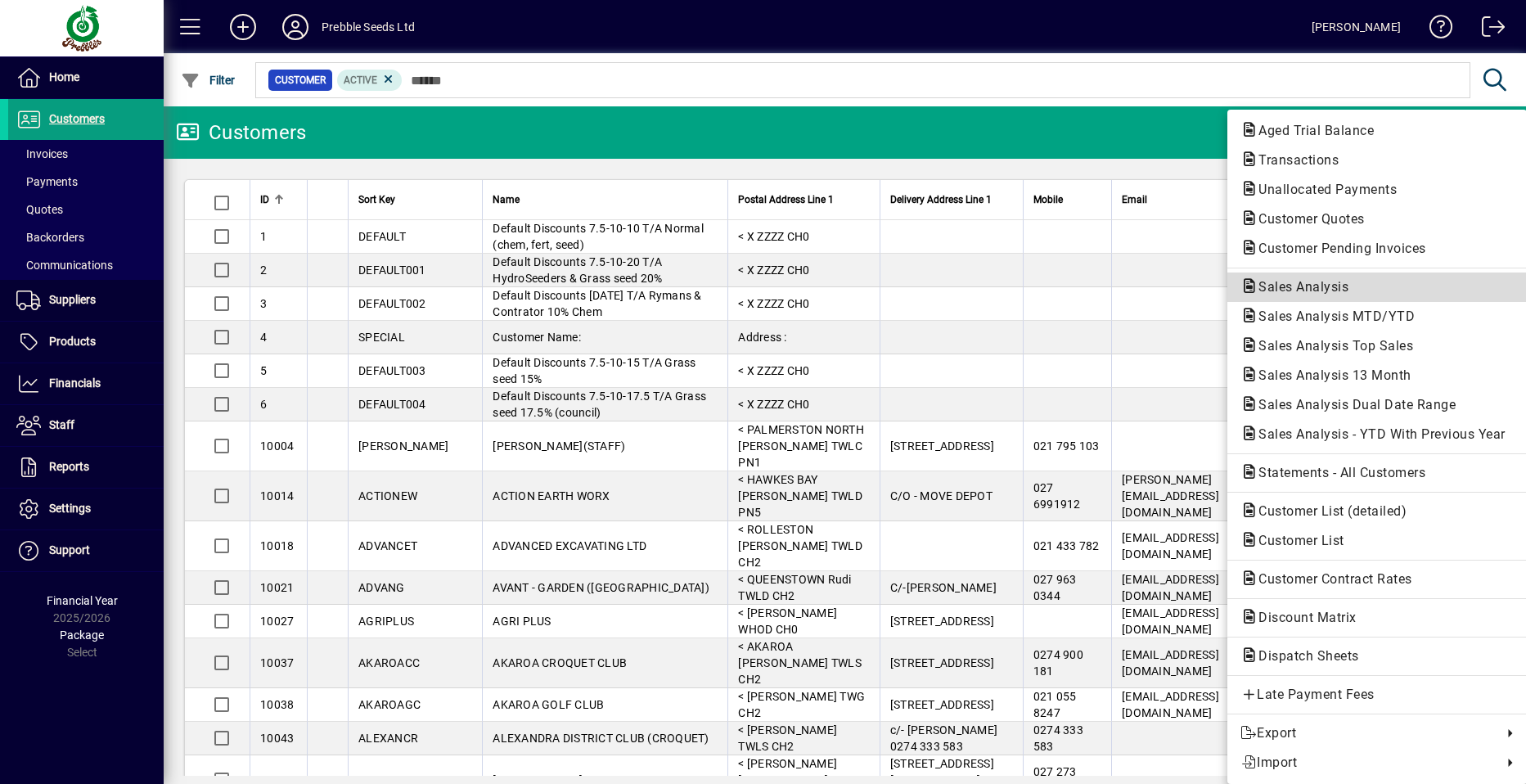
click at [1300, 282] on span "Sales Analysis" at bounding box center [1298, 287] width 116 height 16
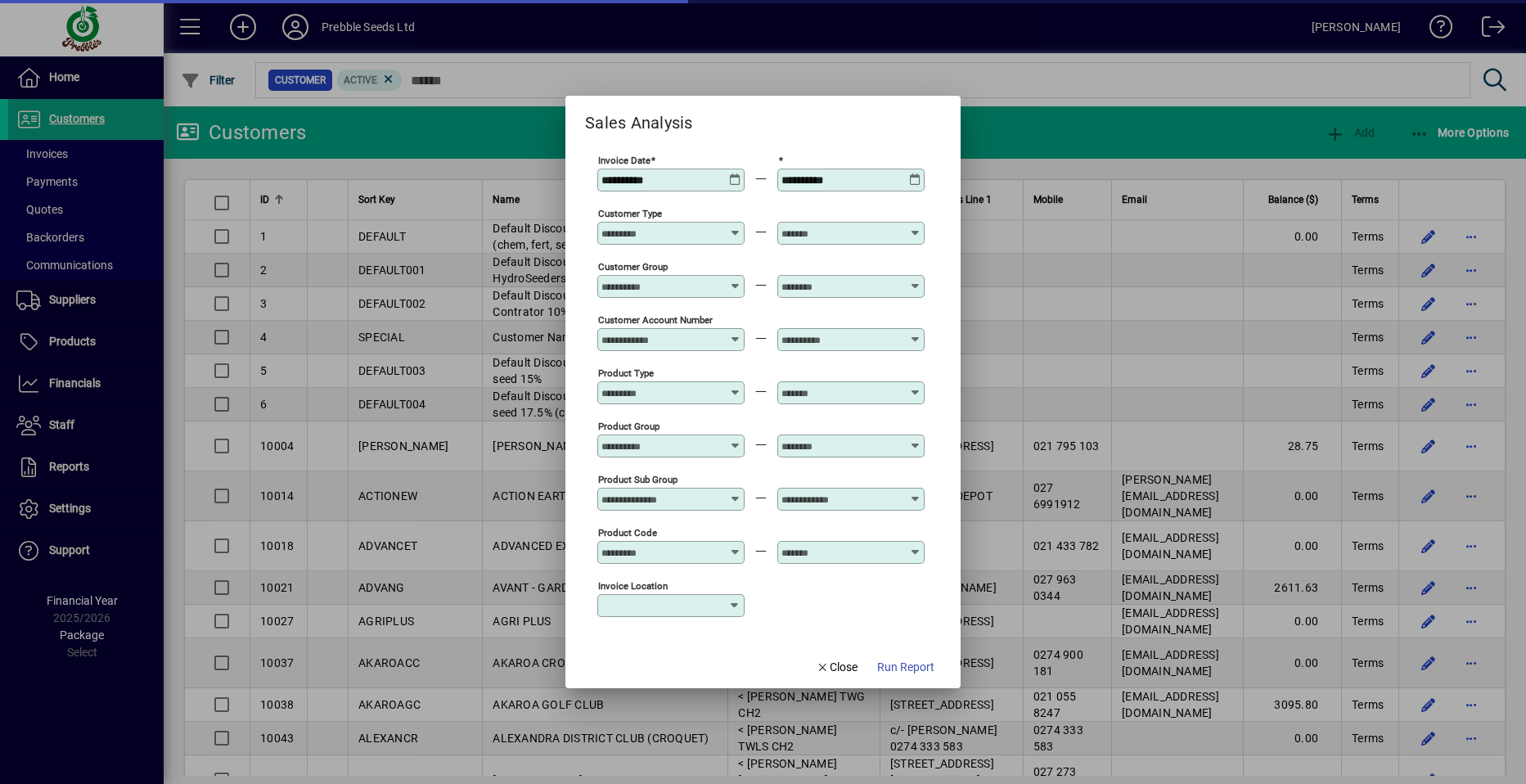
type input "**********"
click at [738, 173] on icon at bounding box center [735, 173] width 12 height 0
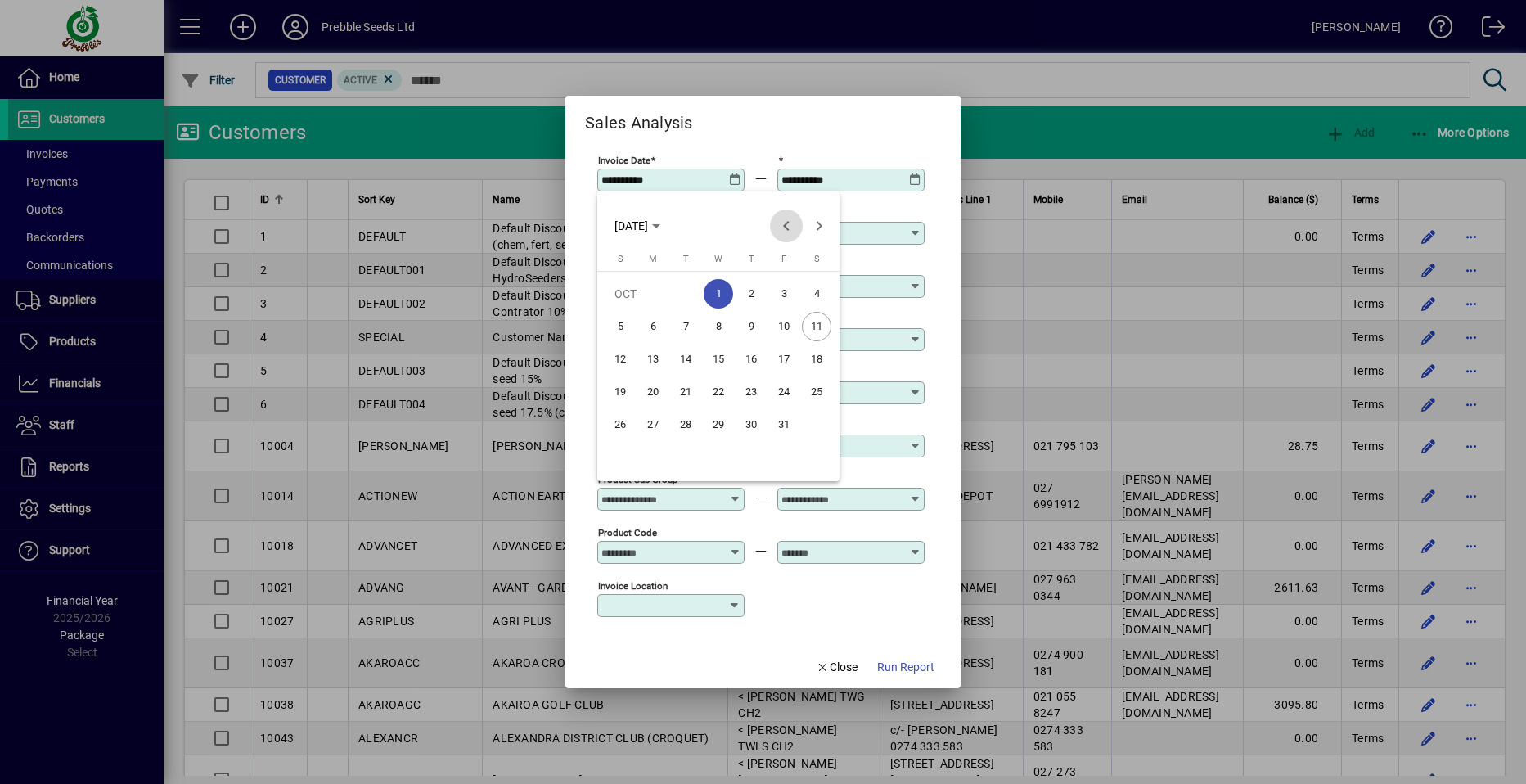
click at [787, 228] on span "Previous month" at bounding box center [786, 225] width 32 height 32
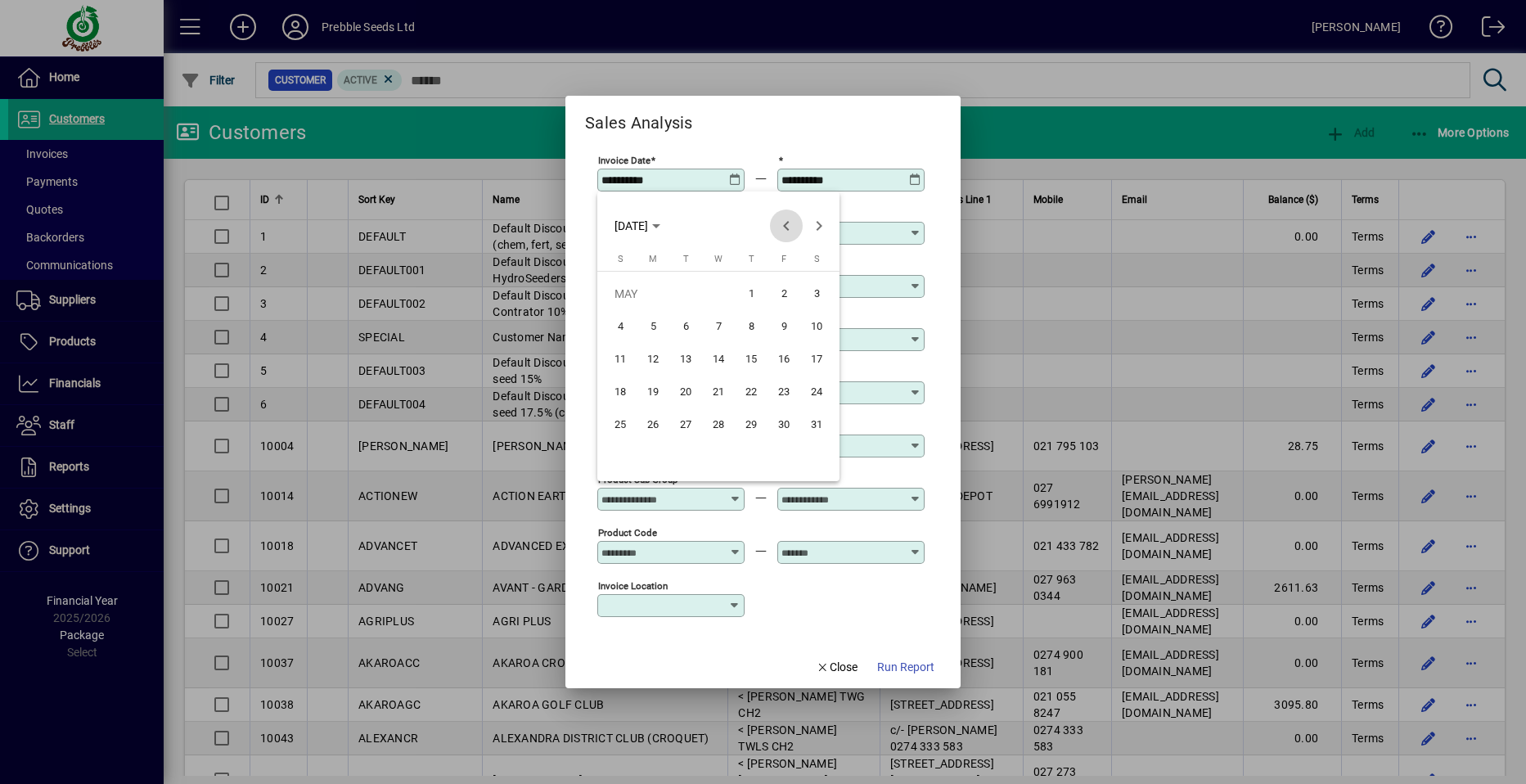
click at [787, 228] on span "Previous month" at bounding box center [786, 225] width 32 height 32
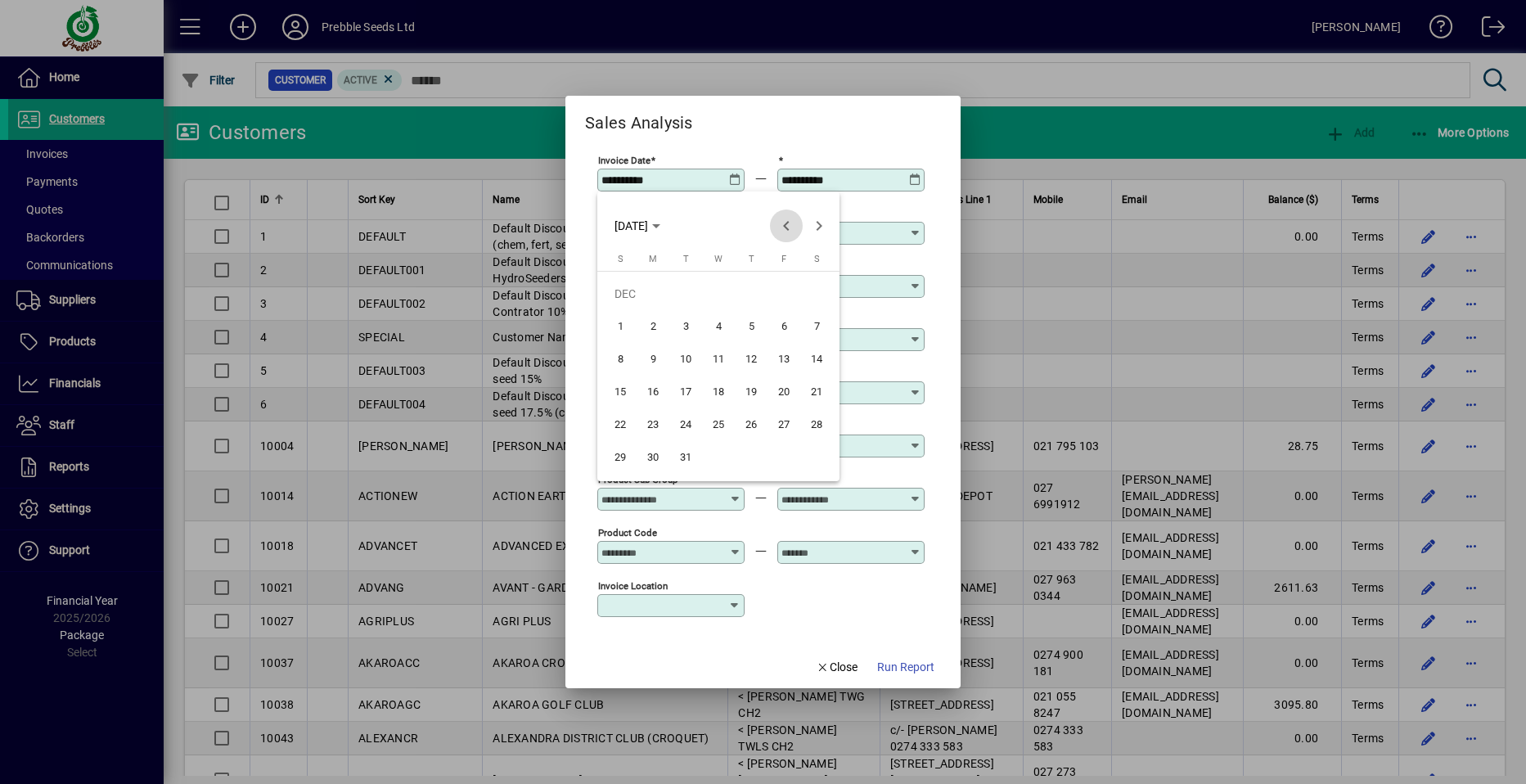
click at [787, 228] on span "Previous month" at bounding box center [786, 225] width 32 height 32
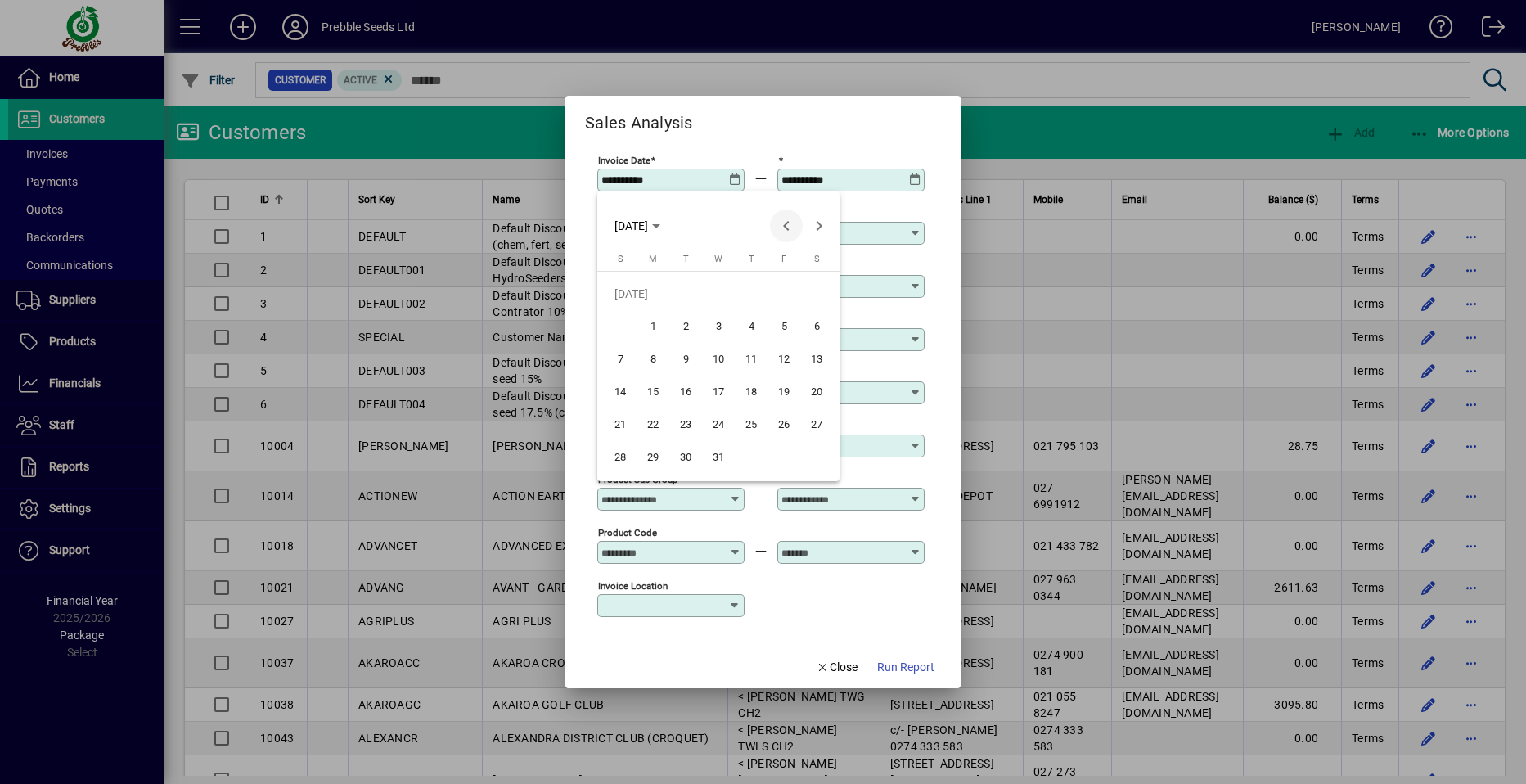
click at [787, 228] on span "Previous month" at bounding box center [786, 225] width 32 height 32
drag, startPoint x: 646, startPoint y: 325, endPoint x: 668, endPoint y: 320, distance: 22.6
click at [647, 325] on span "1" at bounding box center [653, 326] width 30 height 30
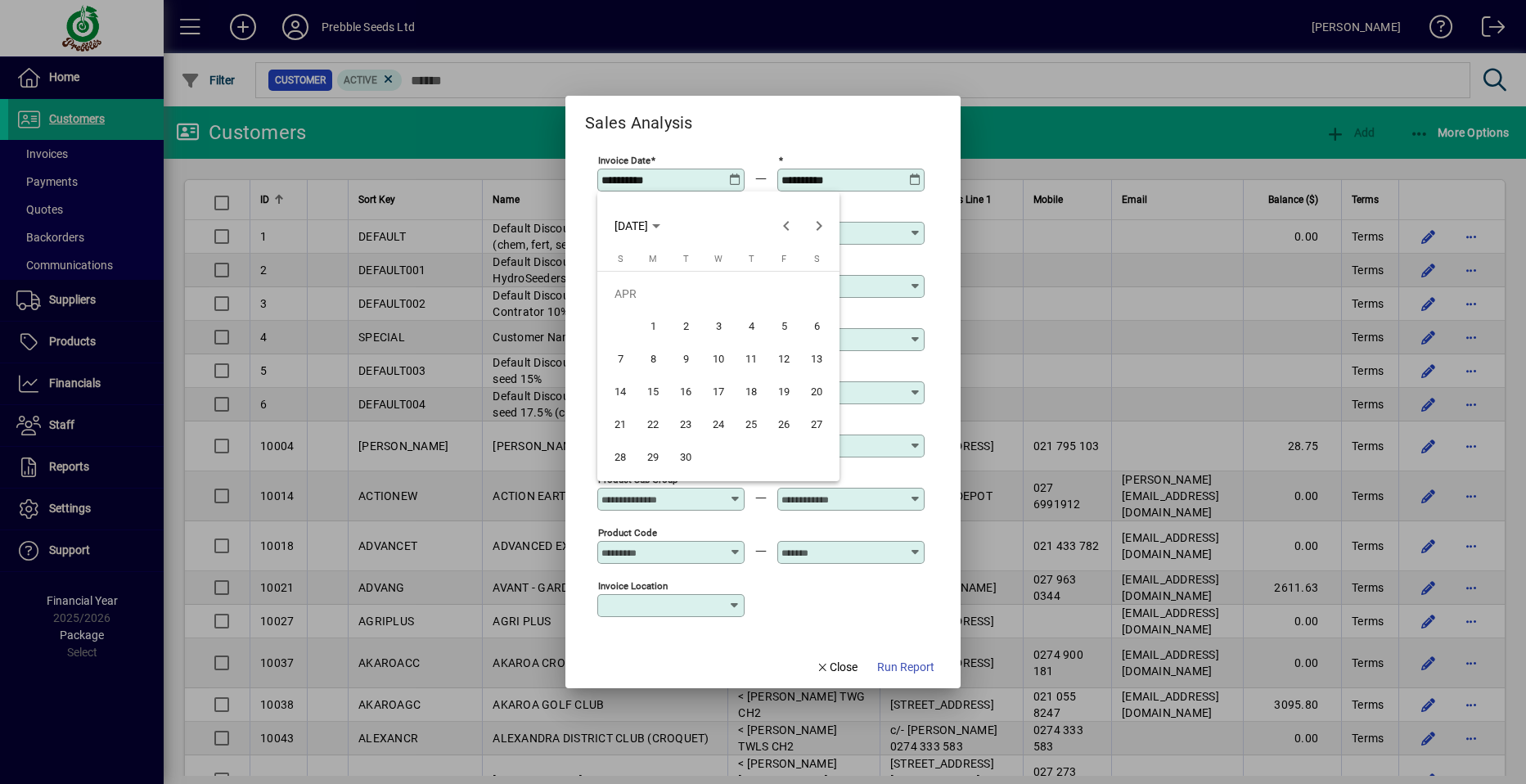
type input "**********"
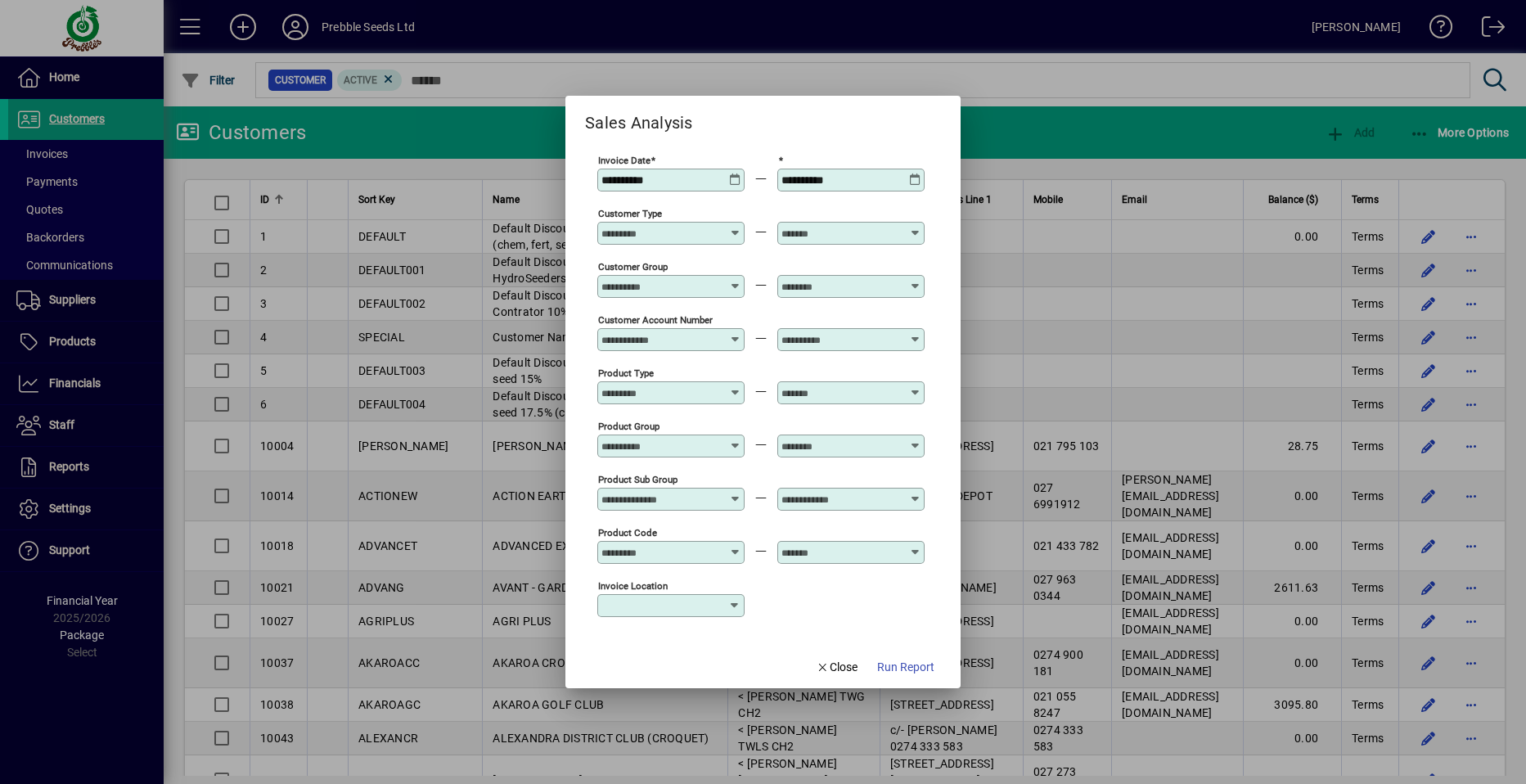
click at [918, 173] on icon at bounding box center [915, 173] width 12 height 0
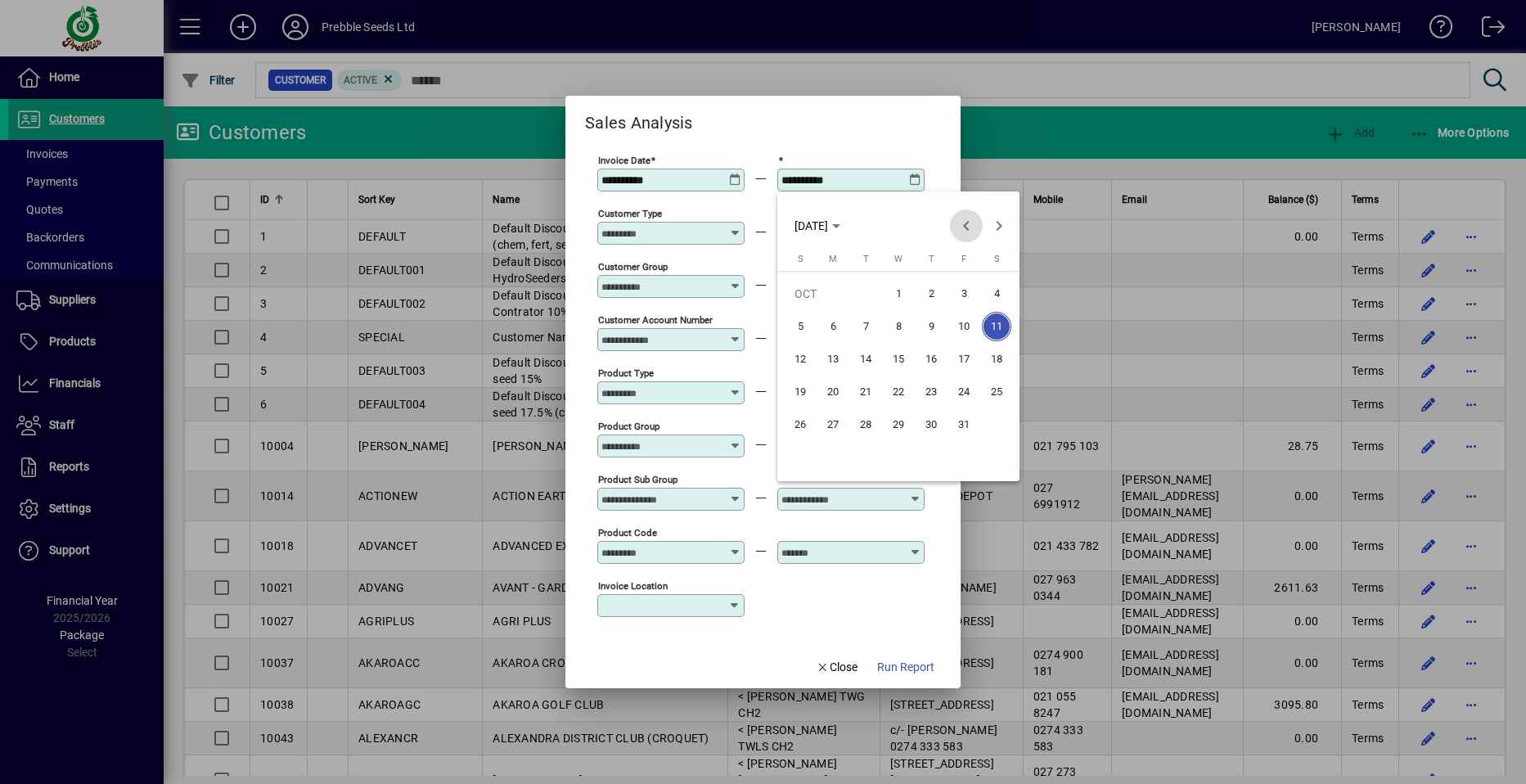
click at [966, 222] on span "Previous month" at bounding box center [966, 225] width 32 height 32
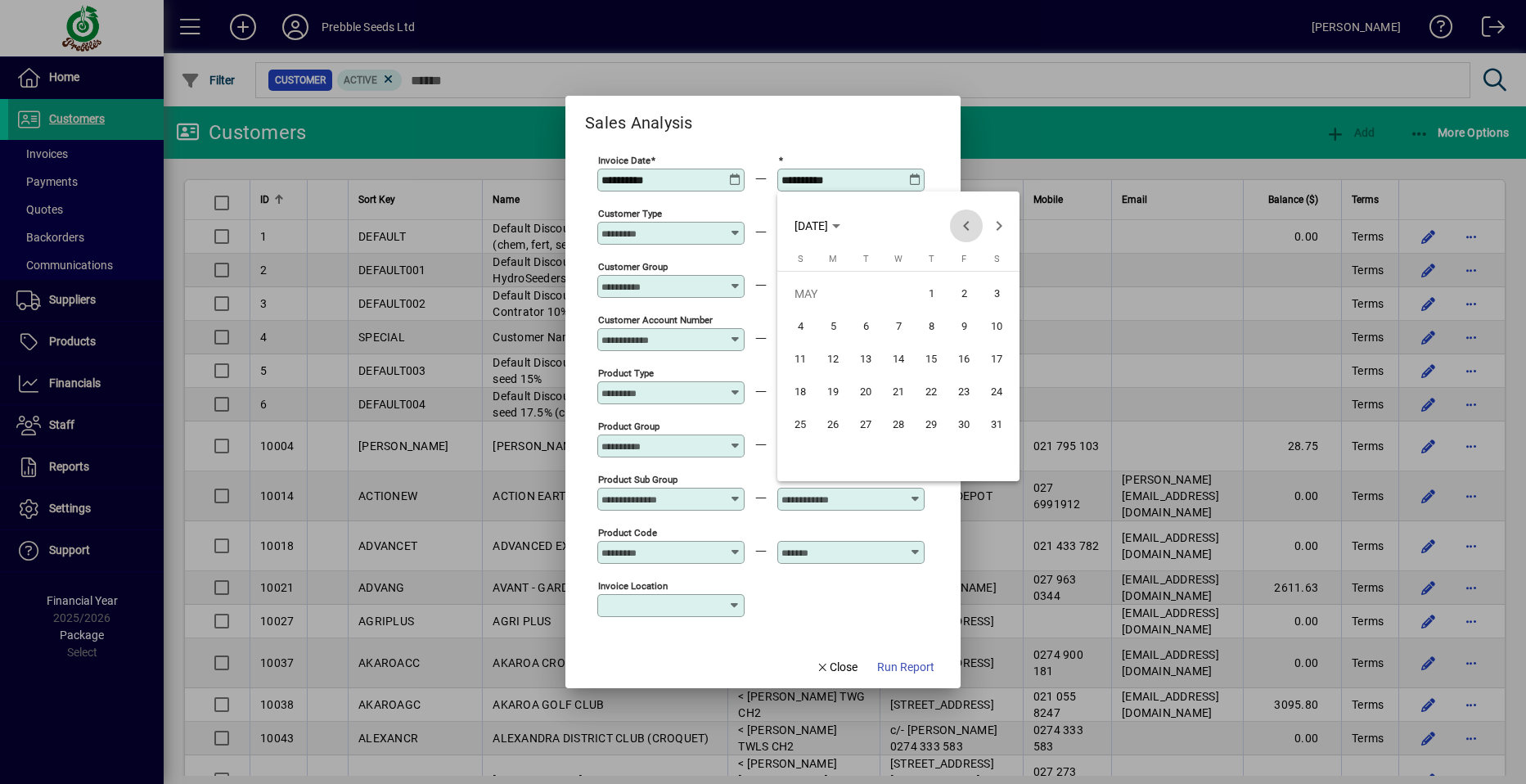
click at [966, 222] on span "Previous month" at bounding box center [966, 225] width 32 height 32
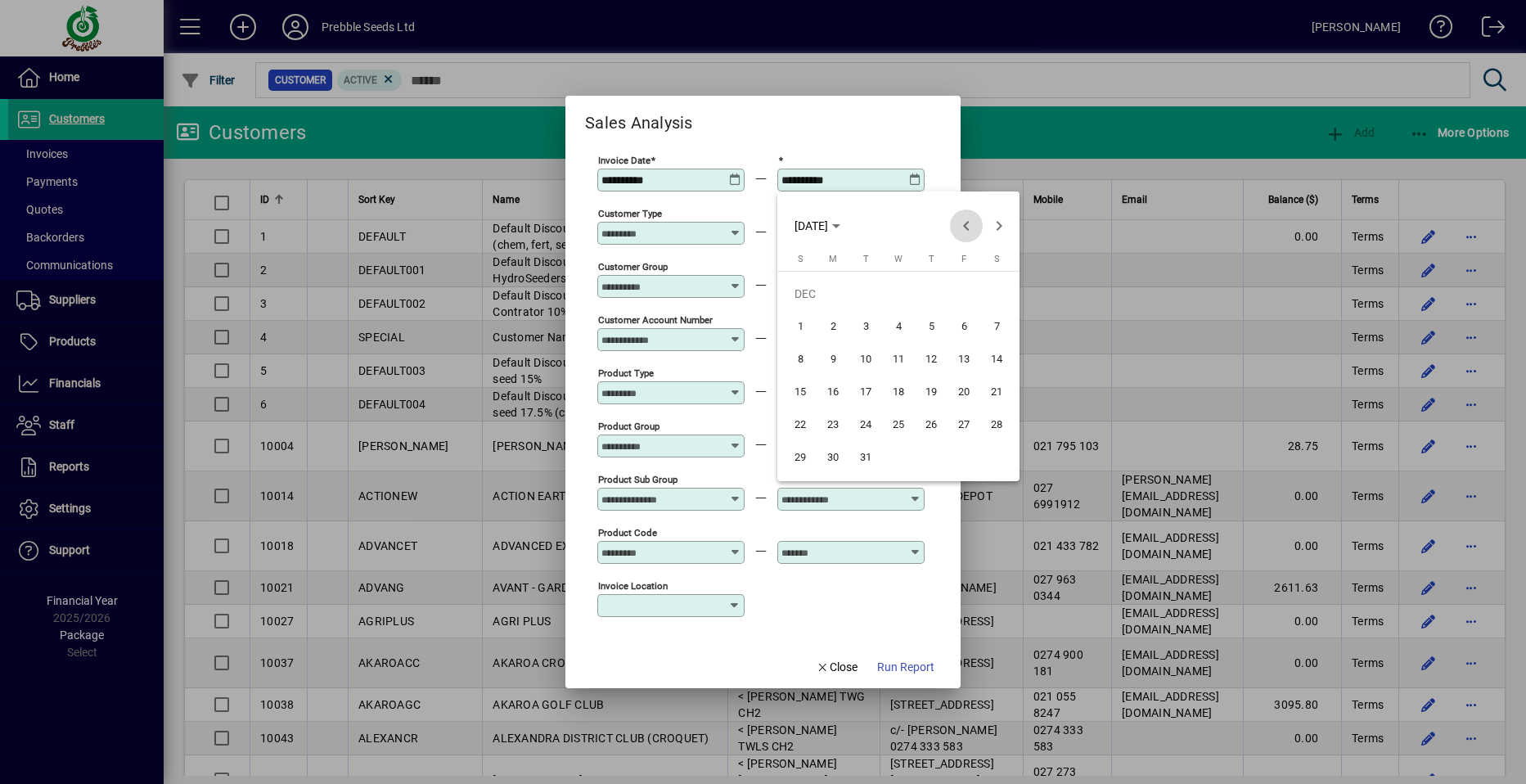
click at [966, 222] on span "Previous month" at bounding box center [966, 225] width 32 height 32
click at [966, 357] on span "11" at bounding box center [964, 360] width 30 height 30
type input "**********"
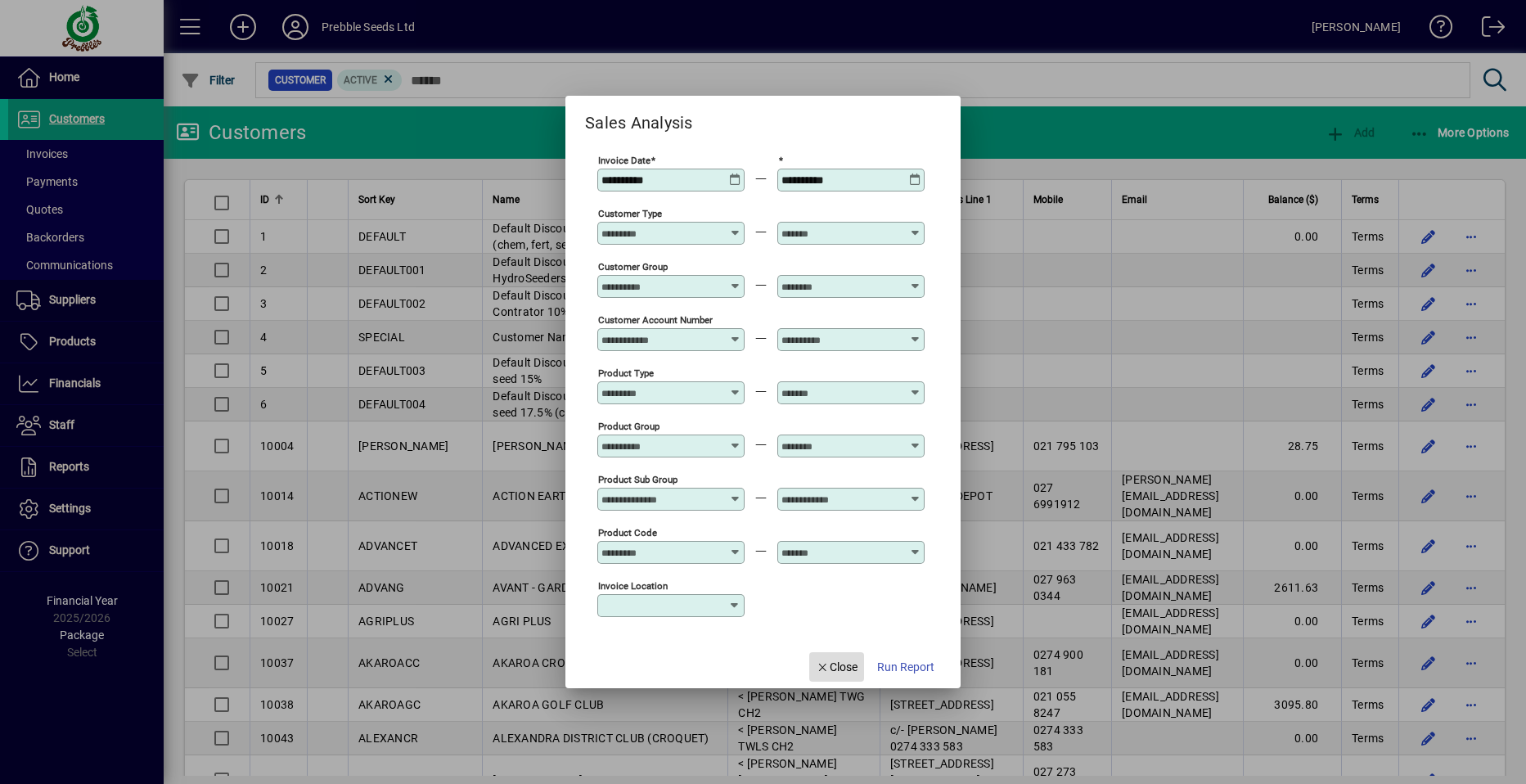
click at [835, 668] on span "Close" at bounding box center [836, 668] width 43 height 18
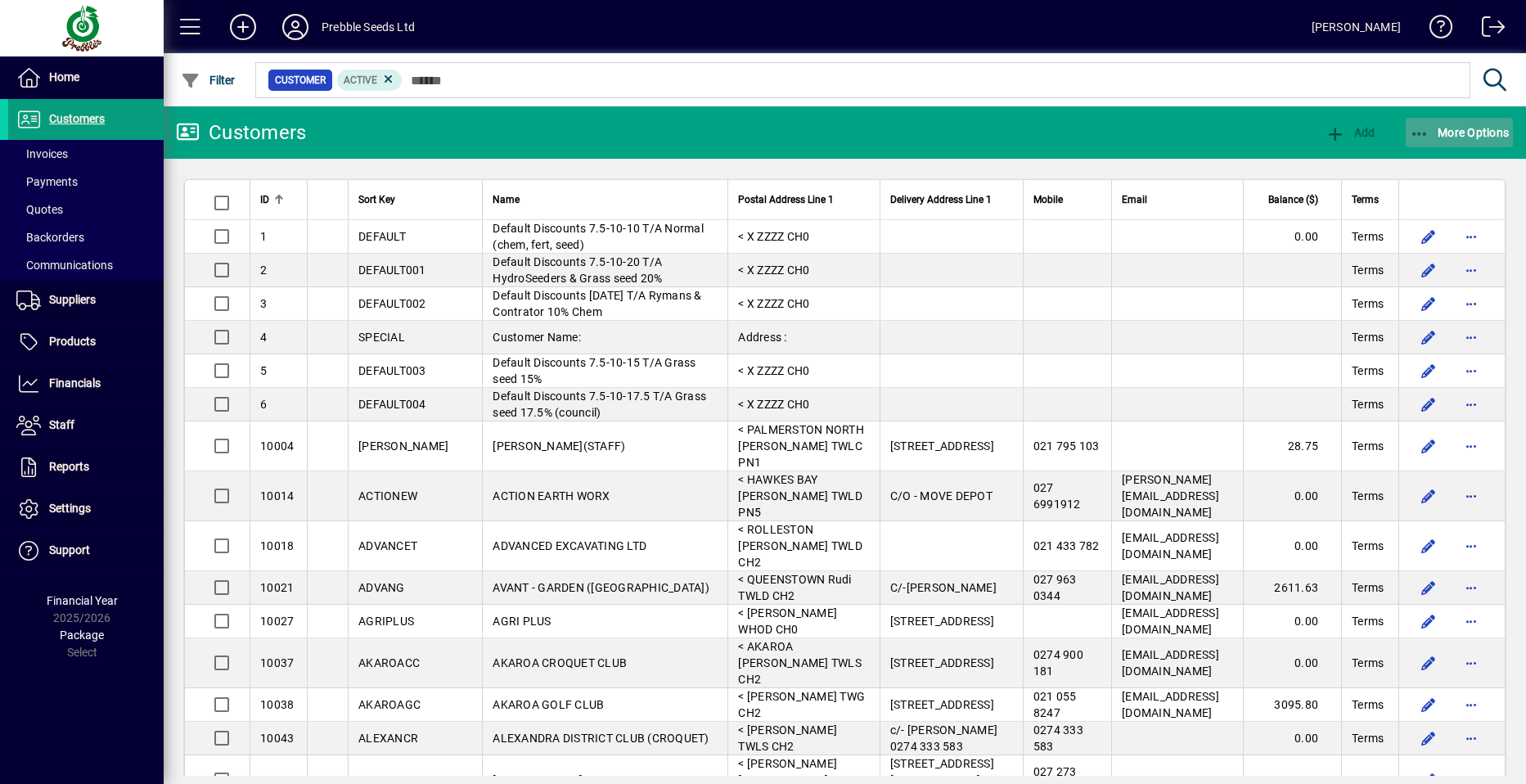
click at [1449, 129] on span "More Options" at bounding box center [1460, 132] width 100 height 13
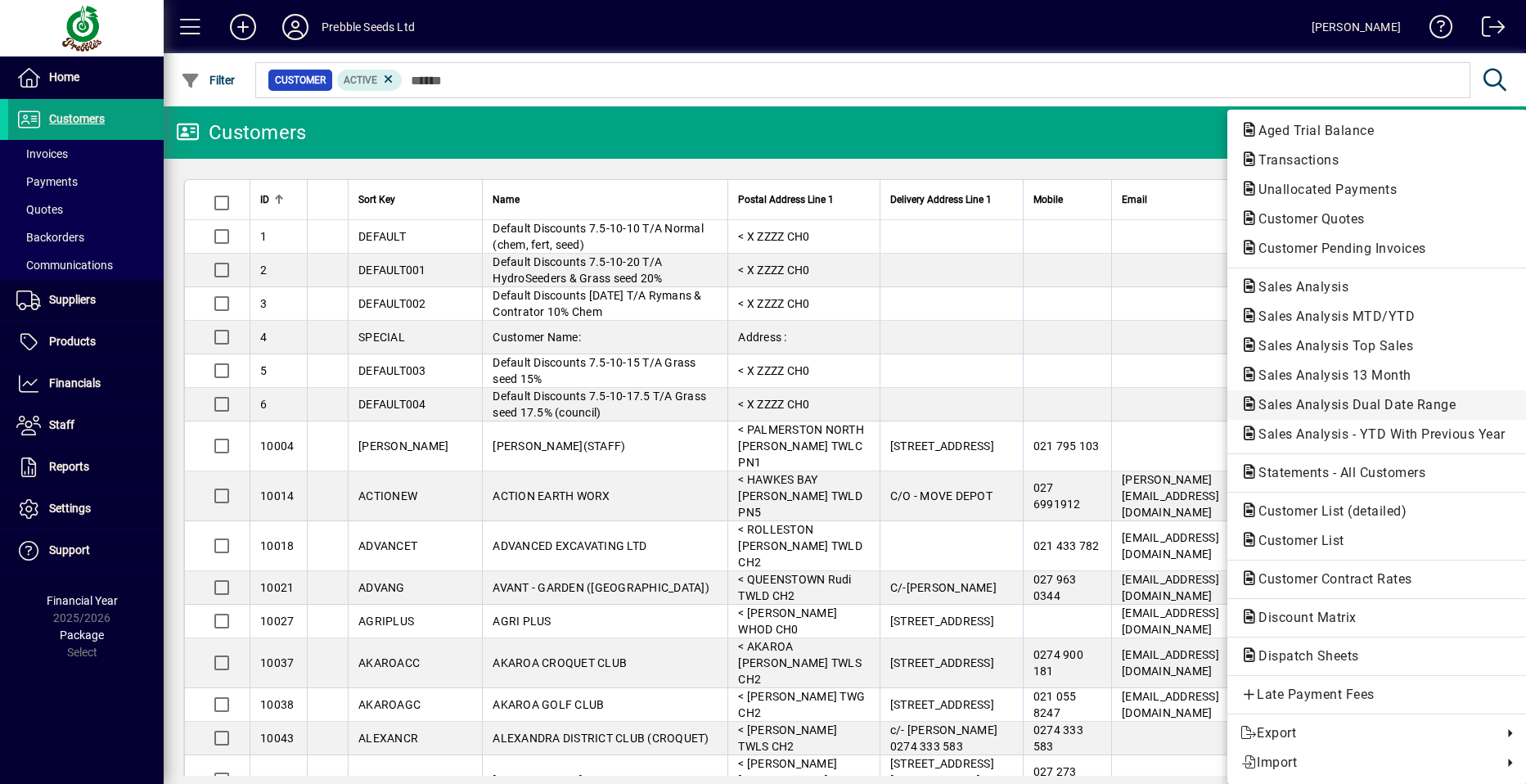
click at [1340, 400] on span "Sales Analysis Dual Date Range" at bounding box center [1352, 405] width 223 height 16
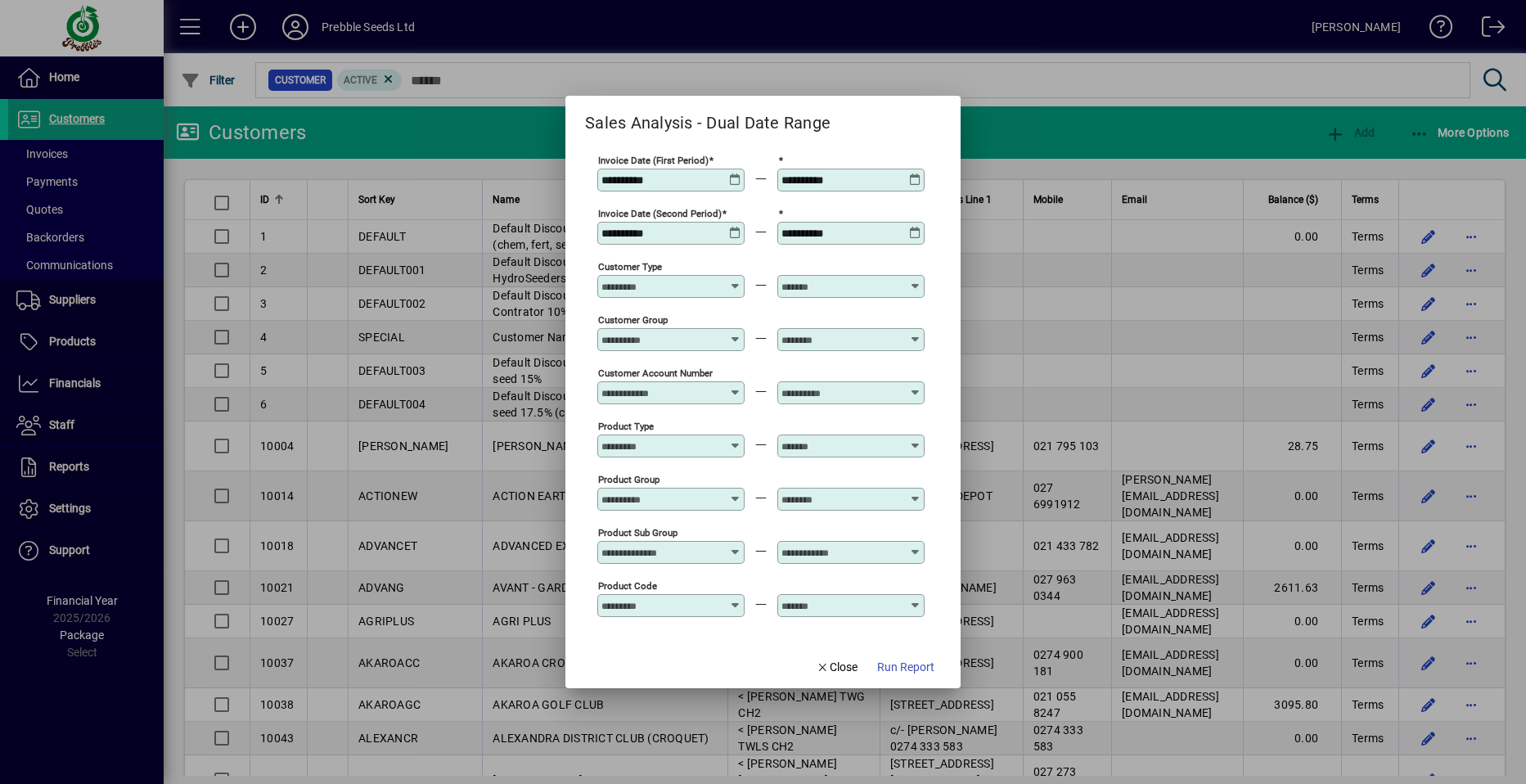
click at [738, 173] on icon at bounding box center [735, 173] width 12 height 0
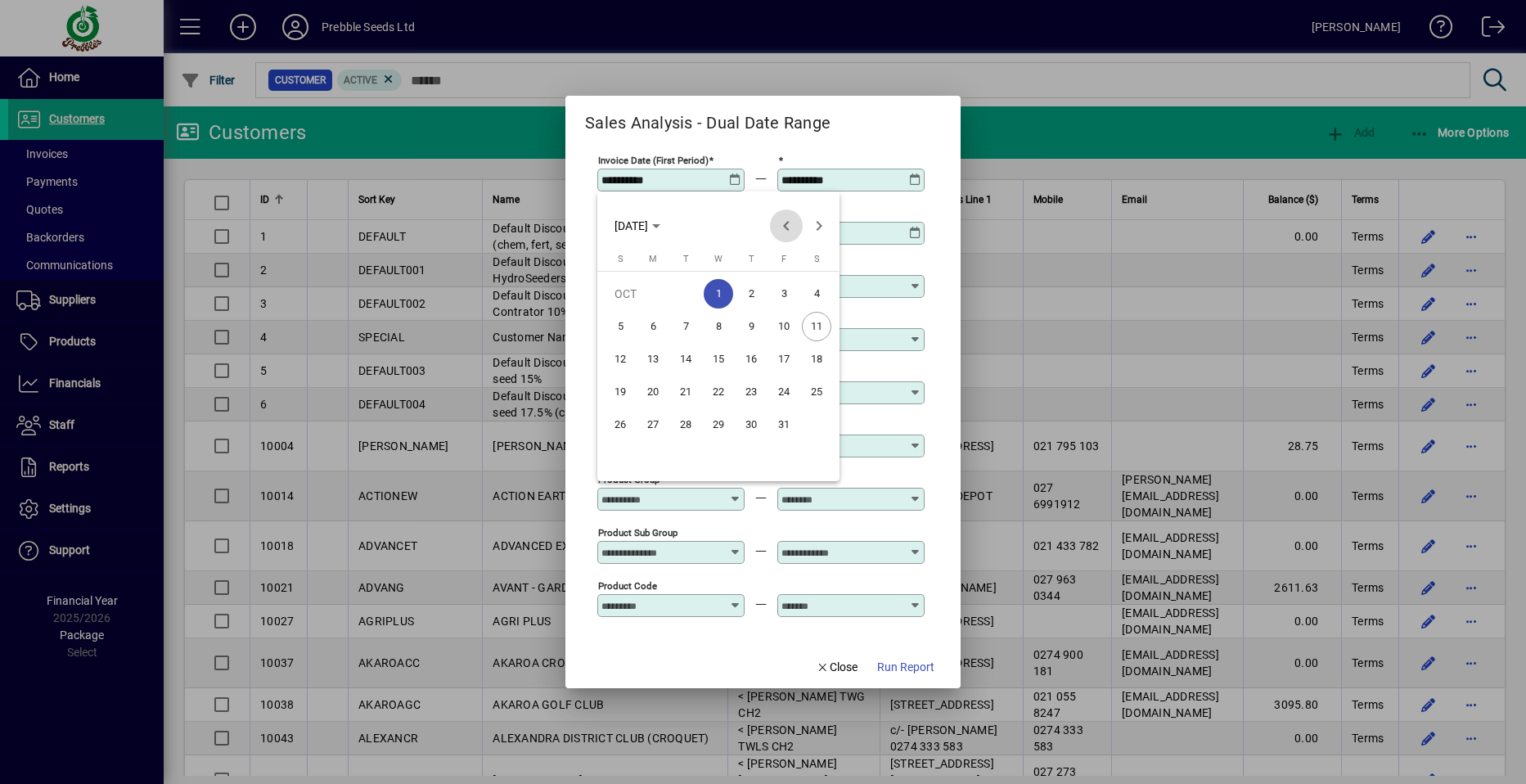
click at [785, 222] on span "Previous month" at bounding box center [786, 225] width 32 height 32
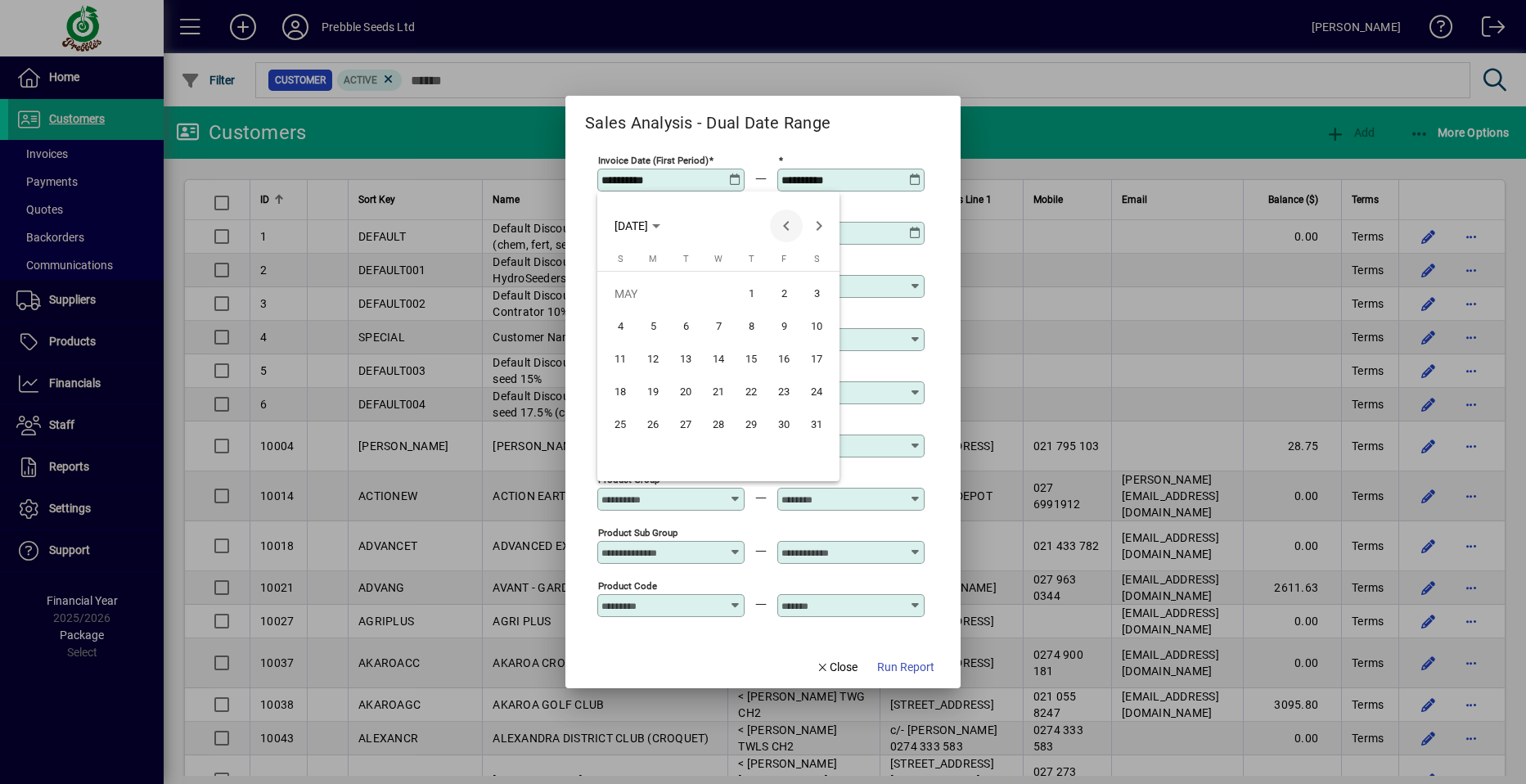
click at [785, 222] on span "Previous month" at bounding box center [786, 225] width 32 height 32
click at [686, 324] on span "1" at bounding box center [686, 326] width 30 height 30
type input "**********"
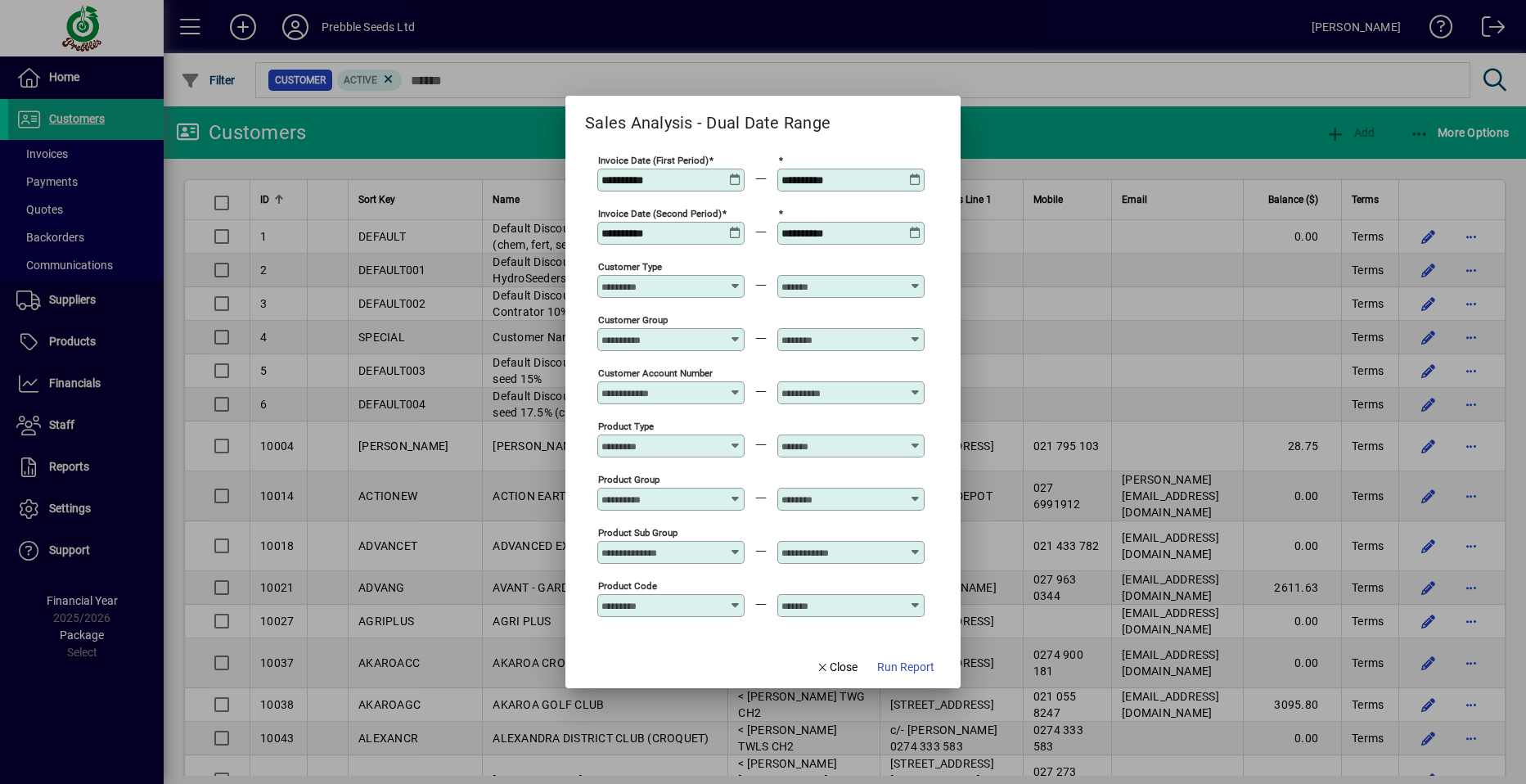
click at [731, 227] on icon at bounding box center [735, 227] width 12 height 0
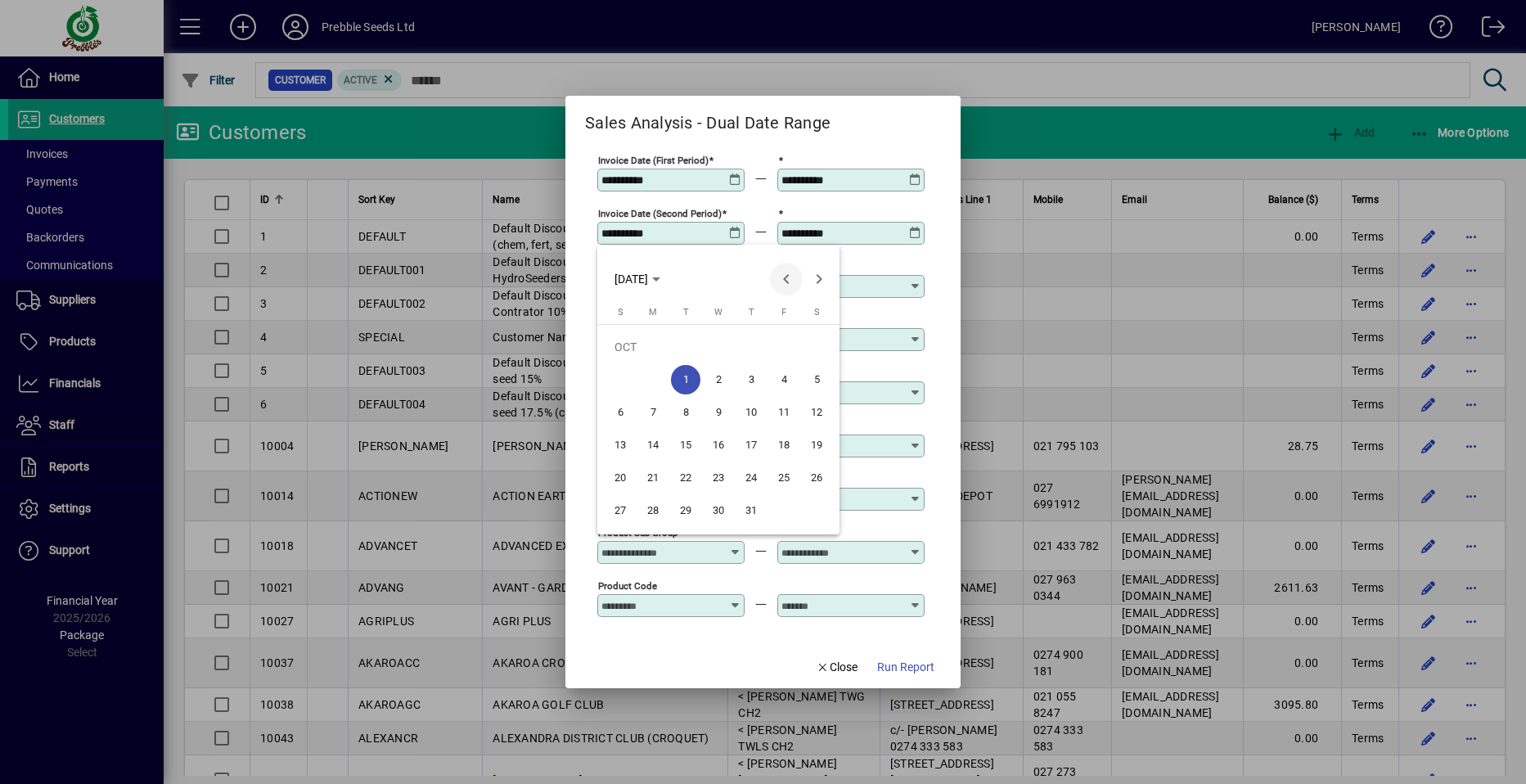
click at [790, 283] on span "Previous month" at bounding box center [786, 278] width 32 height 32
click at [789, 280] on span "Previous month" at bounding box center [786, 278] width 32 height 32
click at [789, 278] on span "Previous month" at bounding box center [786, 278] width 32 height 32
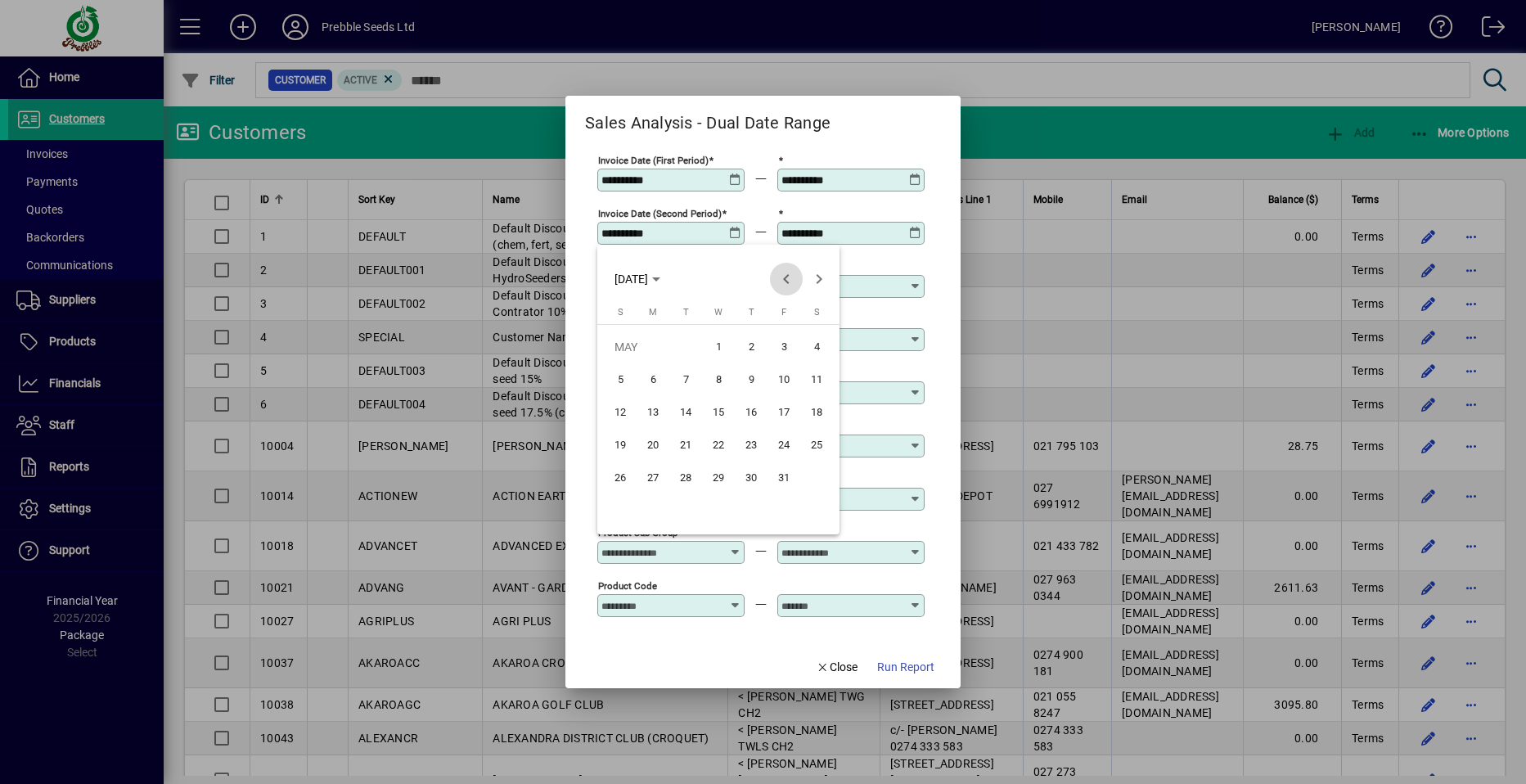
click at [789, 276] on span "Previous month" at bounding box center [786, 278] width 32 height 32
click at [646, 372] on span "1" at bounding box center [653, 380] width 30 height 30
type input "**********"
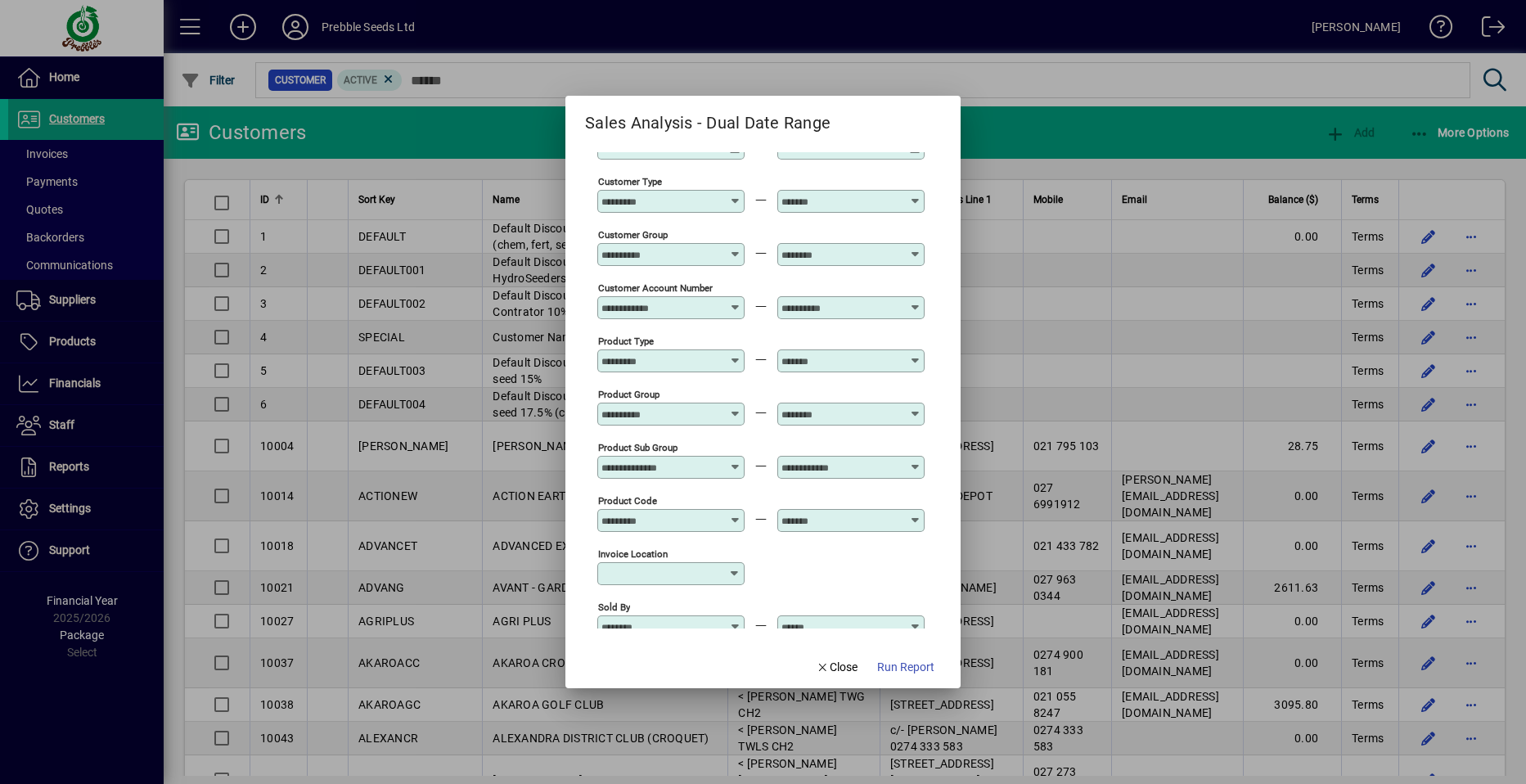
scroll to position [76, 0]
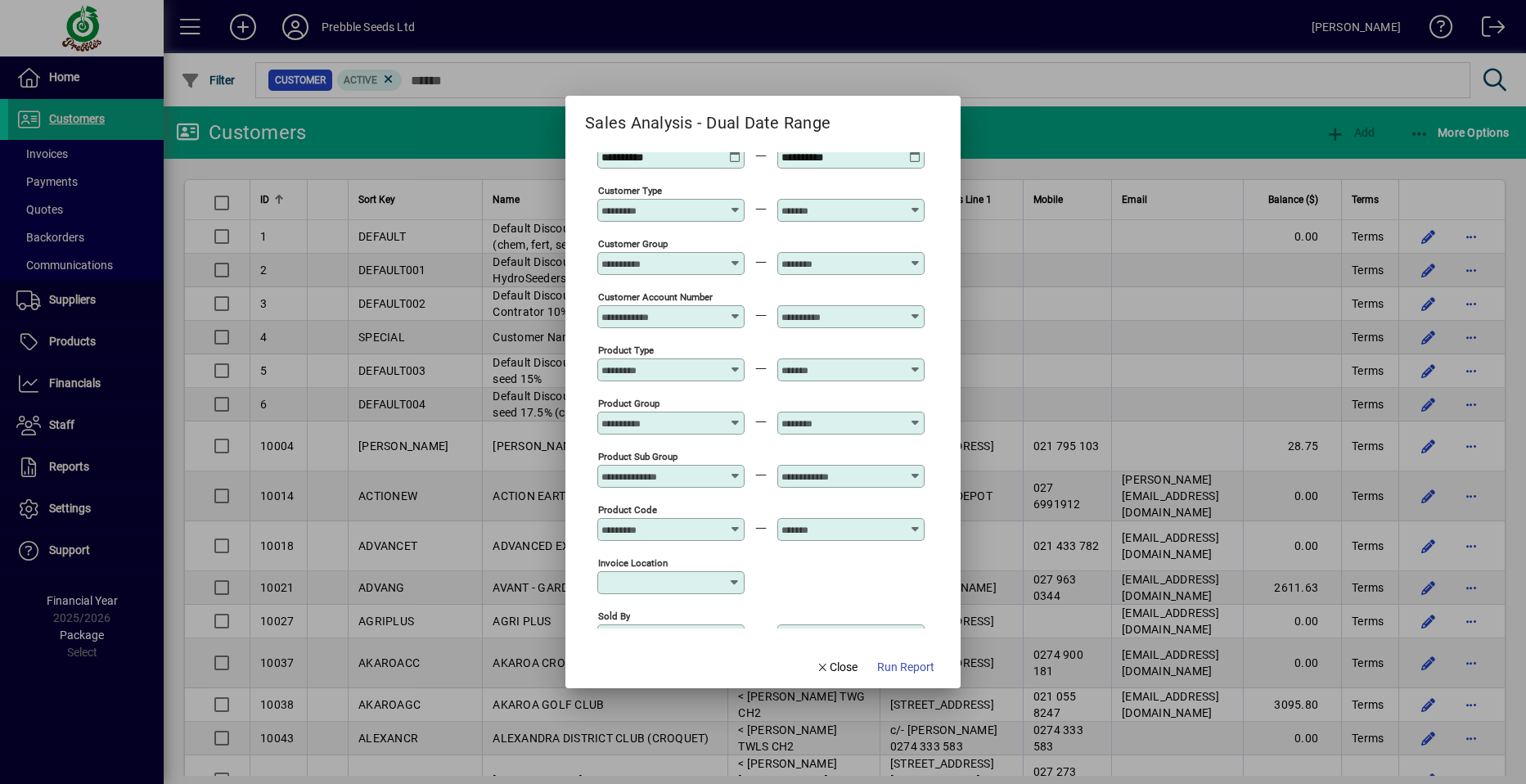
click at [737, 310] on icon at bounding box center [735, 310] width 12 height 0
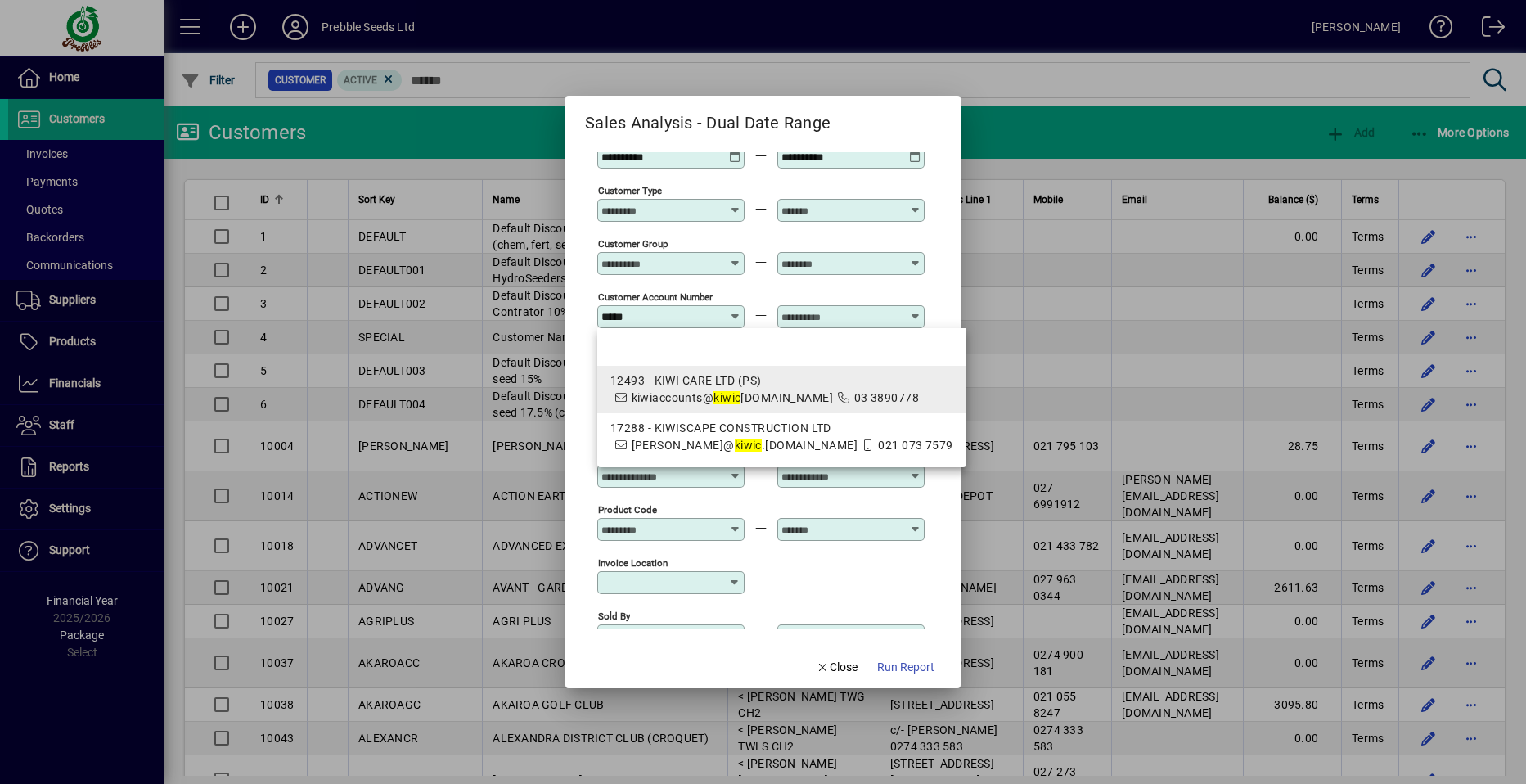
click at [688, 383] on div "12493 - KIWI CARE LTD (PS)" at bounding box center [782, 382] width 343 height 18
type input "**********"
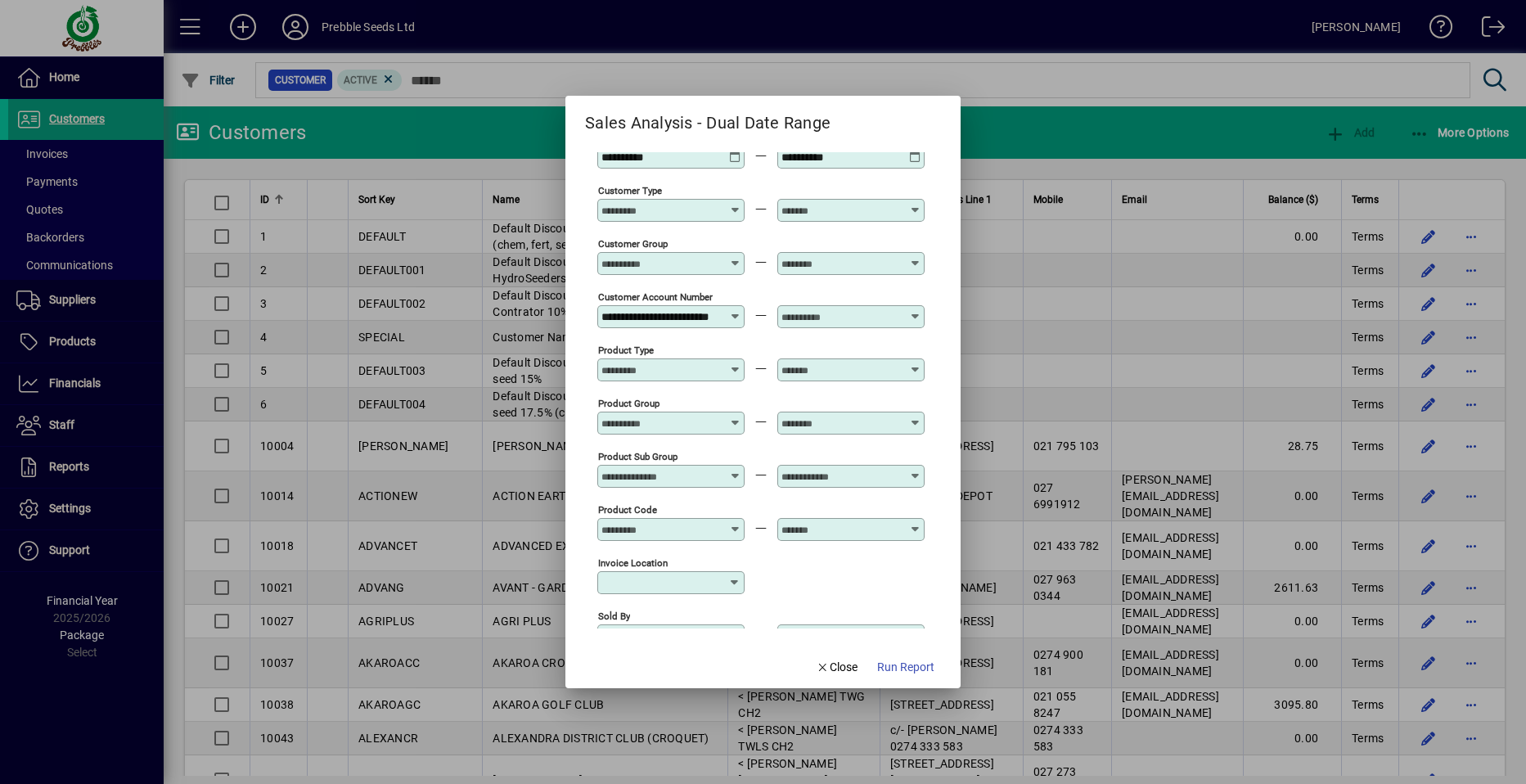
scroll to position [0, 0]
click at [914, 310] on icon at bounding box center [915, 310] width 12 height 0
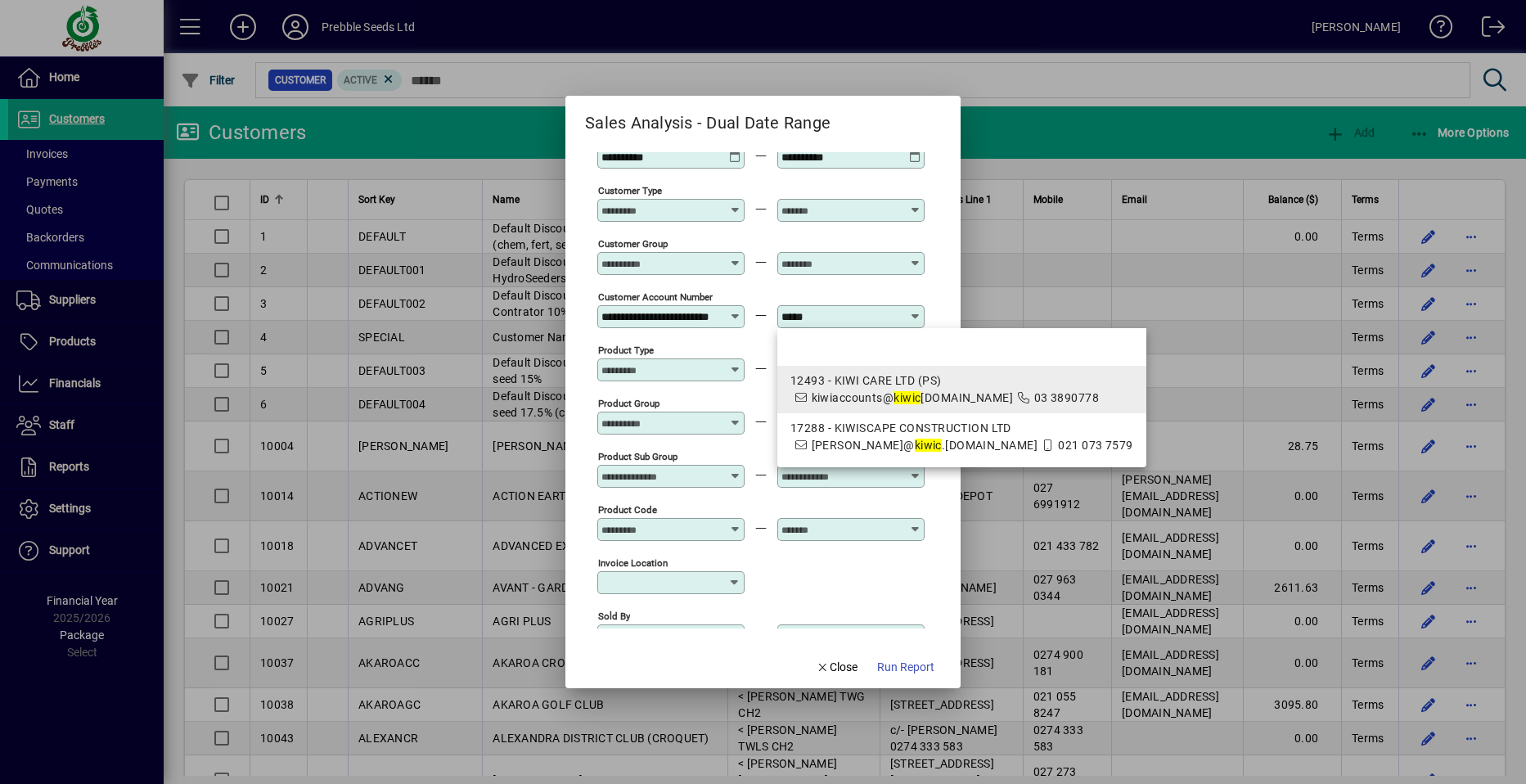
click at [857, 377] on div "12493 - KIWI CARE LTD (PS)" at bounding box center [962, 382] width 343 height 18
type input "**********"
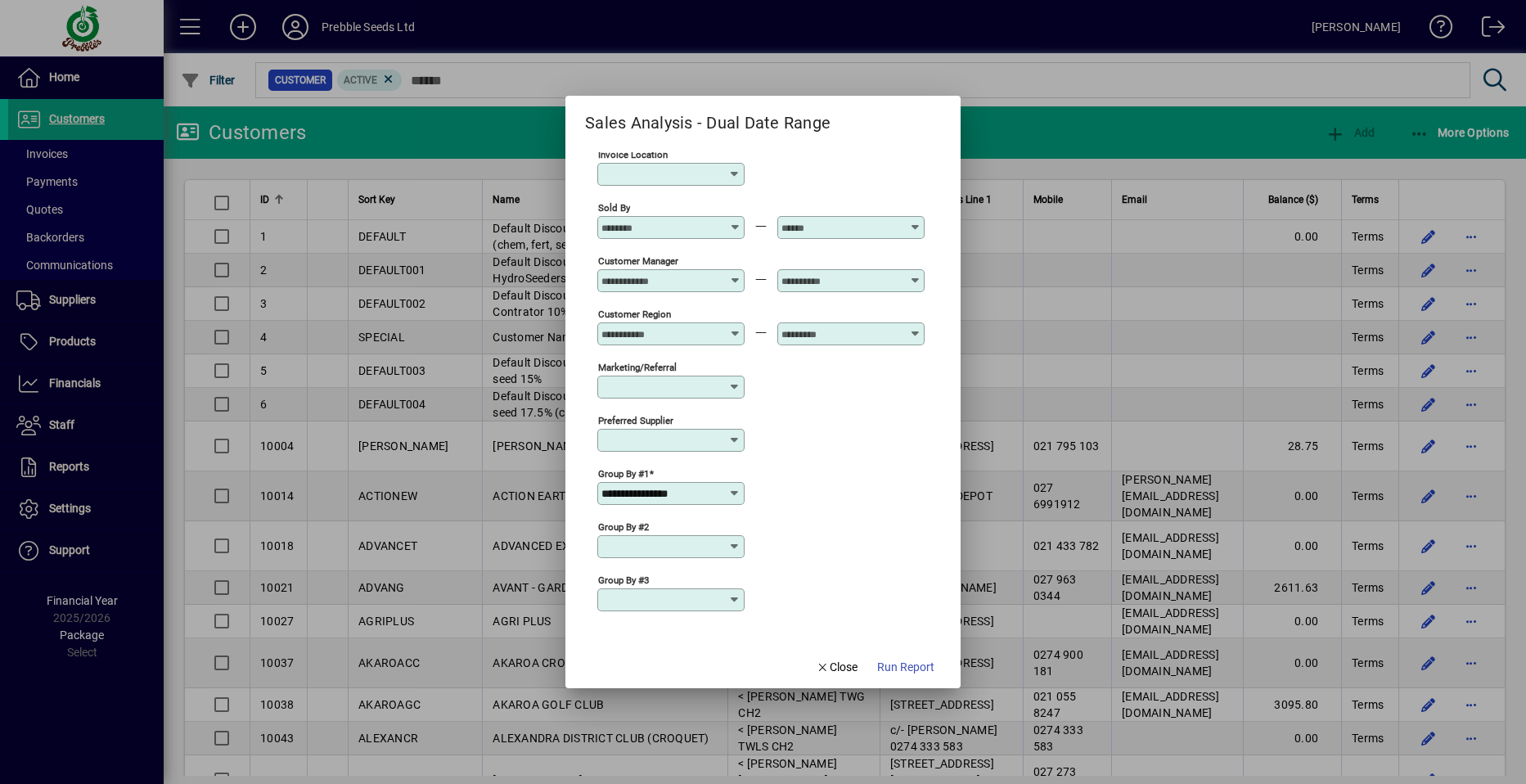
click at [736, 543] on icon at bounding box center [734, 546] width 13 height 13
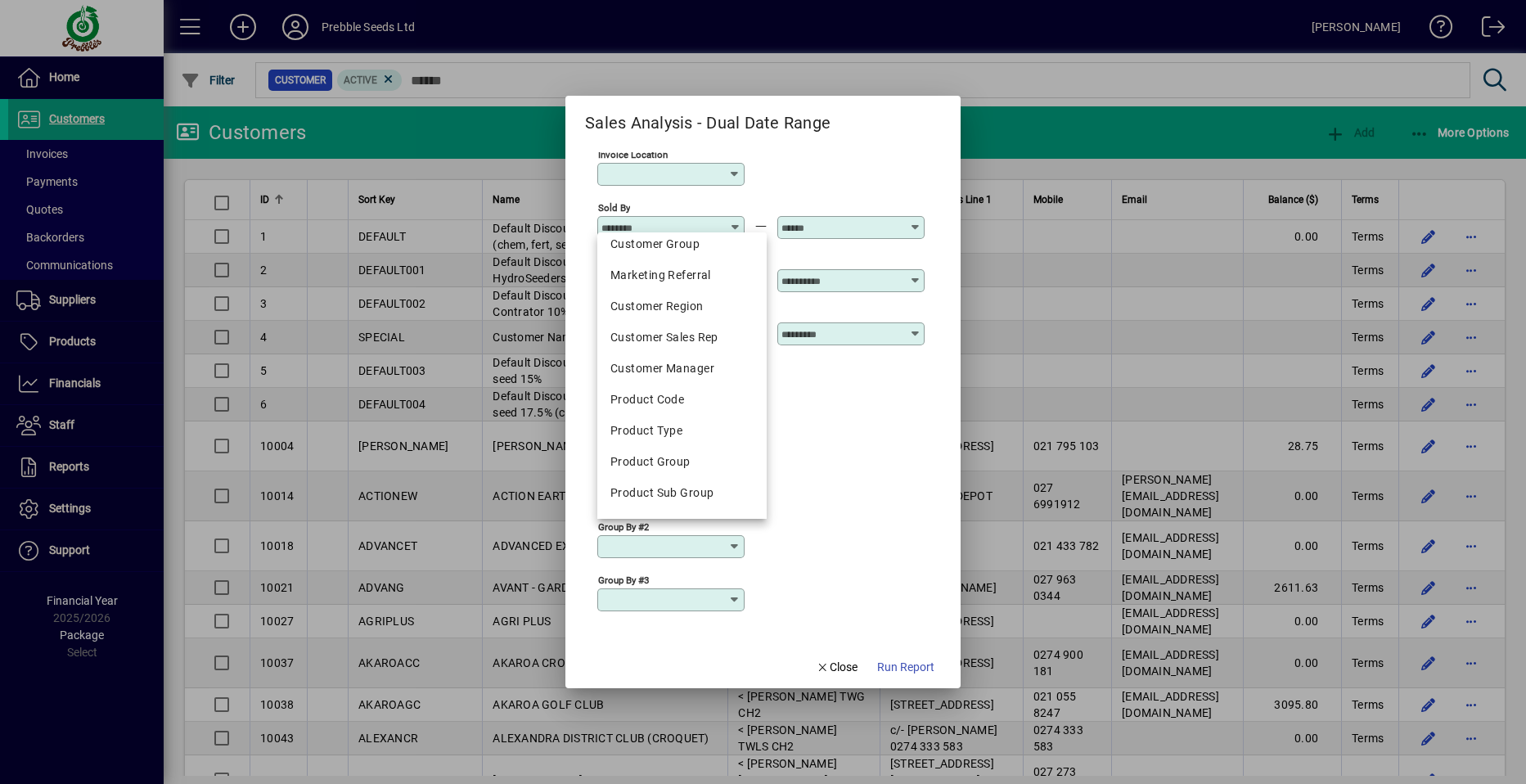
scroll to position [246, 0]
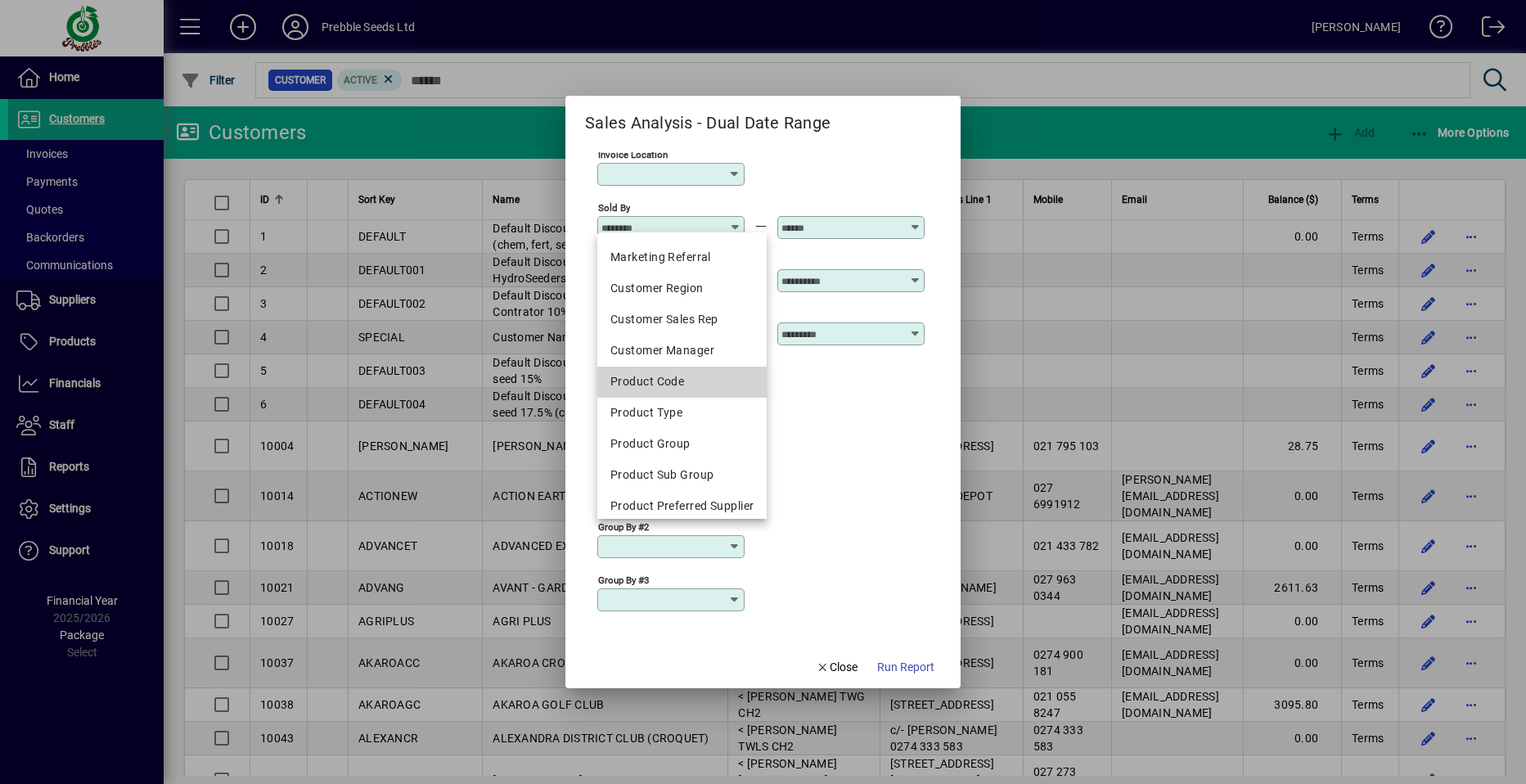
click at [668, 386] on div "Product Code" at bounding box center [682, 382] width 144 height 18
type input "**********"
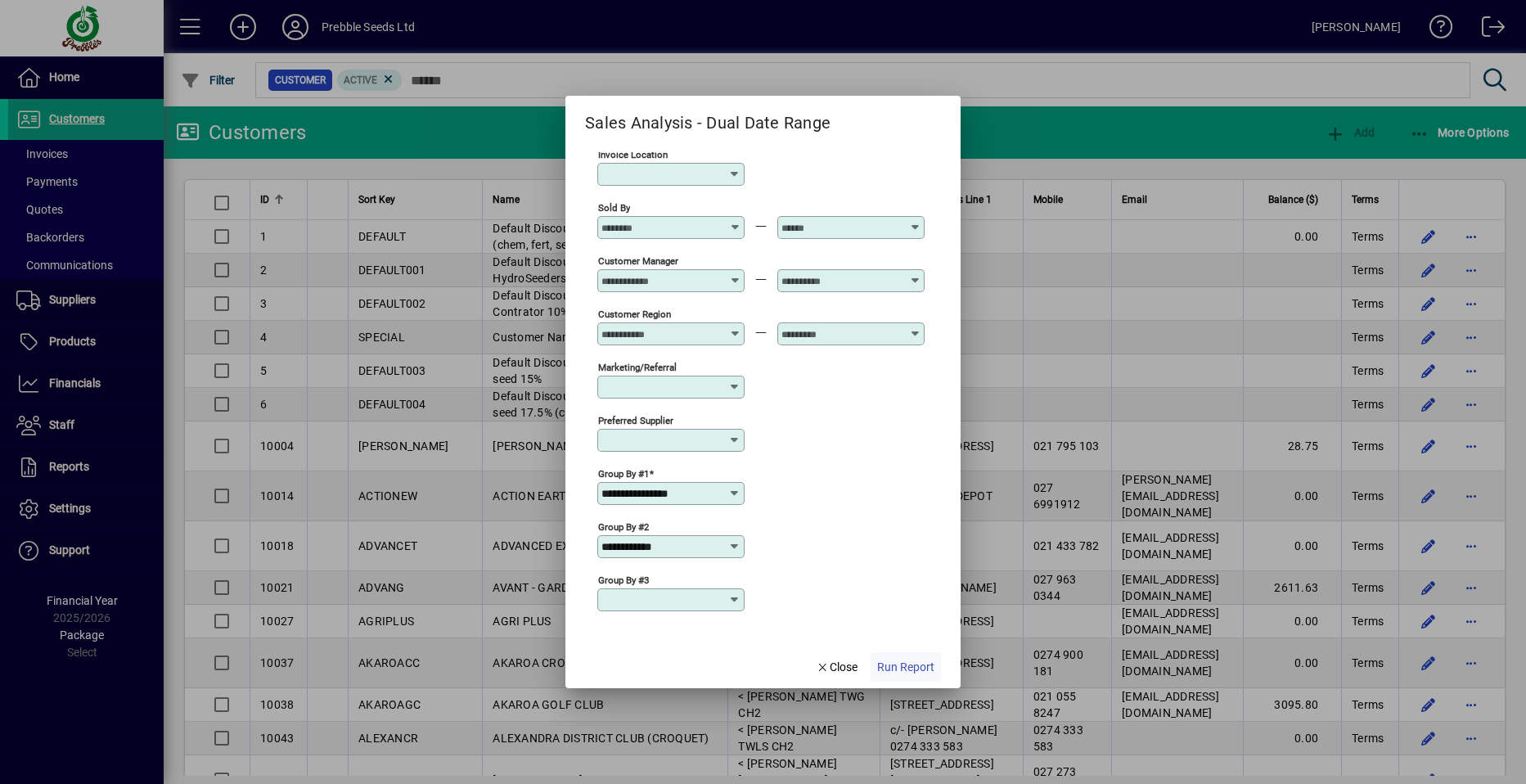
click at [899, 670] on span "Run Report" at bounding box center [906, 668] width 57 height 18
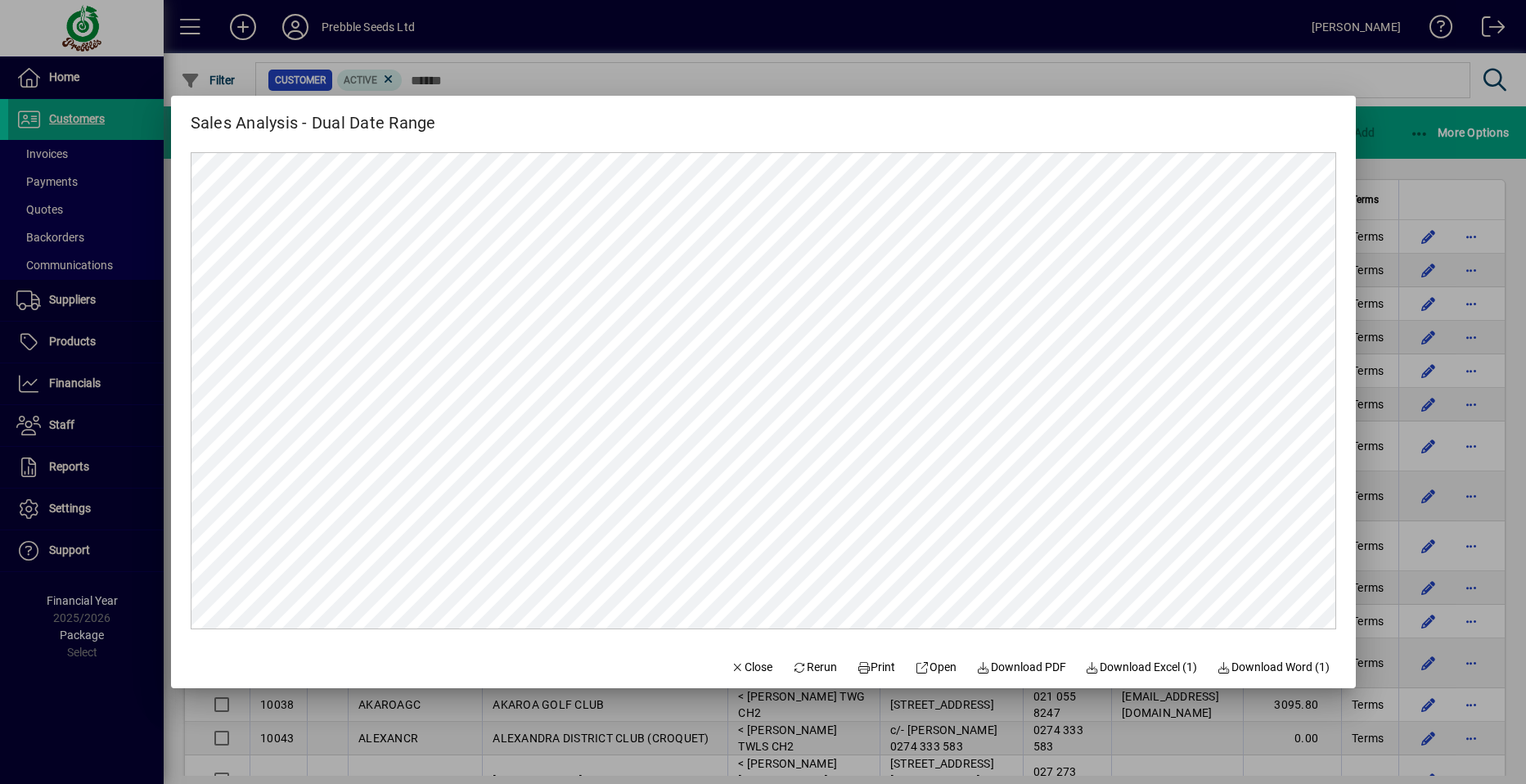
scroll to position [0, 0]
click at [803, 662] on span "Rerun" at bounding box center [814, 668] width 45 height 18
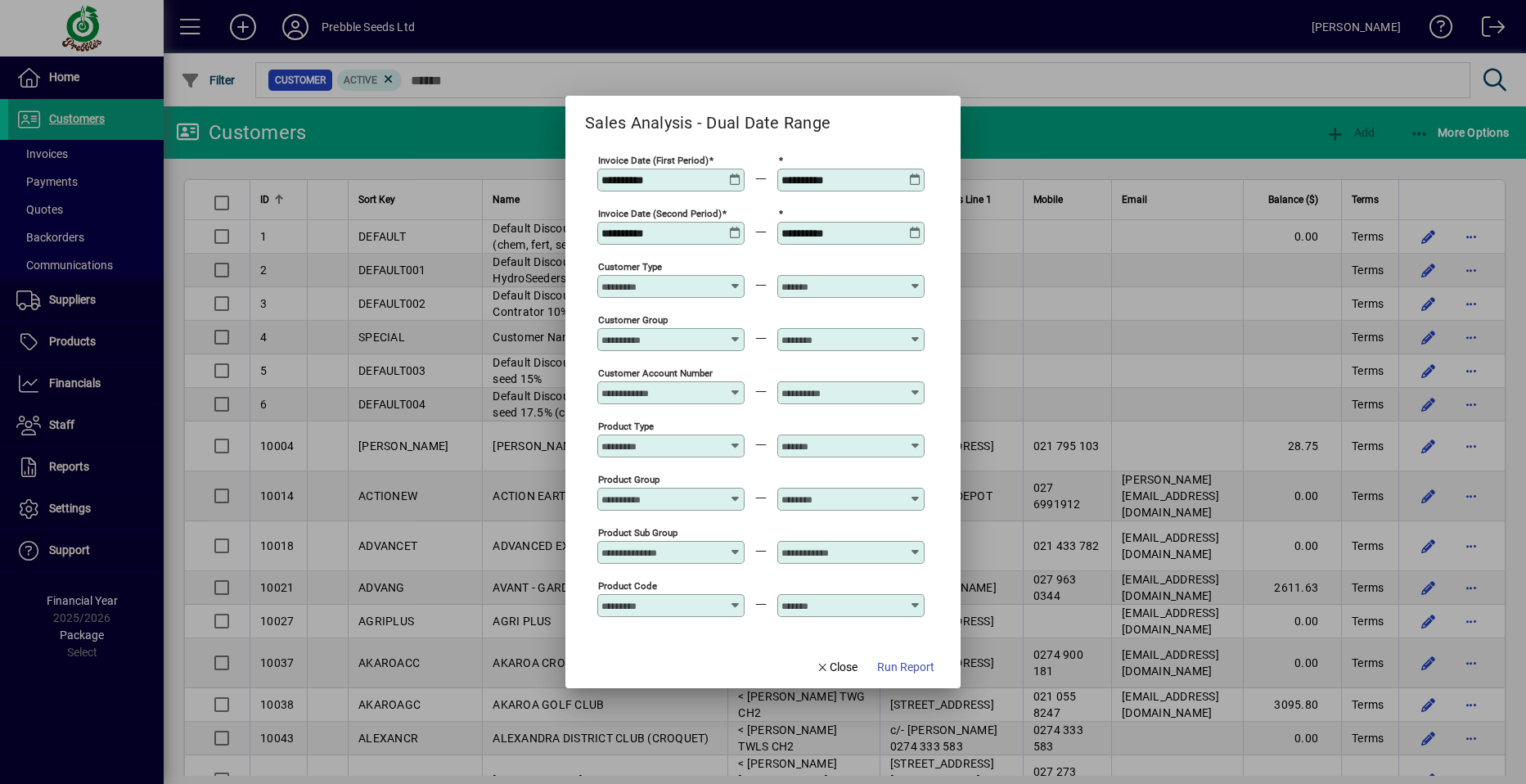
type input "**********"
click at [735, 173] on icon at bounding box center [735, 173] width 12 height 0
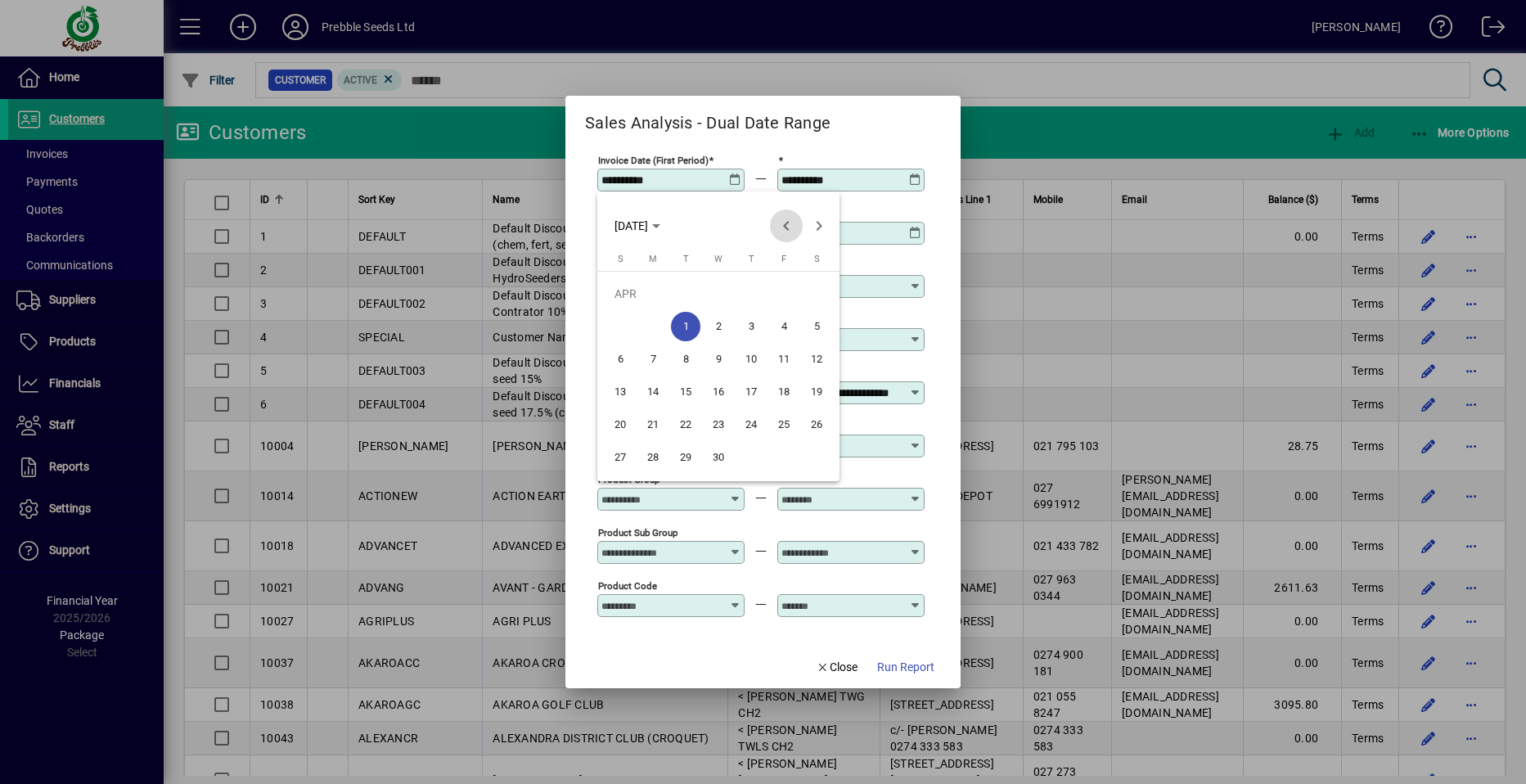
click at [787, 223] on span "Previous month" at bounding box center [786, 225] width 32 height 32
click at [785, 226] on span "Previous month" at bounding box center [786, 225] width 32 height 32
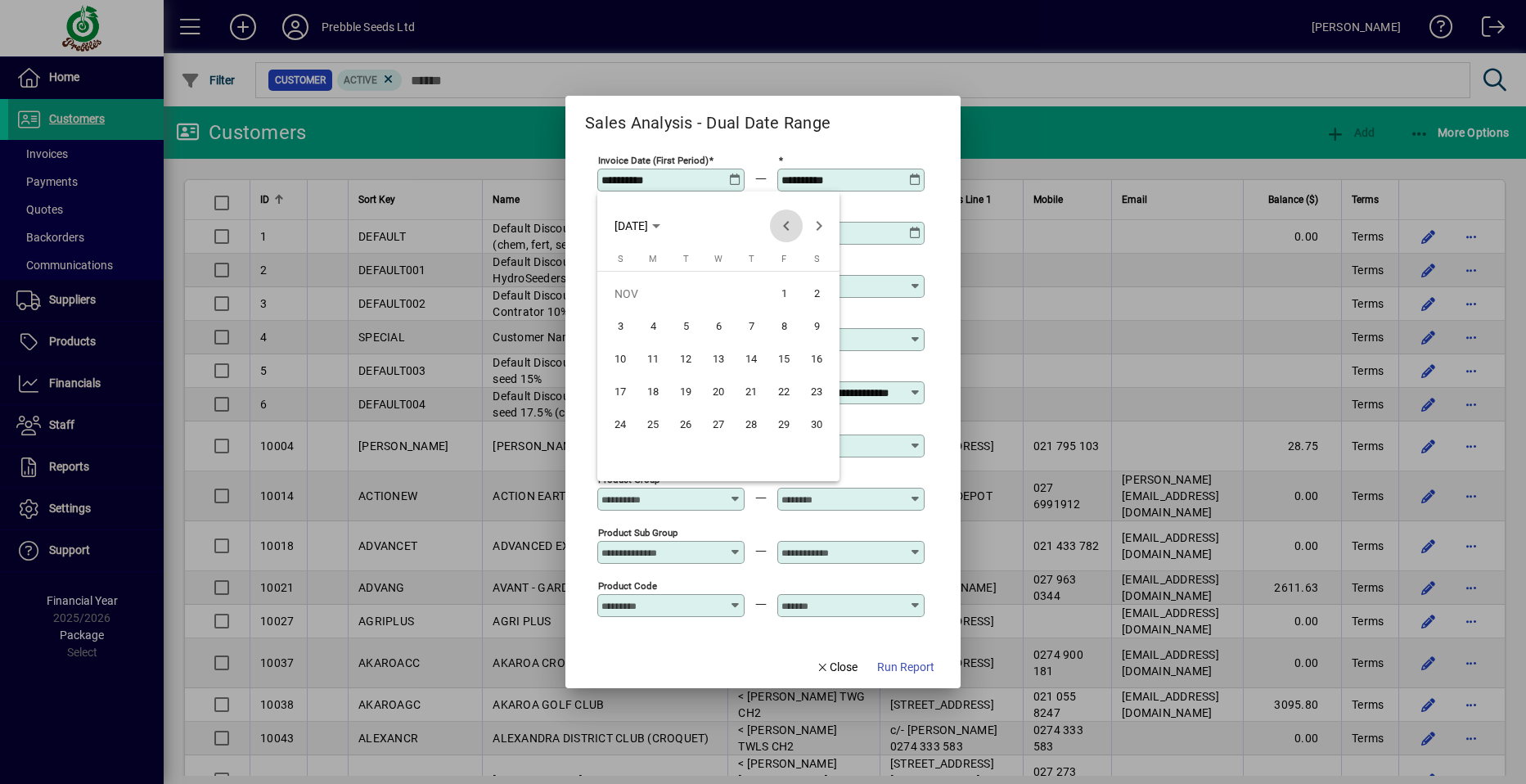
click at [785, 226] on span "Previous month" at bounding box center [786, 225] width 32 height 32
click at [750, 291] on span "1" at bounding box center [752, 294] width 30 height 30
type input "**********"
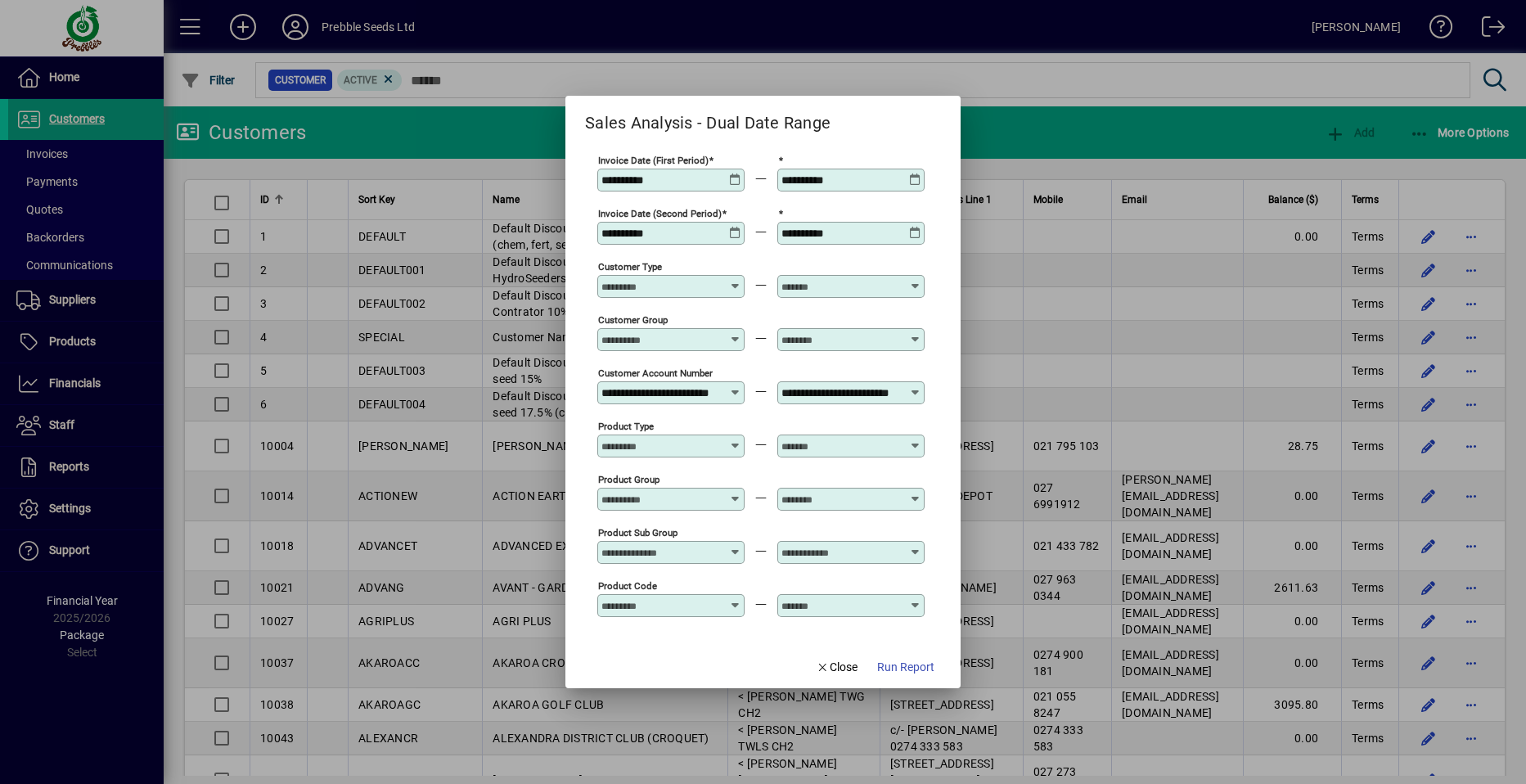
click at [914, 173] on icon at bounding box center [915, 173] width 12 height 0
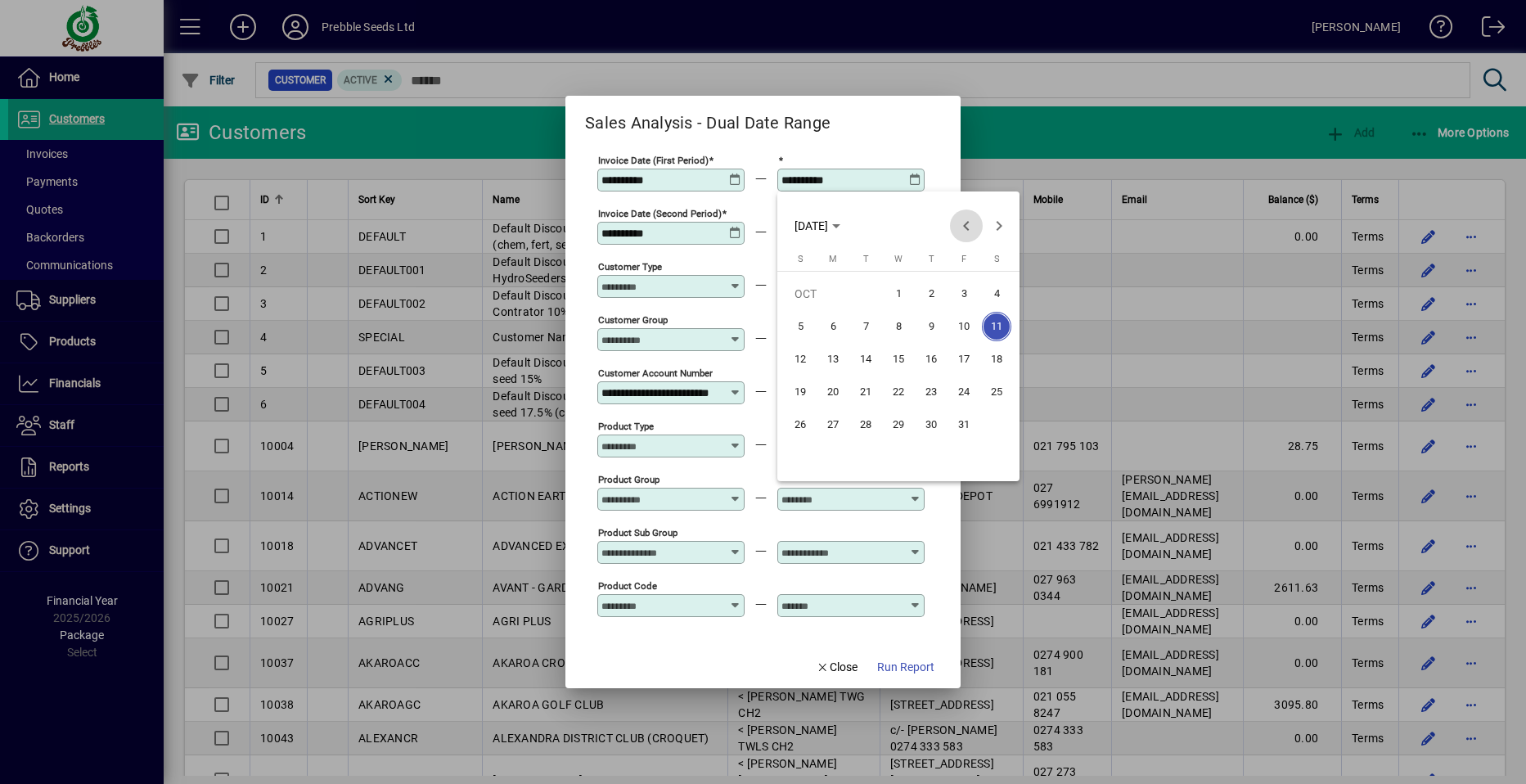
click at [962, 225] on span "Previous month" at bounding box center [966, 225] width 32 height 32
click at [930, 455] on span "31" at bounding box center [931, 458] width 30 height 30
type input "**********"
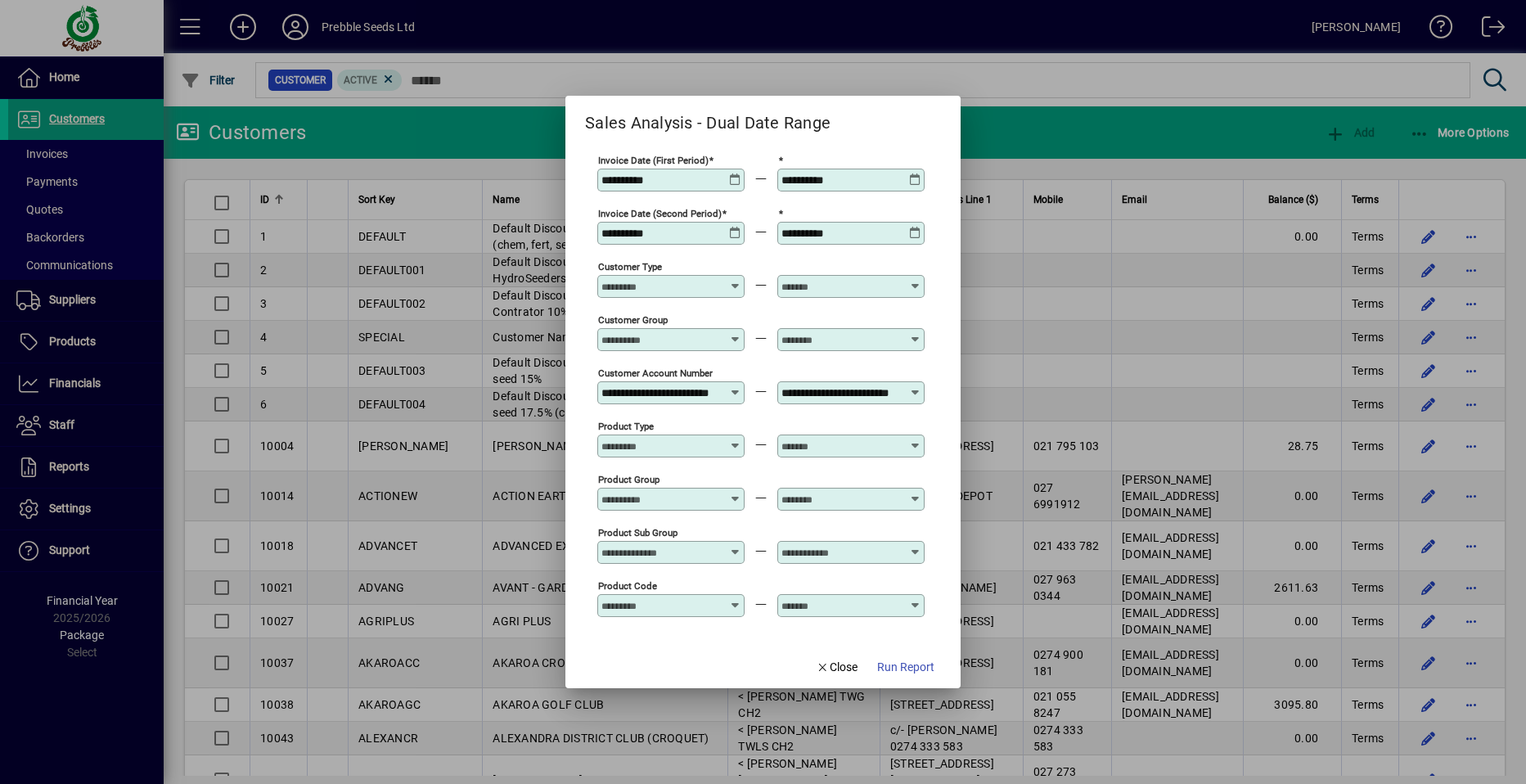
click at [735, 227] on icon at bounding box center [735, 227] width 12 height 0
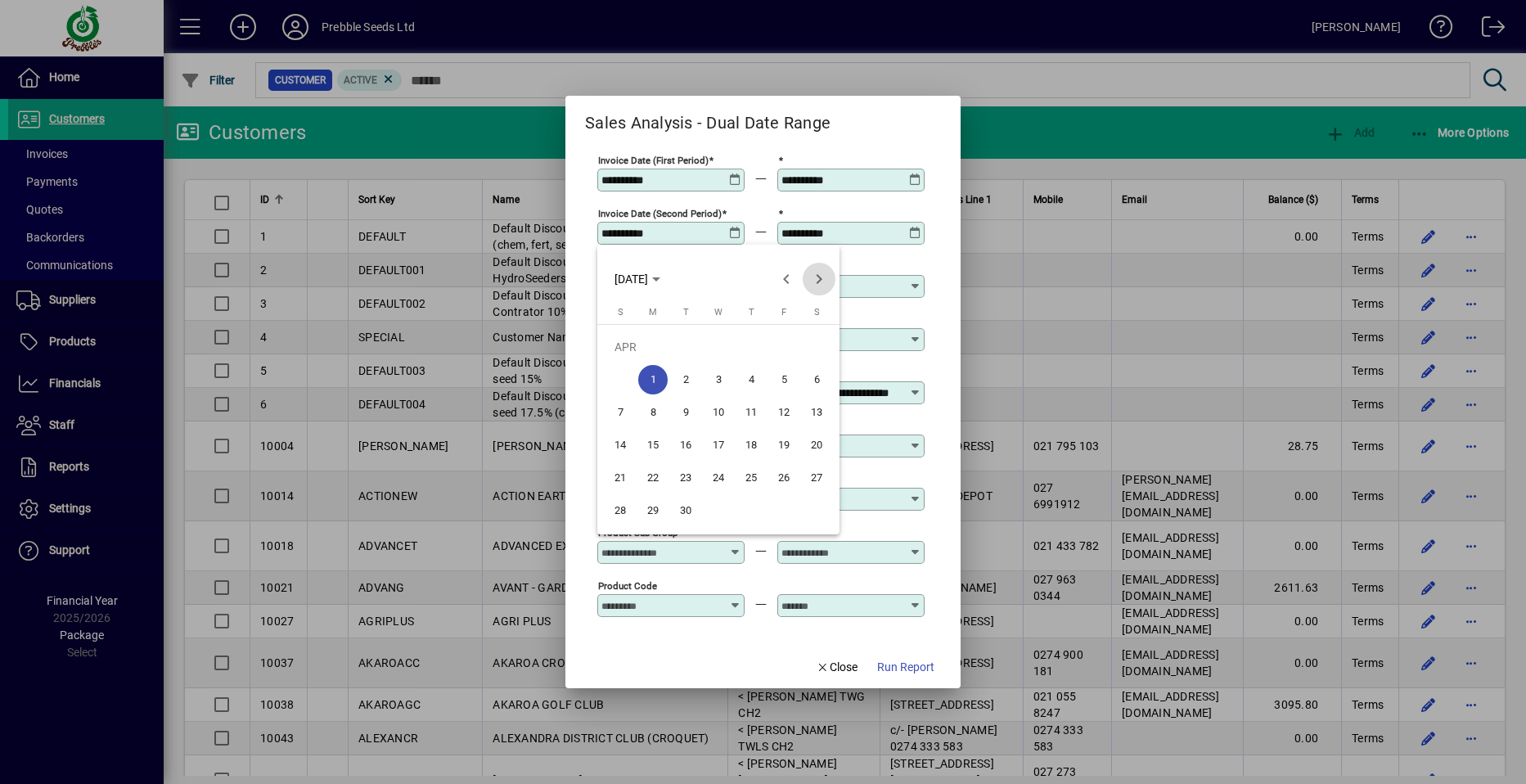
click at [821, 279] on span "Next month" at bounding box center [818, 278] width 32 height 32
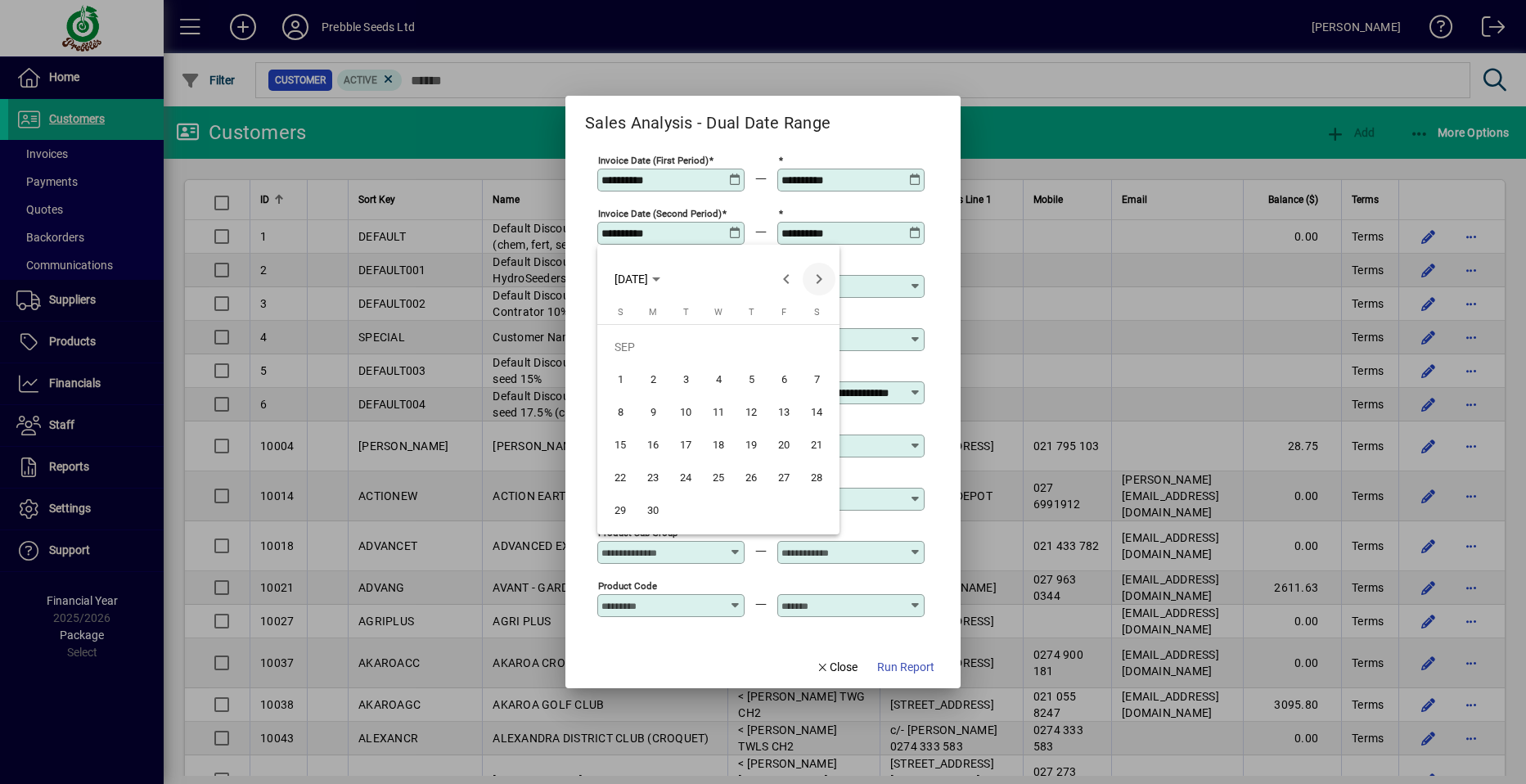
click at [821, 279] on span "Next month" at bounding box center [818, 278] width 32 height 32
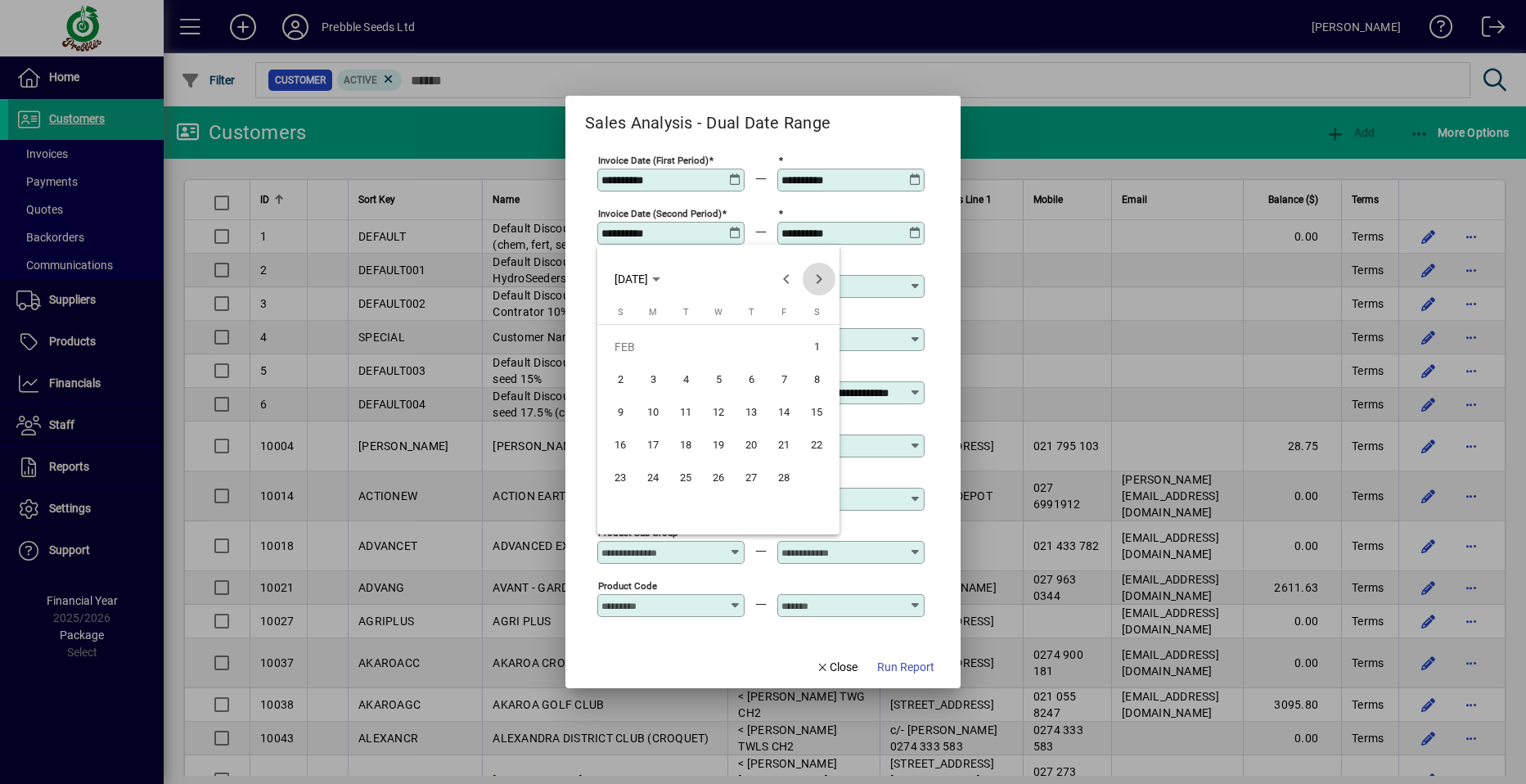
click at [821, 279] on span "Next month" at bounding box center [818, 278] width 32 height 32
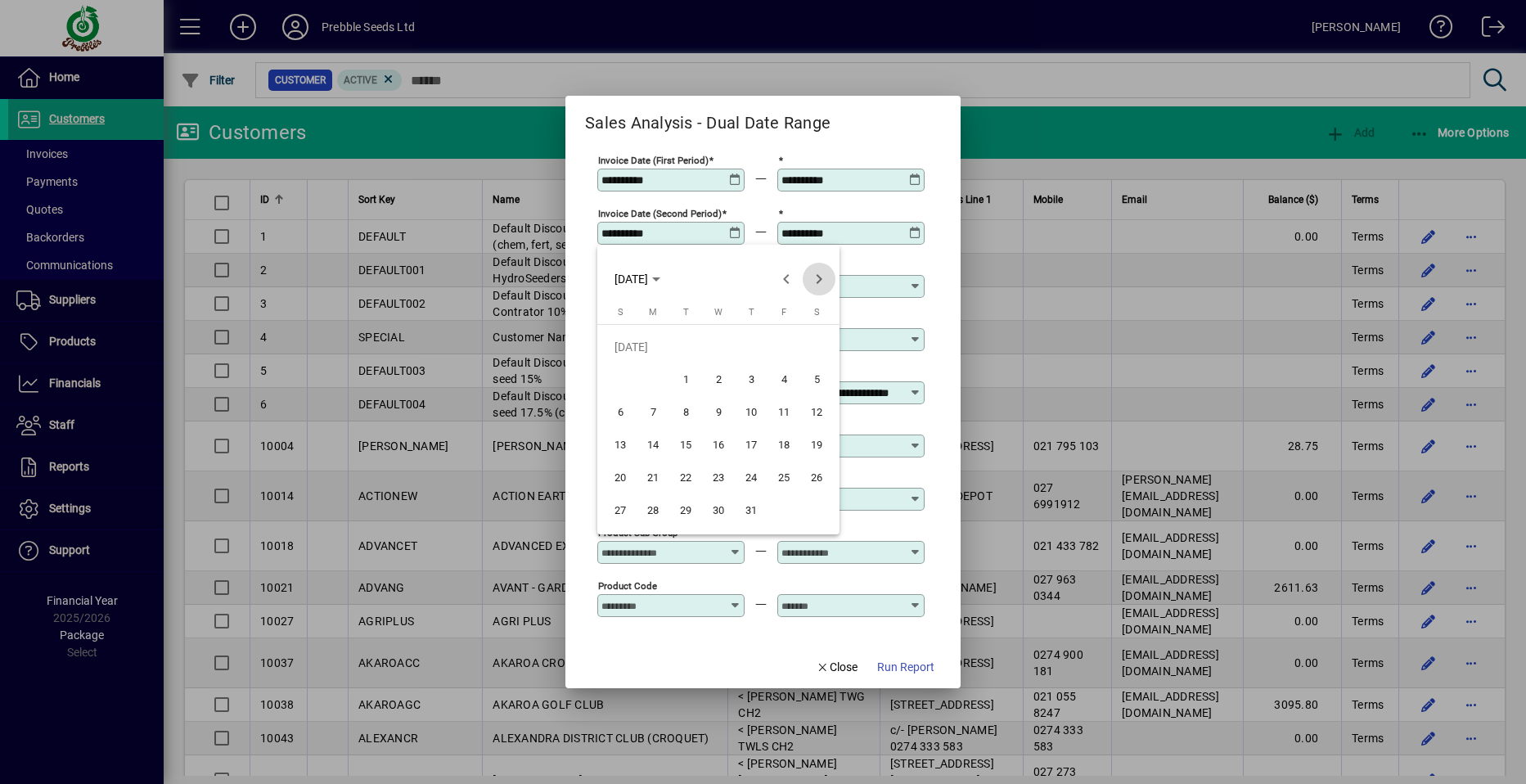
click at [821, 279] on span "Next month" at bounding box center [818, 278] width 32 height 32
click at [780, 347] on span "1" at bounding box center [784, 347] width 30 height 30
type input "**********"
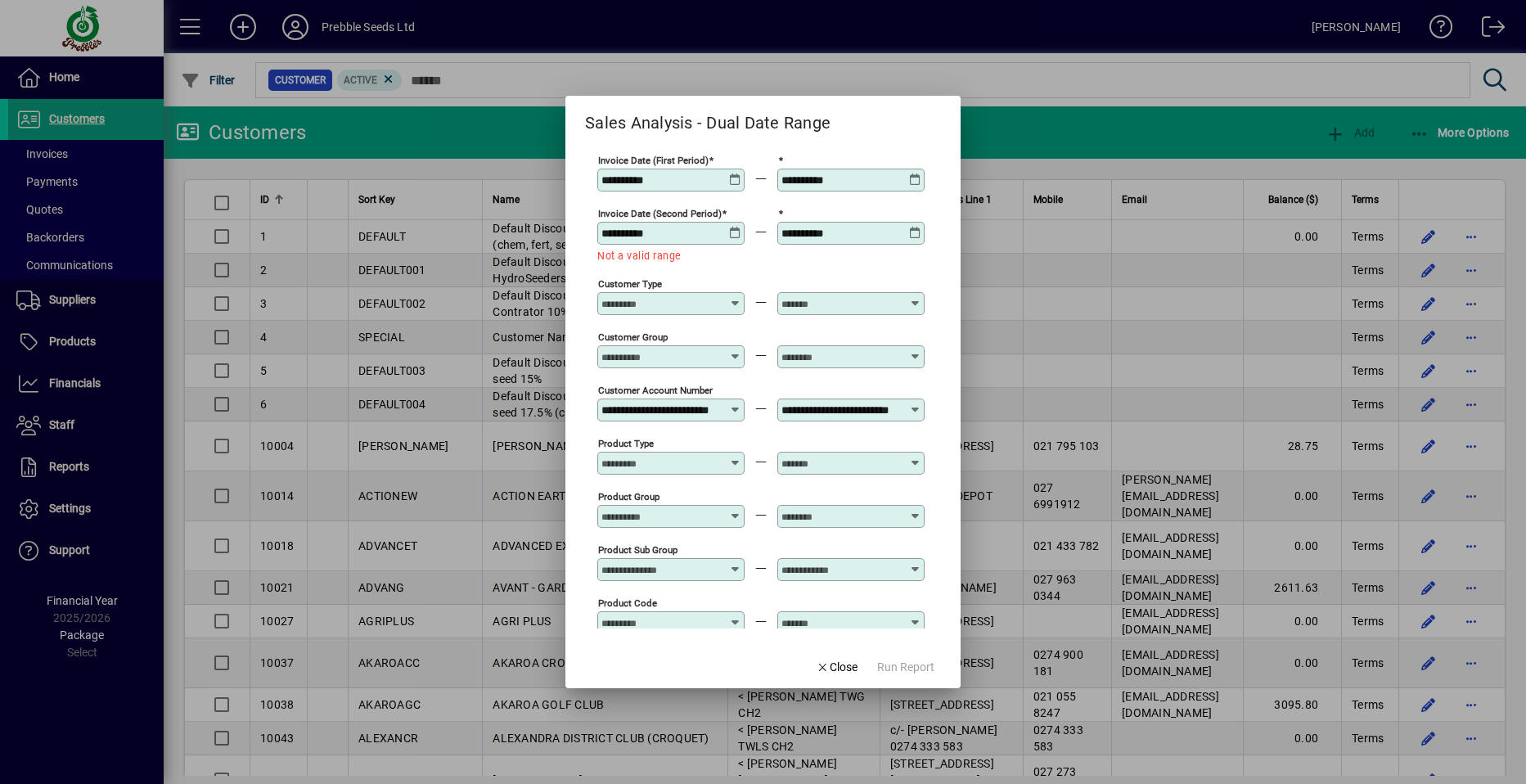
click at [918, 227] on icon at bounding box center [915, 227] width 12 height 0
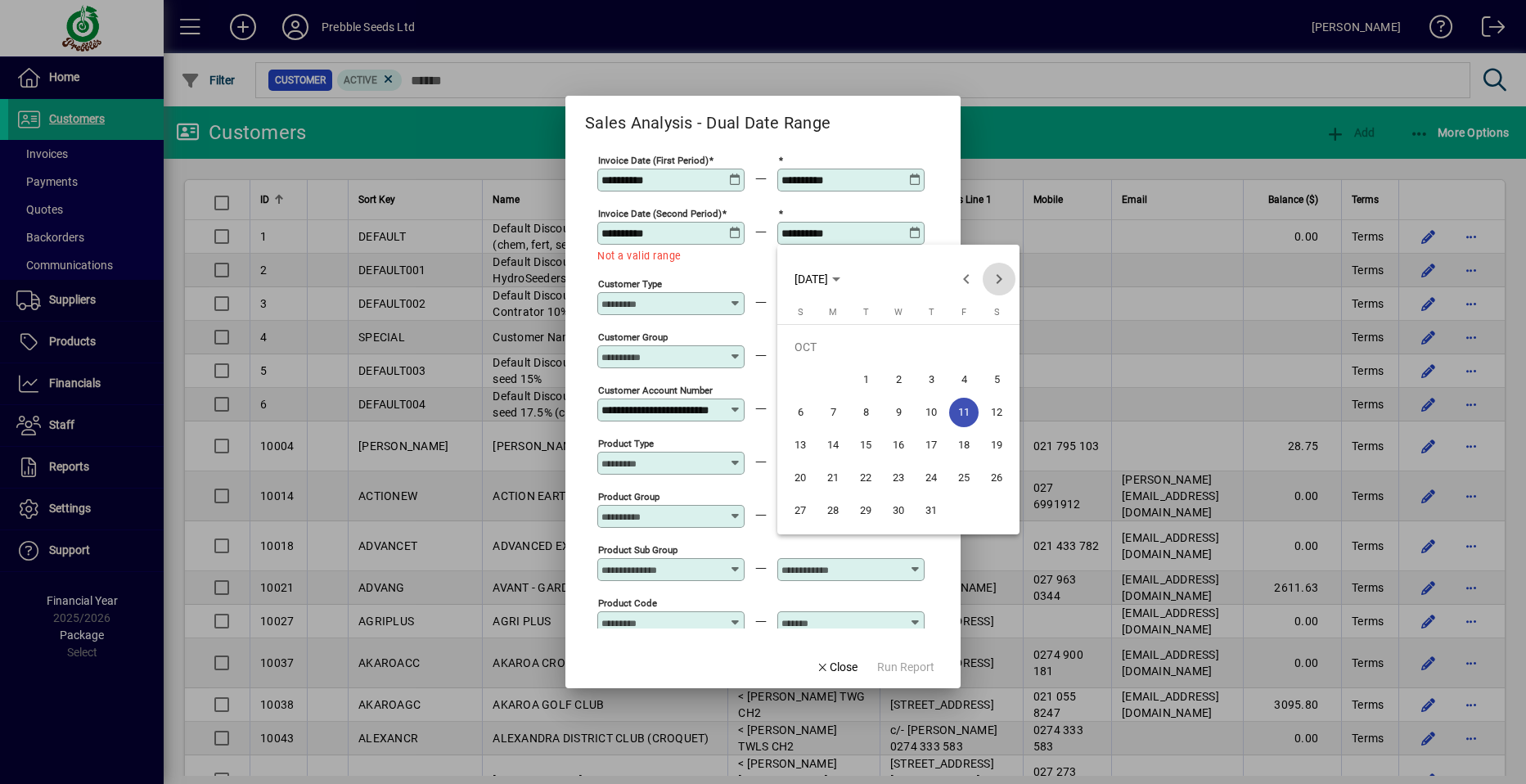
click at [996, 276] on span "Next month" at bounding box center [998, 278] width 32 height 32
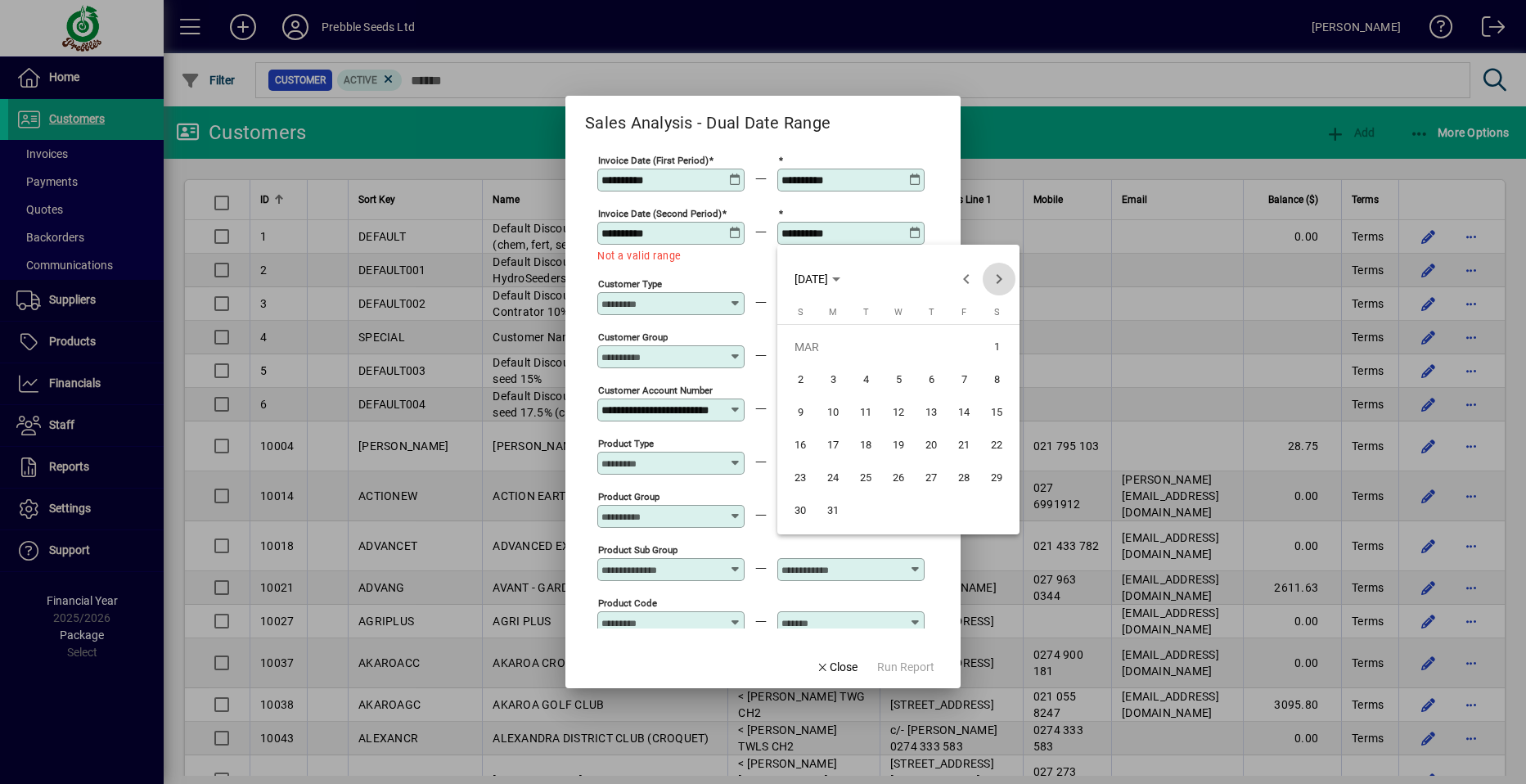
click at [996, 276] on span "Next month" at bounding box center [998, 278] width 32 height 32
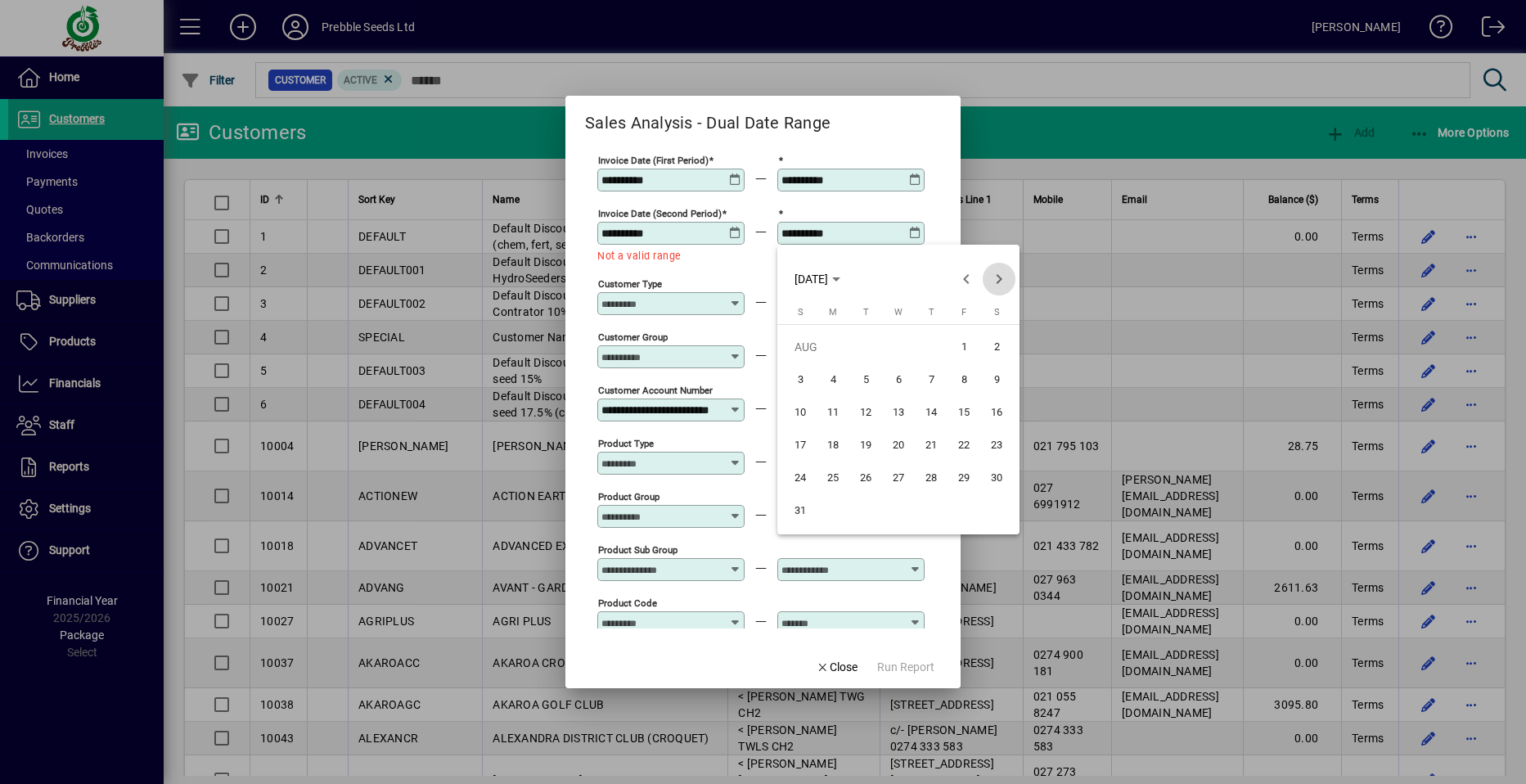
click at [996, 276] on span "Next month" at bounding box center [998, 278] width 32 height 32
click at [999, 378] on span "11" at bounding box center [997, 380] width 30 height 30
type input "**********"
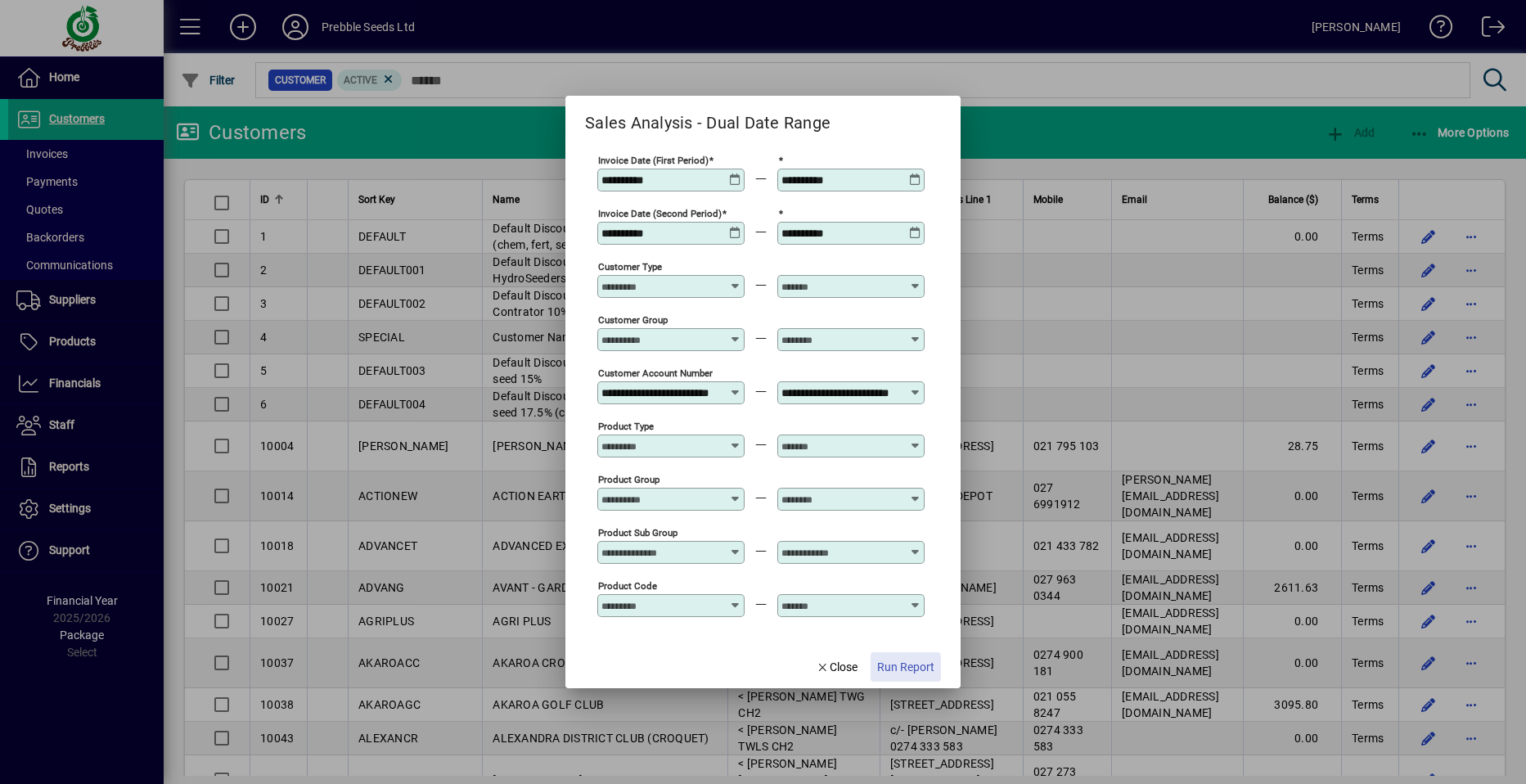
click at [890, 669] on span "Run Report" at bounding box center [906, 668] width 57 height 18
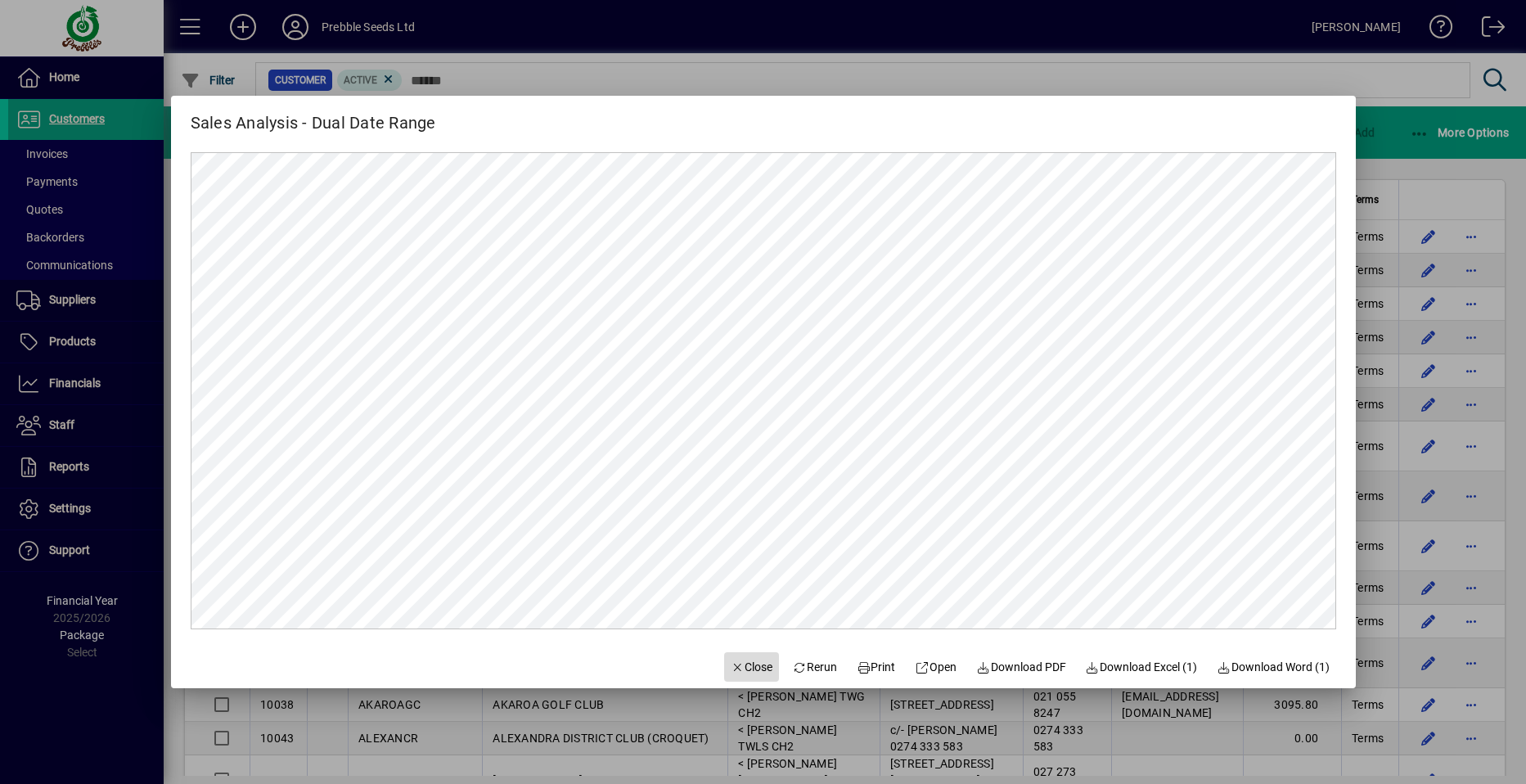
click at [733, 660] on span "Close" at bounding box center [752, 668] width 43 height 18
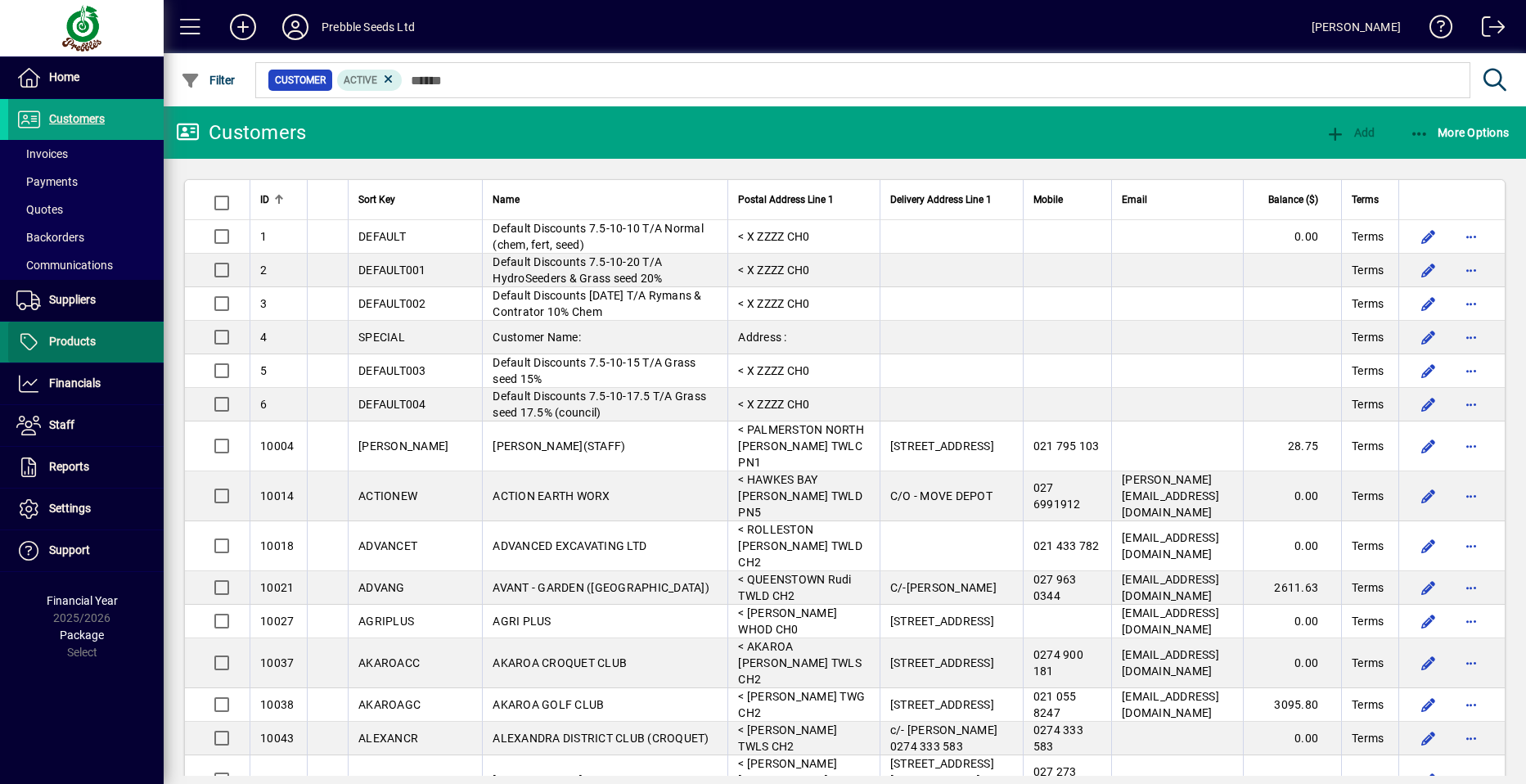
click at [109, 339] on span at bounding box center [86, 341] width 156 height 39
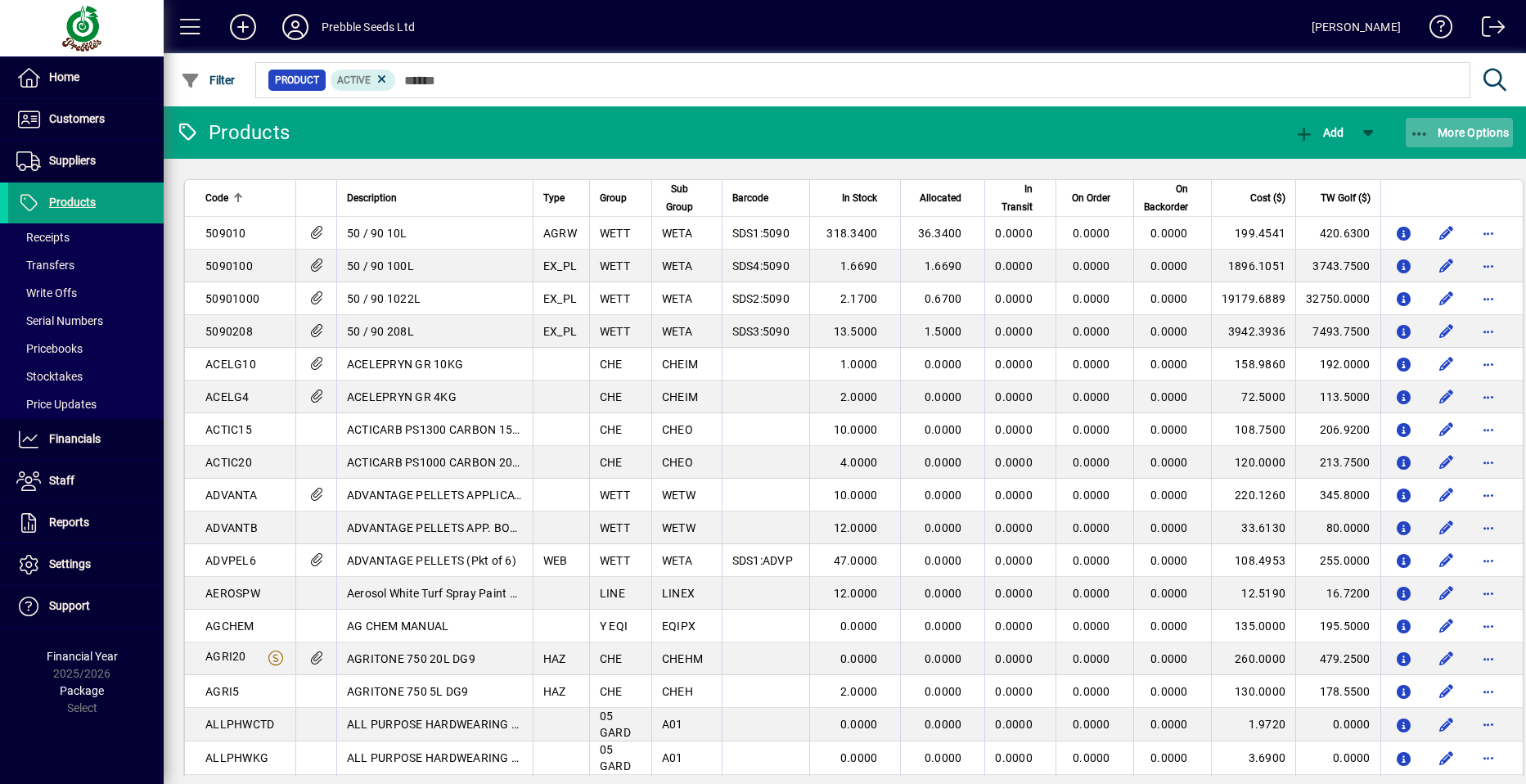
click at [1461, 131] on span "More Options" at bounding box center [1460, 132] width 100 height 13
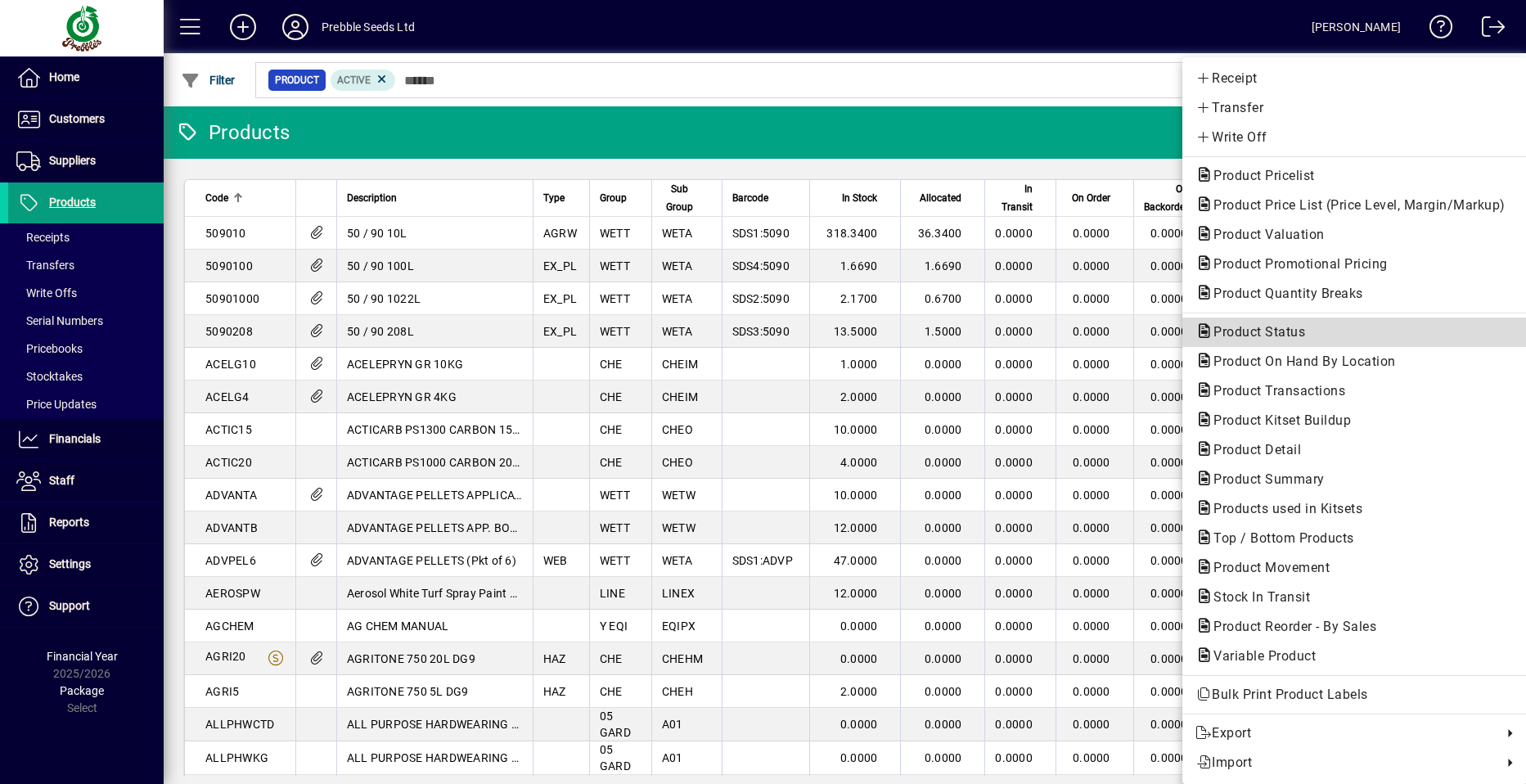
click at [1266, 332] on span "Product Status" at bounding box center [1254, 332] width 118 height 16
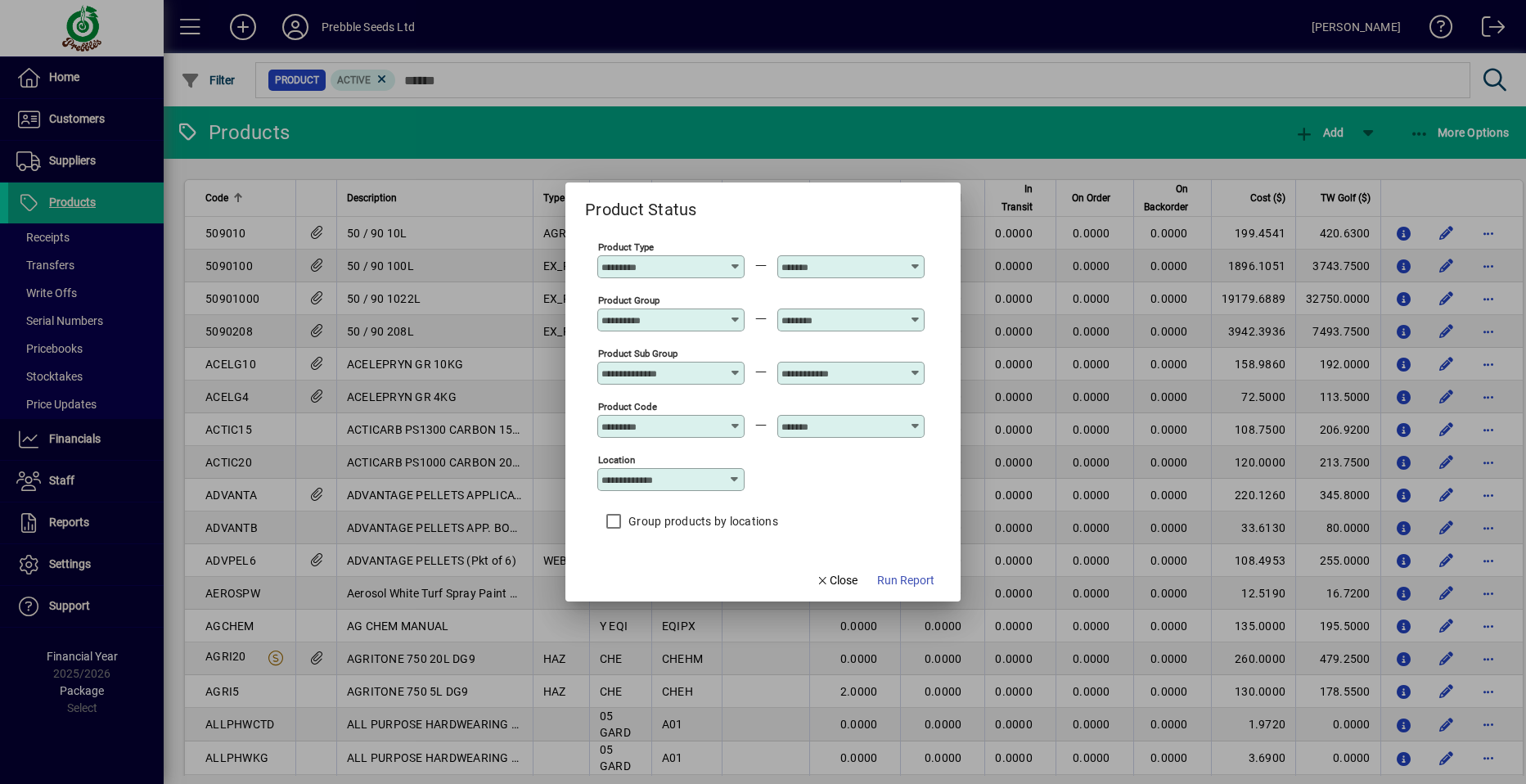
click at [915, 367] on icon at bounding box center [915, 367] width 12 height 0
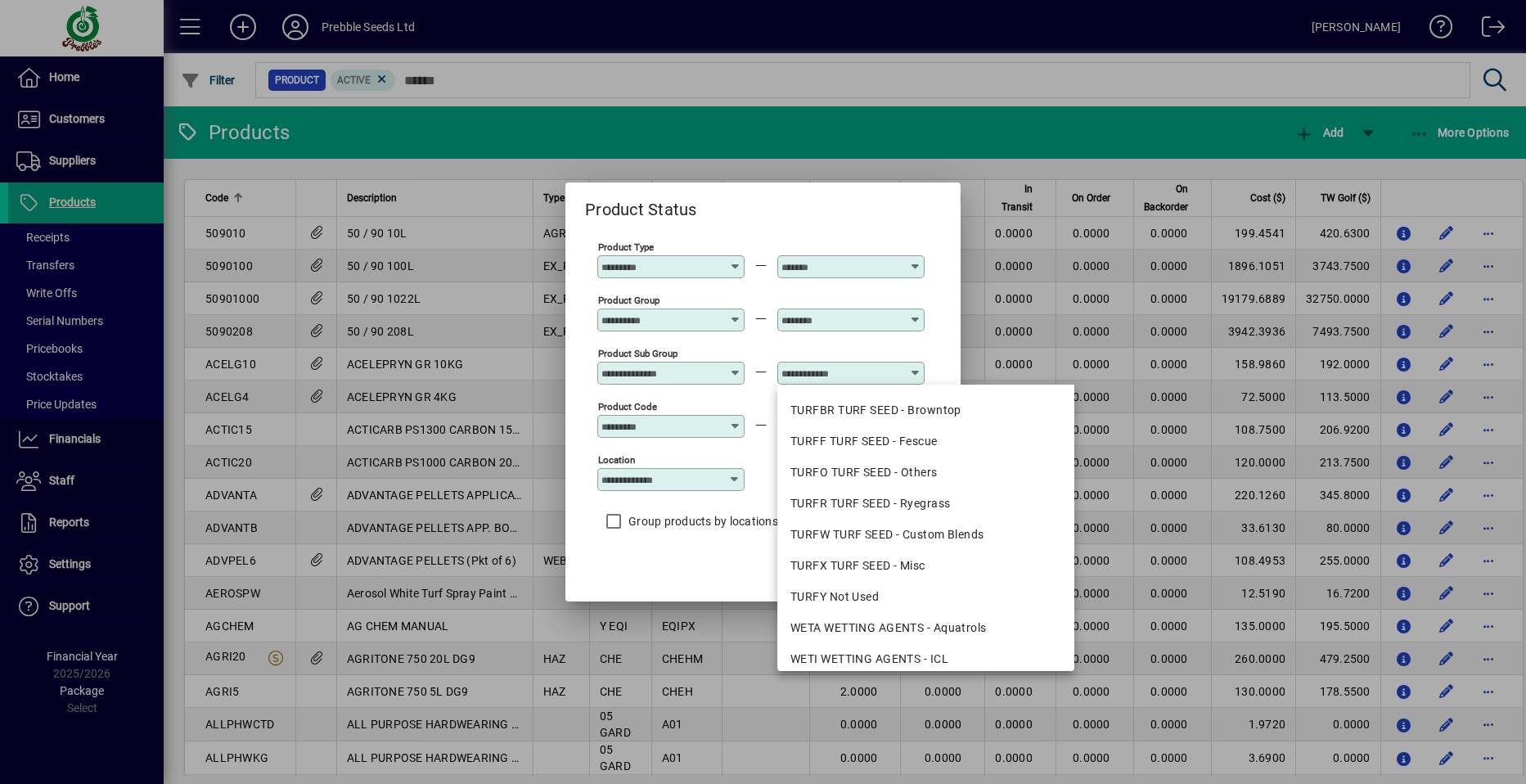
scroll to position [2090, 0]
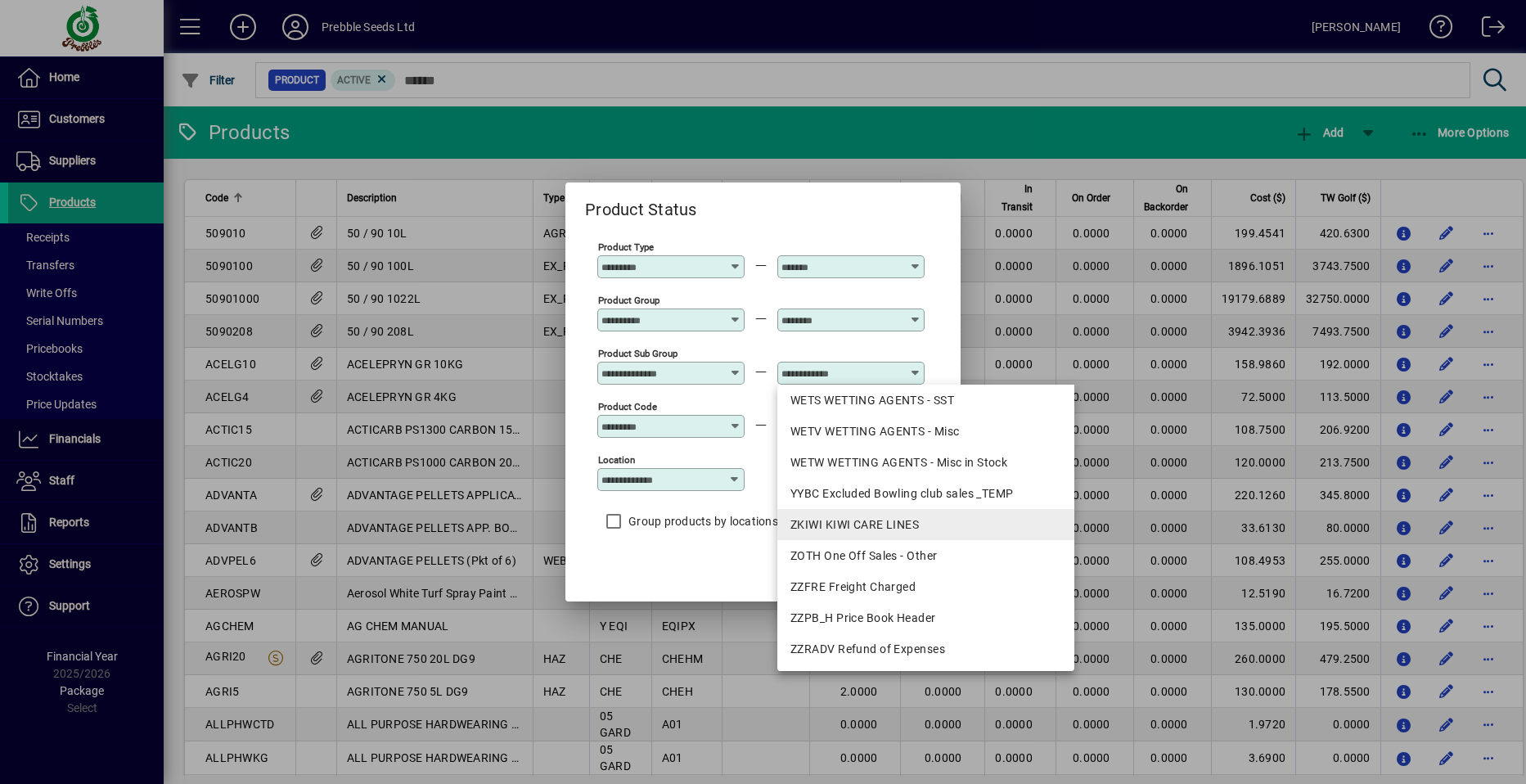
click at [844, 525] on div "ZKIWI KIWI CARE LINES" at bounding box center [926, 525] width 271 height 18
type input "**********"
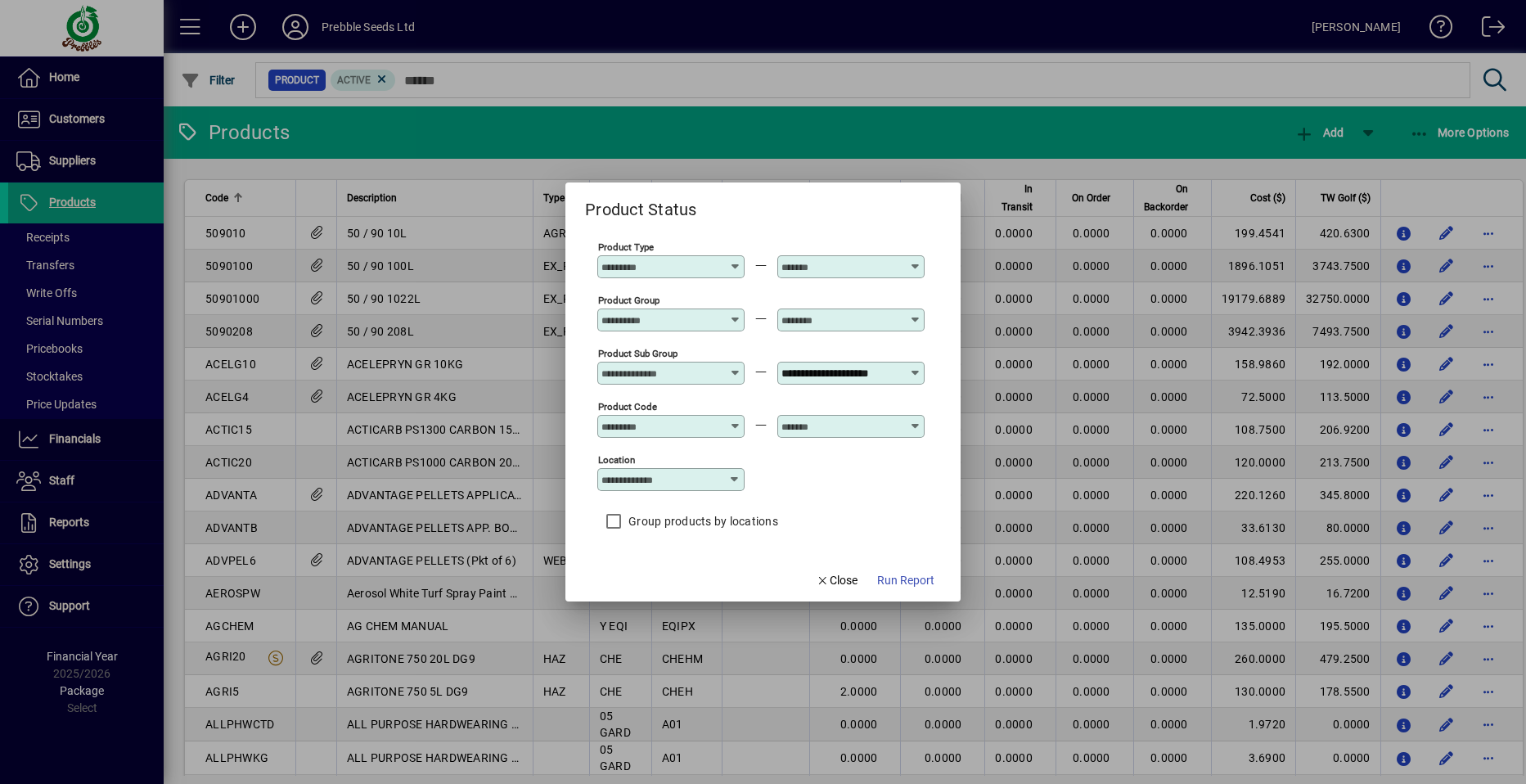
scroll to position [0, 0]
click at [738, 476] on icon at bounding box center [734, 480] width 13 height 13
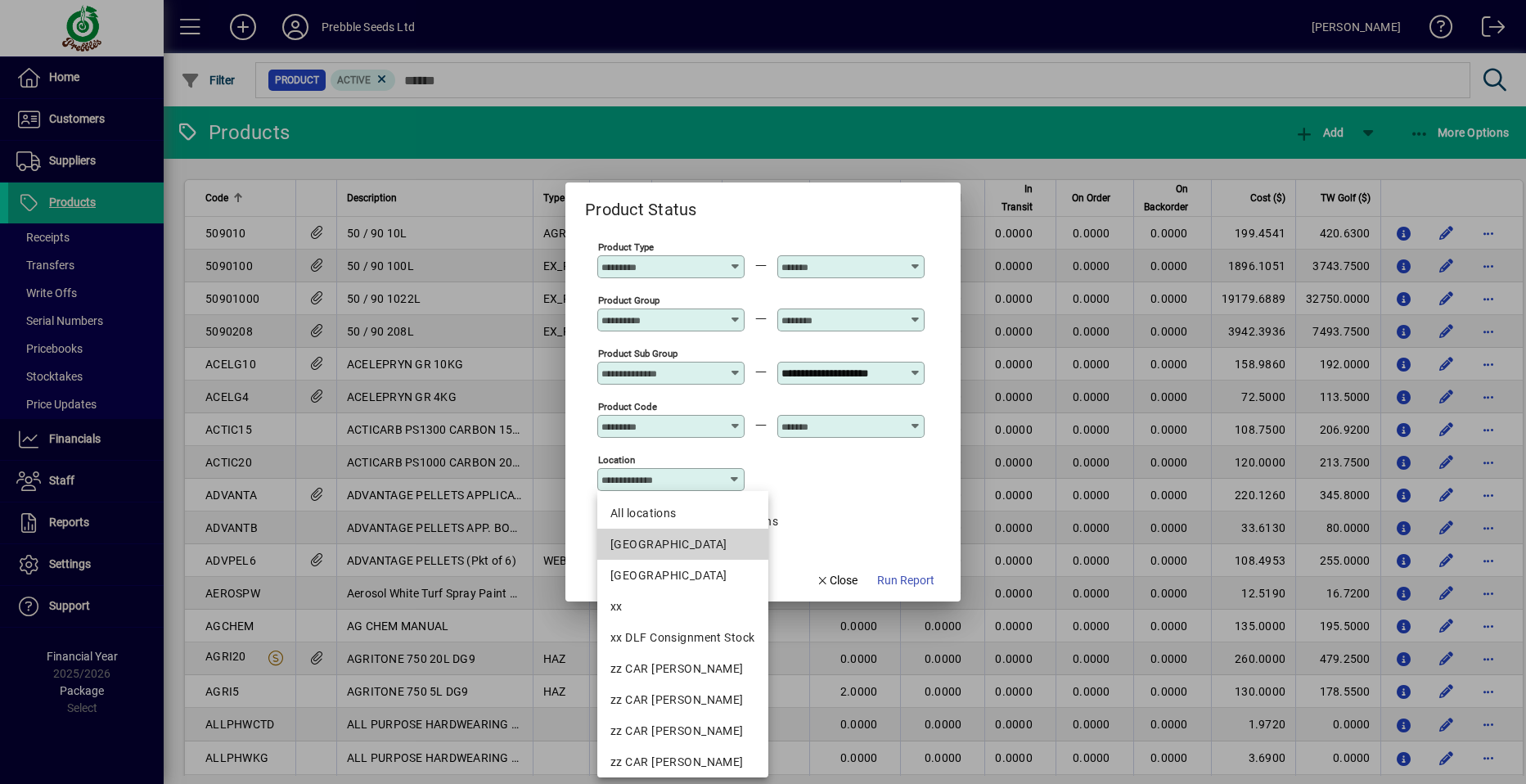
click at [676, 538] on div "[GEOGRAPHIC_DATA]" at bounding box center [683, 545] width 145 height 18
type input "**********"
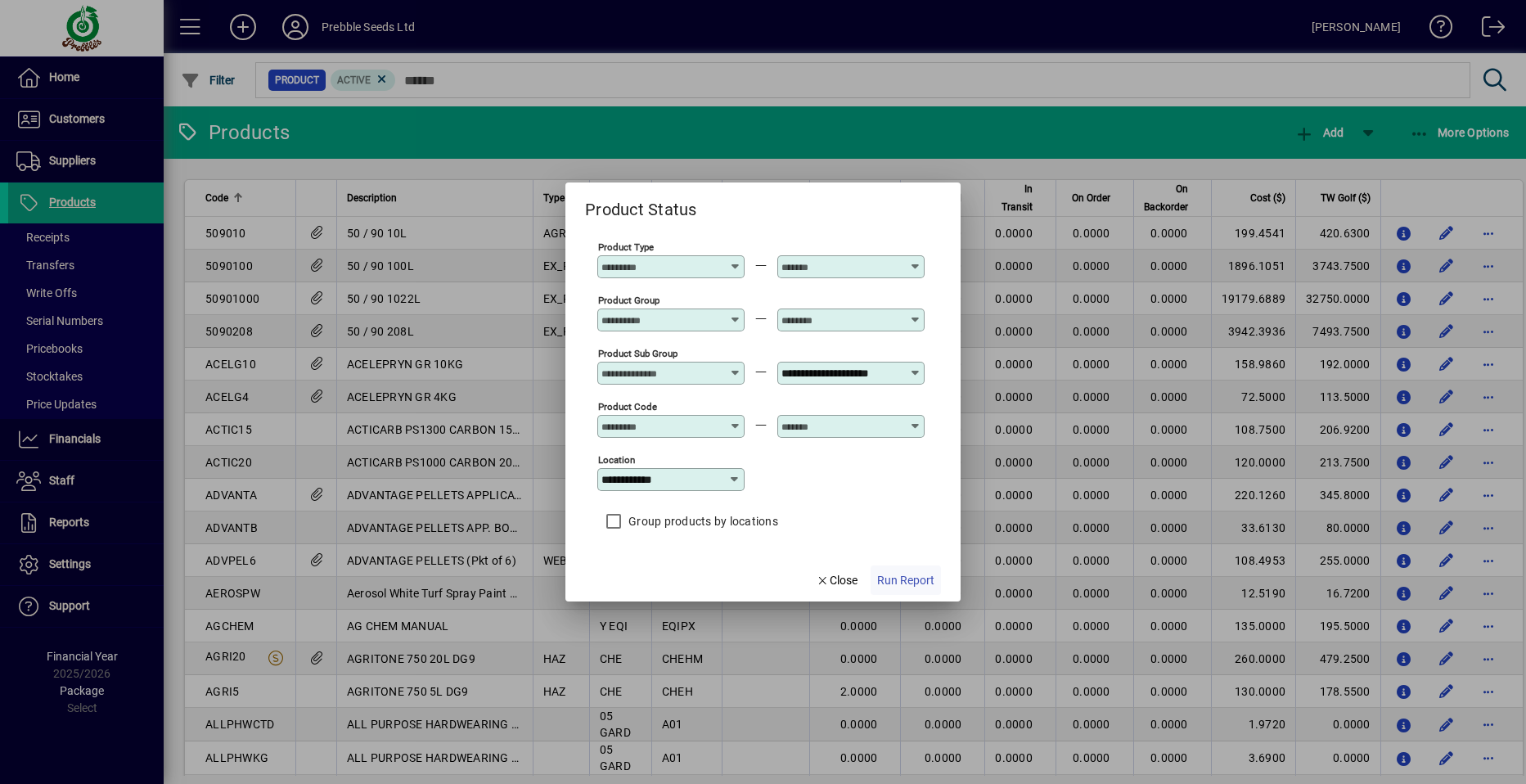
click at [906, 576] on span "Run Report" at bounding box center [906, 581] width 57 height 18
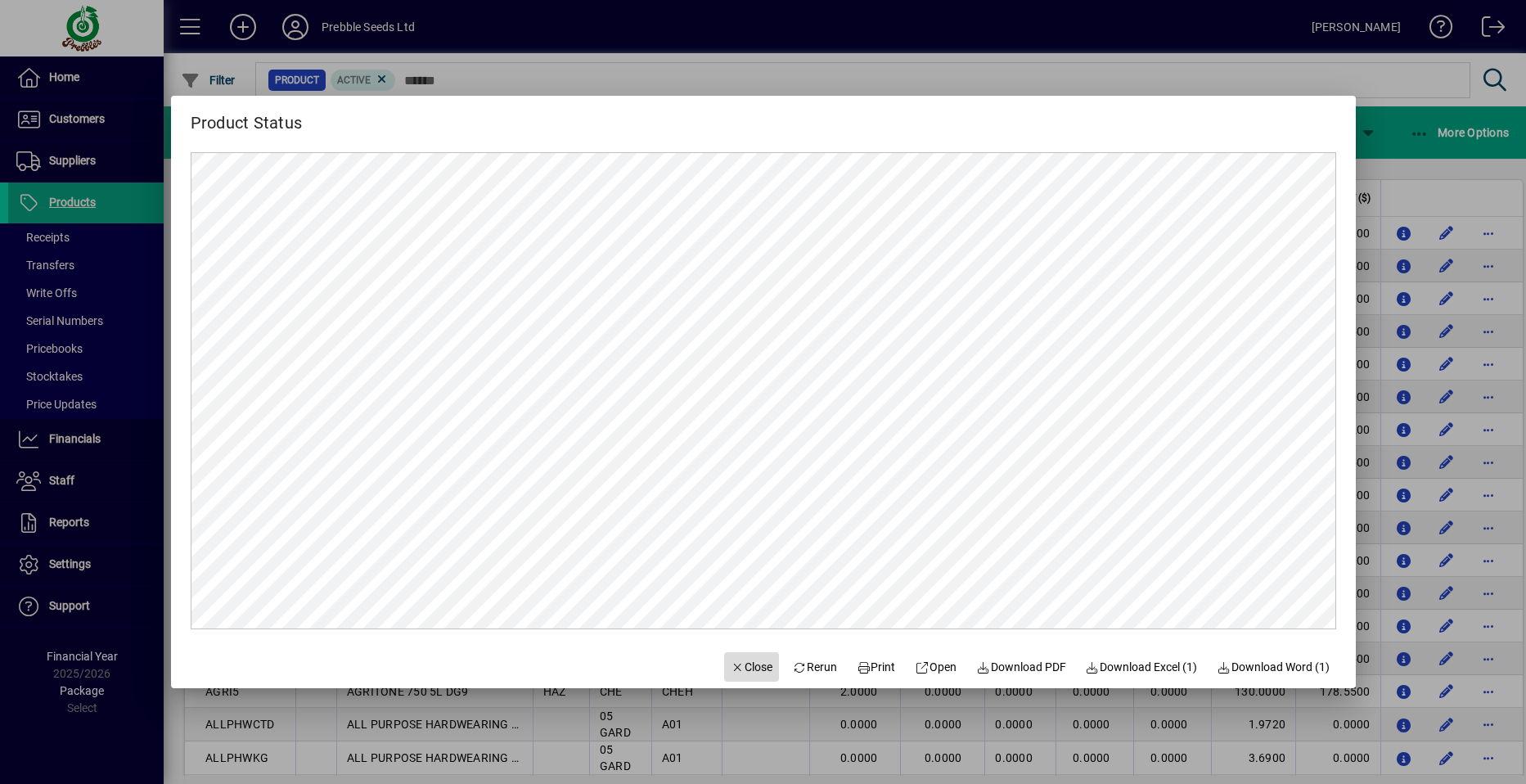
click at [735, 667] on span "Close" at bounding box center [752, 668] width 43 height 18
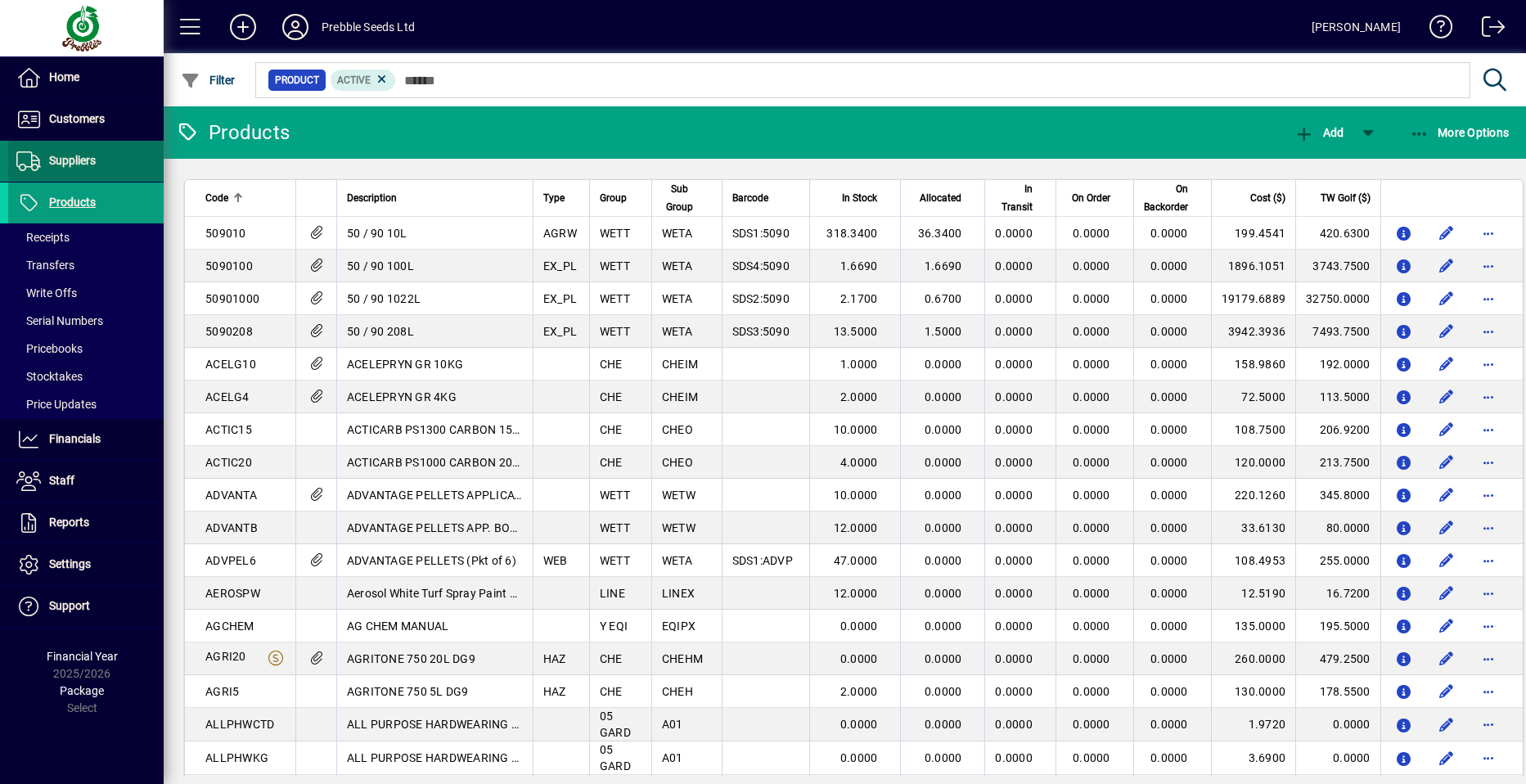
click at [103, 158] on span at bounding box center [86, 161] width 156 height 39
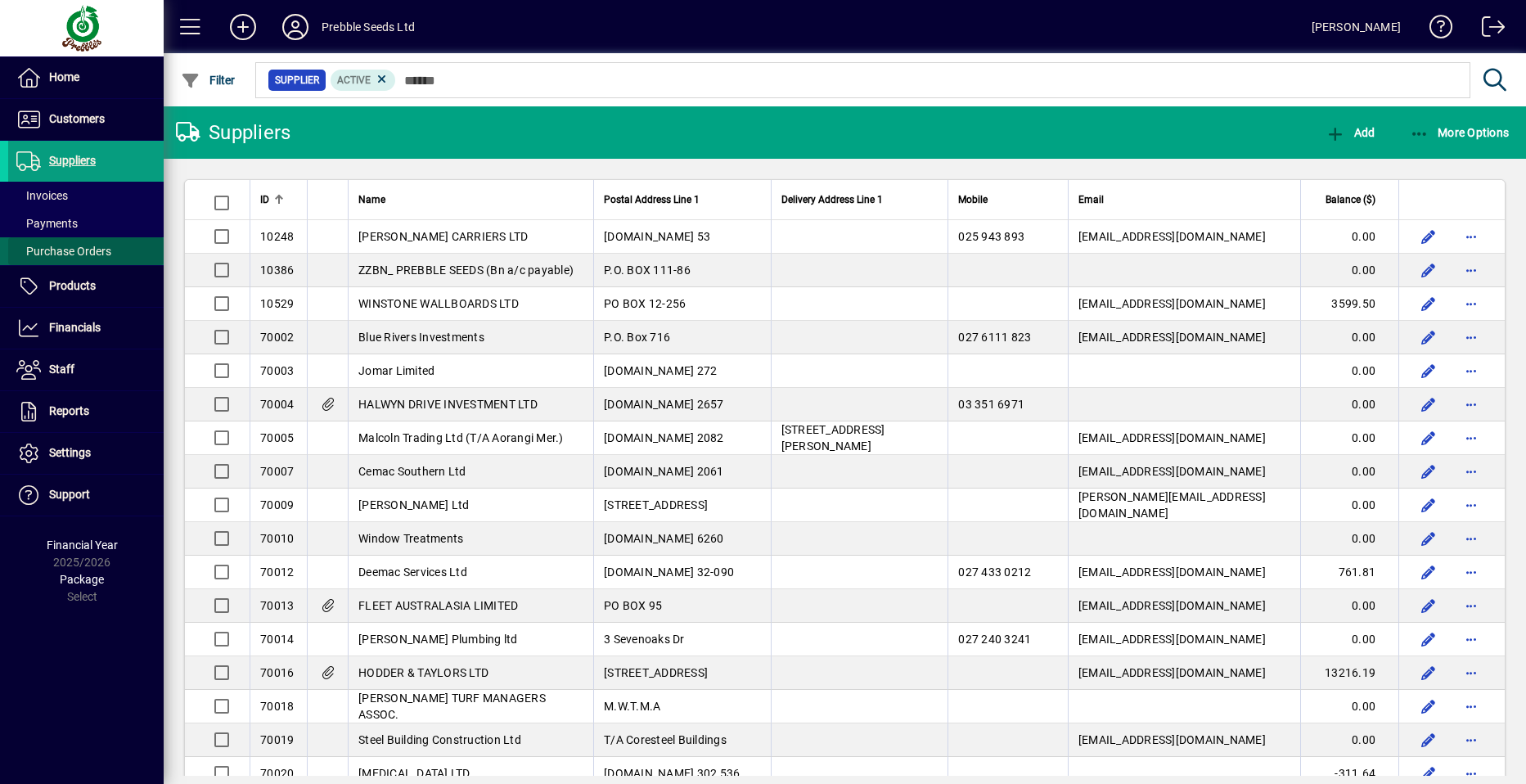
click at [110, 251] on span "Purchase Orders" at bounding box center [60, 252] width 103 height 18
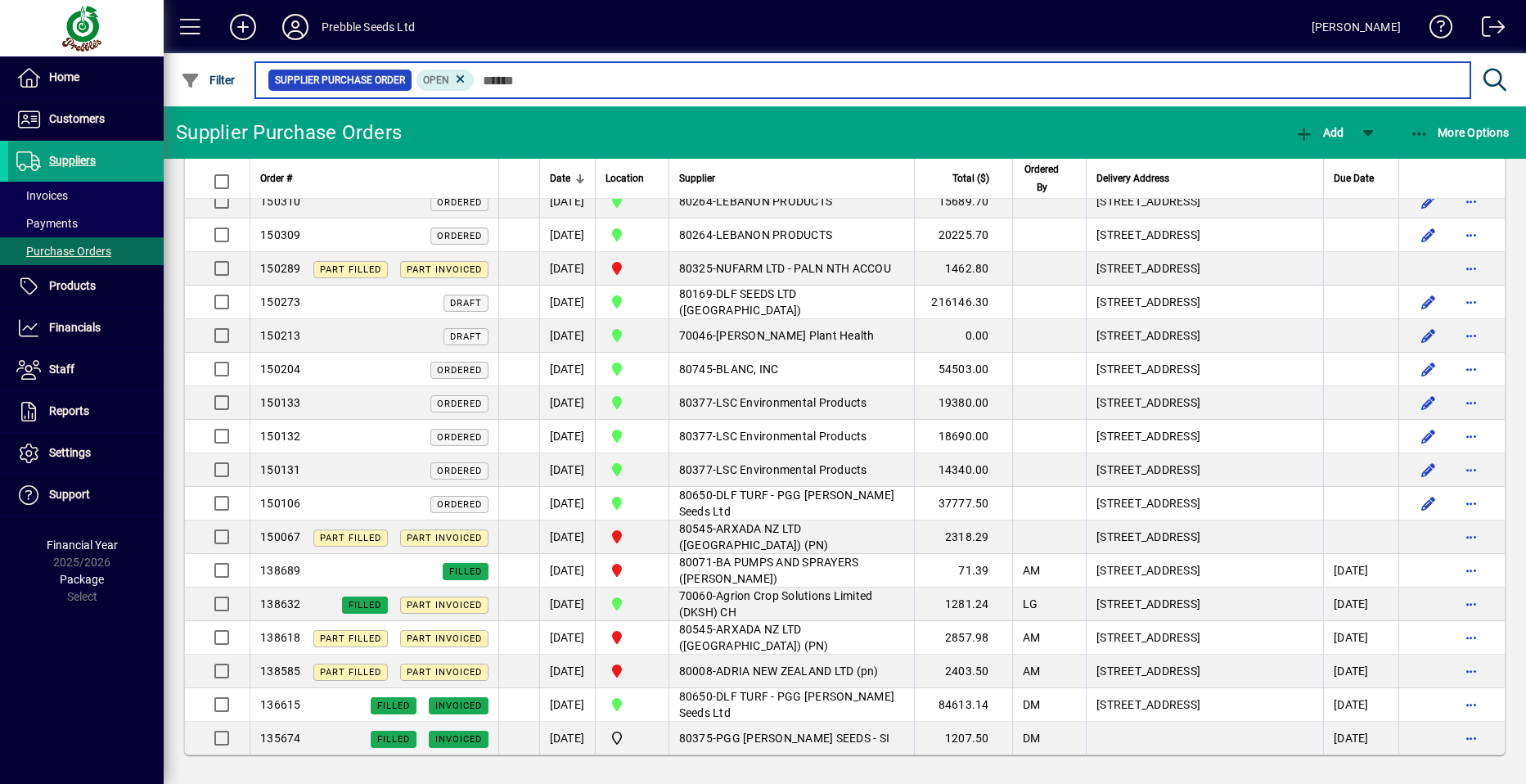
scroll to position [1944, 0]
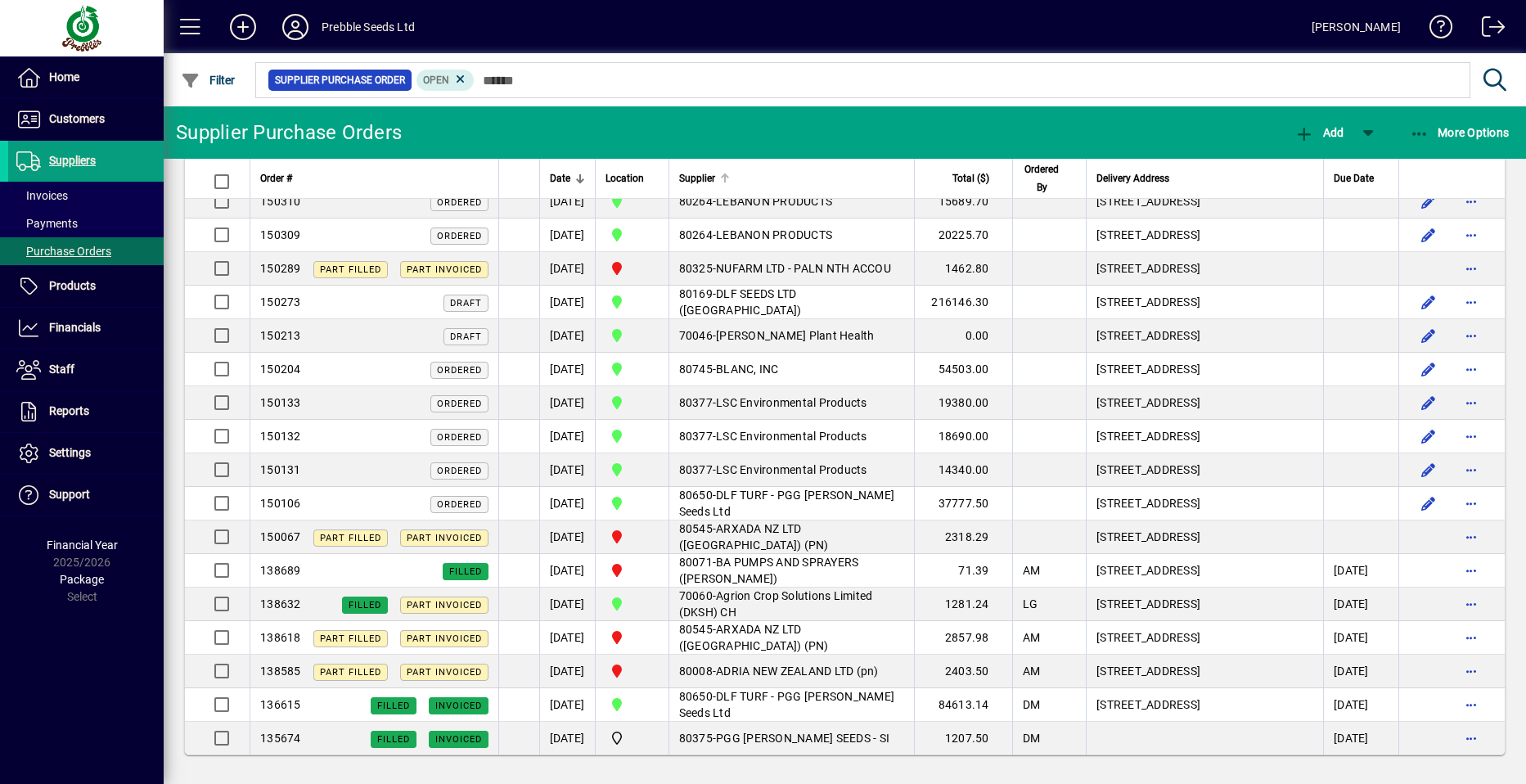
click at [715, 178] on span "Supplier" at bounding box center [696, 178] width 36 height 18
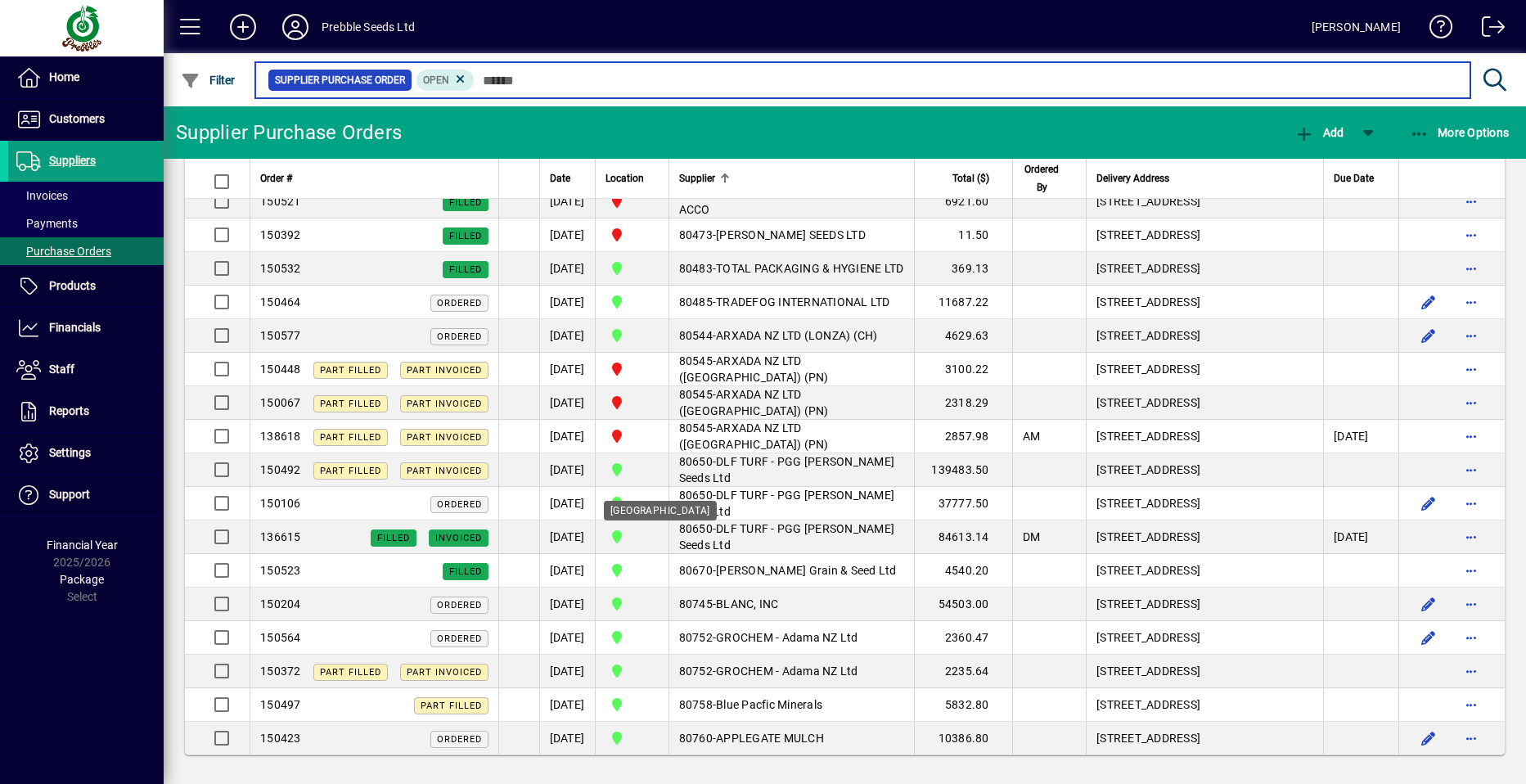
scroll to position [1781, 0]
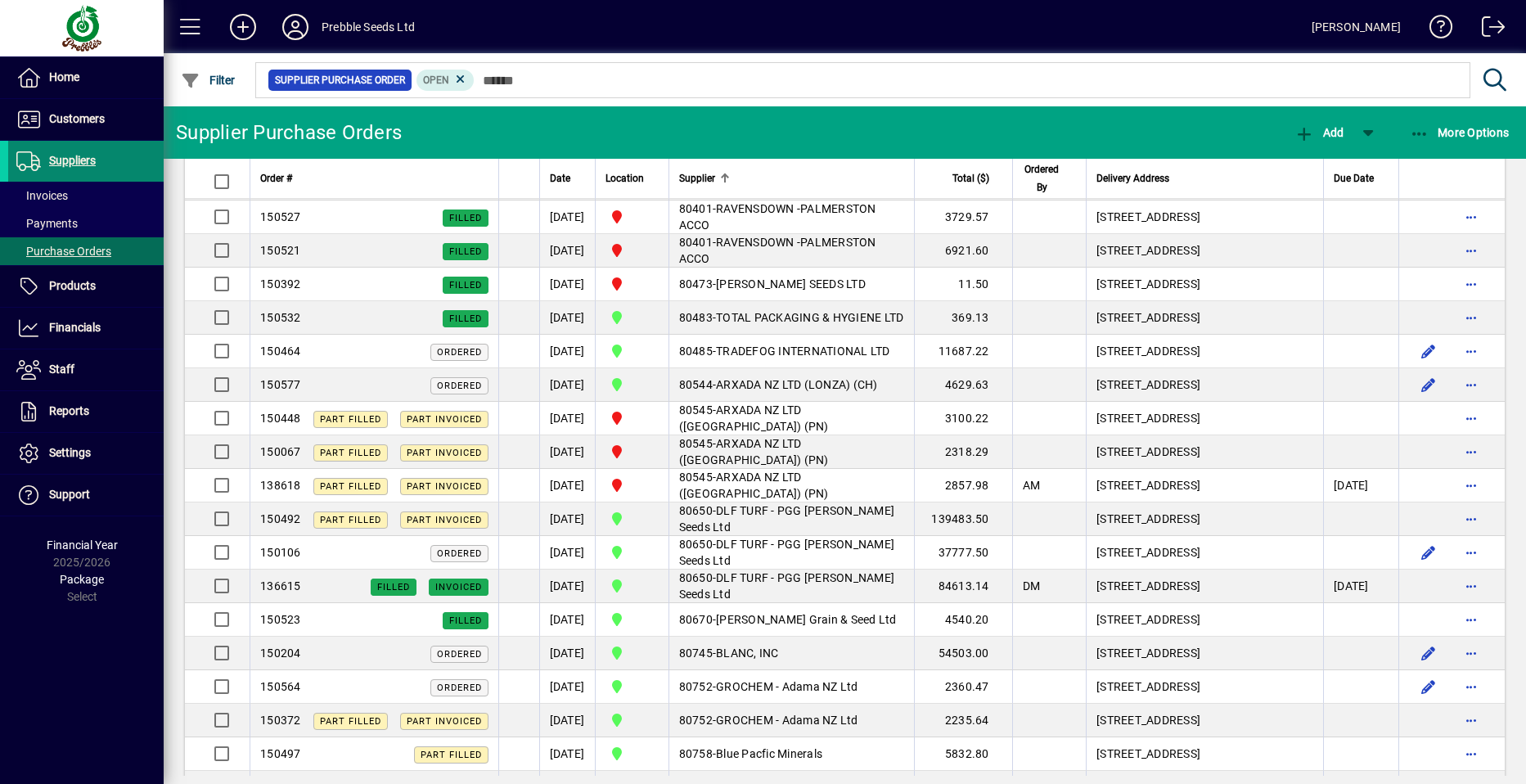
click at [105, 158] on span at bounding box center [86, 161] width 156 height 39
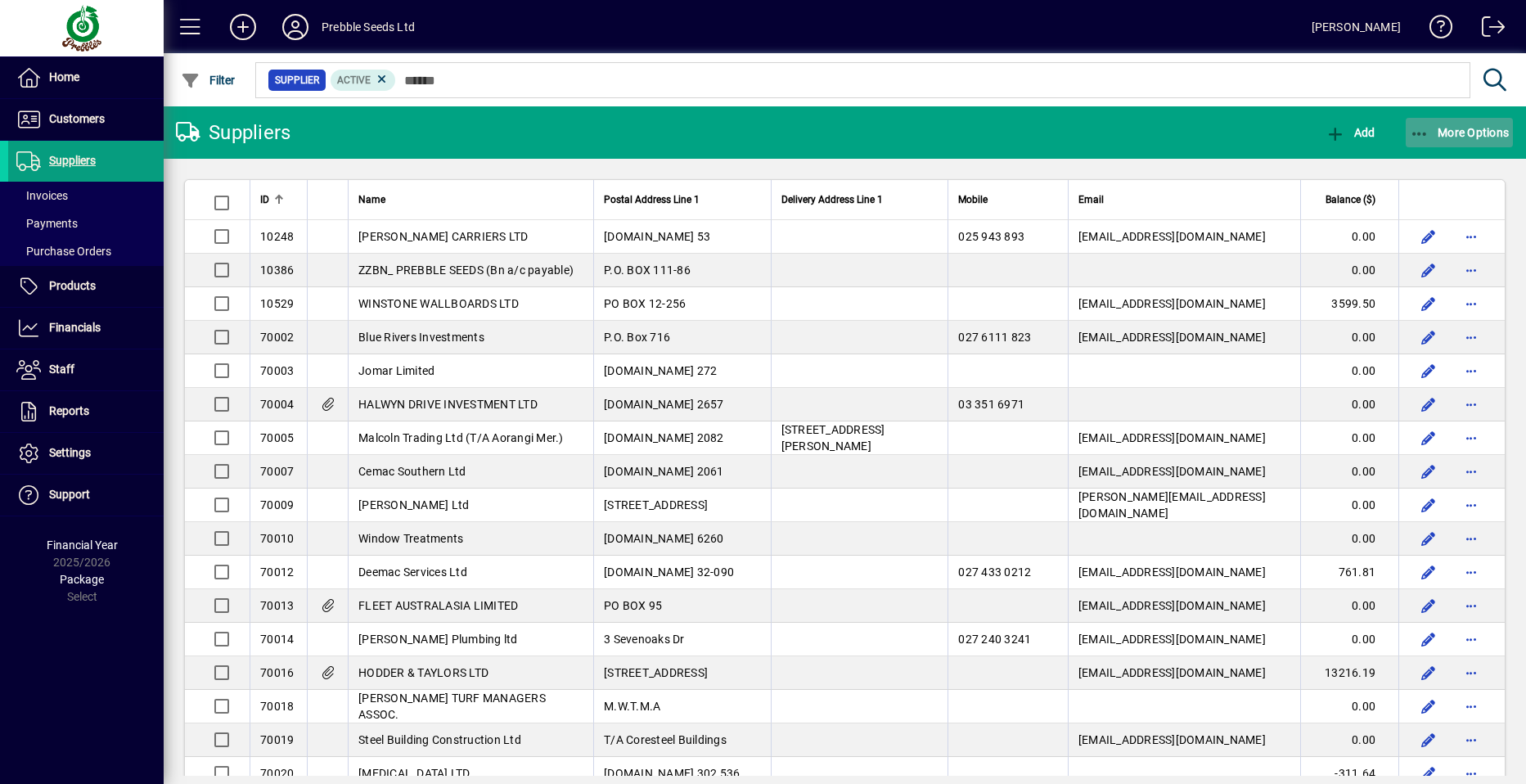
click at [1480, 128] on span "More Options" at bounding box center [1460, 132] width 100 height 13
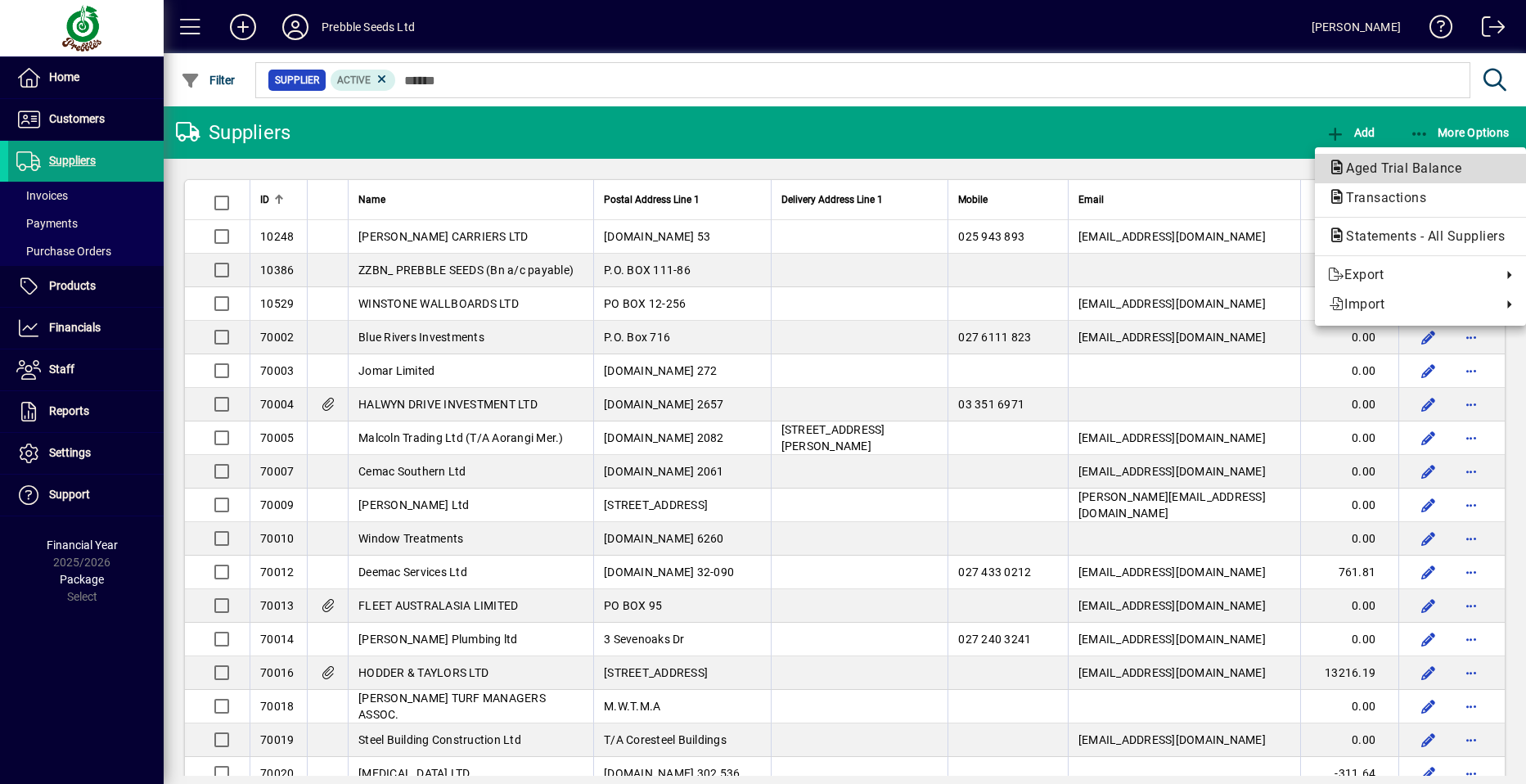
click at [1376, 164] on span "Aged Trial Balance" at bounding box center [1399, 168] width 142 height 16
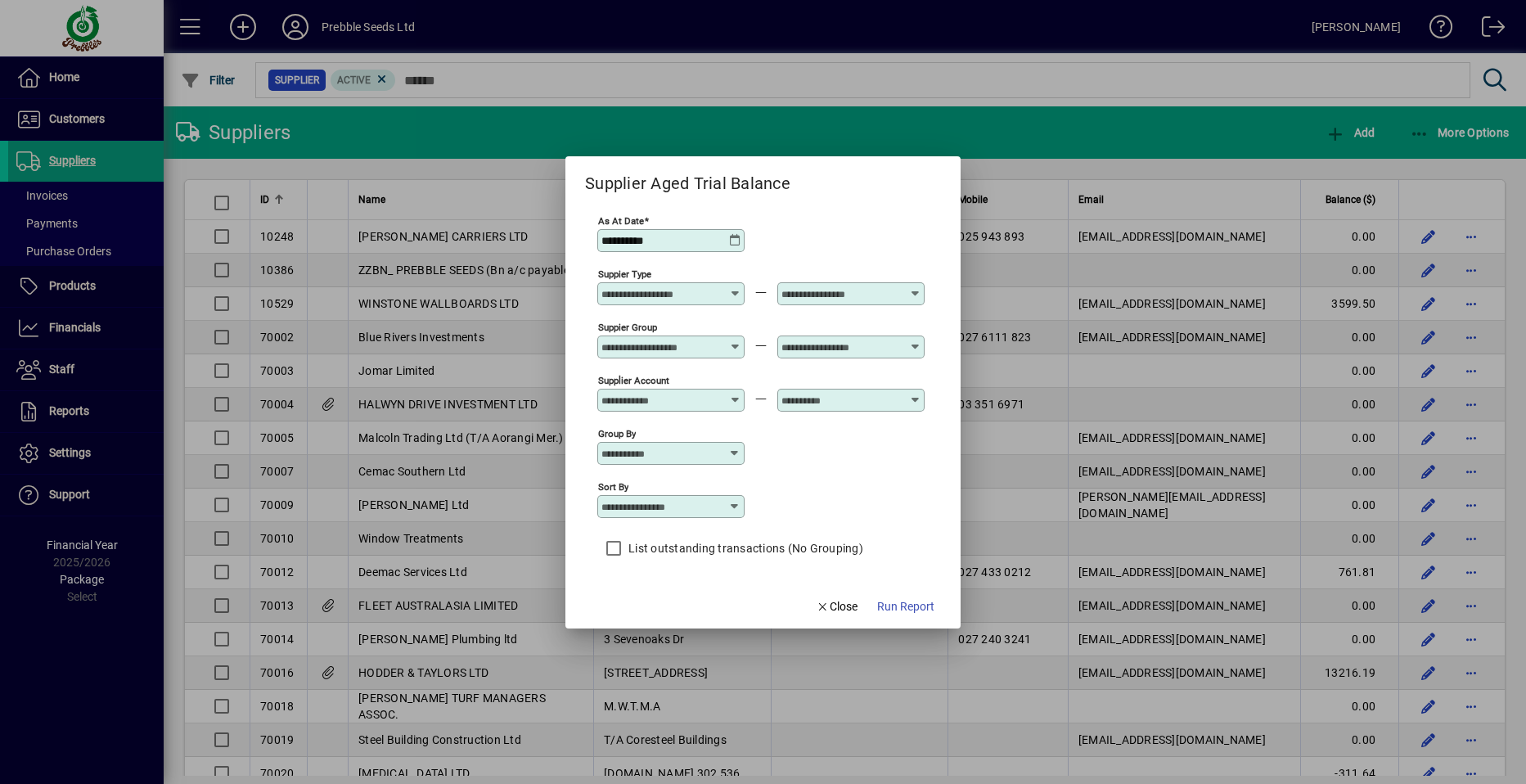
click at [733, 340] on icon at bounding box center [735, 340] width 12 height 0
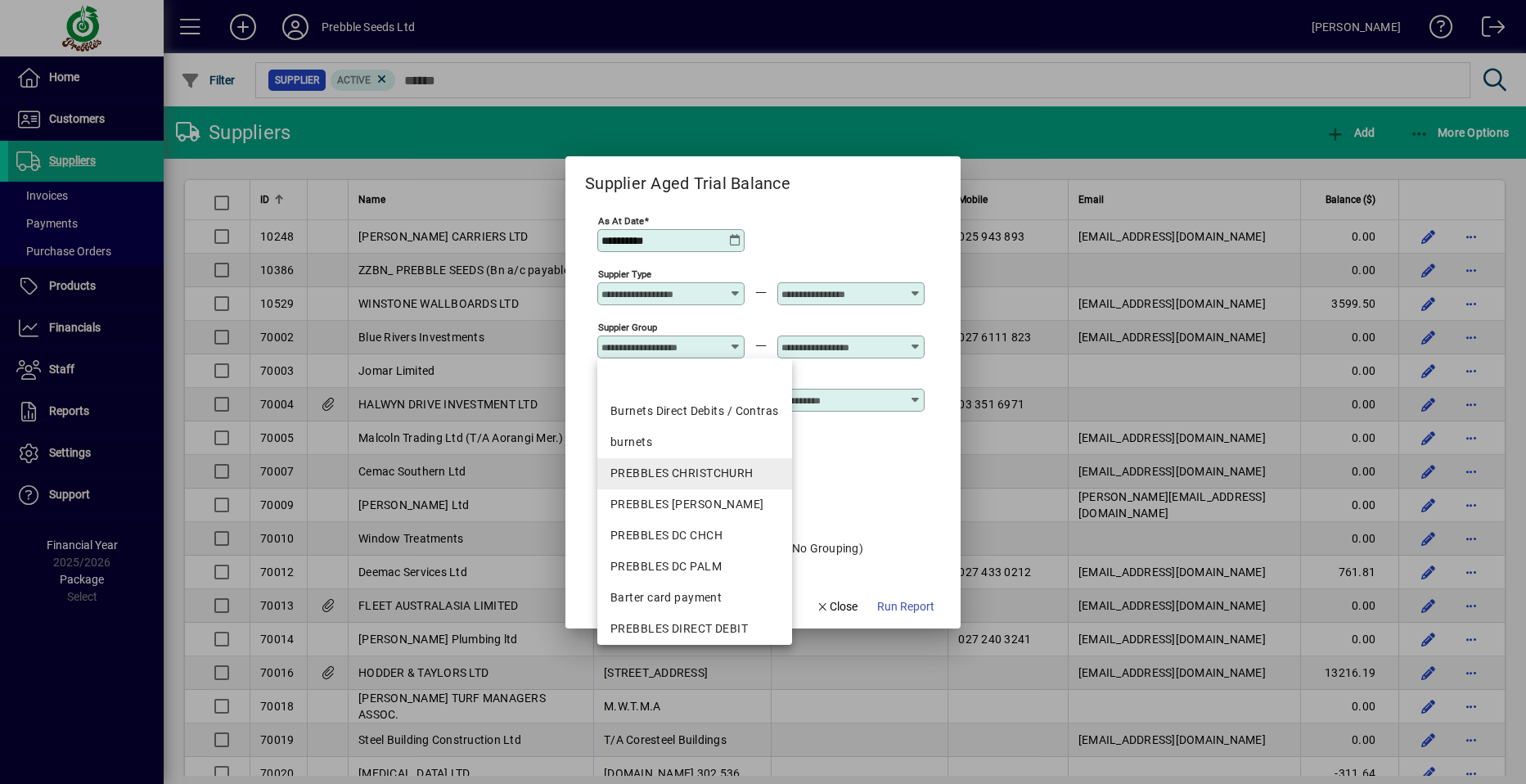
click at [665, 475] on div "PREBBLES CHRISTCHURH" at bounding box center [695, 473] width 169 height 18
type input "**********"
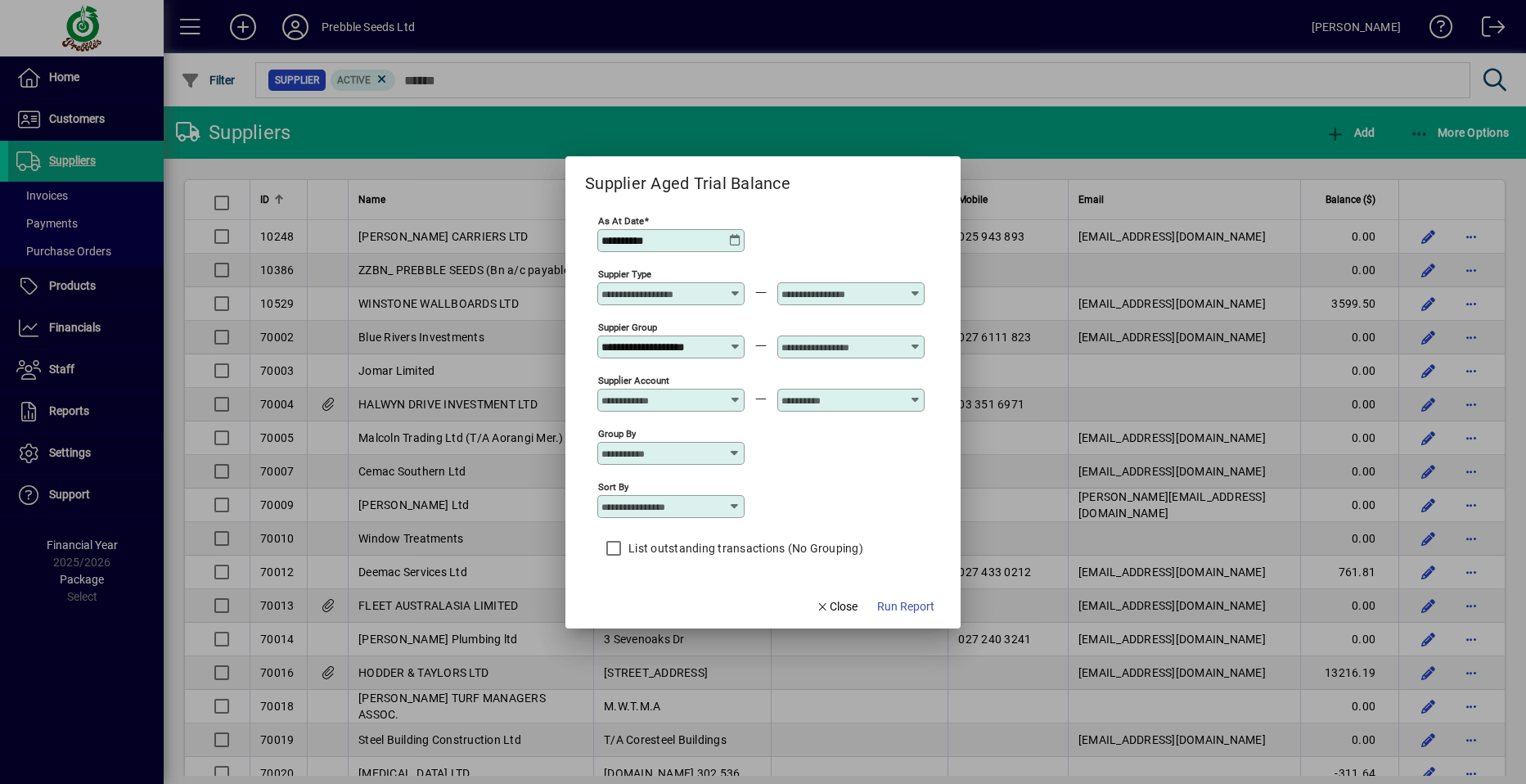
click at [916, 340] on icon at bounding box center [915, 340] width 12 height 0
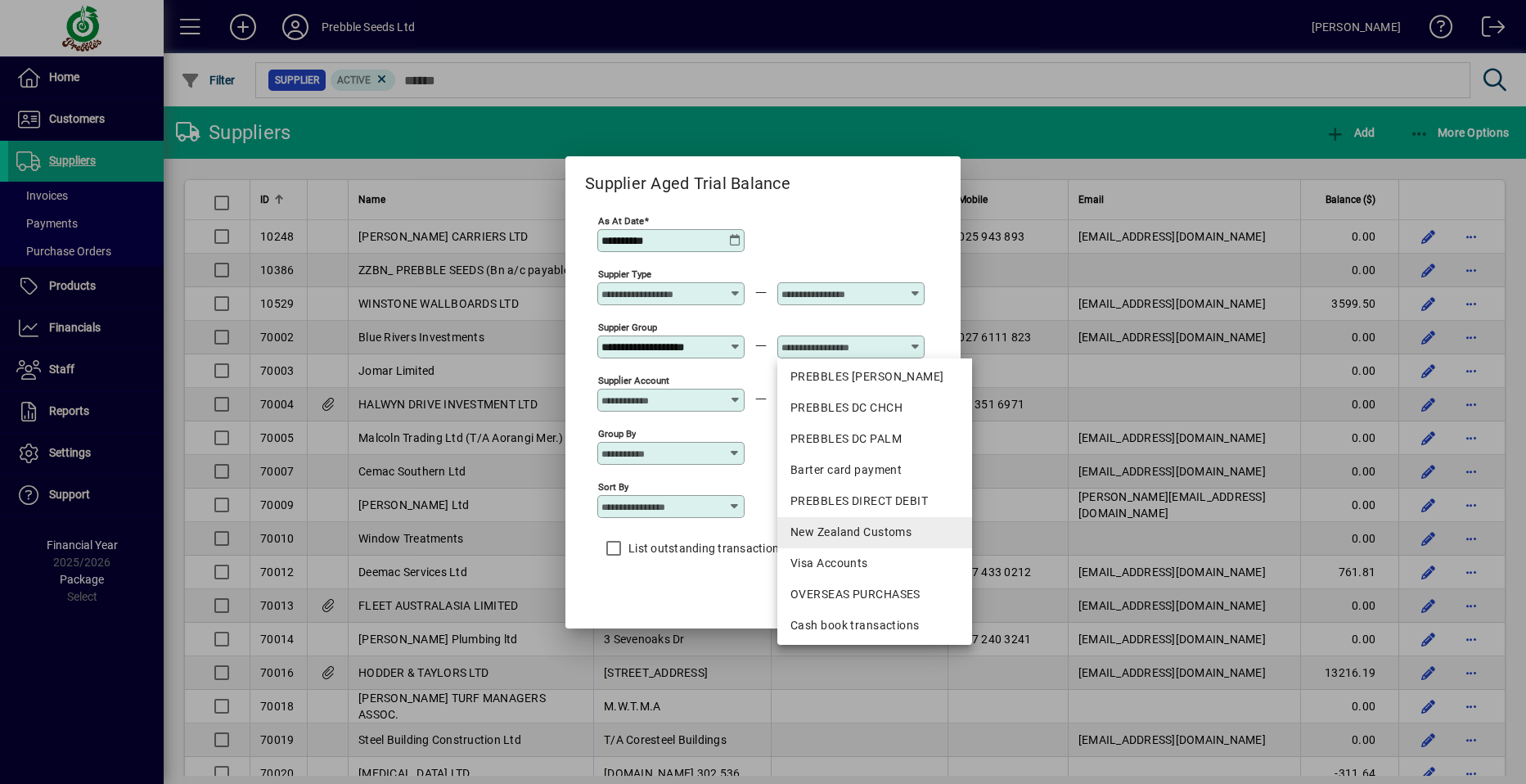
scroll to position [162, 0]
click at [843, 493] on div "New Zealand Customs" at bounding box center [874, 498] width 169 height 18
type input "**********"
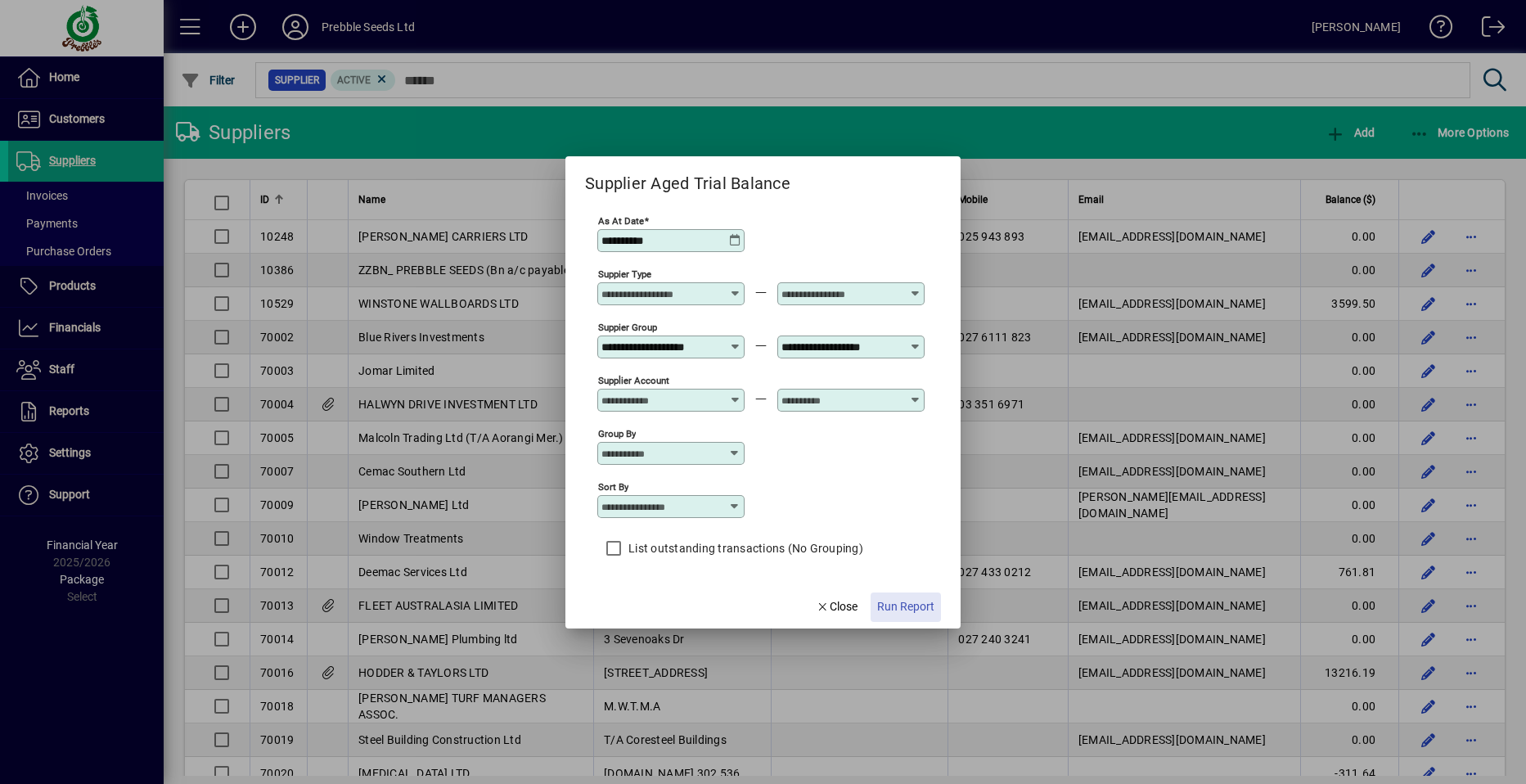
click at [891, 601] on span "Run Report" at bounding box center [906, 607] width 57 height 18
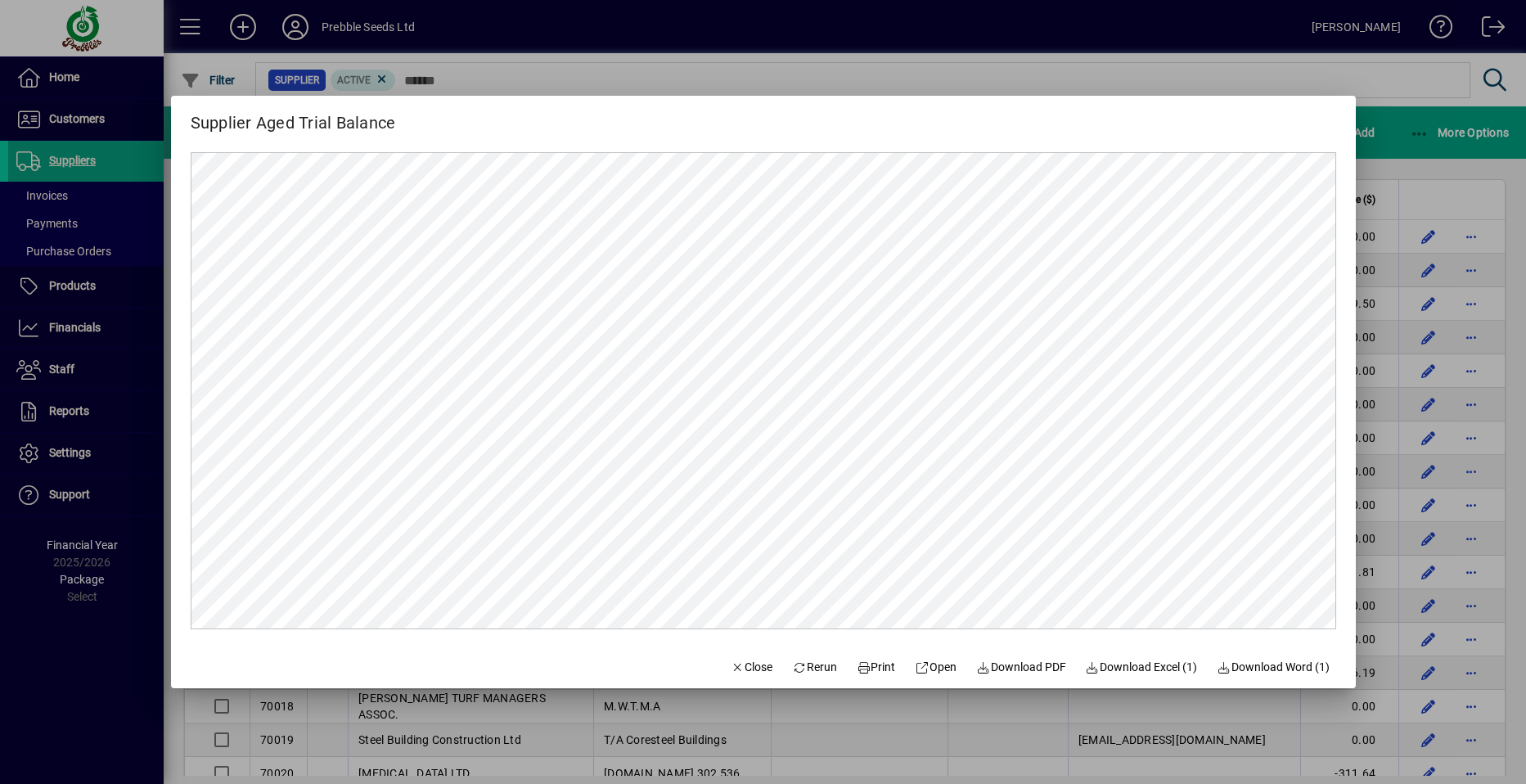
scroll to position [0, 0]
click at [792, 663] on span "Rerun" at bounding box center [814, 668] width 45 height 18
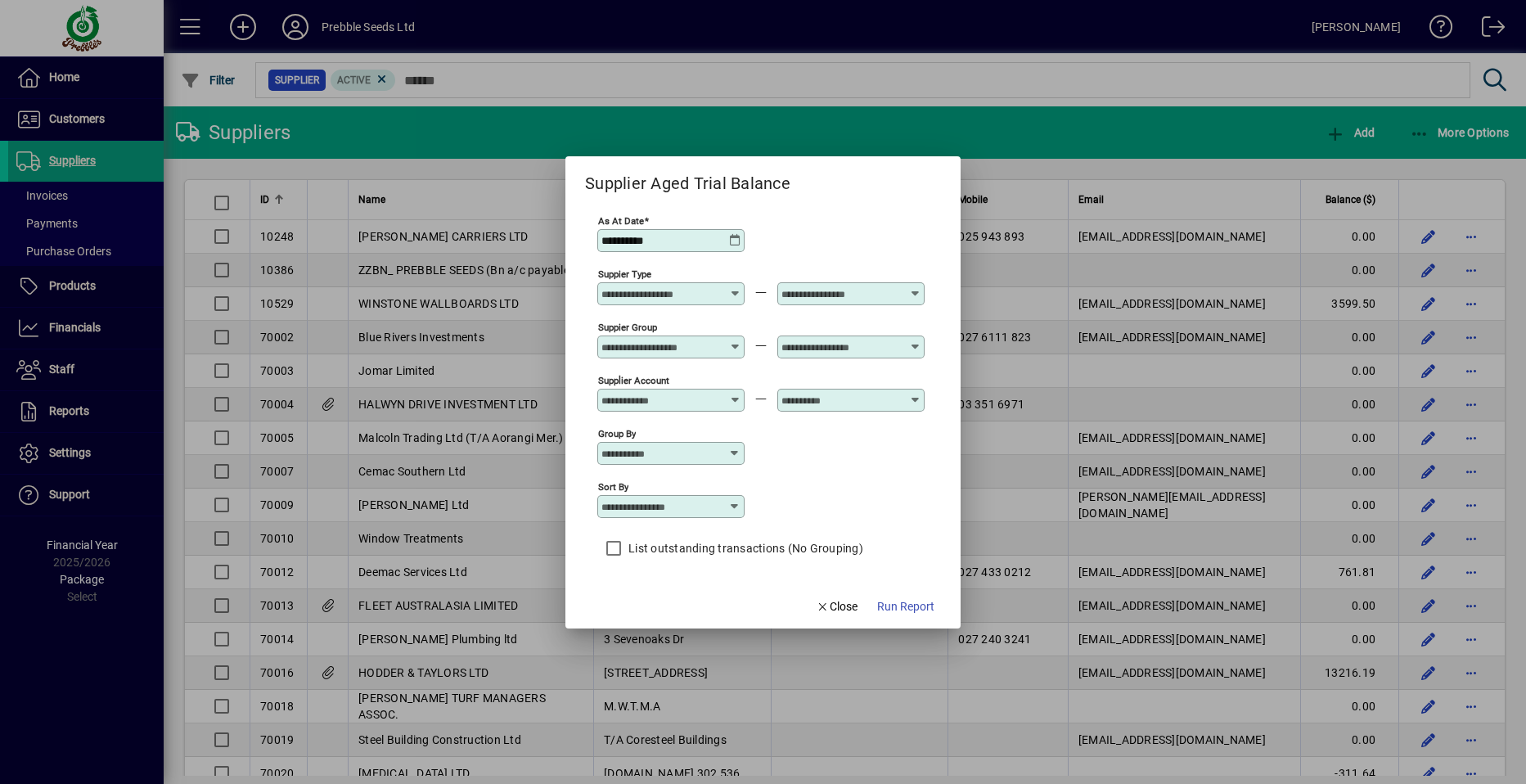
type input "**********"
click at [734, 508] on icon at bounding box center [734, 506] width 13 height 13
click at [660, 572] on div "Supplier Name" at bounding box center [656, 570] width 92 height 18
type input "**********"
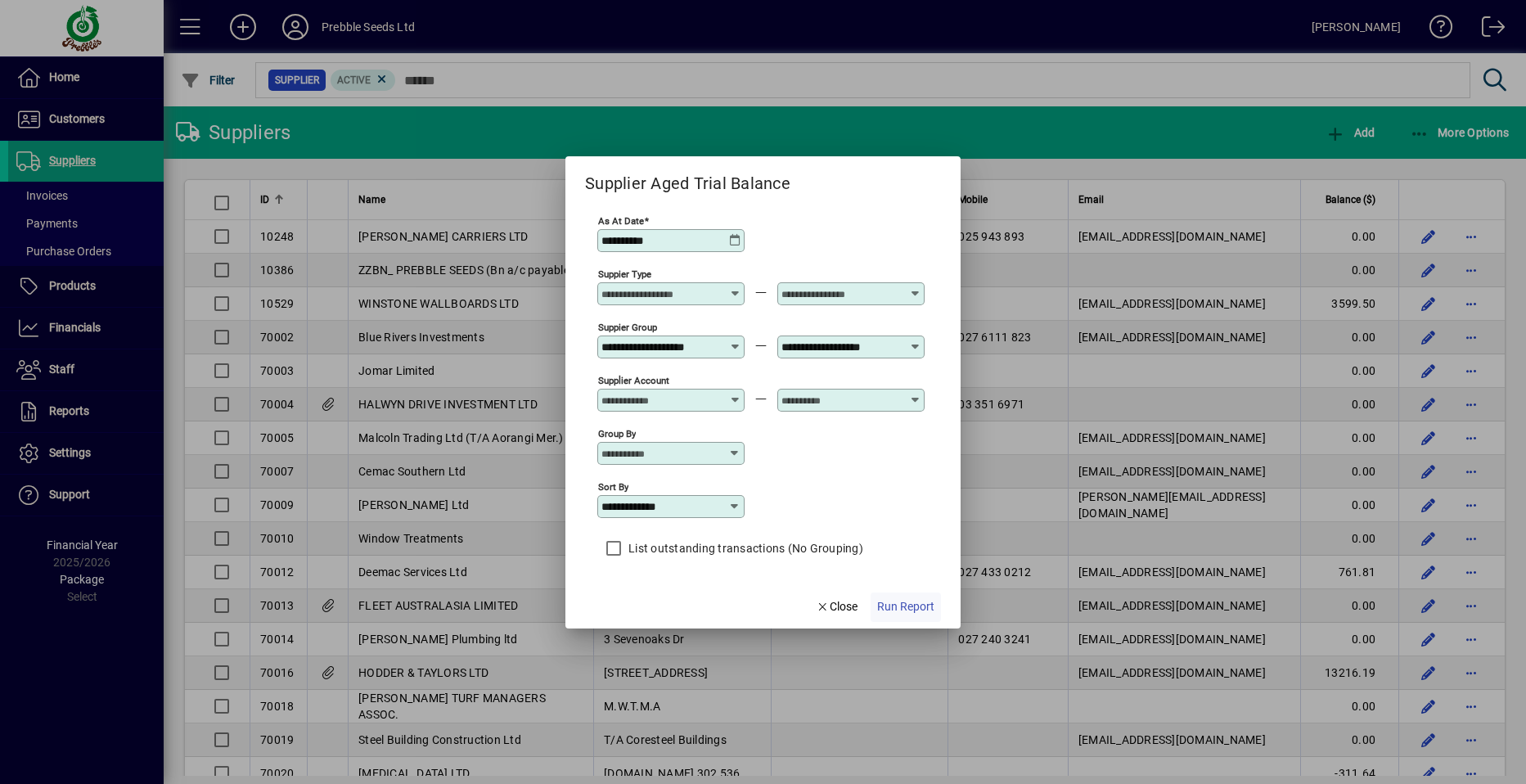
click at [892, 606] on span "Run Report" at bounding box center [906, 607] width 57 height 18
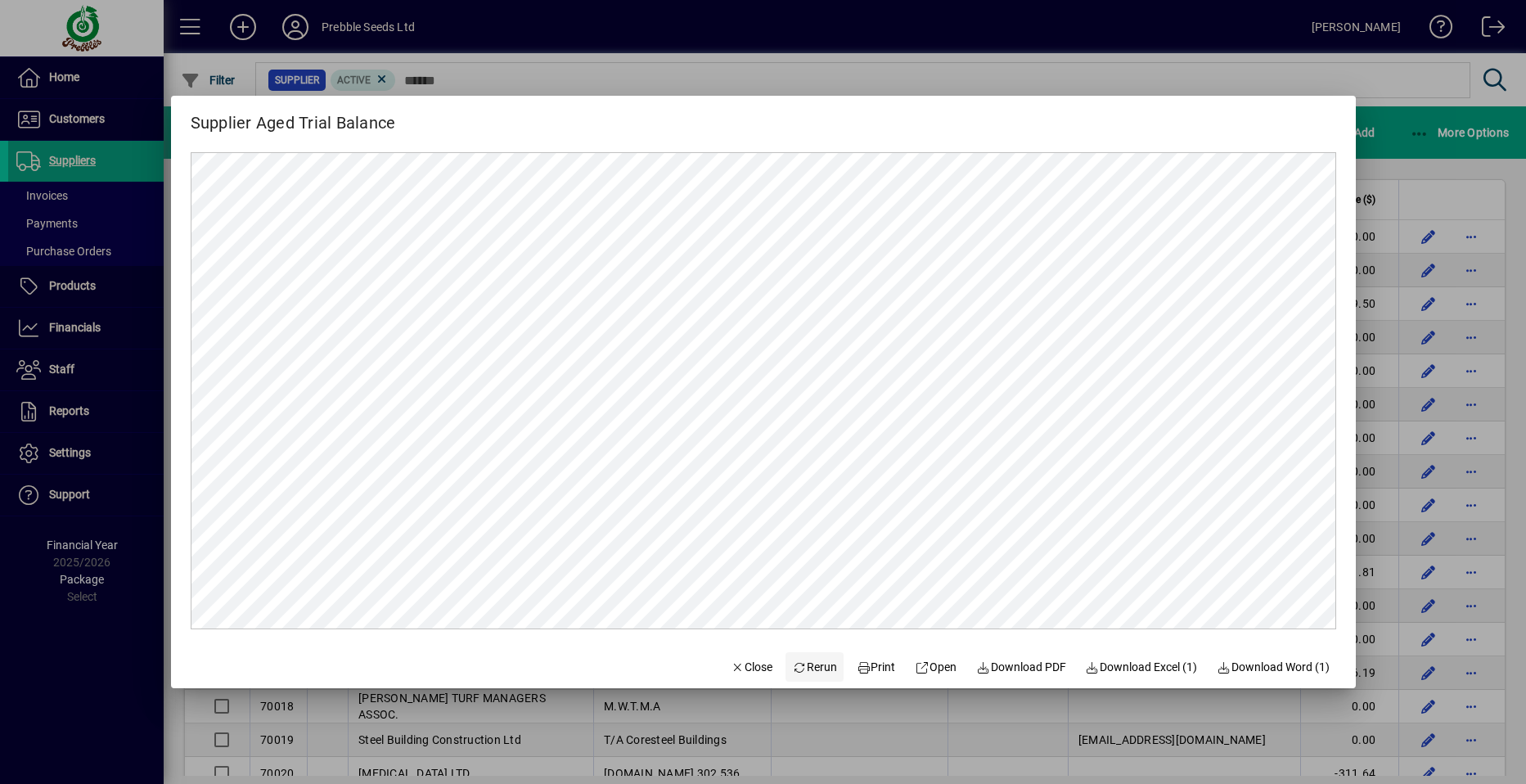
click at [802, 668] on span "Rerun" at bounding box center [814, 668] width 45 height 18
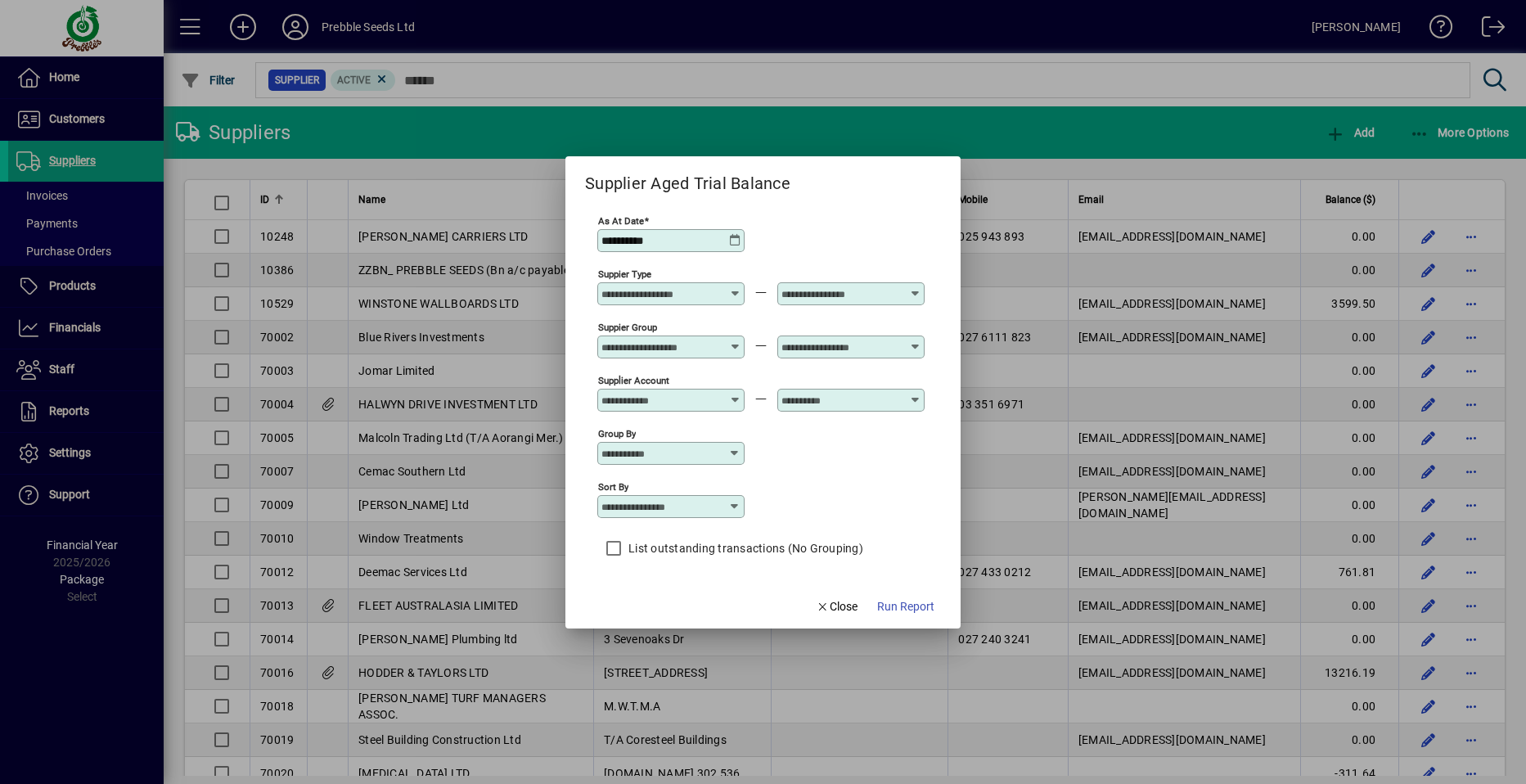
type input "**********"
click at [735, 239] on icon at bounding box center [734, 240] width 13 height 13
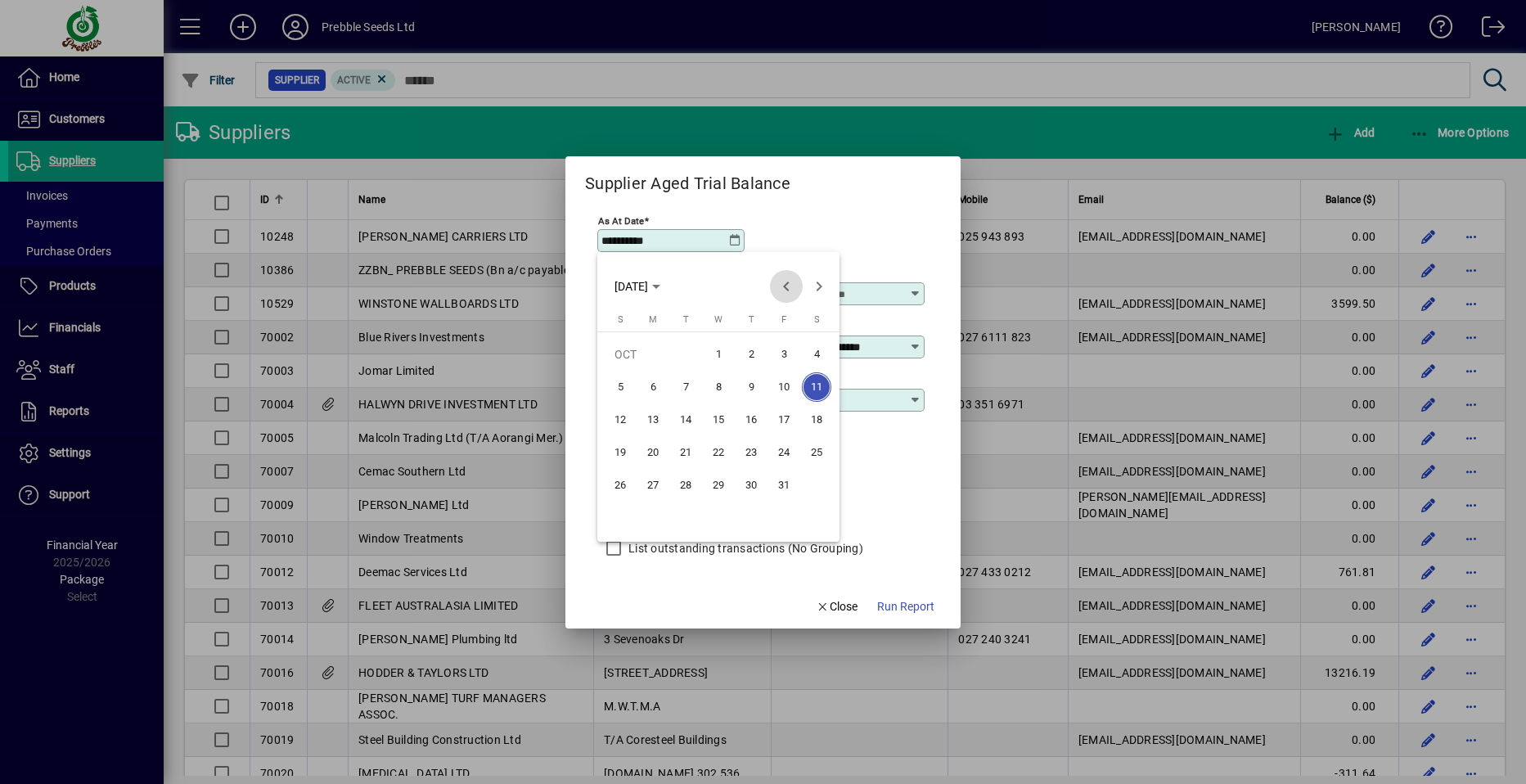
click at [786, 285] on span "Previous month" at bounding box center [786, 286] width 32 height 32
click at [679, 518] on span "30" at bounding box center [686, 518] width 30 height 30
type input "**********"
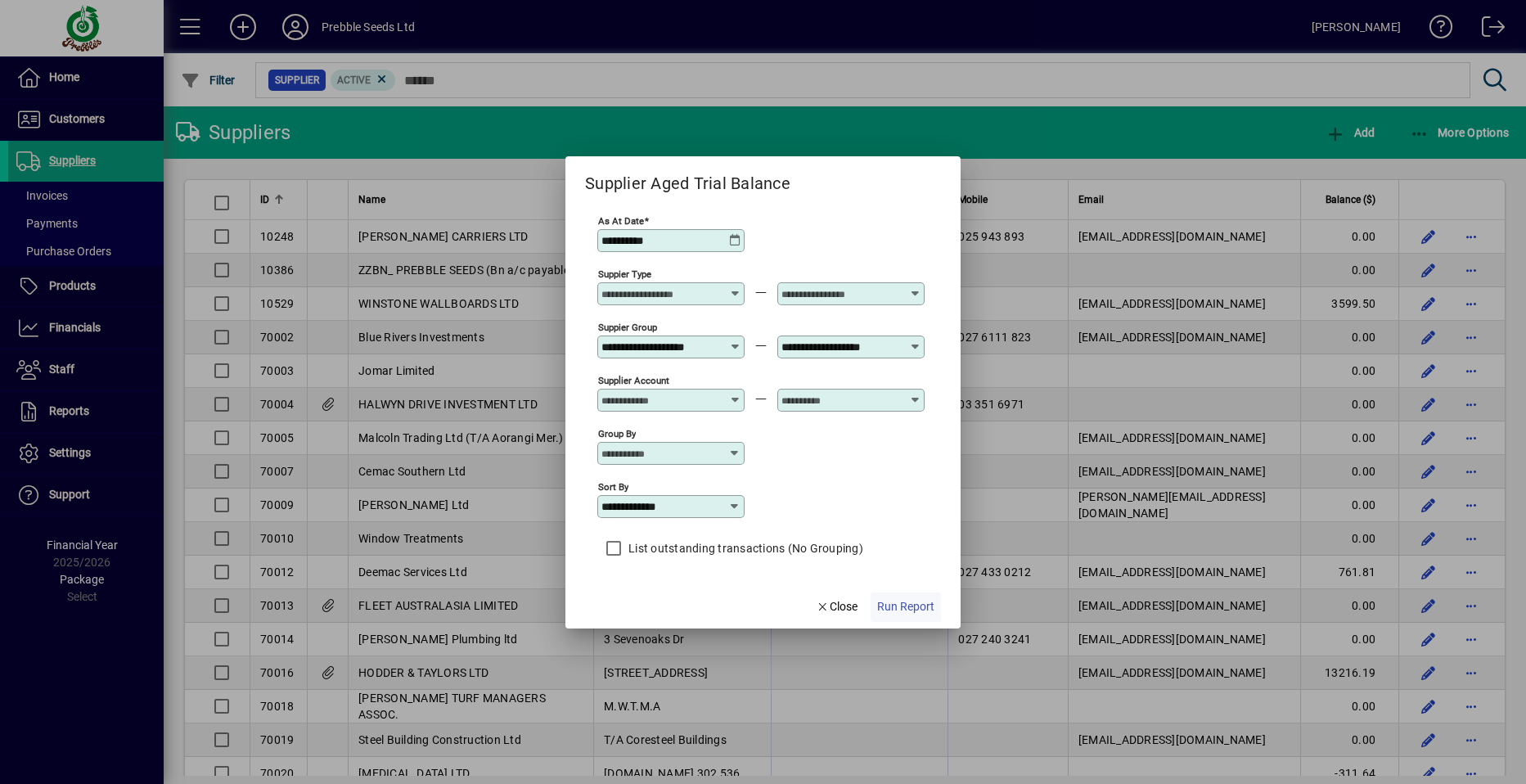
click at [889, 606] on span "Run Report" at bounding box center [906, 607] width 57 height 18
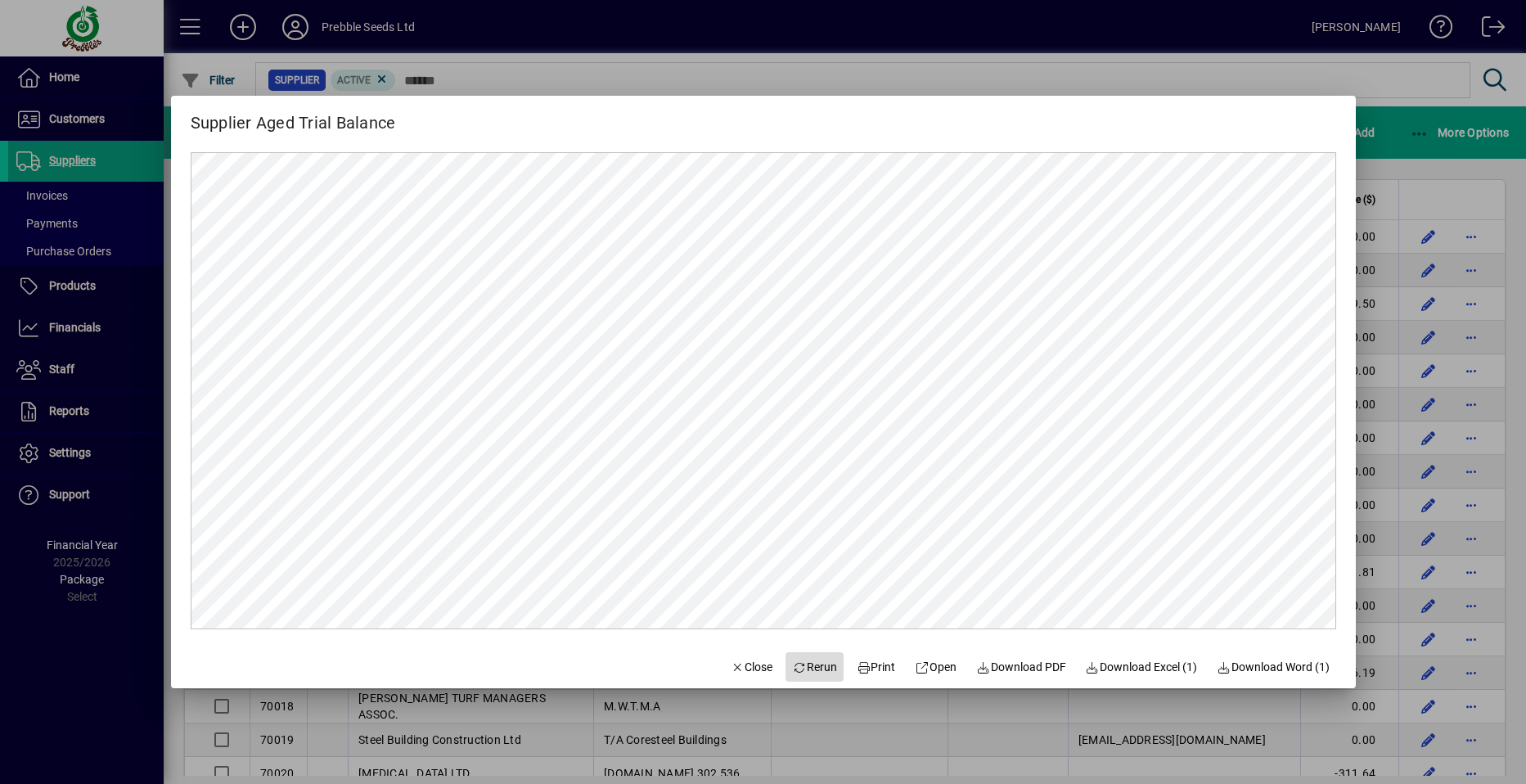
click at [797, 664] on span "Rerun" at bounding box center [814, 668] width 45 height 18
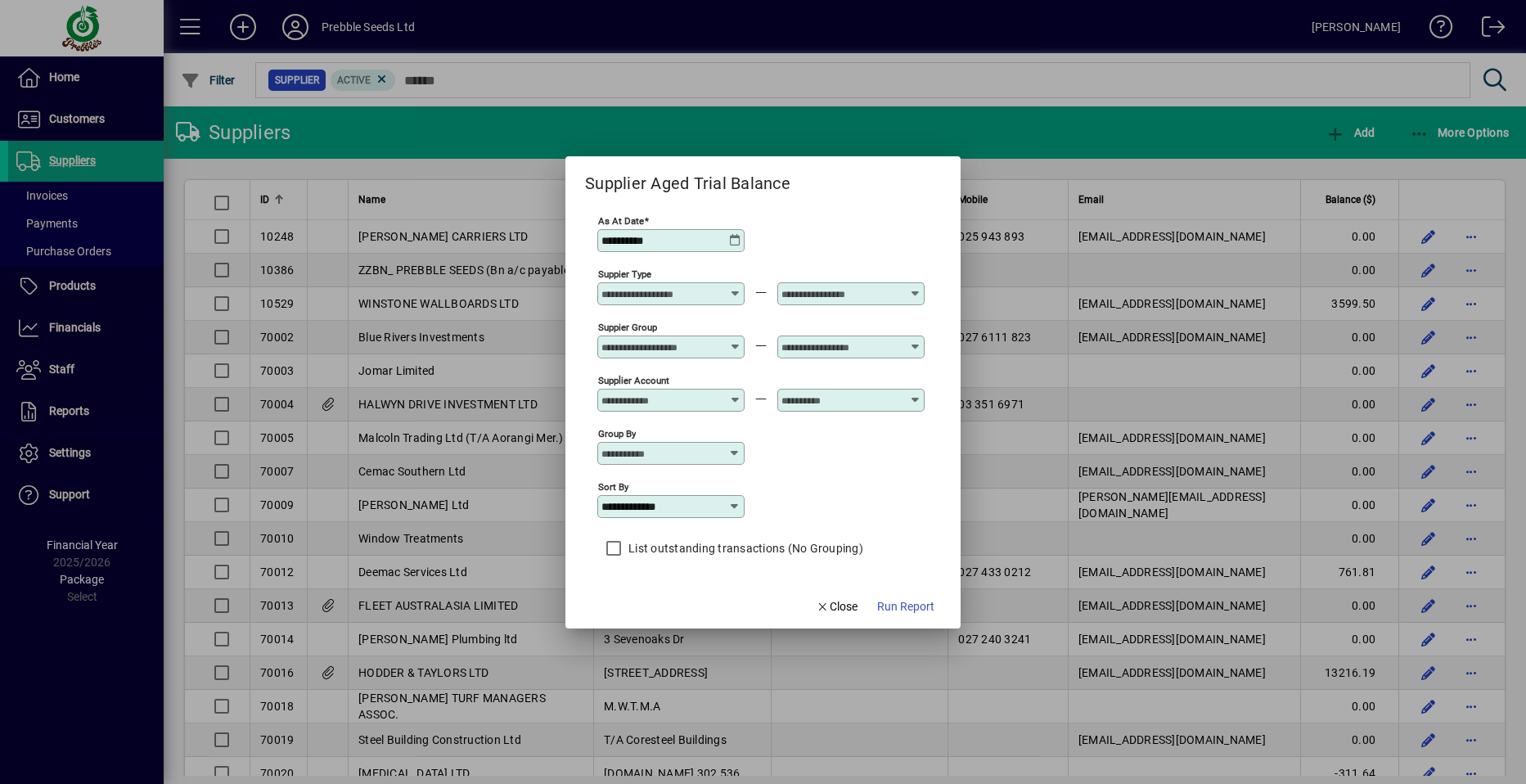
type input "**********"
click at [735, 236] on icon at bounding box center [734, 240] width 13 height 13
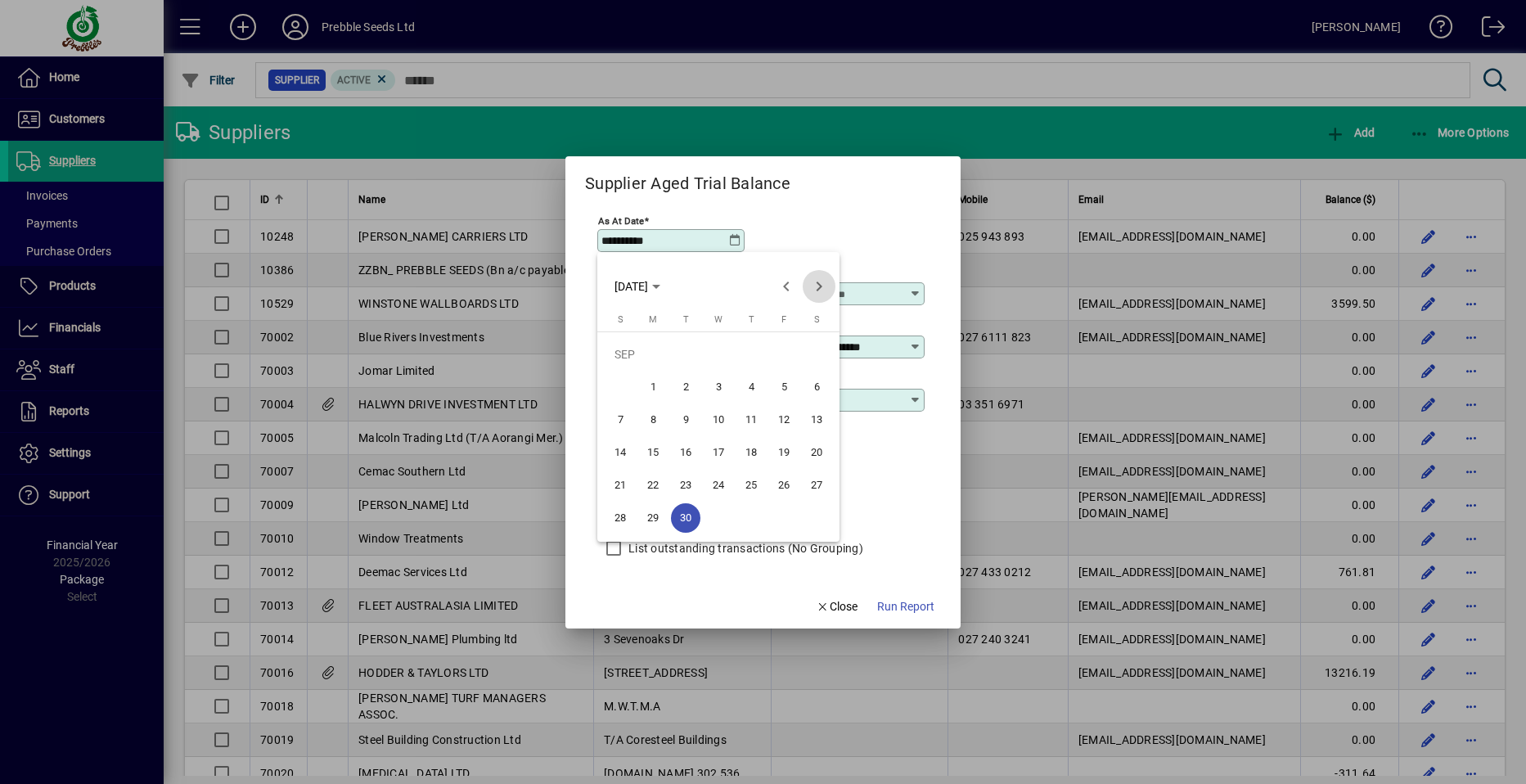
click at [815, 284] on span "Next month" at bounding box center [818, 286] width 32 height 32
click at [817, 388] on span "11" at bounding box center [816, 388] width 30 height 30
type input "**********"
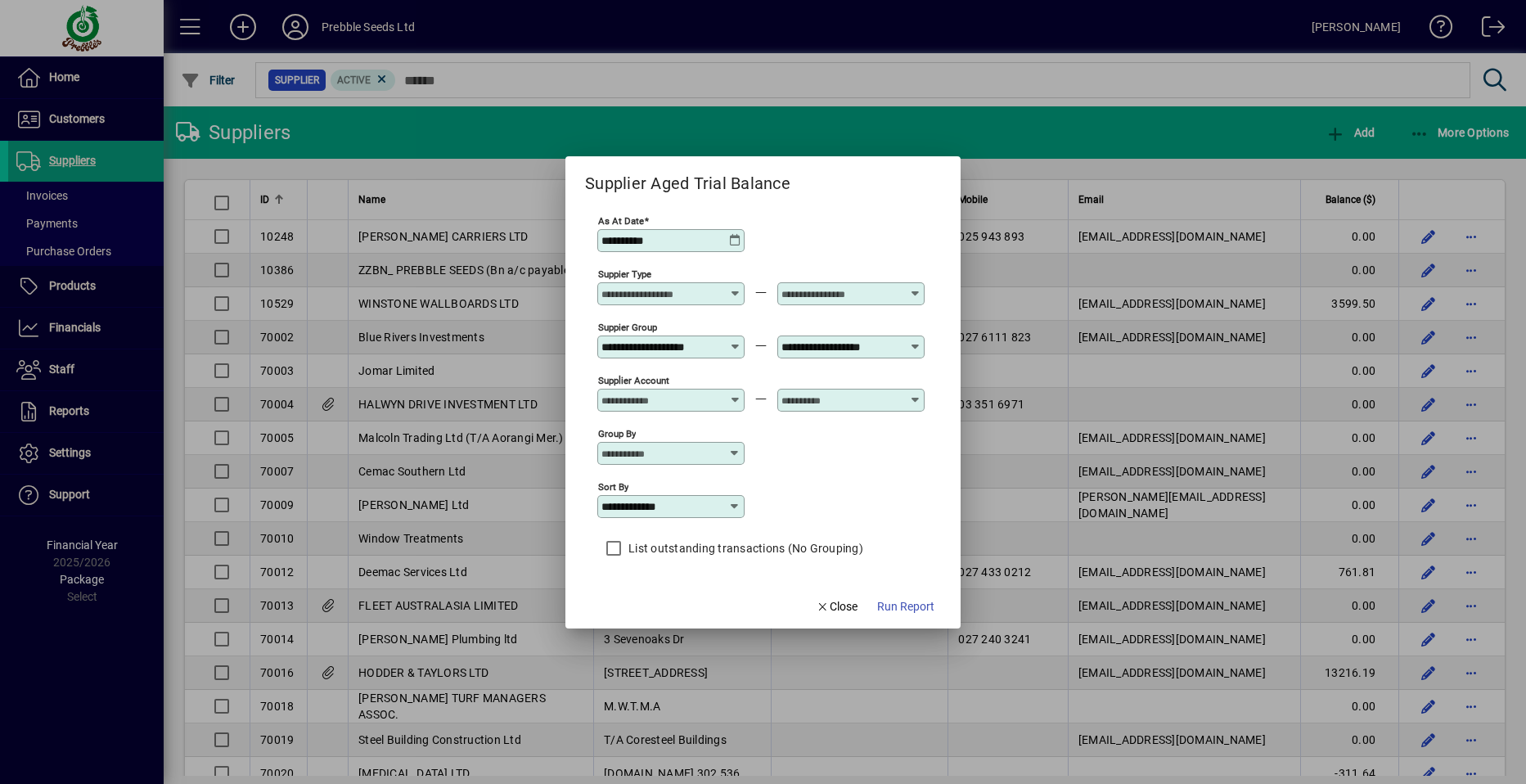
click at [907, 608] on span "Run Report" at bounding box center [906, 607] width 57 height 18
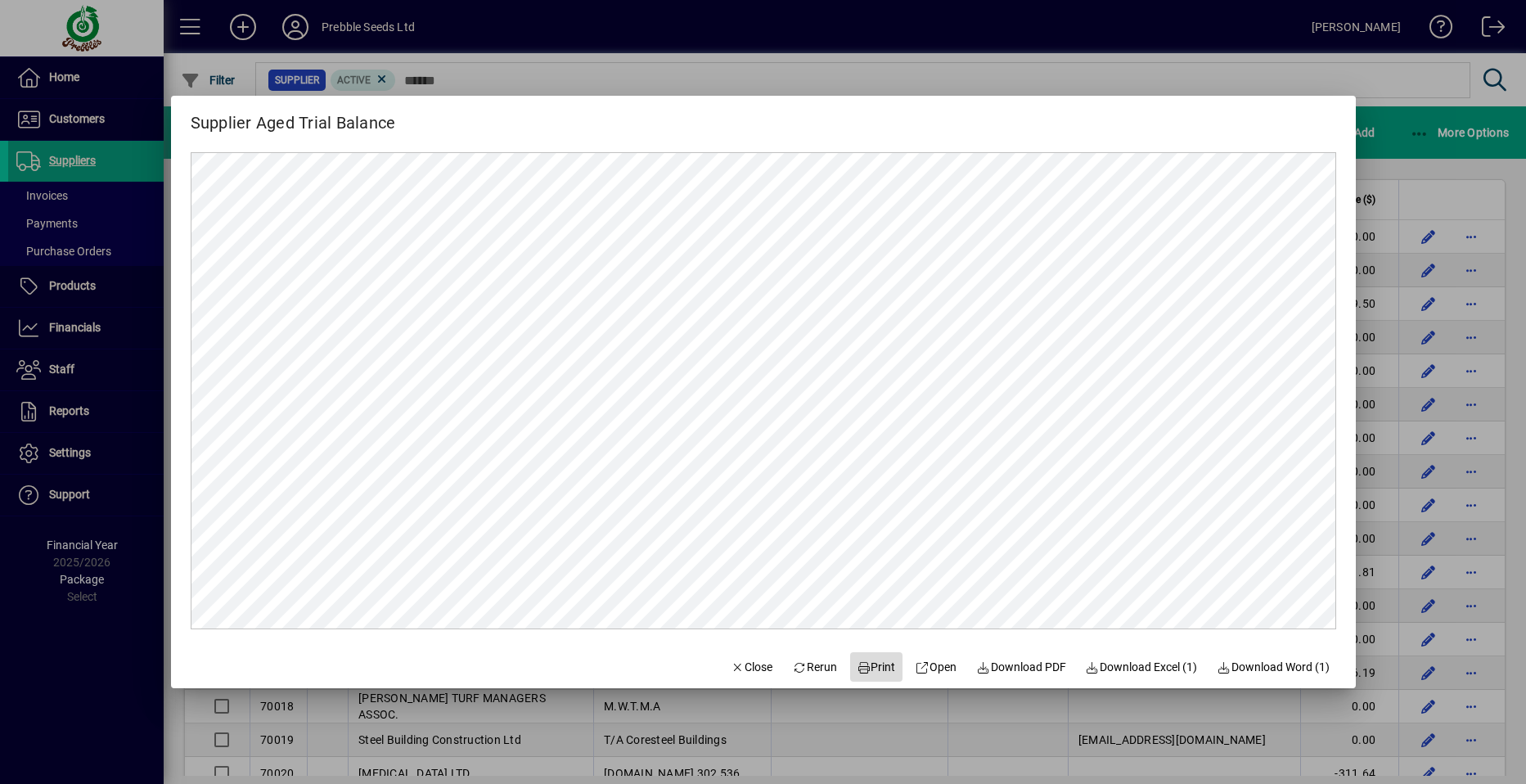
click at [869, 667] on span "Print" at bounding box center [876, 668] width 39 height 18
click at [731, 671] on span "Close" at bounding box center [752, 668] width 43 height 18
